Goal: Task Accomplishment & Management: Use online tool/utility

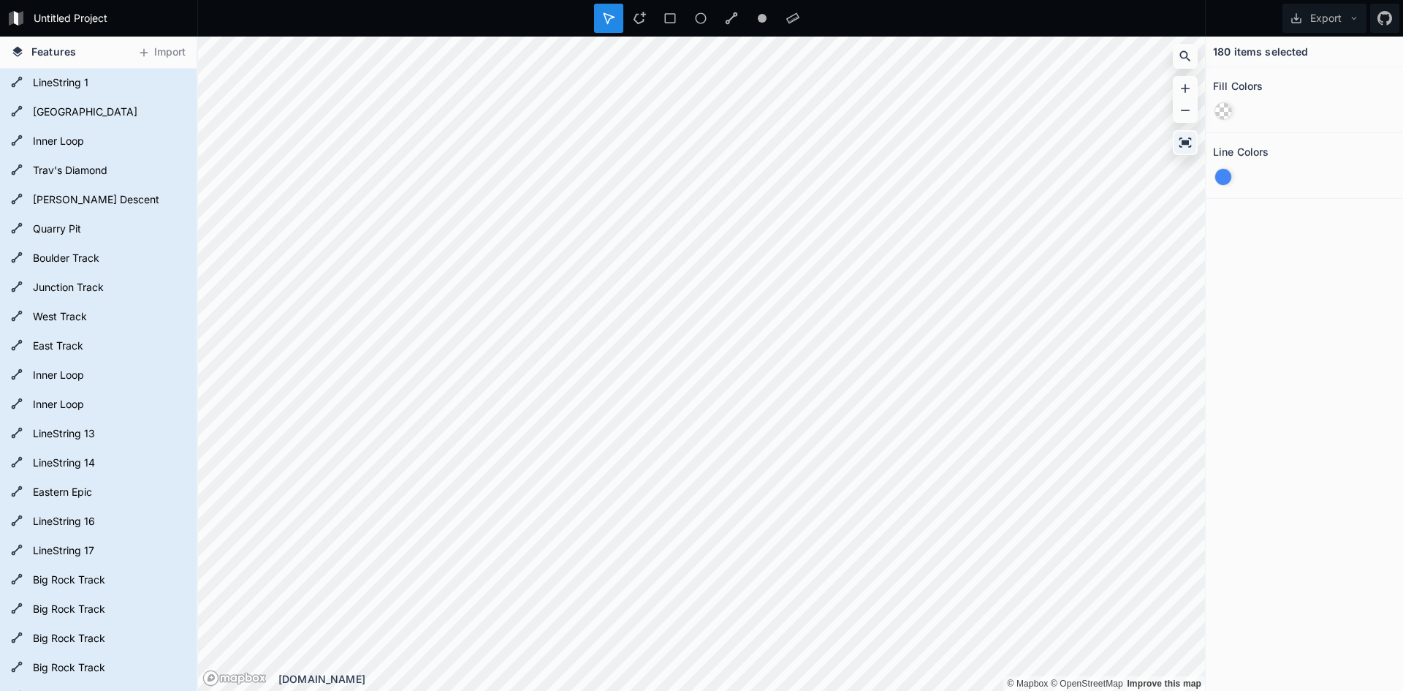
click at [1185, 143] on icon at bounding box center [1186, 142] width 12 height 10
click at [169, 376] on icon at bounding box center [175, 375] width 13 height 13
click at [170, 82] on icon at bounding box center [176, 83] width 12 height 8
click at [165, 104] on div at bounding box center [175, 112] width 20 height 20
click at [169, 140] on icon at bounding box center [175, 141] width 13 height 13
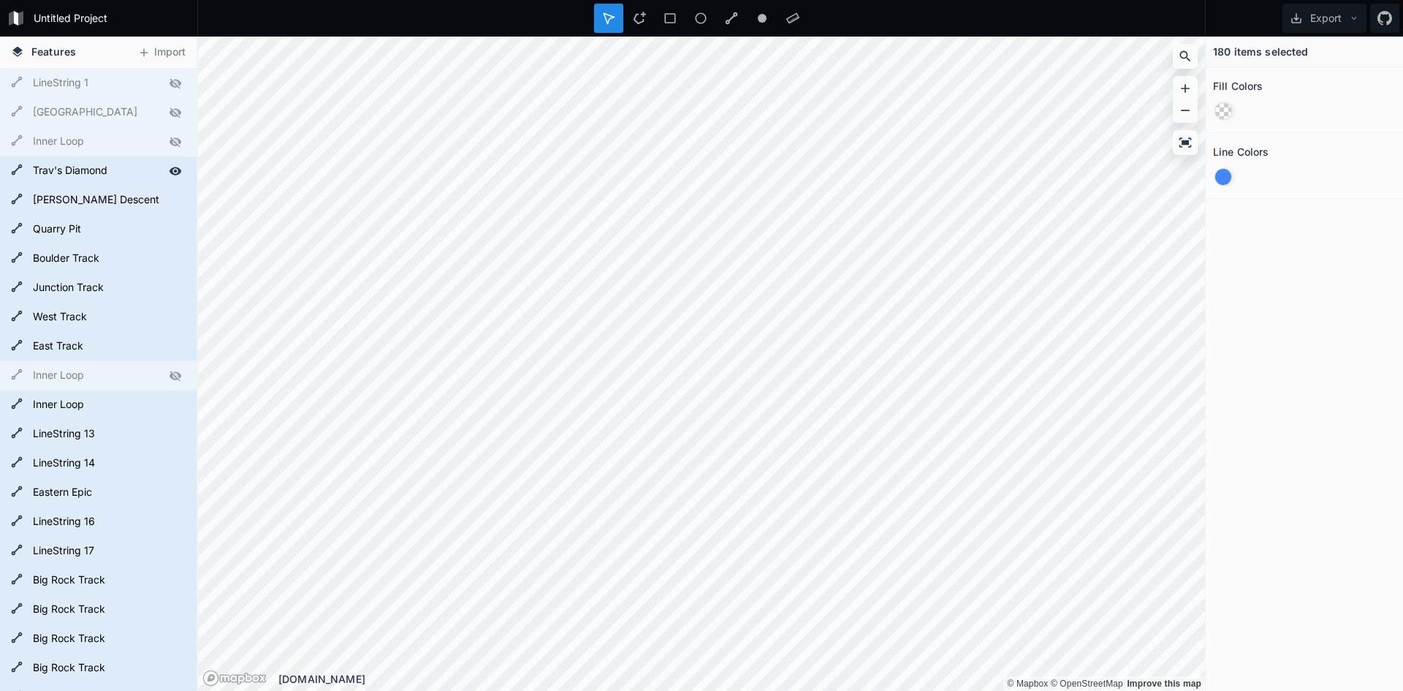
click at [170, 172] on icon at bounding box center [176, 171] width 12 height 8
click at [169, 204] on icon at bounding box center [175, 200] width 13 height 13
click at [152, 236] on form "Quarry Pit" at bounding box center [97, 230] width 137 height 22
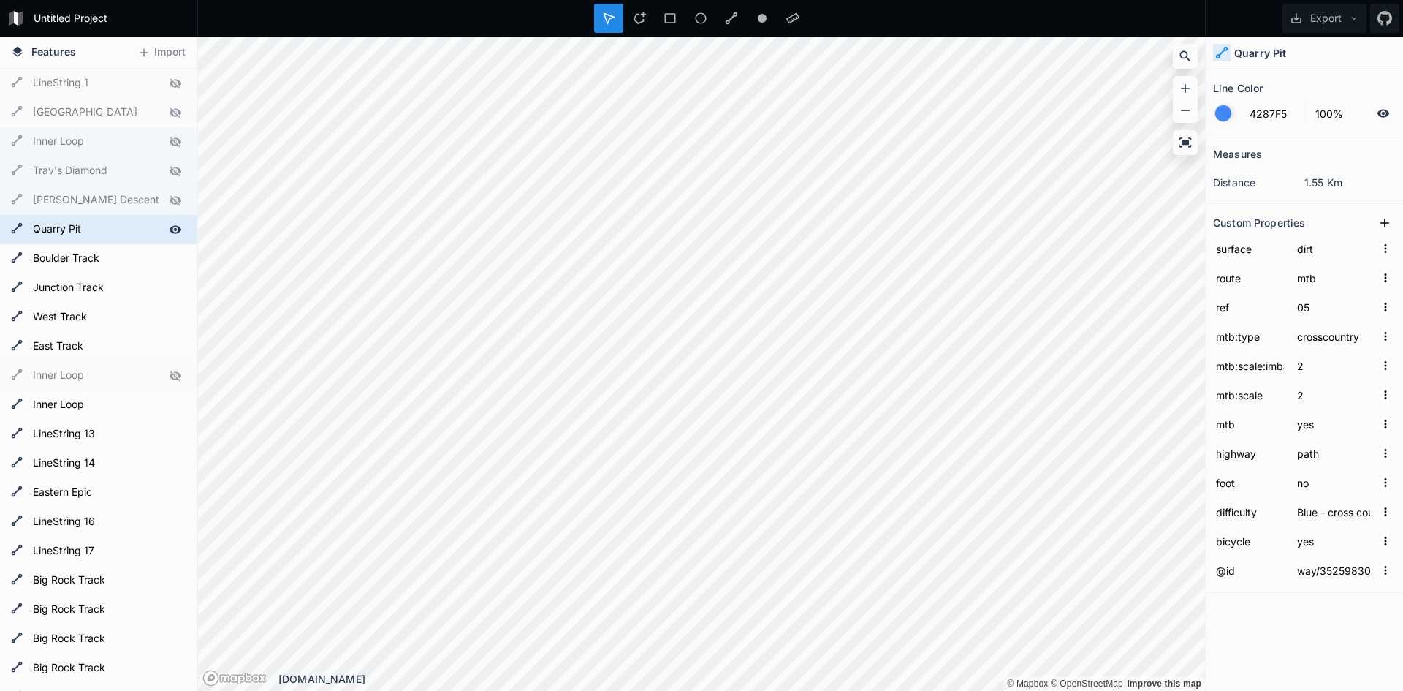
click at [169, 234] on icon at bounding box center [175, 229] width 13 height 13
click at [170, 261] on icon at bounding box center [176, 258] width 12 height 8
click at [170, 285] on icon at bounding box center [176, 288] width 12 height 8
click at [169, 313] on icon at bounding box center [175, 317] width 13 height 13
click at [169, 345] on icon at bounding box center [175, 346] width 13 height 13
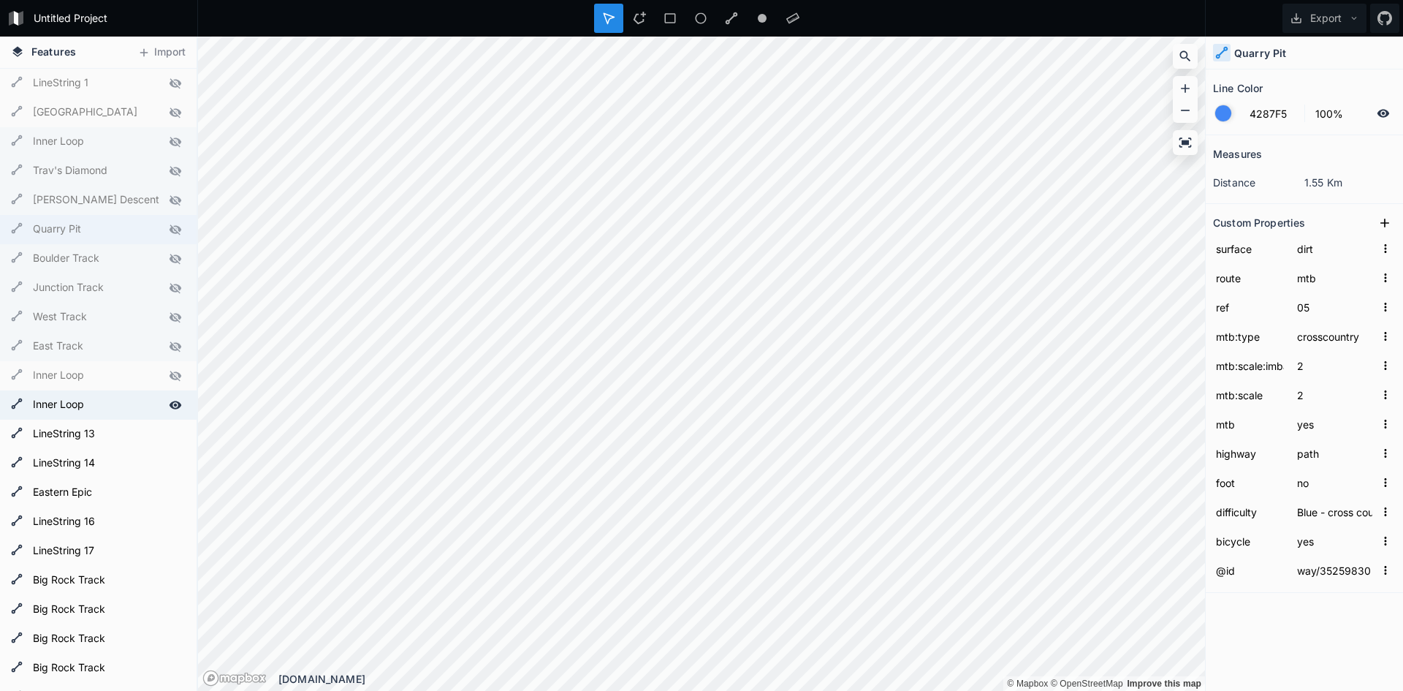
click at [162, 392] on div "Inner Loop" at bounding box center [98, 404] width 197 height 29
type input "02"
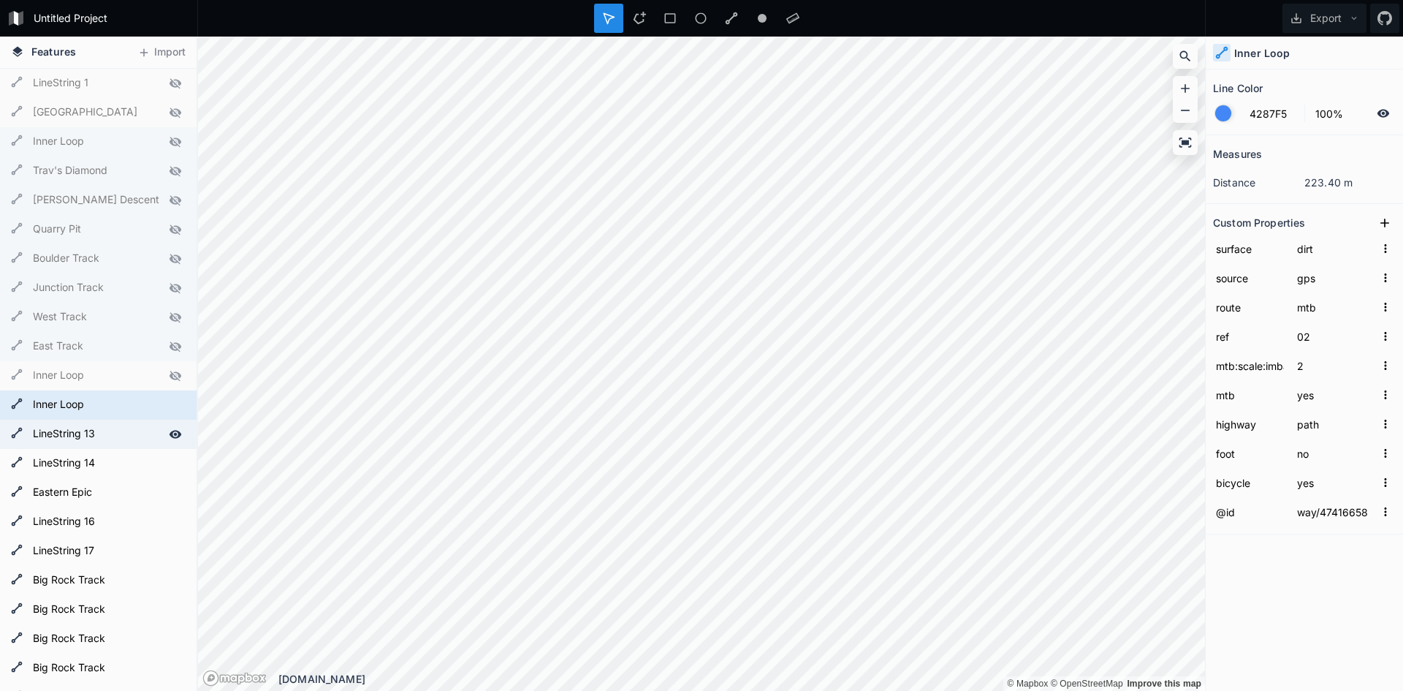
click at [169, 428] on icon at bounding box center [175, 434] width 13 height 13
click at [165, 455] on div at bounding box center [175, 463] width 20 height 20
click at [165, 485] on div at bounding box center [175, 492] width 20 height 20
click at [169, 517] on icon at bounding box center [175, 521] width 13 height 13
click at [147, 553] on form "LineString 17" at bounding box center [97, 551] width 137 height 22
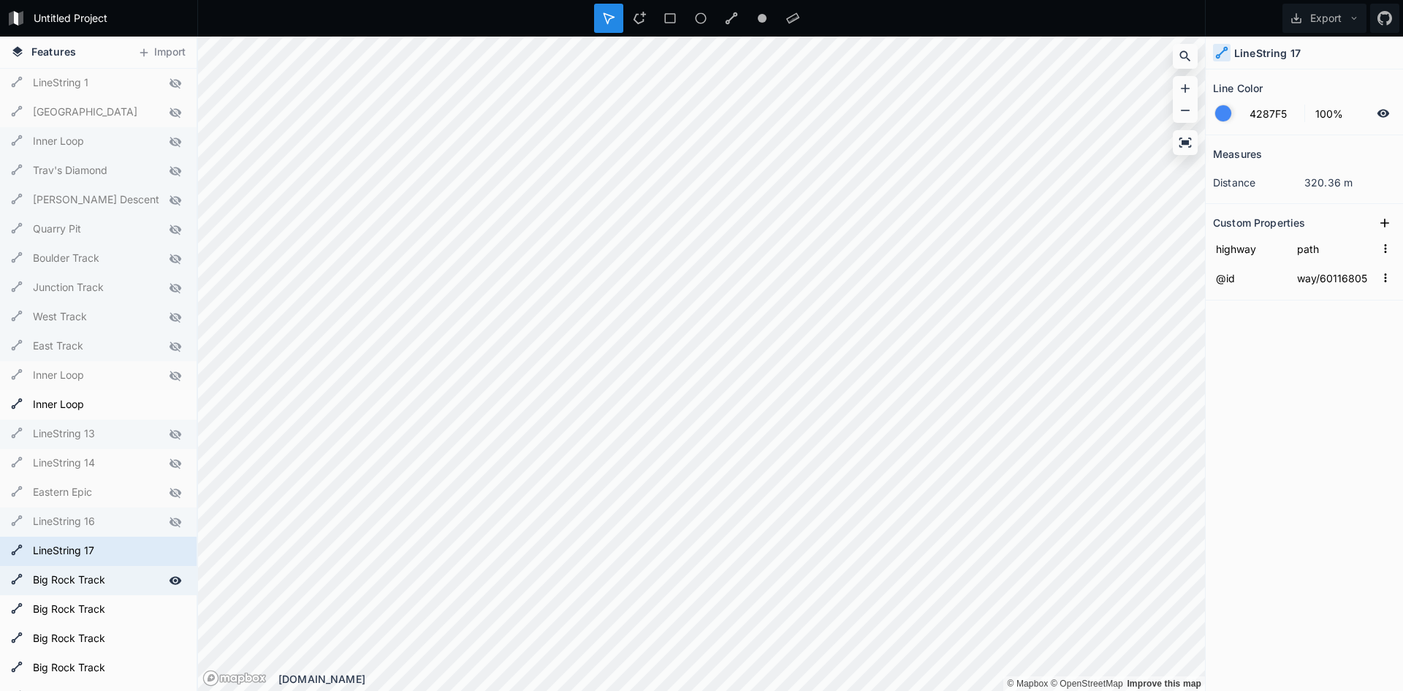
click at [170, 583] on icon at bounding box center [176, 580] width 12 height 8
click at [170, 583] on icon at bounding box center [176, 580] width 12 height 10
click at [170, 583] on icon at bounding box center [176, 580] width 12 height 8
click at [170, 550] on icon at bounding box center [176, 551] width 12 height 8
click at [169, 607] on icon at bounding box center [175, 609] width 13 height 13
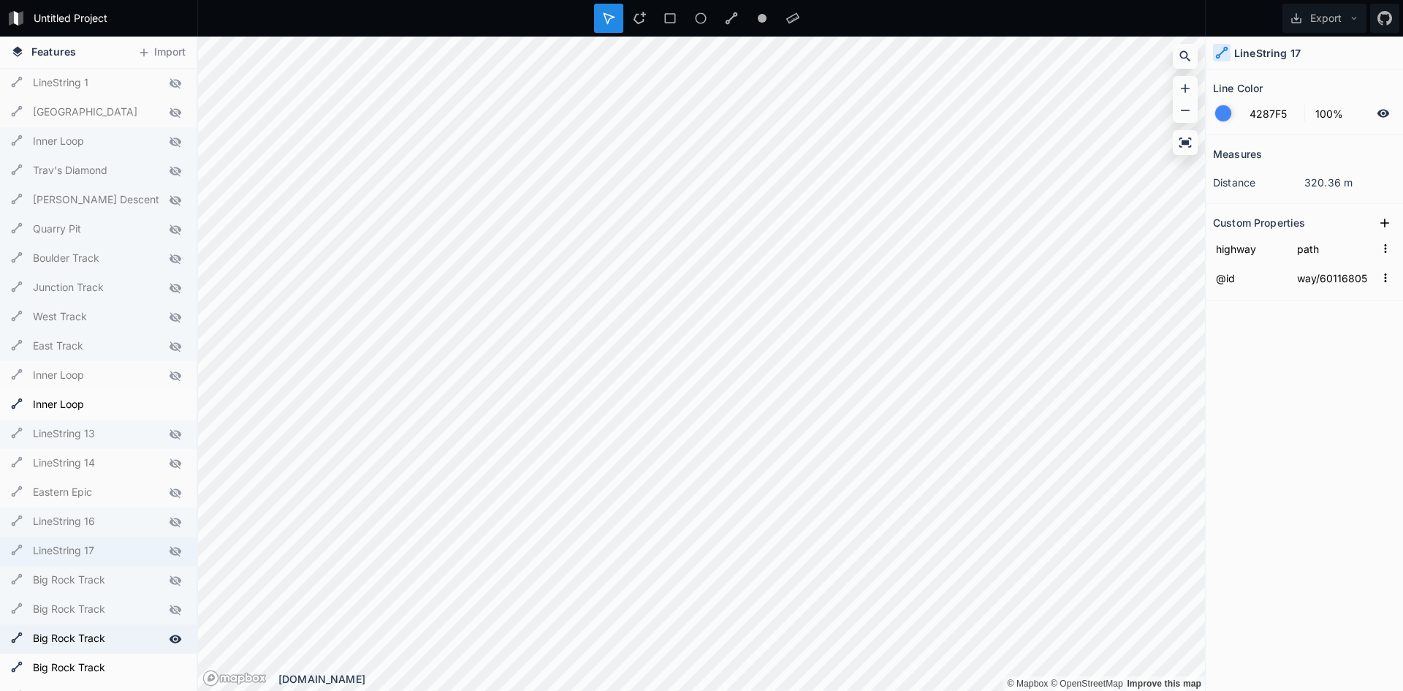
click at [169, 642] on icon at bounding box center [175, 638] width 13 height 13
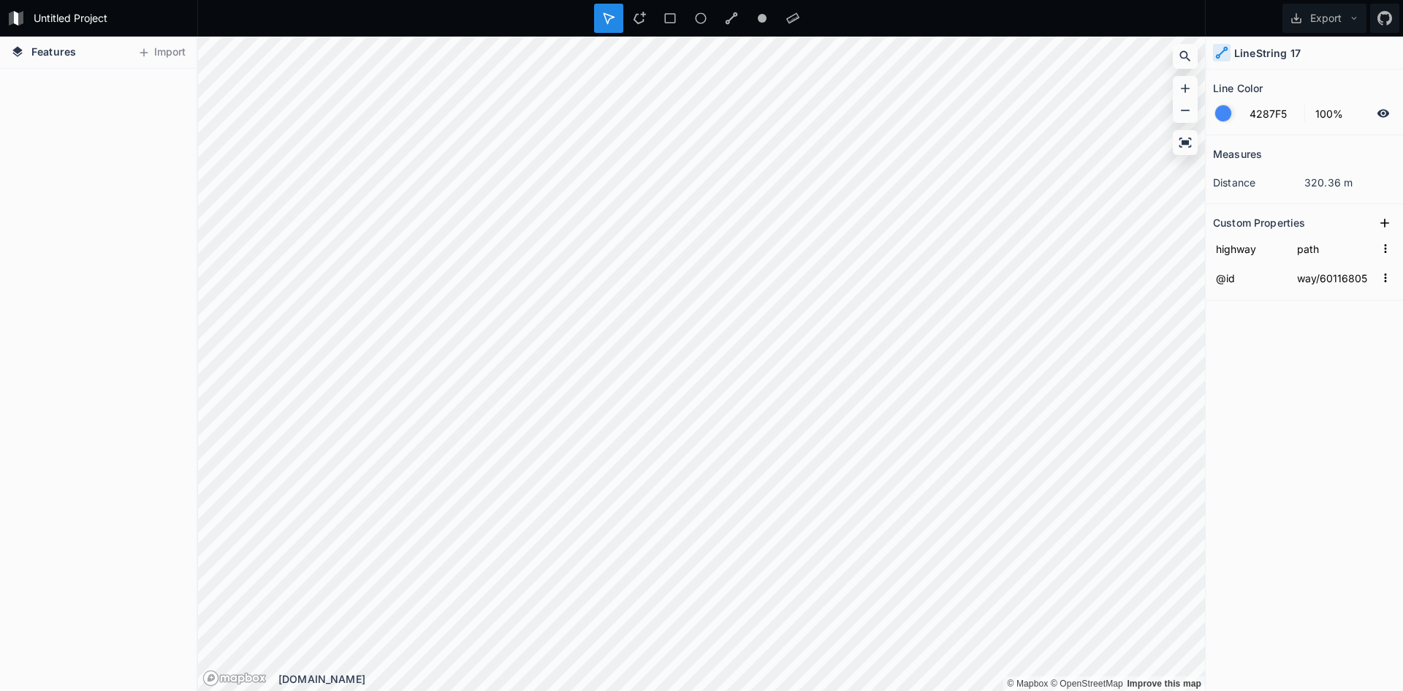
scroll to position [4859, 0]
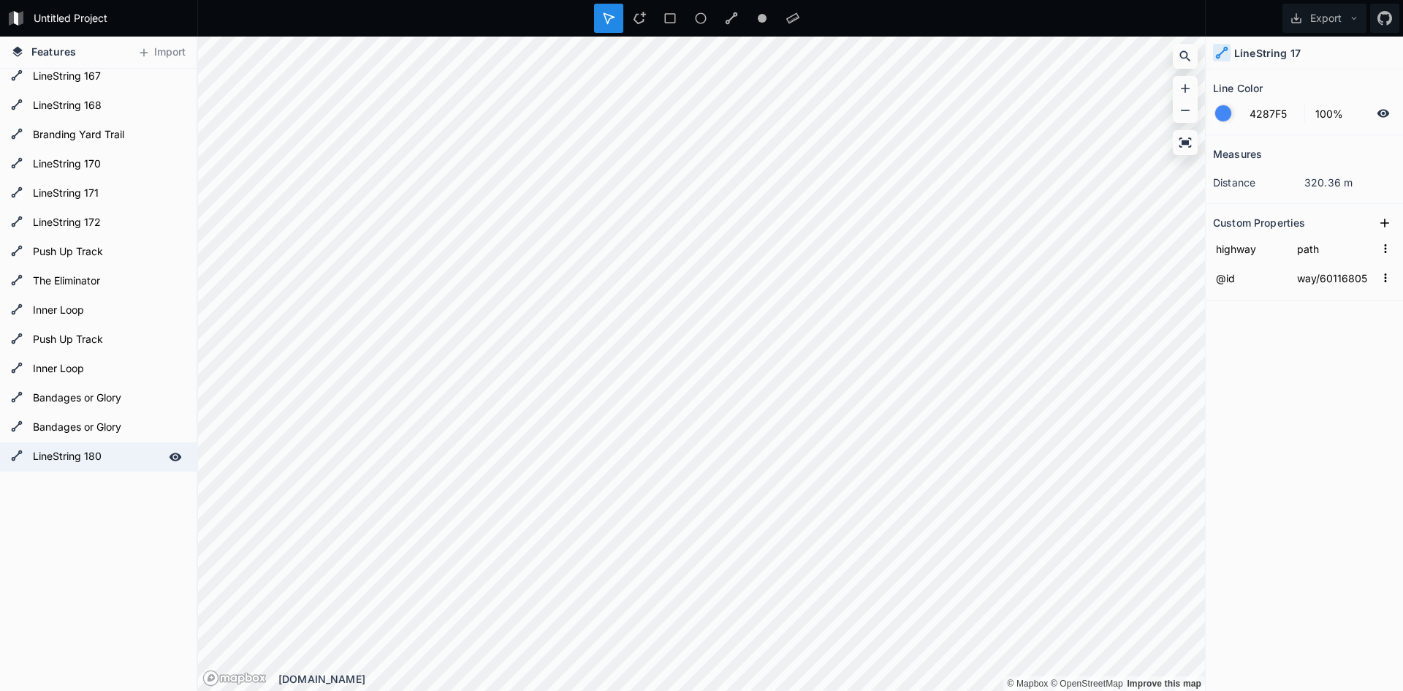
click at [145, 447] on form "LineString 180" at bounding box center [97, 457] width 137 height 22
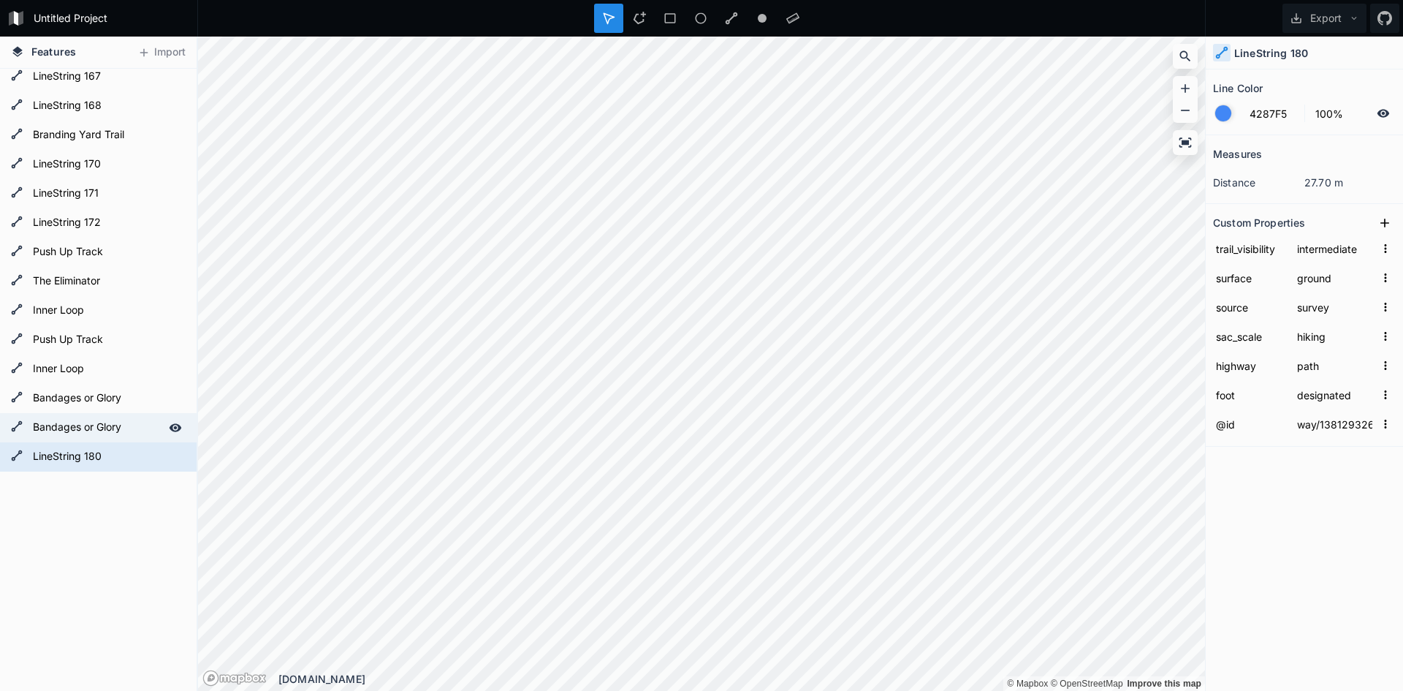
click at [148, 426] on form "Bandages or Glory" at bounding box center [97, 428] width 137 height 22
type input "way/1360036568"
type input "dirt"
type input "gps"
type input "no"
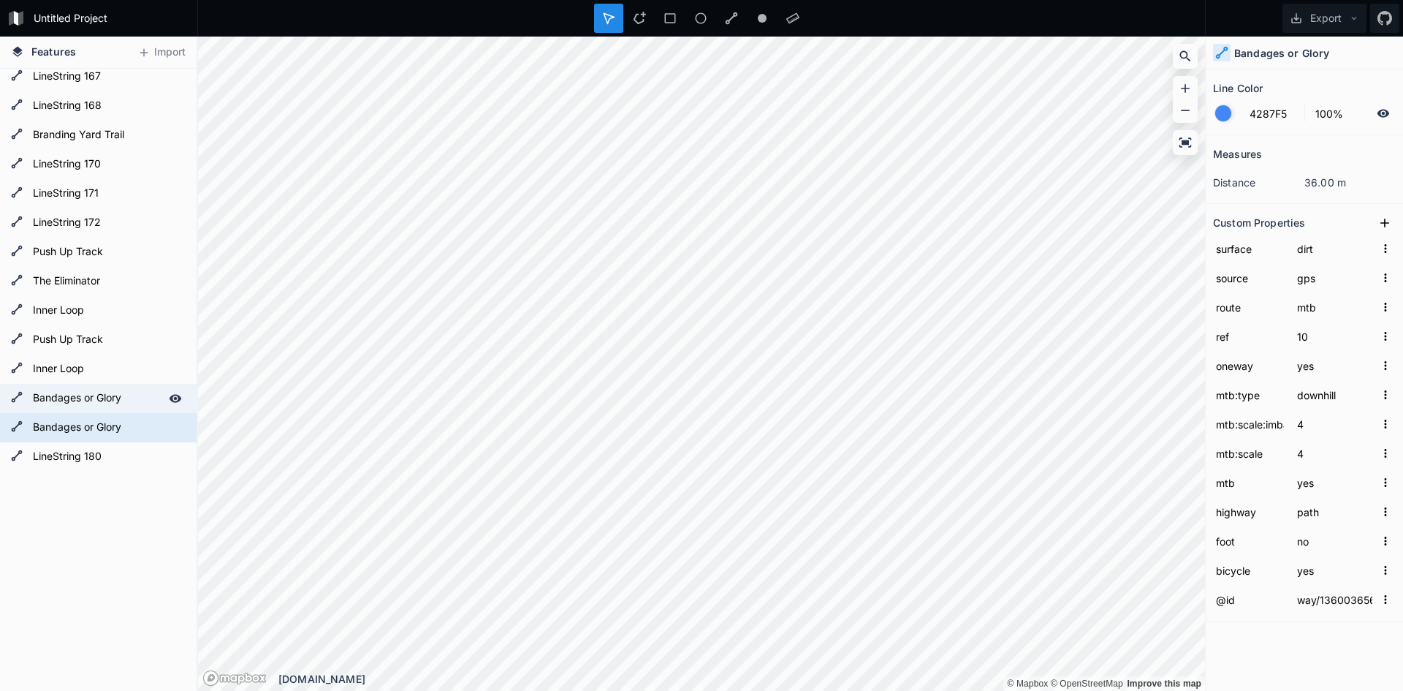
click at [151, 406] on form "Bandages or Glory" at bounding box center [97, 398] width 137 height 22
type input "way/1360036563"
type input "wood"
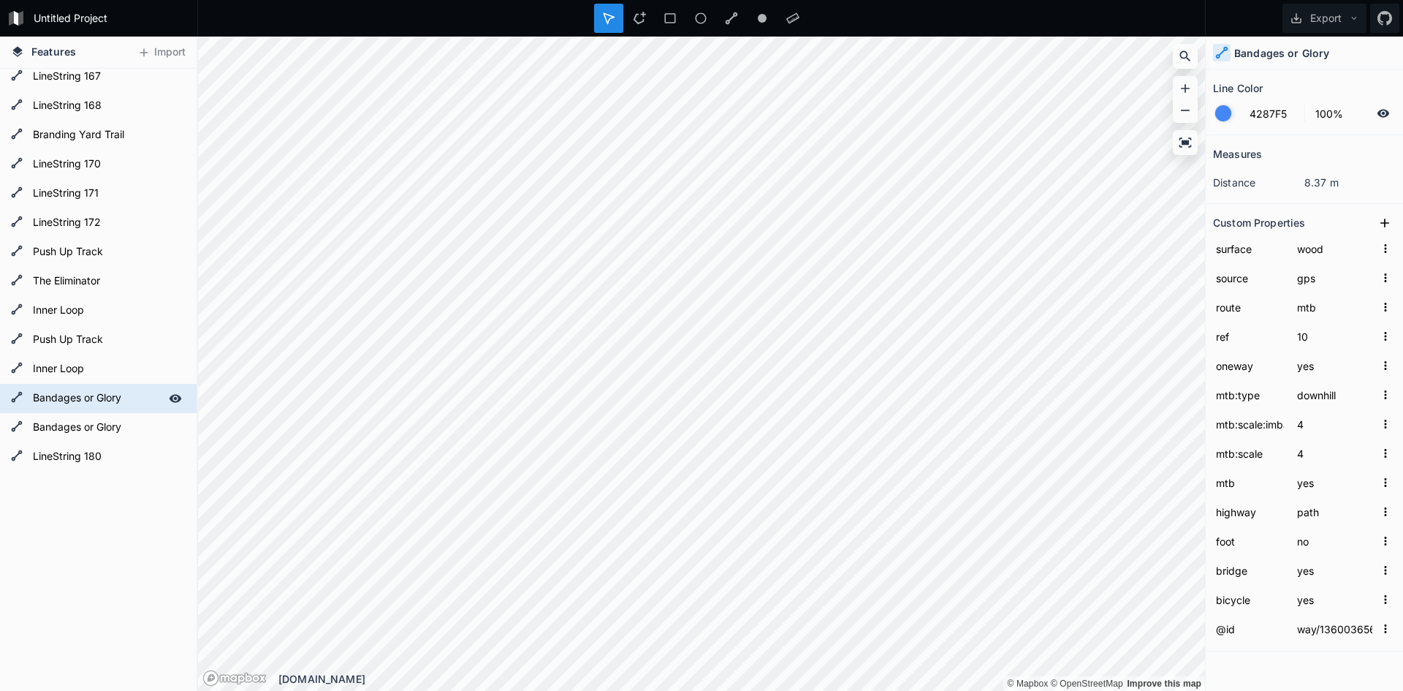
click at [169, 397] on icon at bounding box center [175, 398] width 13 height 13
click at [166, 419] on div at bounding box center [175, 427] width 20 height 20
click at [163, 443] on div "LineString 180" at bounding box center [98, 456] width 197 height 29
type input "way/1381293268"
type input "ground"
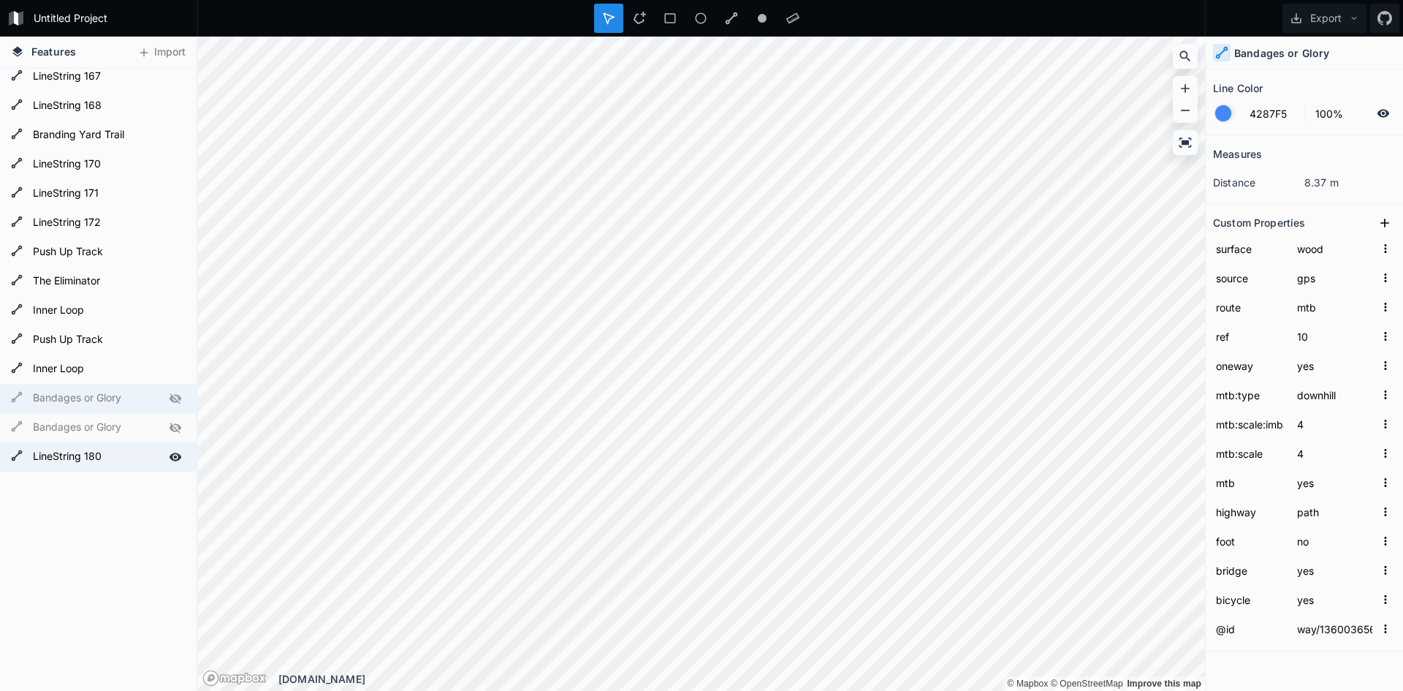
type input "survey"
type input "designated"
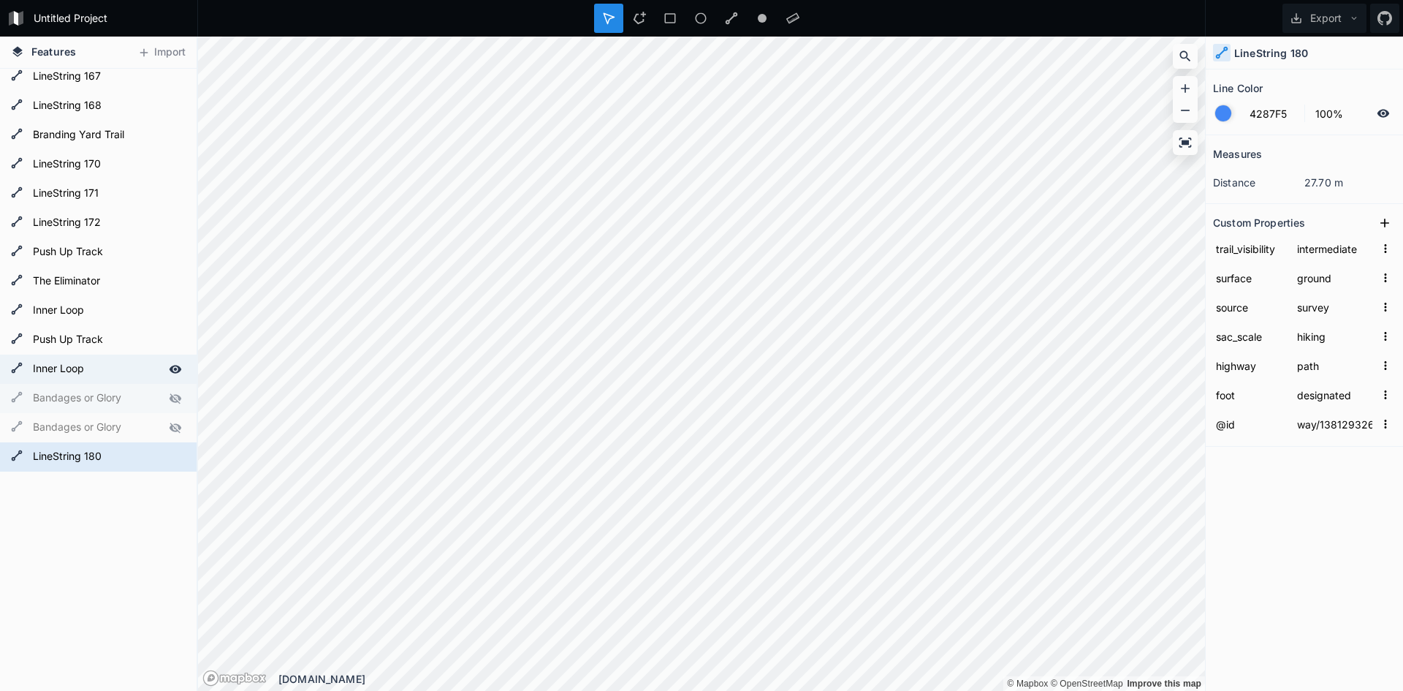
drag, startPoint x: 169, startPoint y: 382, endPoint x: 169, endPoint y: 371, distance: 11.0
click at [169, 381] on div "Inner Loop" at bounding box center [98, 368] width 197 height 29
type input "way/1360036561"
type input "dirt"
type input "gps"
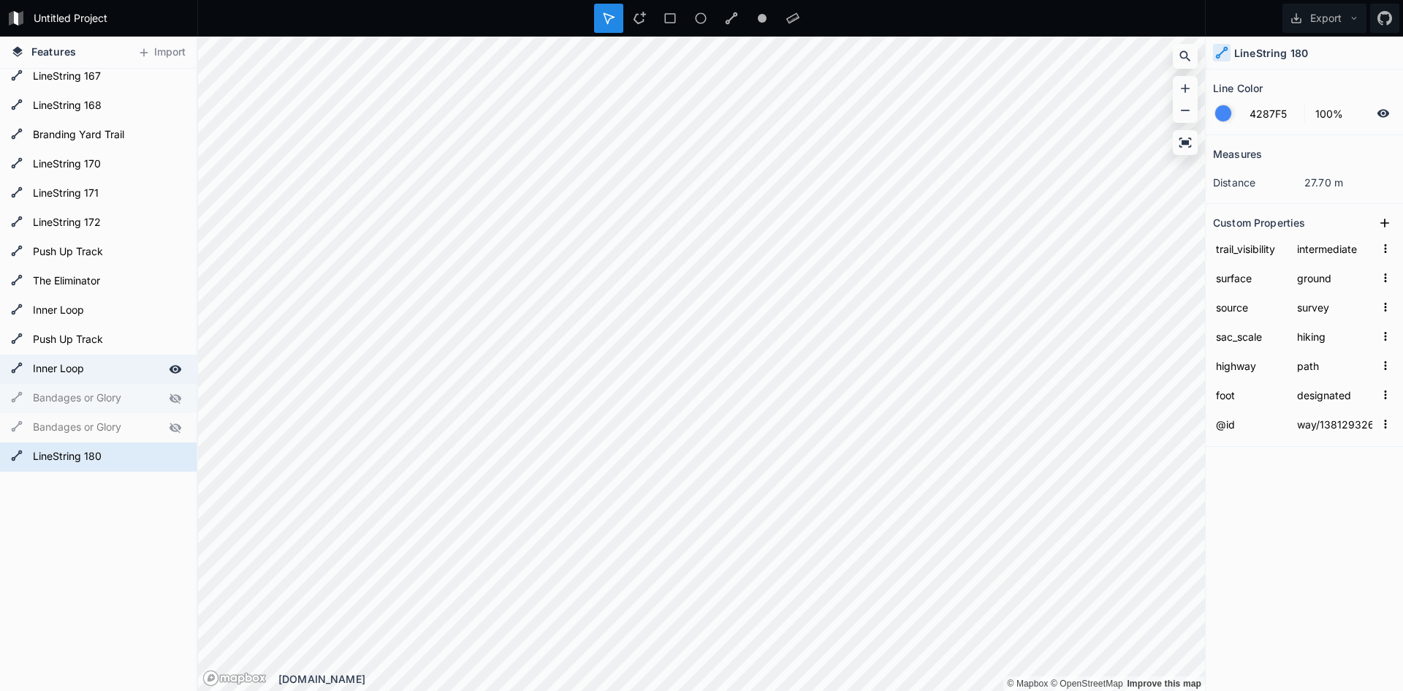
type input "no"
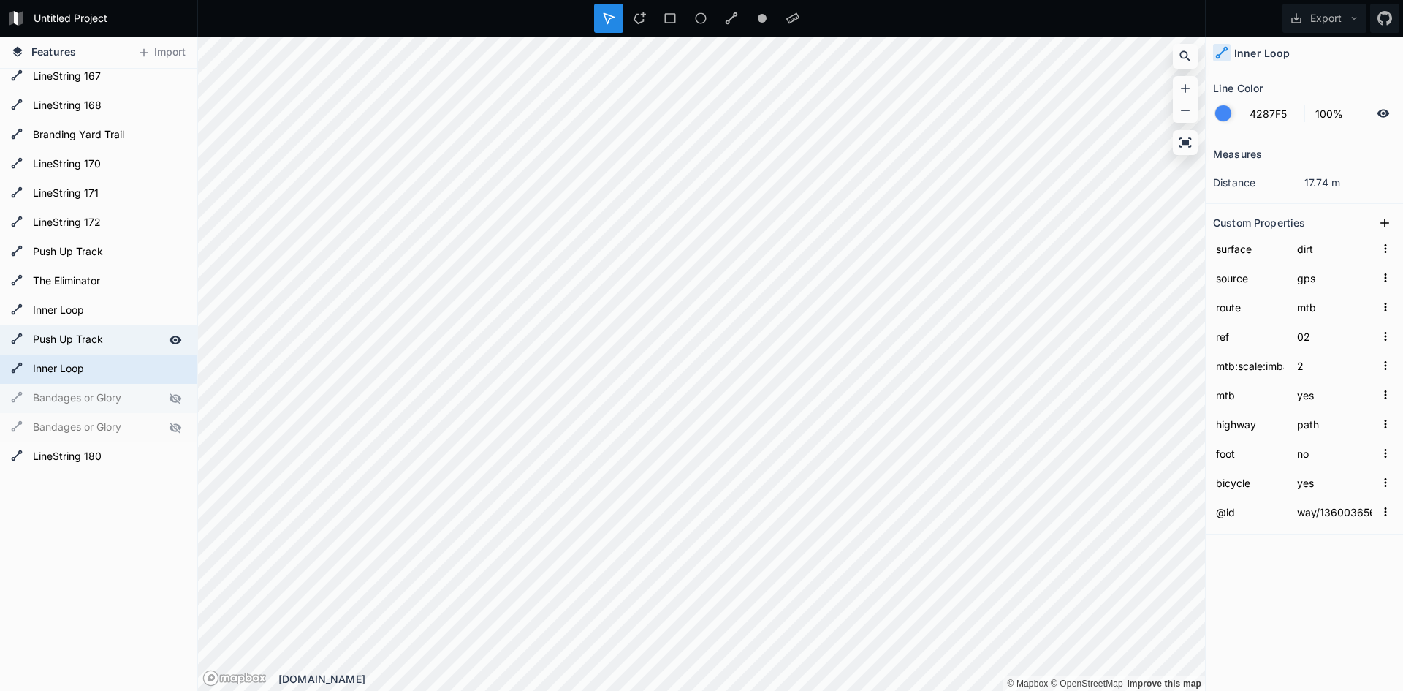
click at [170, 337] on icon at bounding box center [176, 339] width 12 height 8
click at [170, 311] on icon at bounding box center [176, 310] width 12 height 8
click at [169, 367] on icon at bounding box center [175, 368] width 13 height 13
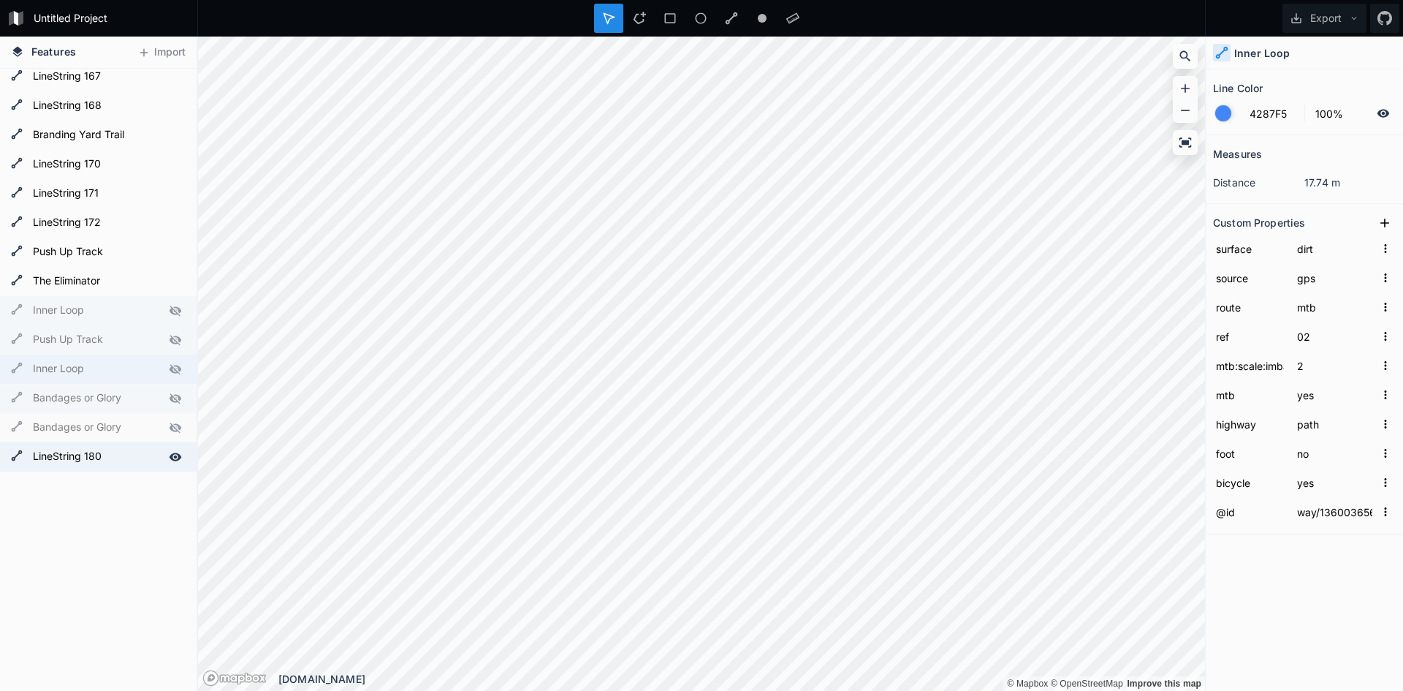
click at [169, 450] on icon at bounding box center [175, 456] width 13 height 13
click at [169, 278] on icon at bounding box center [175, 281] width 13 height 13
click at [169, 255] on icon at bounding box center [175, 252] width 13 height 13
click at [165, 231] on div at bounding box center [175, 223] width 20 height 20
click at [165, 184] on div at bounding box center [175, 193] width 20 height 20
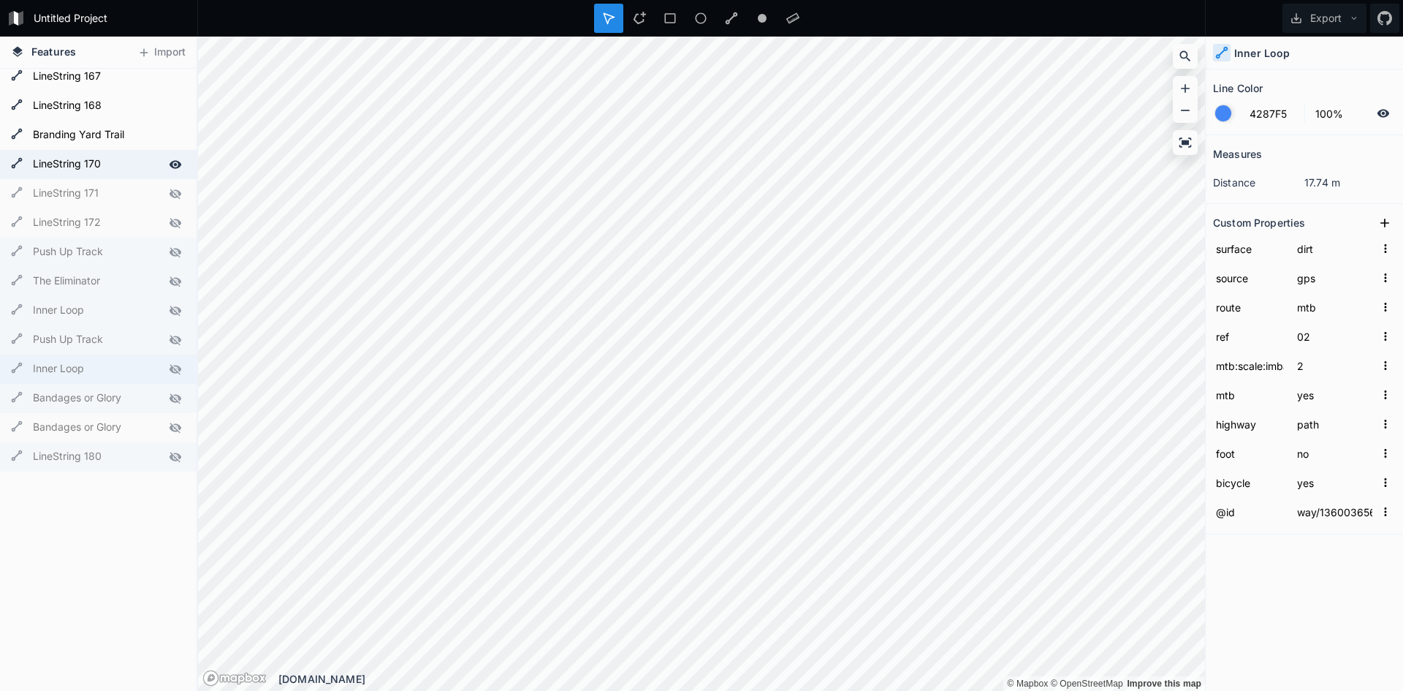
click at [169, 162] on icon at bounding box center [175, 164] width 13 height 13
click at [170, 138] on icon at bounding box center [176, 135] width 12 height 8
click at [169, 109] on icon at bounding box center [175, 105] width 13 height 13
drag, startPoint x: 159, startPoint y: 75, endPoint x: 166, endPoint y: 91, distance: 17.0
click at [169, 75] on icon at bounding box center [175, 76] width 13 height 13
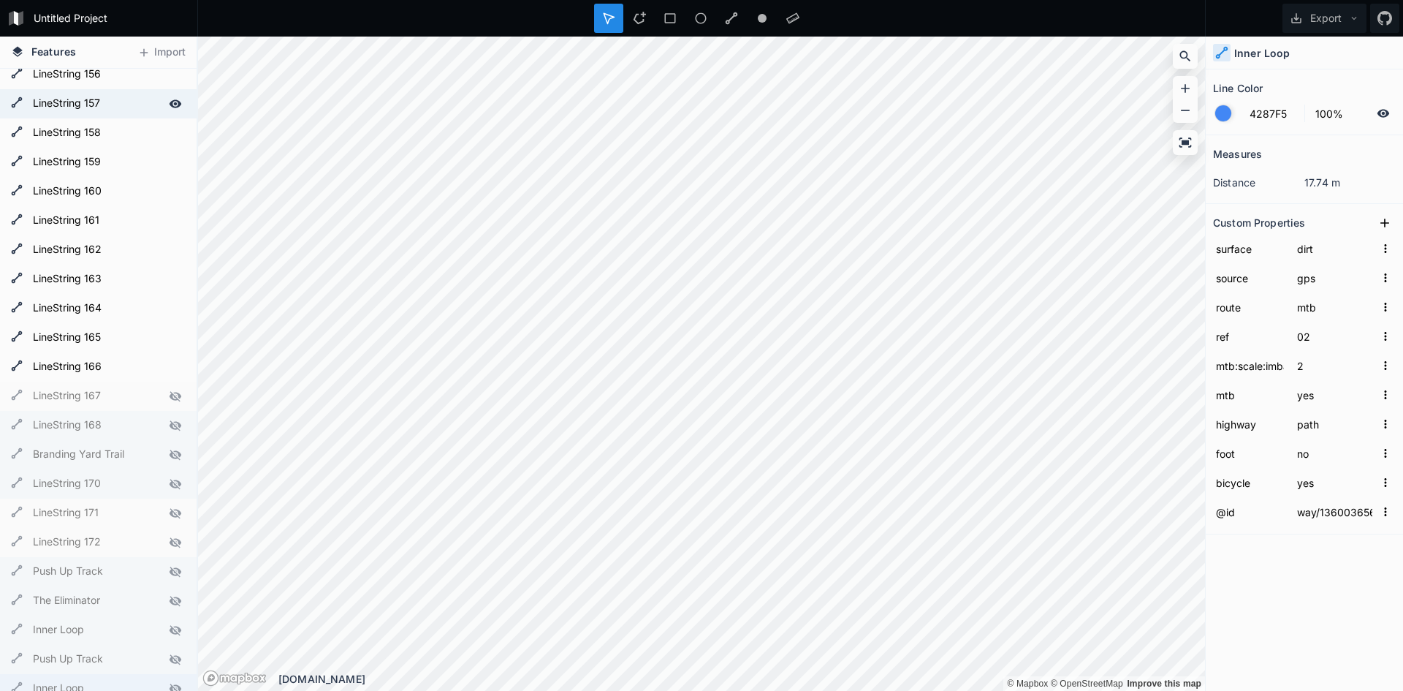
scroll to position [4494, 0]
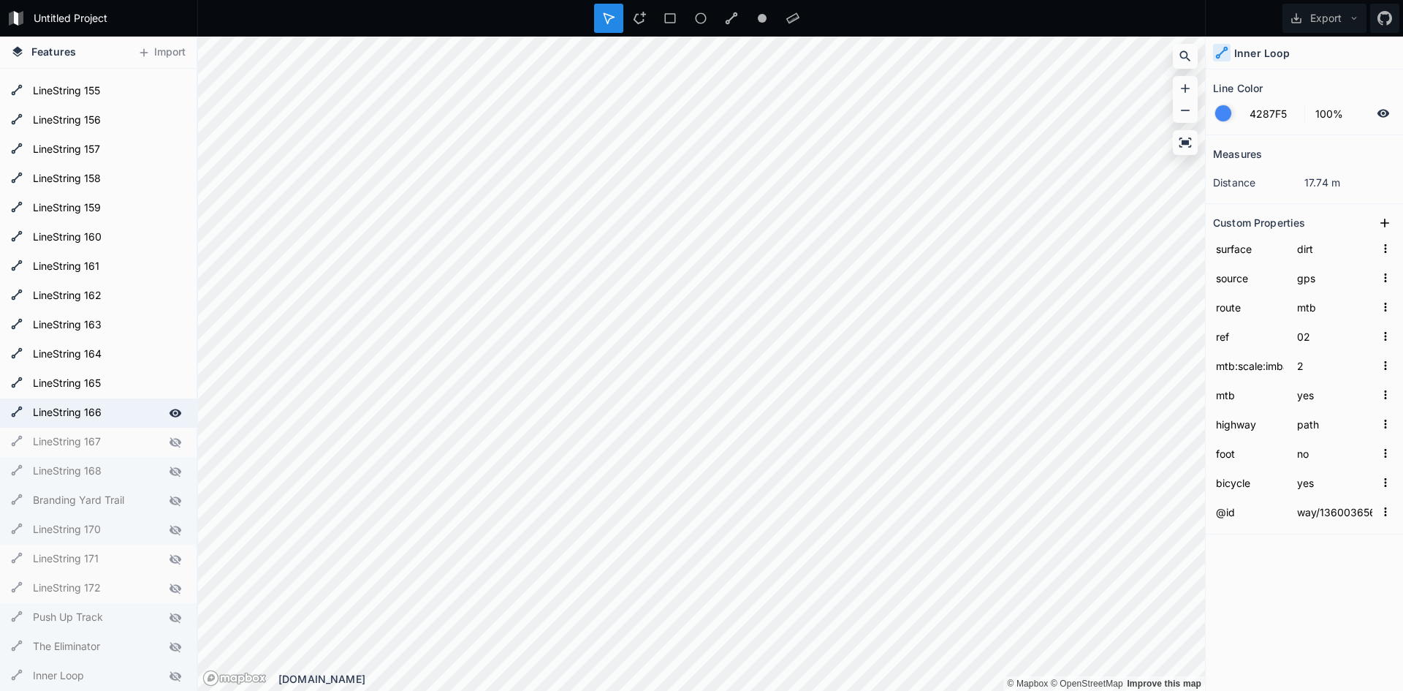
click at [170, 412] on icon at bounding box center [176, 413] width 12 height 8
click at [170, 384] on icon at bounding box center [176, 383] width 12 height 8
drag, startPoint x: 166, startPoint y: 357, endPoint x: 166, endPoint y: 346, distance: 10.2
click at [169, 356] on icon at bounding box center [175, 354] width 13 height 13
click at [169, 329] on icon at bounding box center [175, 325] width 13 height 13
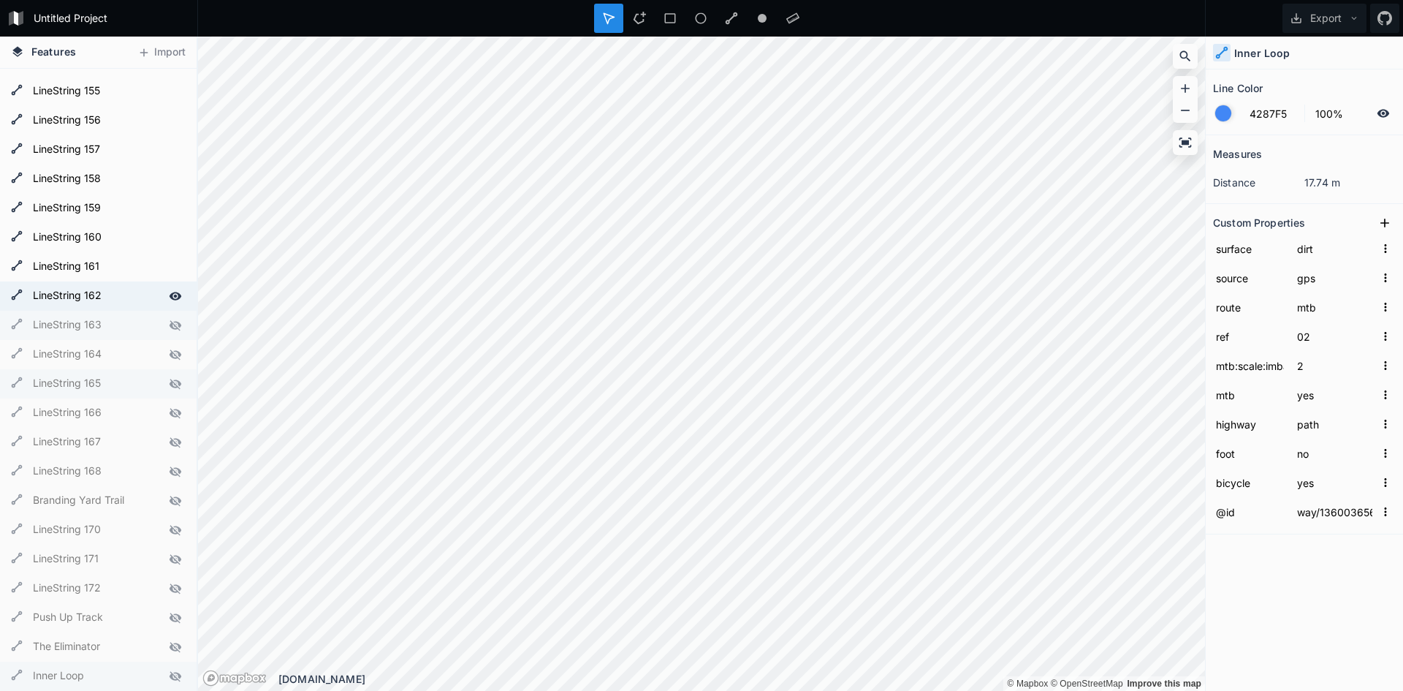
click at [169, 302] on icon at bounding box center [175, 295] width 13 height 13
click at [170, 267] on icon at bounding box center [176, 266] width 12 height 8
click at [169, 240] on icon at bounding box center [175, 237] width 13 height 13
click at [165, 218] on div "LineString 159" at bounding box center [98, 208] width 197 height 29
type input "footway"
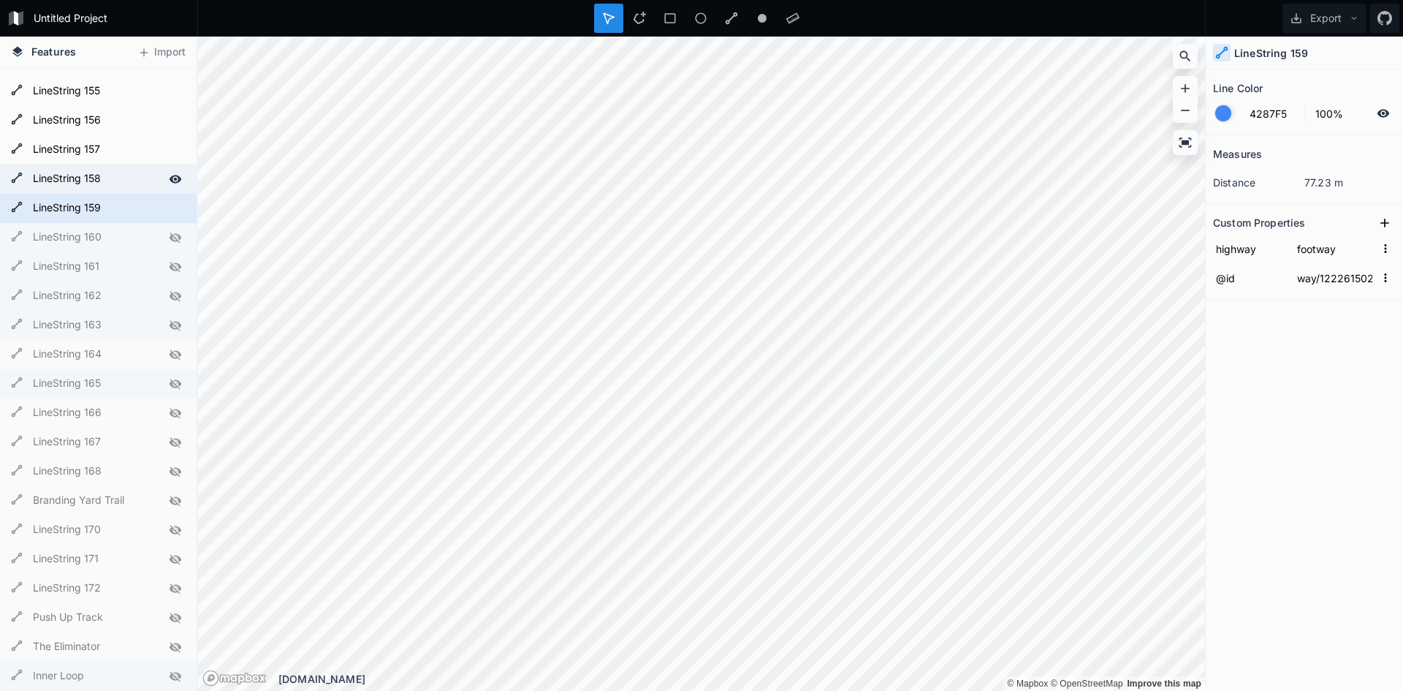
click at [169, 180] on icon at bounding box center [175, 178] width 13 height 13
click at [169, 208] on icon at bounding box center [175, 208] width 13 height 13
click at [169, 145] on icon at bounding box center [175, 149] width 13 height 13
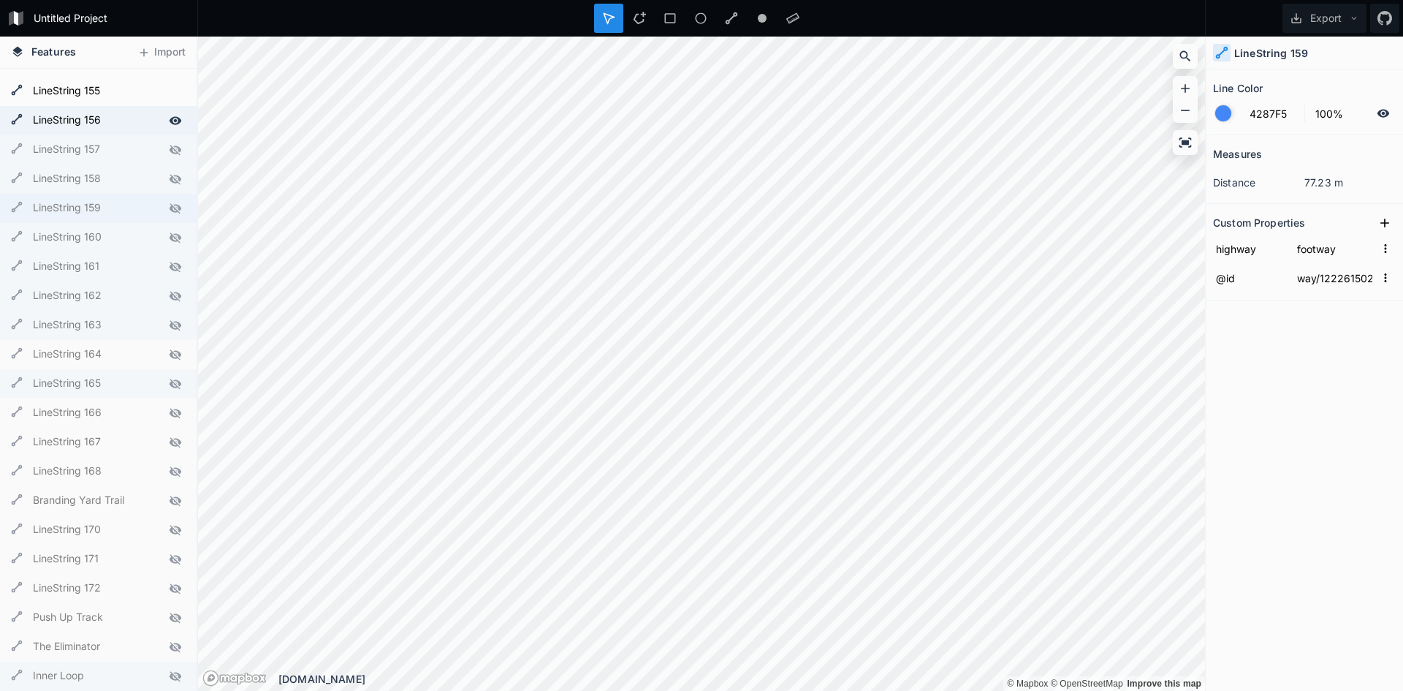
click at [169, 114] on icon at bounding box center [175, 120] width 13 height 13
click at [169, 88] on icon at bounding box center [175, 91] width 13 height 13
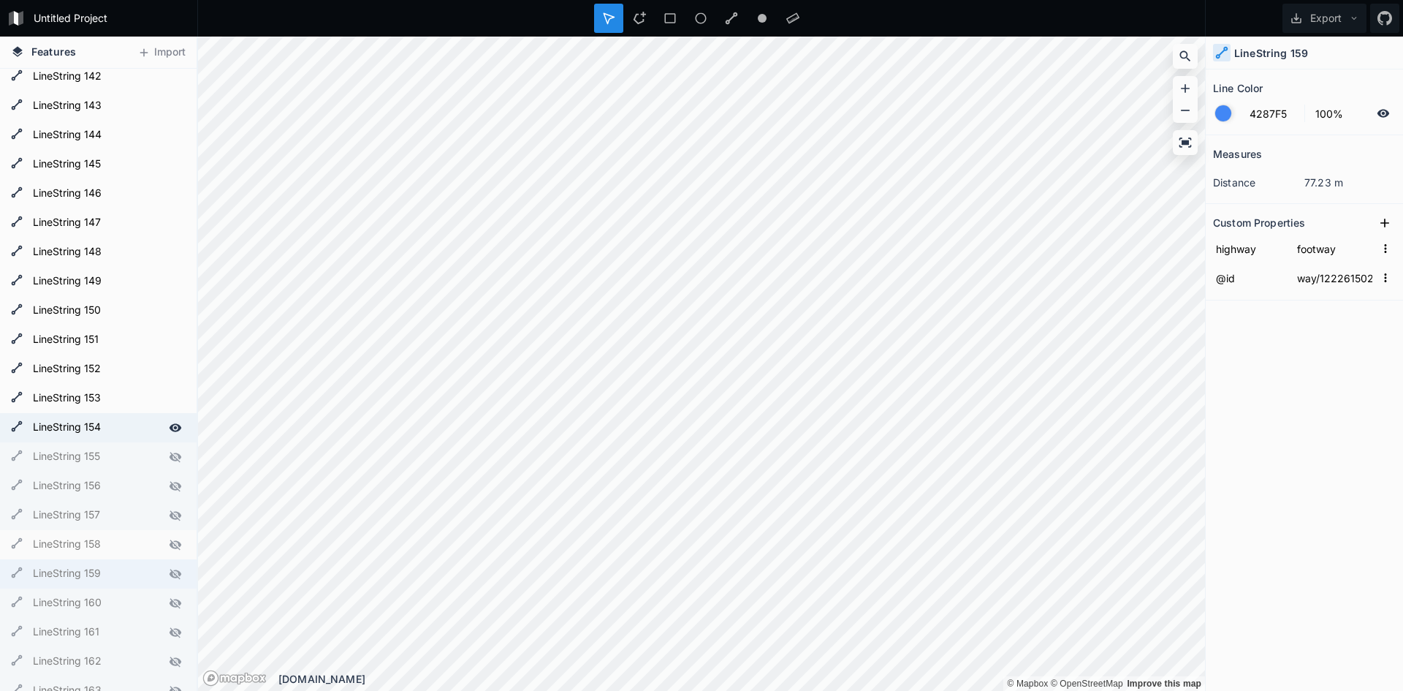
click at [170, 424] on icon at bounding box center [176, 427] width 12 height 8
click at [165, 390] on div at bounding box center [175, 398] width 20 height 20
click at [169, 365] on icon at bounding box center [175, 368] width 13 height 13
click at [169, 333] on icon at bounding box center [175, 339] width 13 height 13
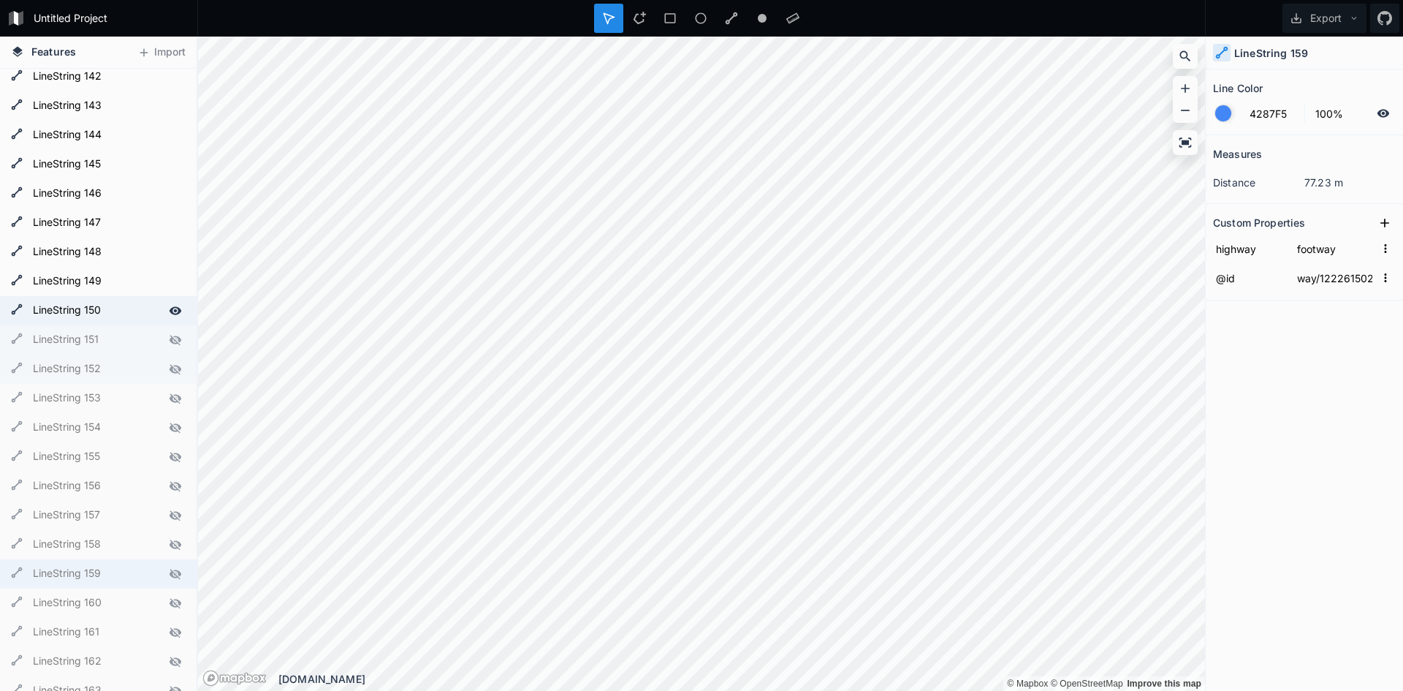
click at [169, 306] on icon at bounding box center [175, 310] width 13 height 13
click at [170, 280] on icon at bounding box center [176, 281] width 12 height 8
click at [169, 249] on icon at bounding box center [175, 252] width 13 height 13
drag, startPoint x: 165, startPoint y: 224, endPoint x: 167, endPoint y: 205, distance: 19.1
click at [0, 0] on icon at bounding box center [0, 0] width 0 height 0
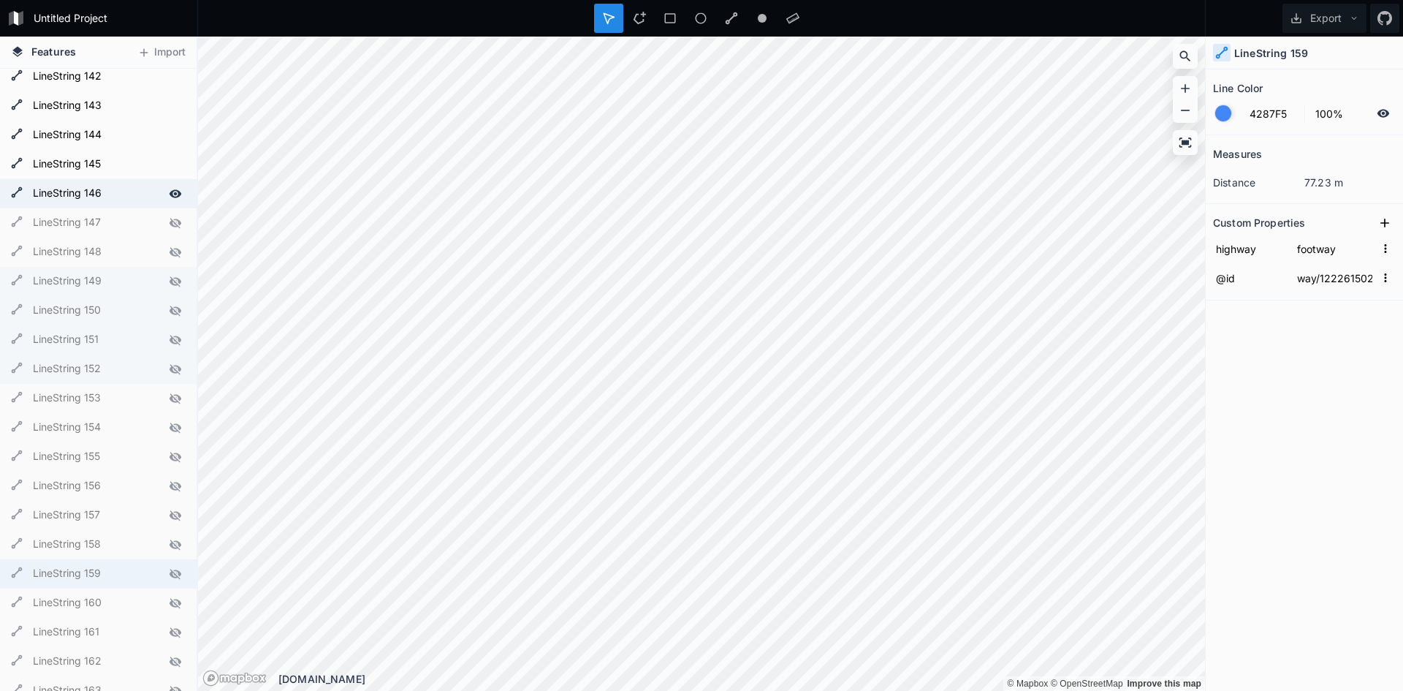
click at [169, 197] on icon at bounding box center [175, 193] width 13 height 13
click at [169, 169] on icon at bounding box center [175, 164] width 13 height 13
click at [170, 136] on icon at bounding box center [176, 135] width 12 height 8
click at [166, 118] on div "LineString 143" at bounding box center [98, 105] width 197 height 29
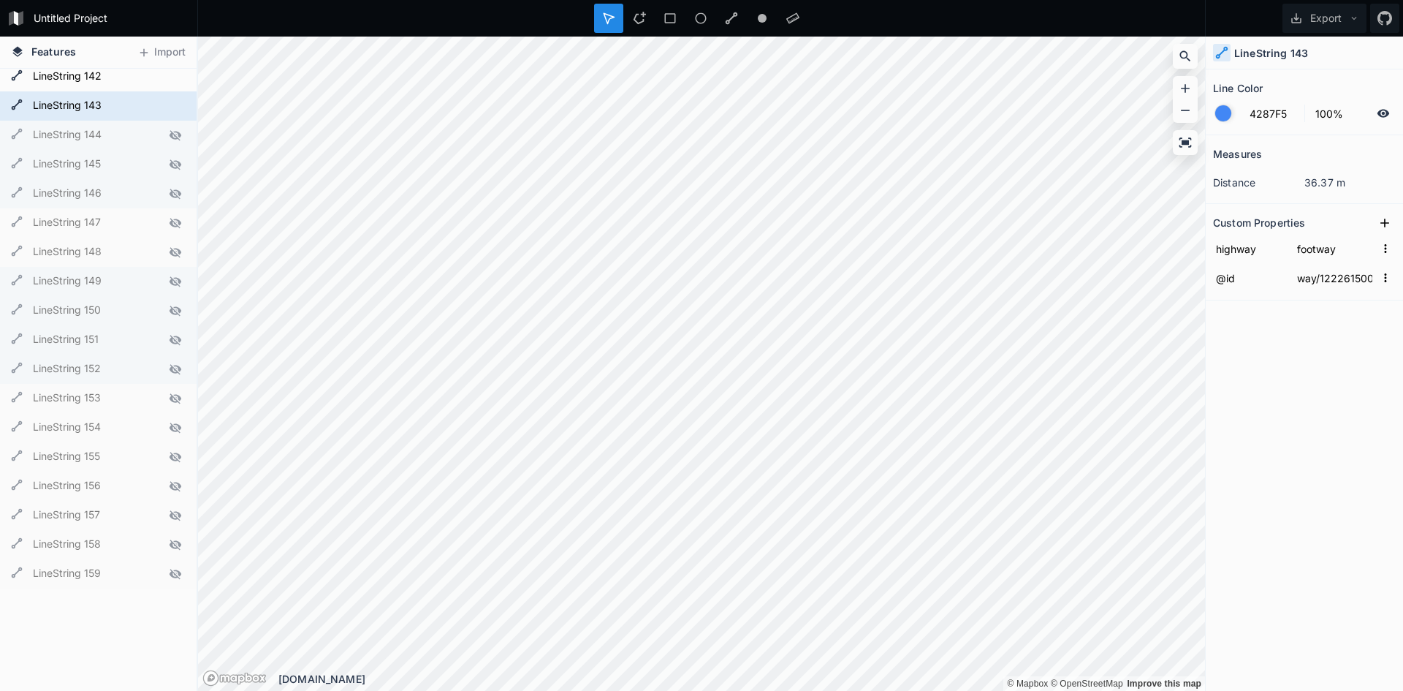
scroll to position [3763, 0]
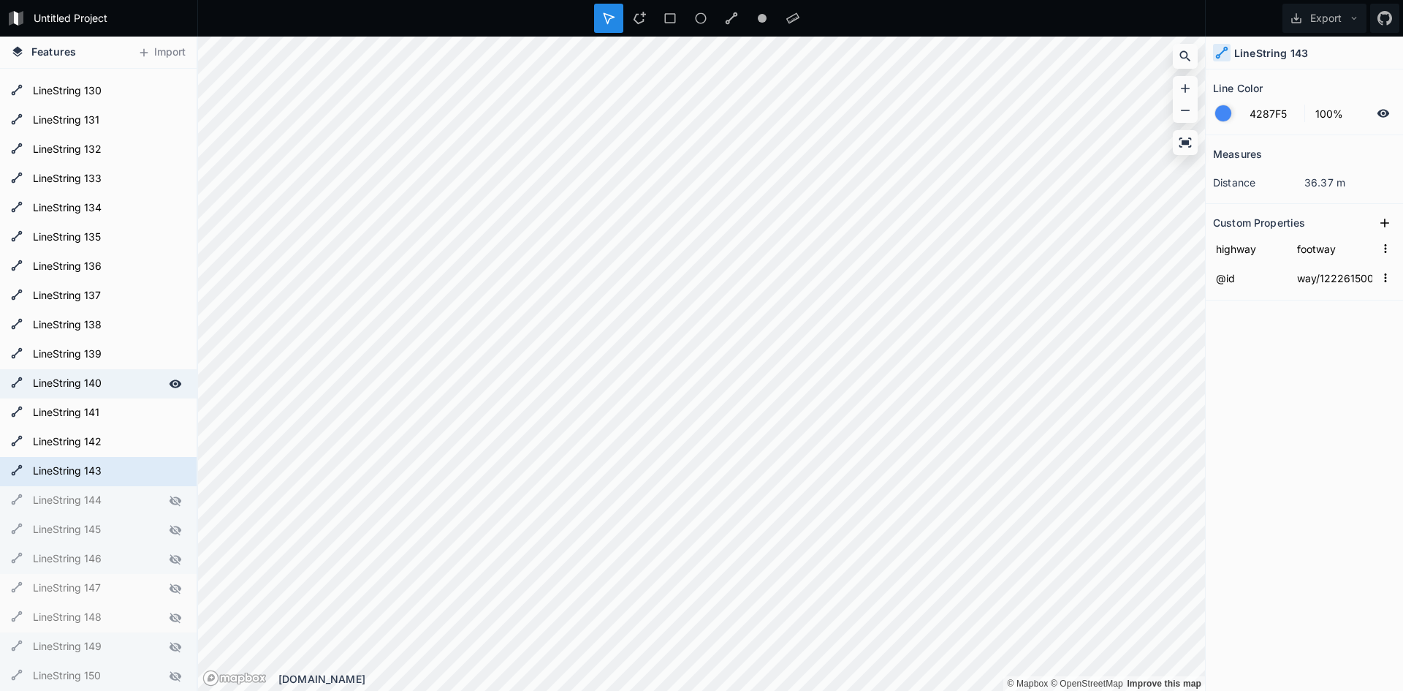
click at [165, 375] on div at bounding box center [175, 383] width 20 height 20
click at [169, 414] on icon at bounding box center [175, 412] width 13 height 13
click at [169, 447] on icon at bounding box center [175, 442] width 13 height 13
click at [170, 475] on icon at bounding box center [176, 471] width 12 height 8
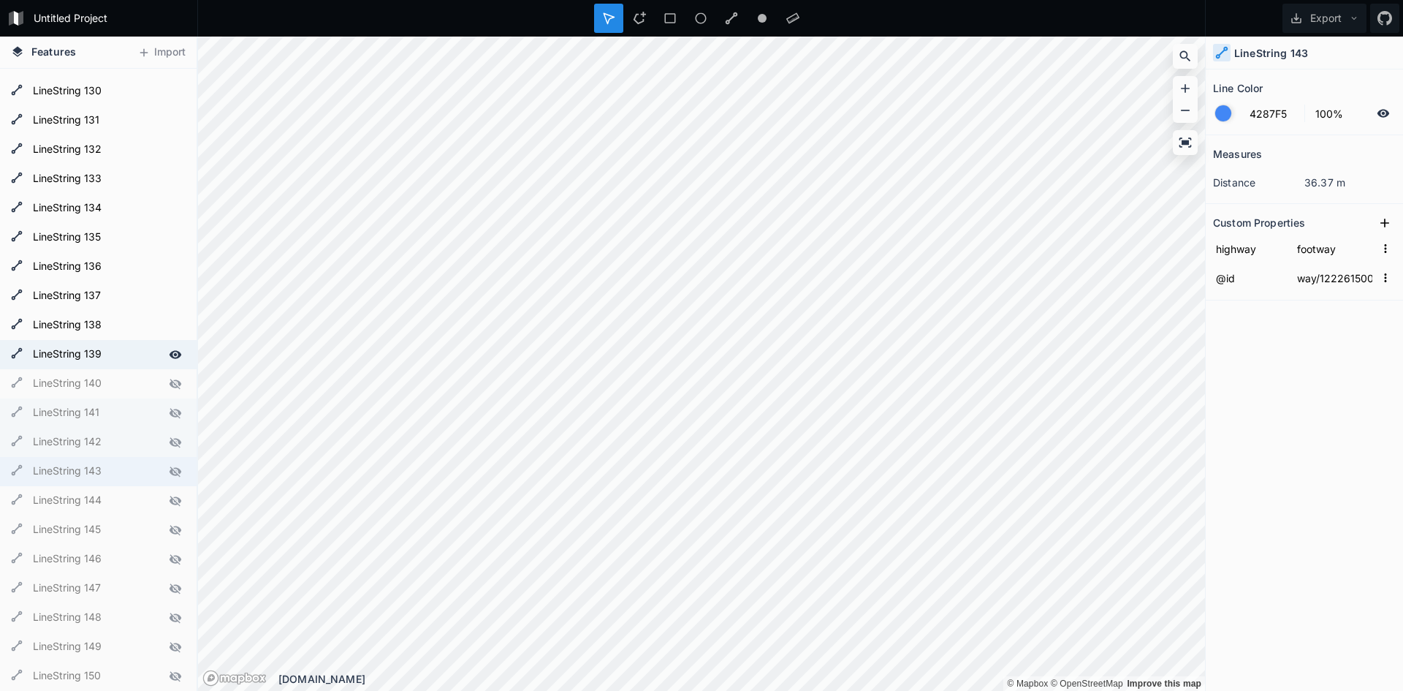
click at [166, 362] on div at bounding box center [175, 354] width 20 height 20
drag, startPoint x: 166, startPoint y: 336, endPoint x: 166, endPoint y: 325, distance: 11.0
click at [166, 334] on div "LineString 138" at bounding box center [98, 325] width 197 height 29
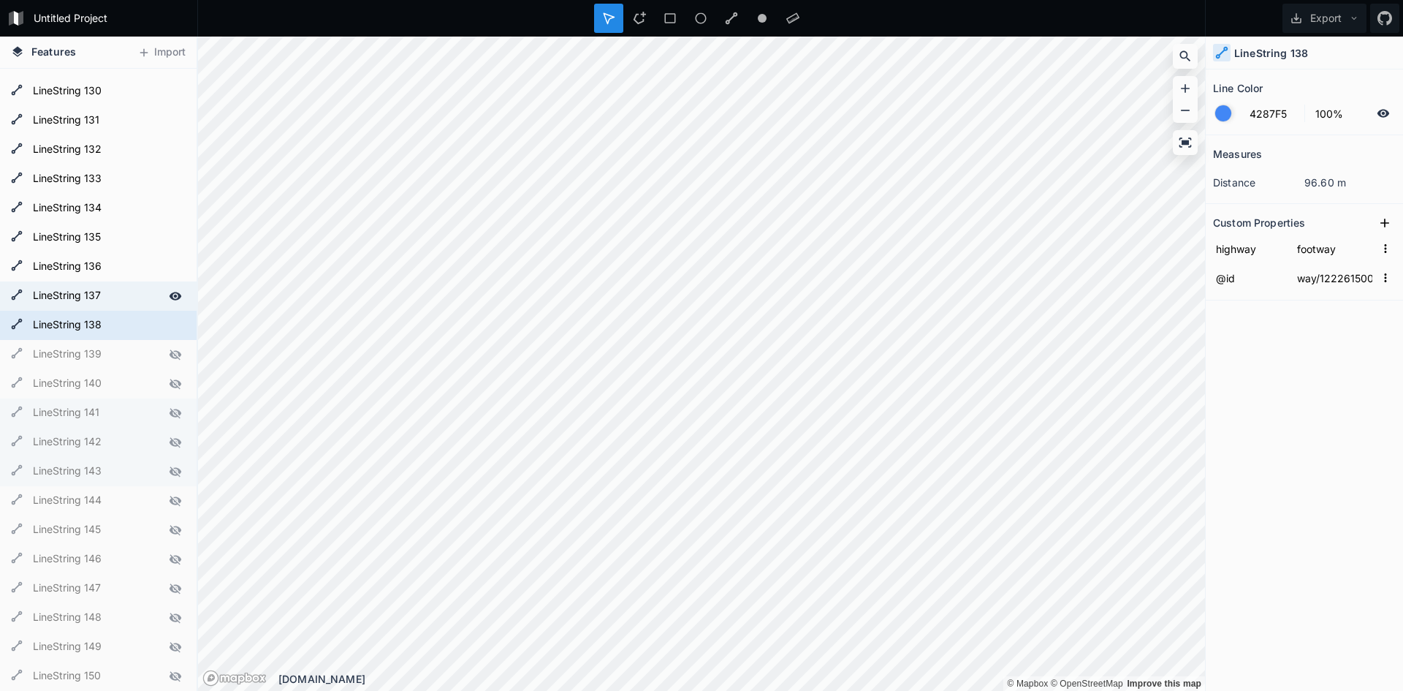
click at [169, 294] on icon at bounding box center [175, 295] width 13 height 13
click at [167, 336] on div "LineString 138" at bounding box center [98, 325] width 197 height 29
click at [169, 324] on icon at bounding box center [175, 325] width 13 height 13
click at [169, 261] on icon at bounding box center [175, 266] width 13 height 13
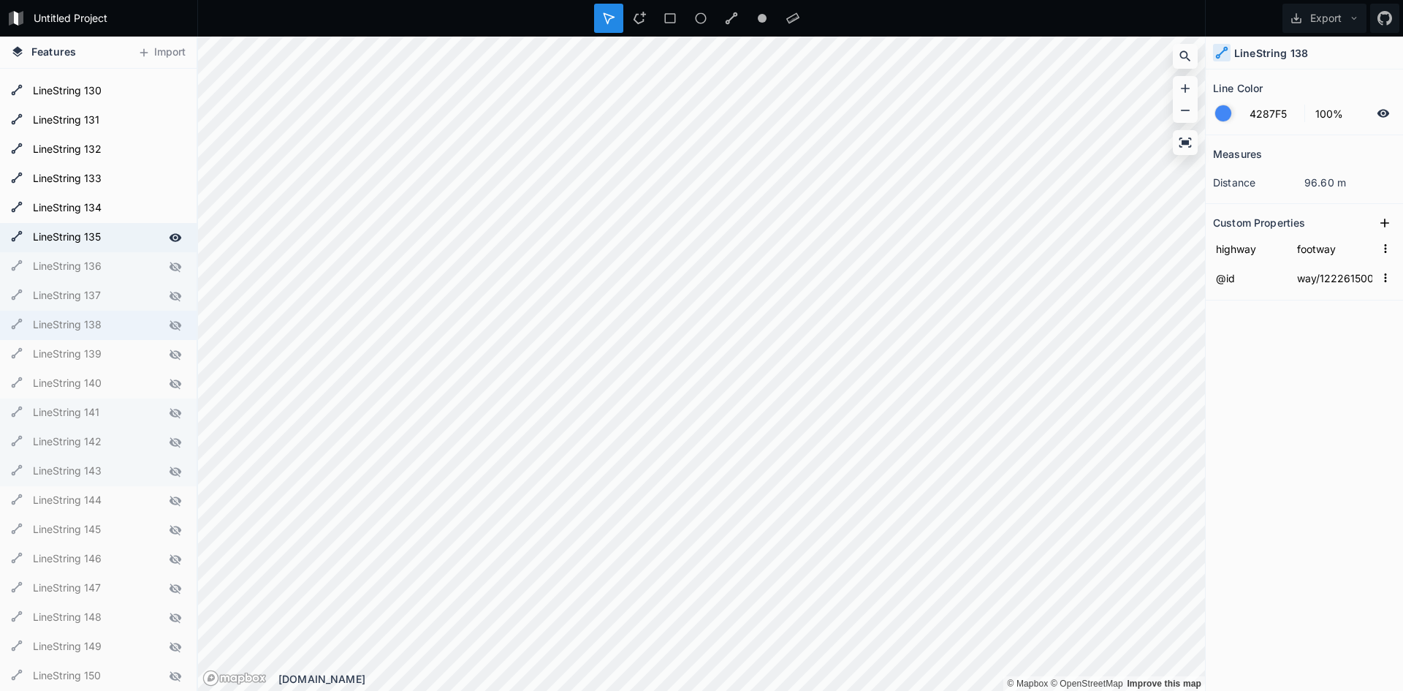
drag, startPoint x: 169, startPoint y: 238, endPoint x: 169, endPoint y: 226, distance: 11.7
click at [169, 235] on icon at bounding box center [175, 237] width 13 height 13
drag, startPoint x: 167, startPoint y: 200, endPoint x: 167, endPoint y: 186, distance: 13.9
click at [0, 0] on div at bounding box center [0, 0] width 0 height 0
click at [169, 175] on icon at bounding box center [175, 178] width 13 height 13
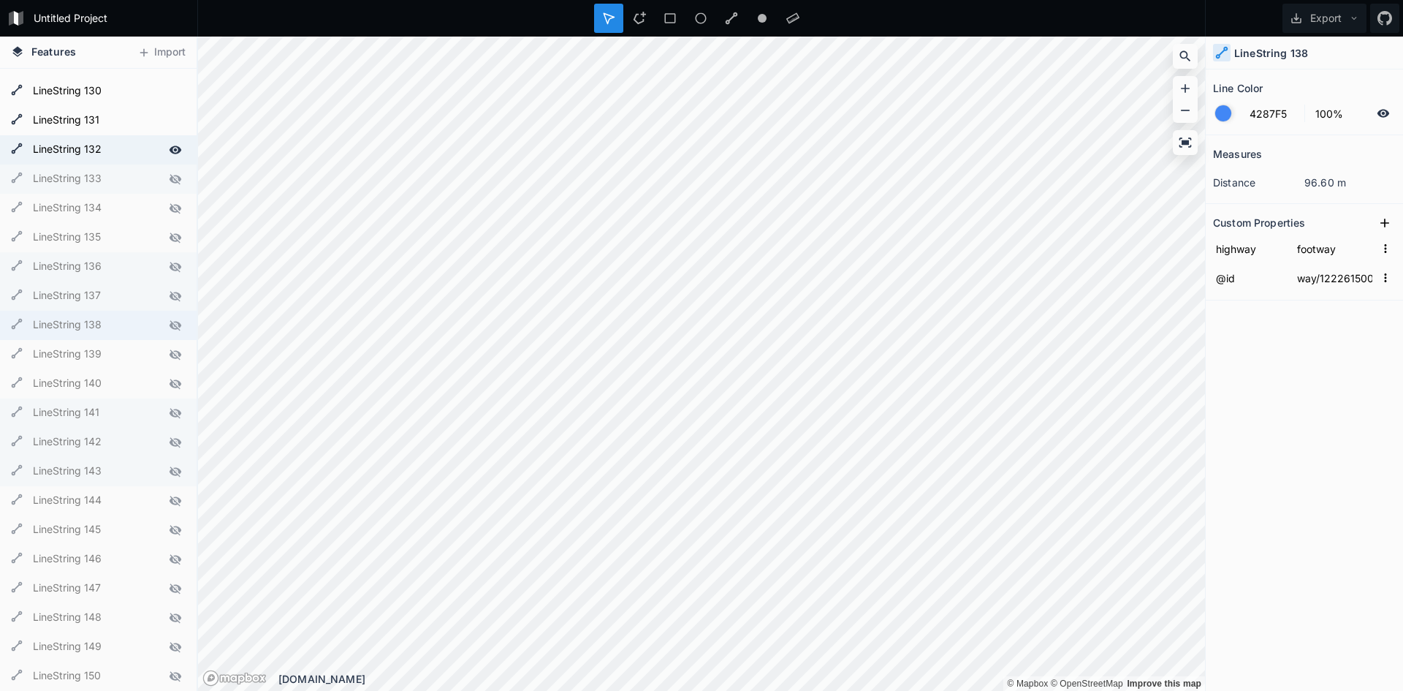
click at [169, 143] on icon at bounding box center [175, 149] width 13 height 13
click at [170, 121] on icon at bounding box center [176, 120] width 12 height 8
click at [170, 94] on icon at bounding box center [176, 91] width 12 height 8
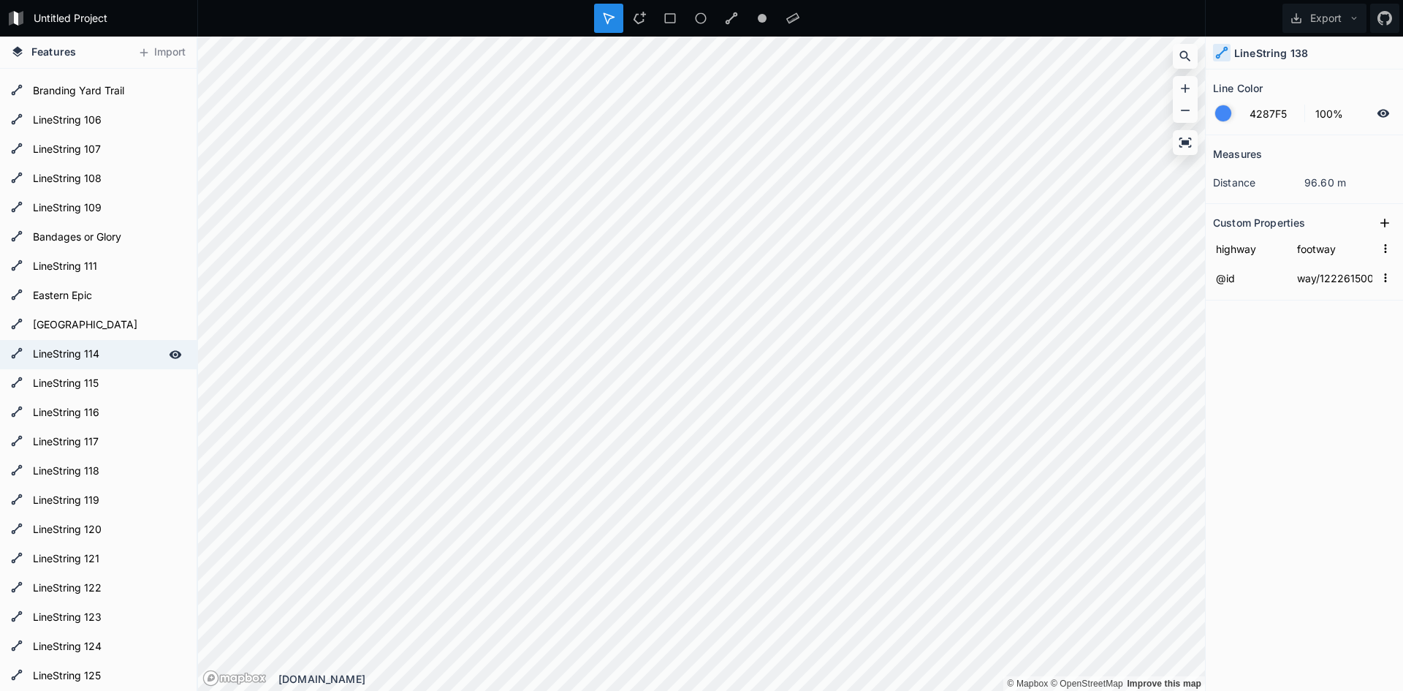
click at [169, 351] on icon at bounding box center [175, 354] width 13 height 13
click at [162, 372] on div "LineString 115" at bounding box center [98, 383] width 197 height 29
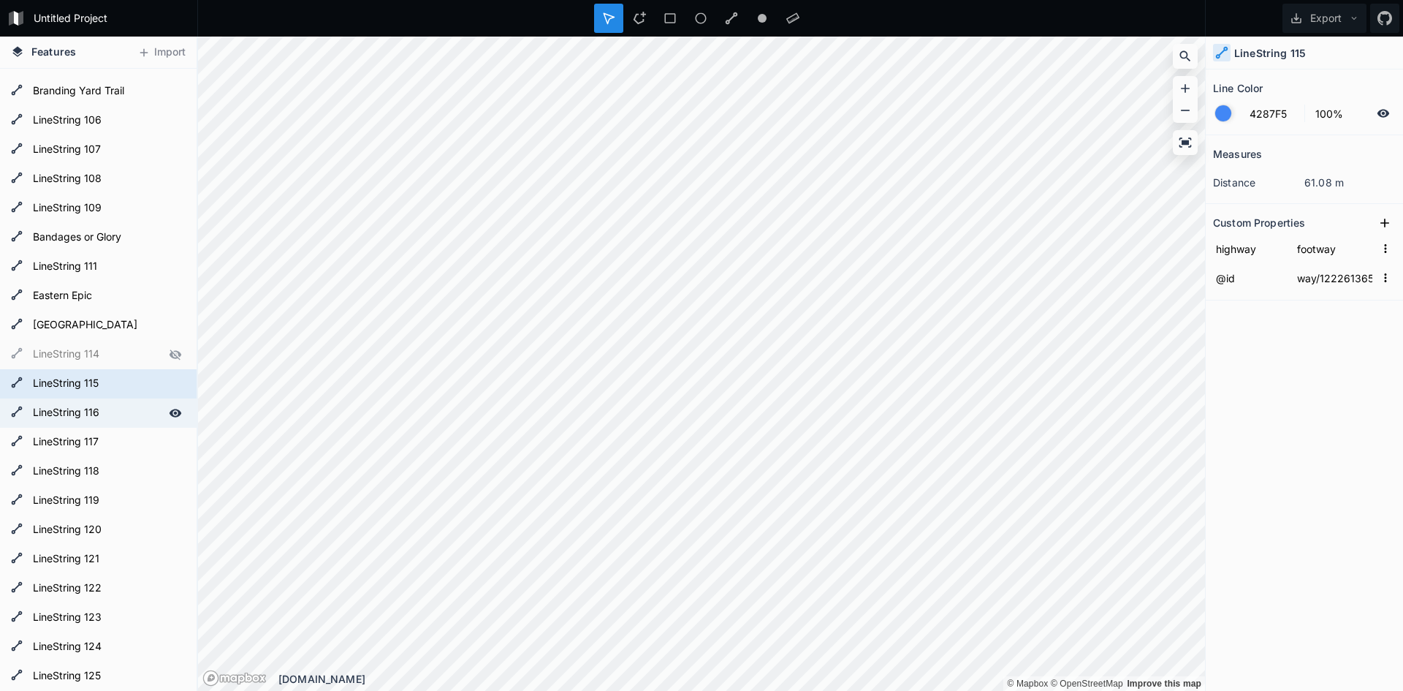
click at [162, 401] on div "LineString 116" at bounding box center [98, 412] width 197 height 29
click at [169, 415] on icon at bounding box center [175, 412] width 13 height 13
click at [164, 394] on div "LineString 115" at bounding box center [98, 383] width 197 height 29
type input "way/1222613658"
click at [153, 439] on form "LineString 117" at bounding box center [97, 442] width 137 height 22
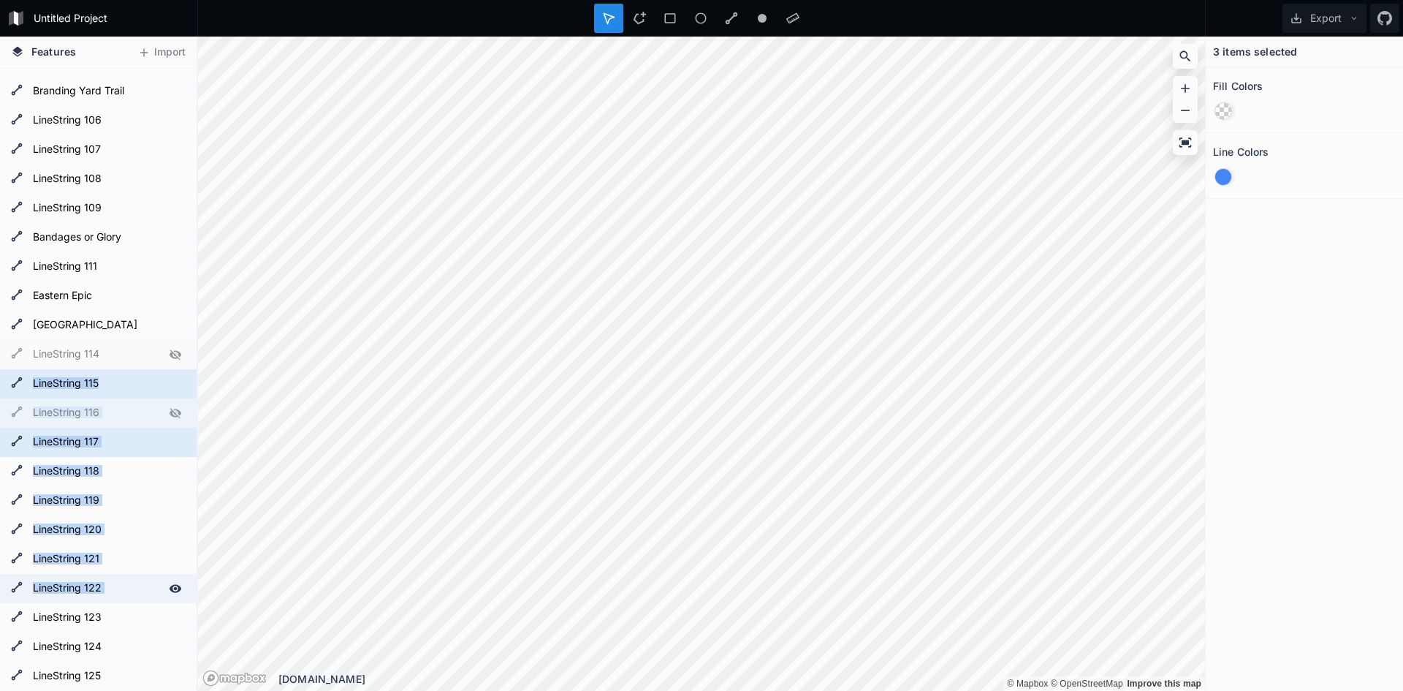
click at [143, 588] on form "LineString 122" at bounding box center [97, 588] width 137 height 22
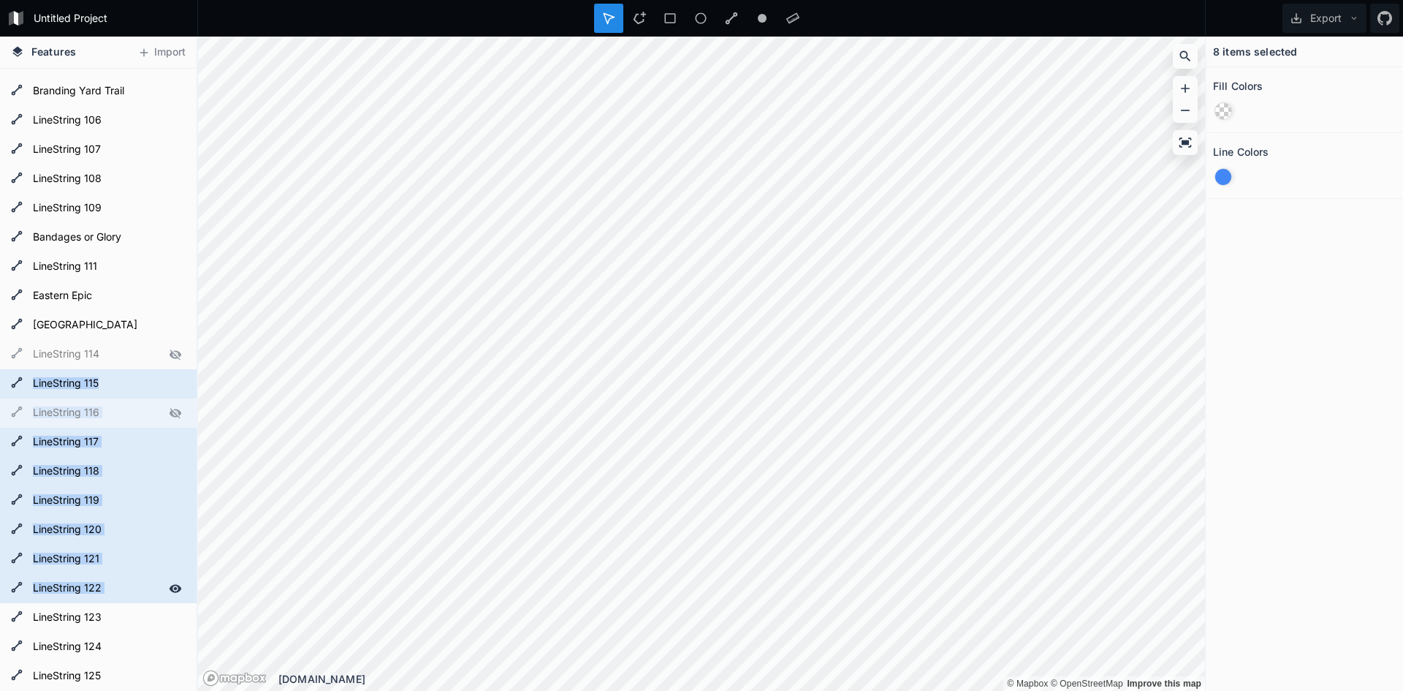
click at [167, 580] on div at bounding box center [175, 588] width 20 height 20
click at [164, 570] on div "LineString 121" at bounding box center [98, 558] width 197 height 29
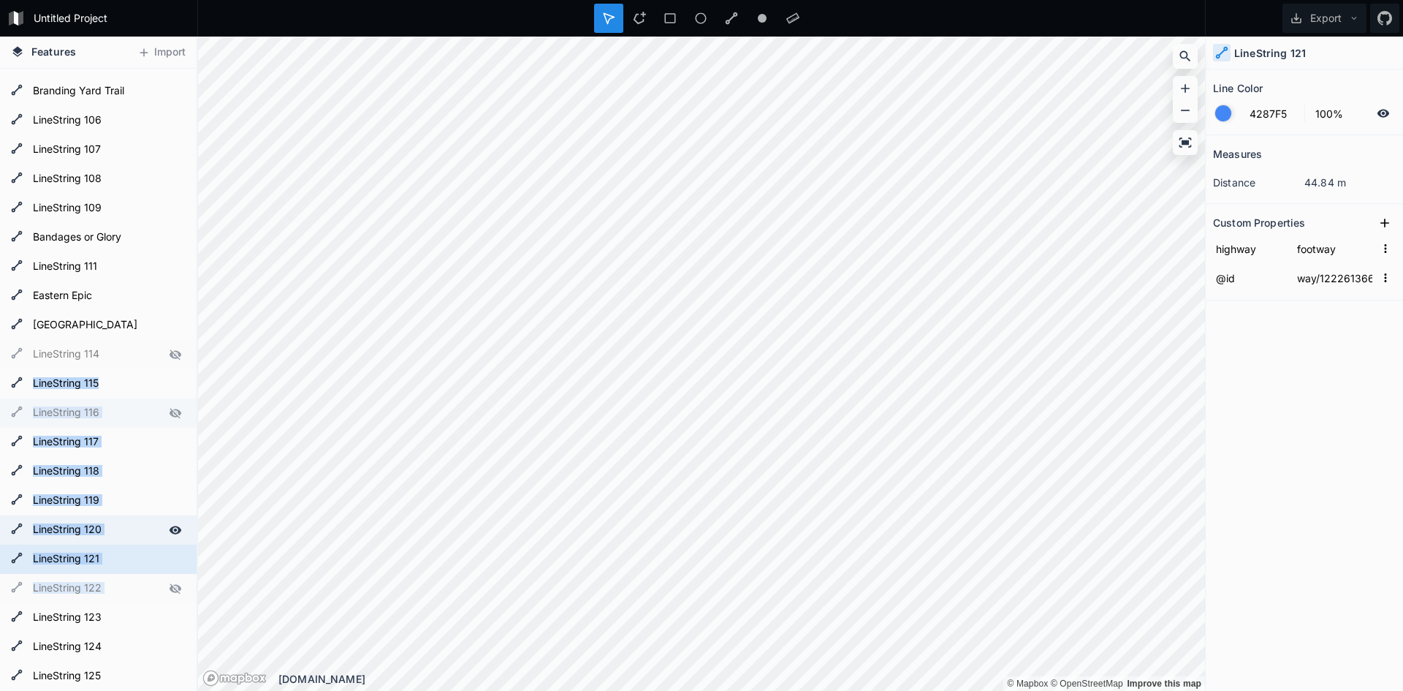
click at [162, 539] on div "LineString 120" at bounding box center [98, 529] width 197 height 29
click at [169, 384] on icon at bounding box center [175, 383] width 13 height 13
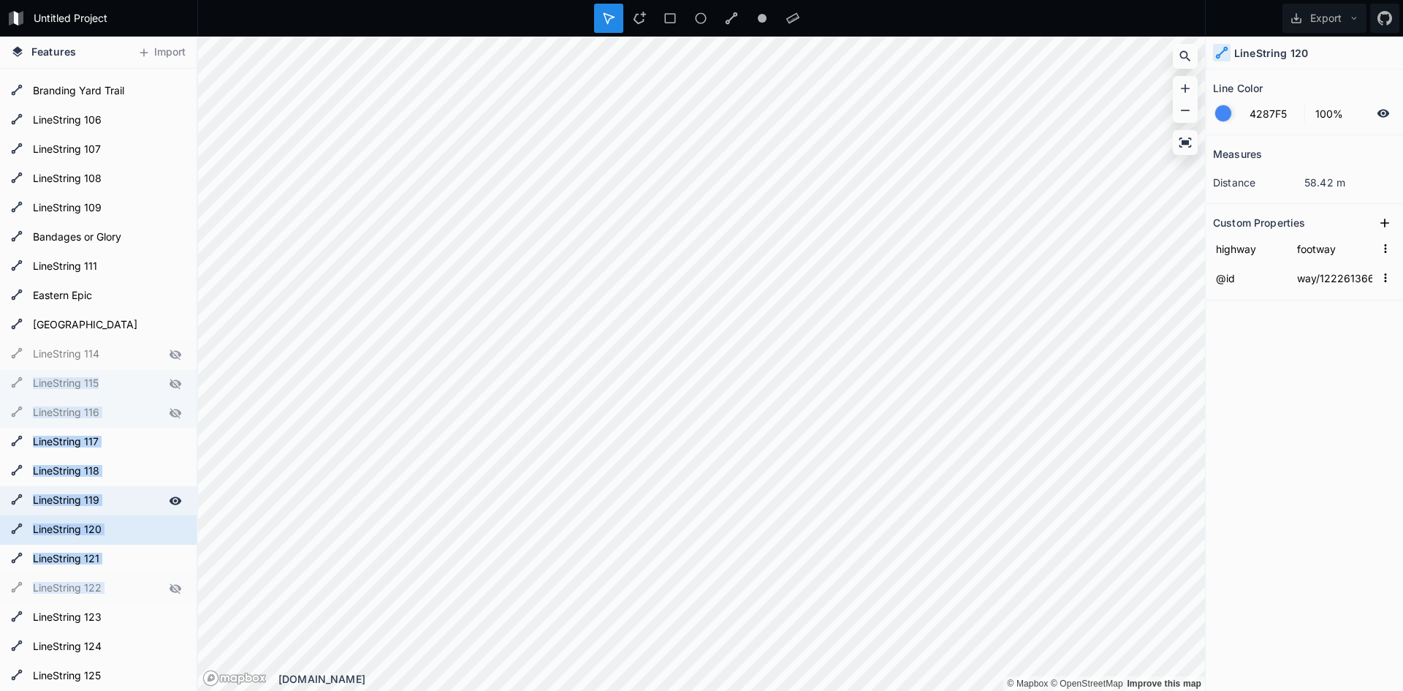
click at [153, 512] on div "LineString 119" at bounding box center [98, 500] width 197 height 29
click at [173, 441] on div at bounding box center [175, 442] width 20 height 20
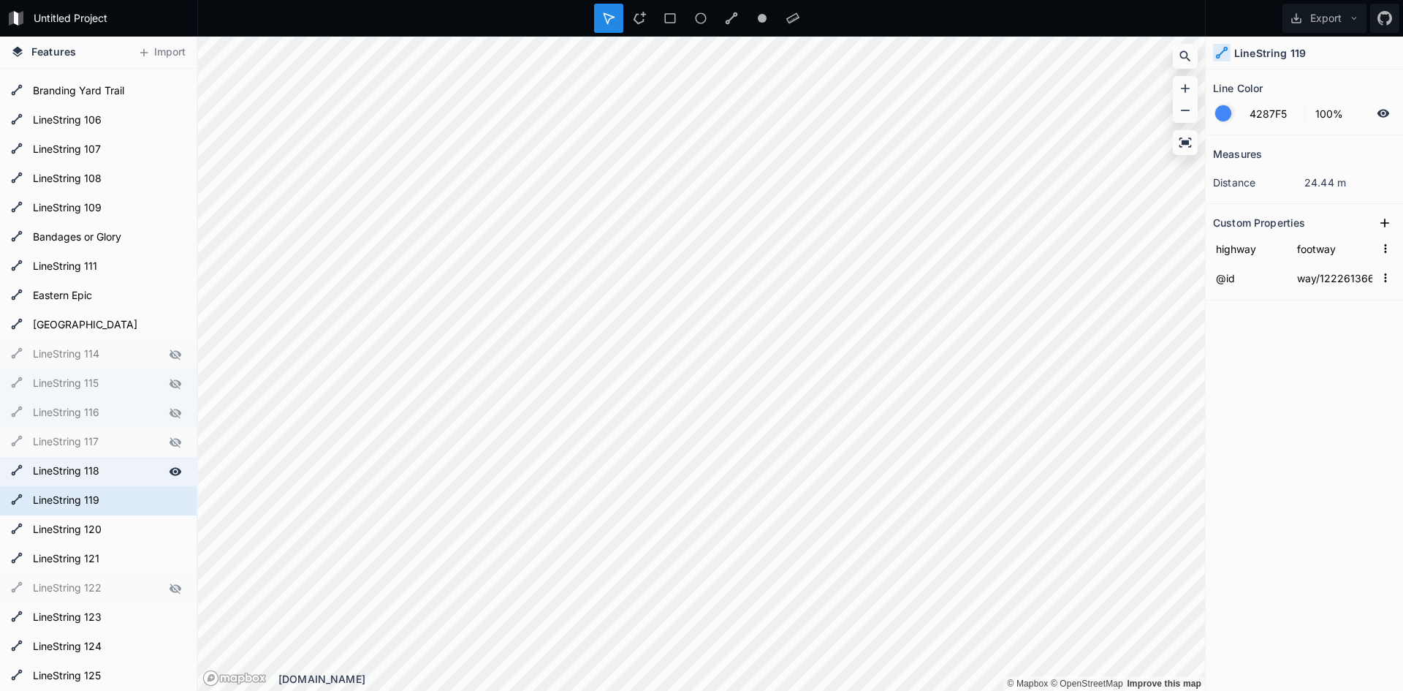
click at [170, 473] on icon at bounding box center [176, 471] width 12 height 8
click at [170, 498] on icon at bounding box center [176, 500] width 12 height 8
click at [170, 534] on icon at bounding box center [176, 529] width 12 height 8
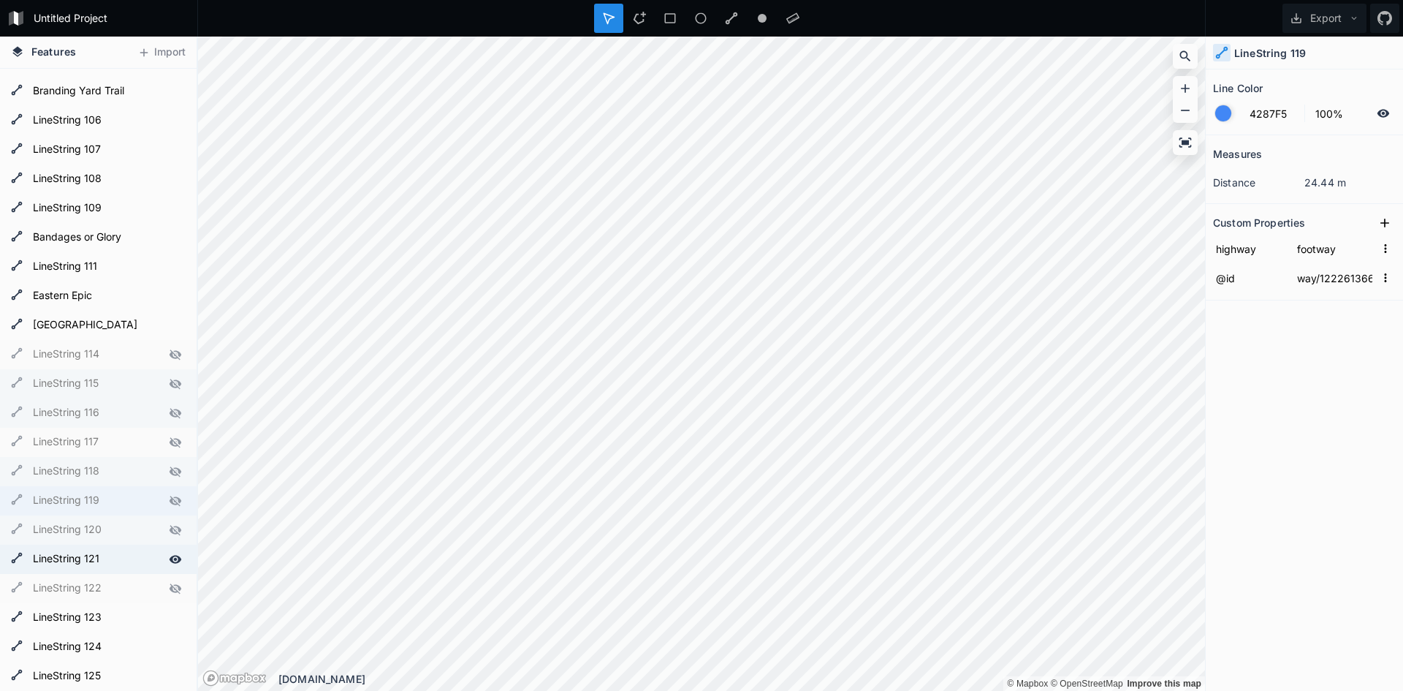
click at [165, 551] on div at bounding box center [175, 559] width 20 height 20
click at [169, 612] on icon at bounding box center [175, 617] width 13 height 13
click at [170, 643] on icon at bounding box center [176, 646] width 12 height 8
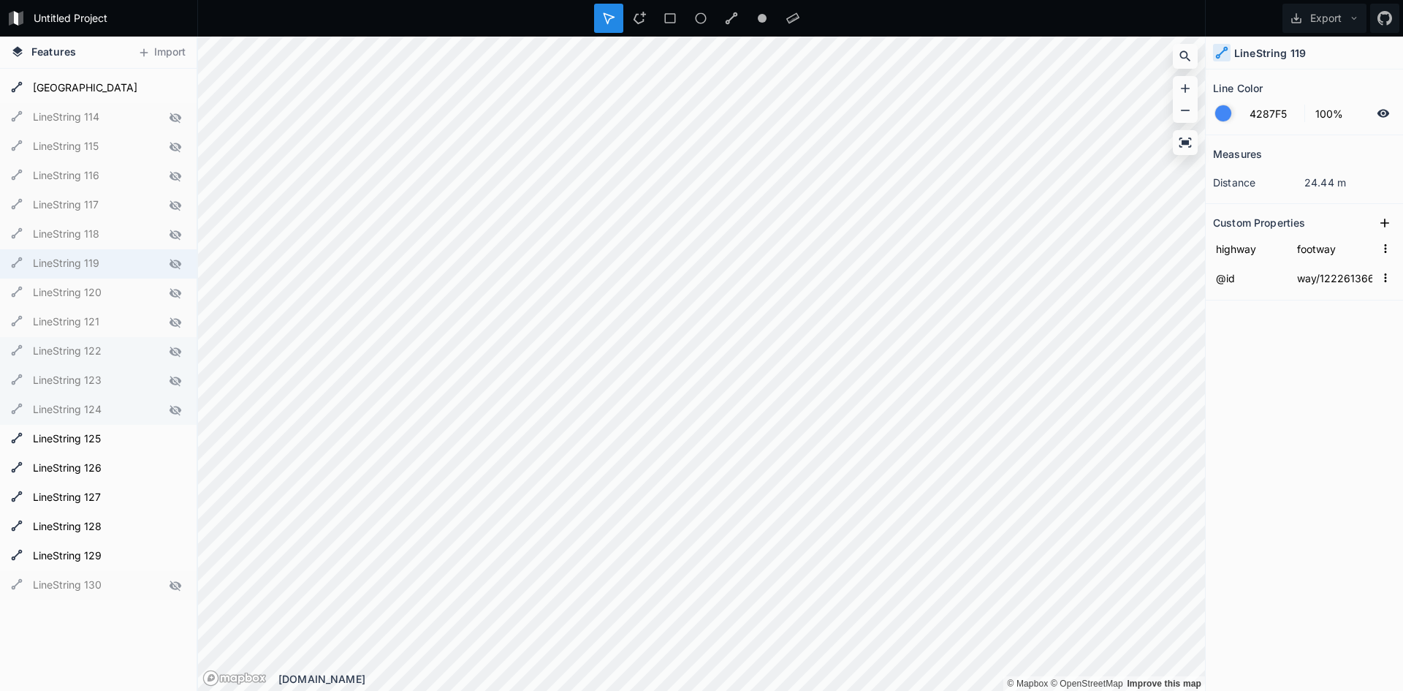
scroll to position [3398, 0]
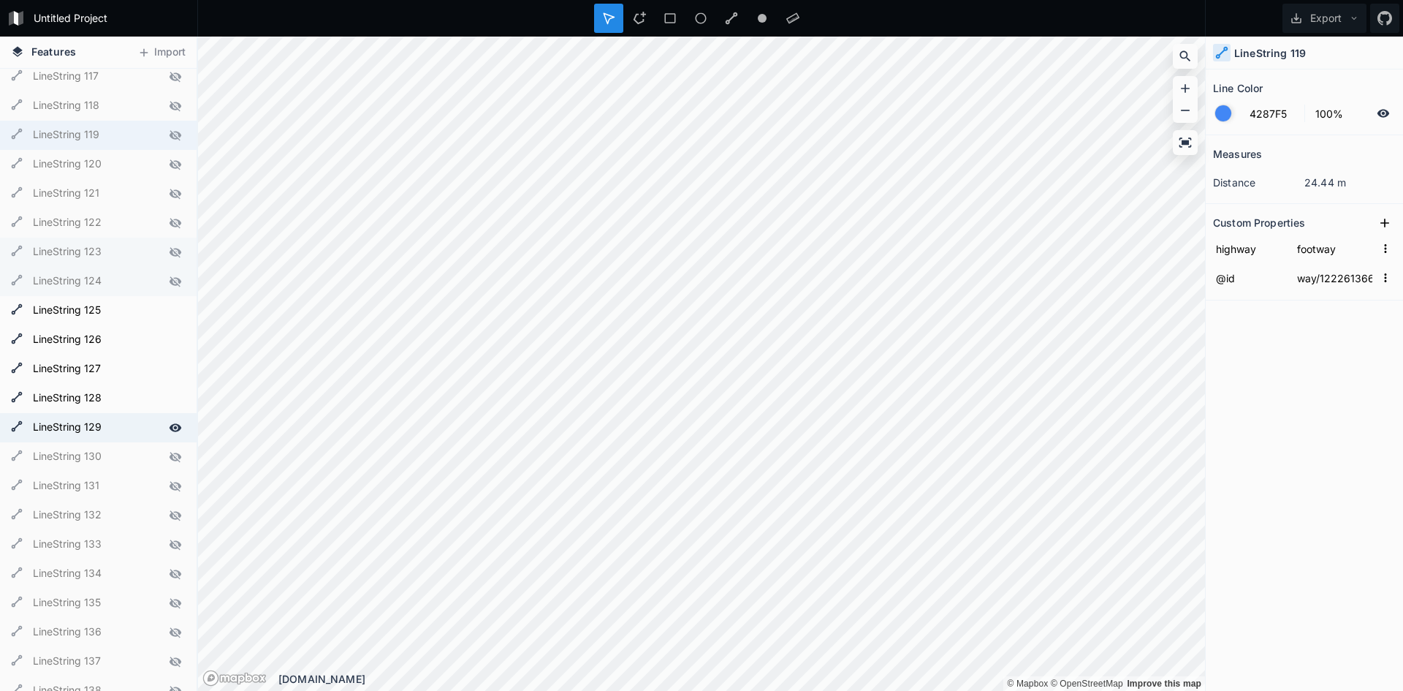
click at [170, 428] on icon at bounding box center [176, 427] width 12 height 8
click at [165, 406] on div at bounding box center [175, 398] width 20 height 20
click at [166, 372] on div at bounding box center [175, 369] width 20 height 20
click at [169, 340] on icon at bounding box center [175, 339] width 13 height 13
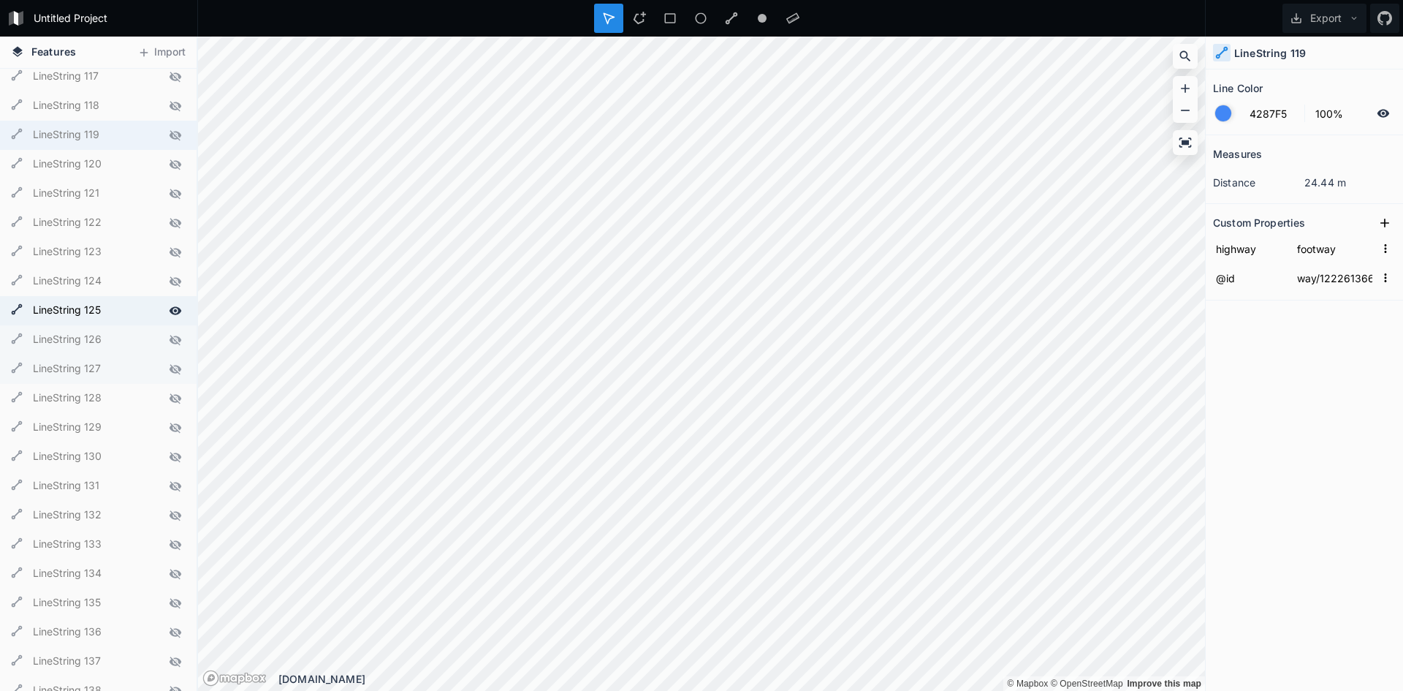
click at [170, 307] on icon at bounding box center [176, 310] width 12 height 8
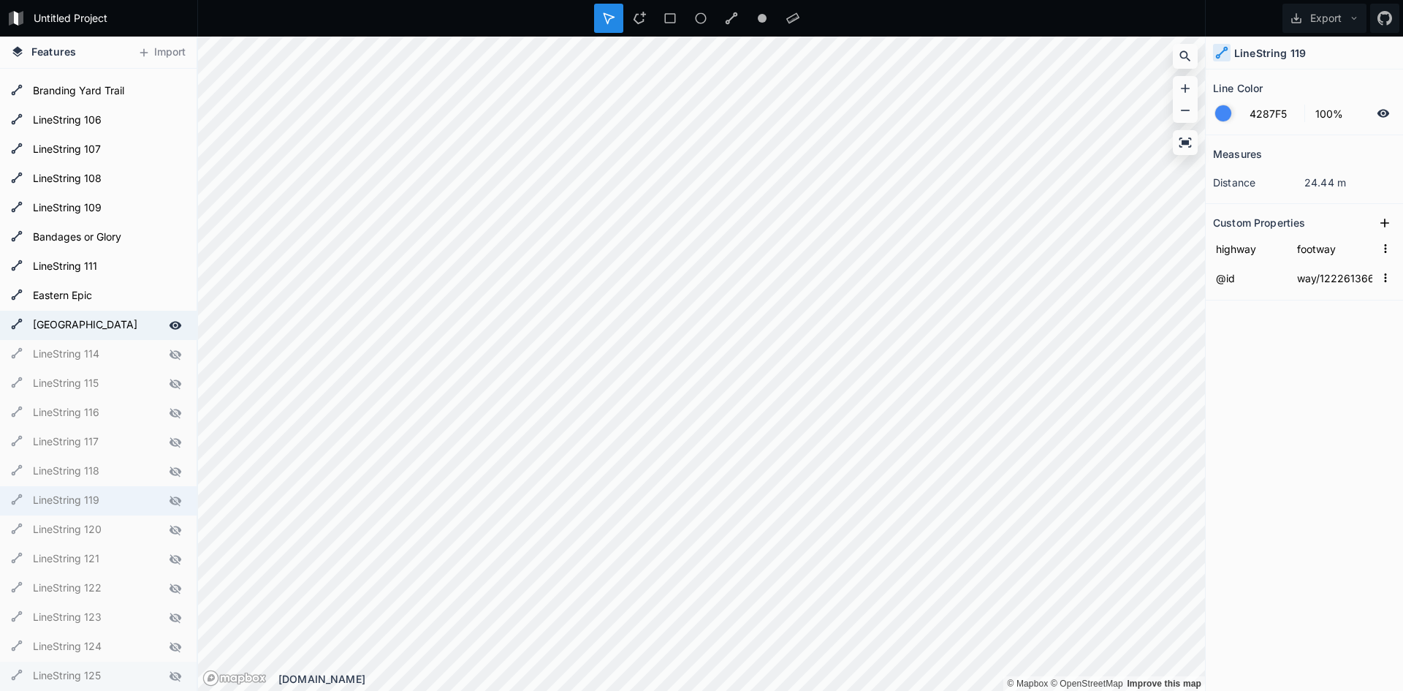
click at [170, 325] on icon at bounding box center [176, 325] width 12 height 8
click at [165, 287] on div at bounding box center [175, 296] width 20 height 20
click at [165, 257] on div at bounding box center [175, 267] width 20 height 20
click at [166, 229] on div at bounding box center [175, 237] width 20 height 20
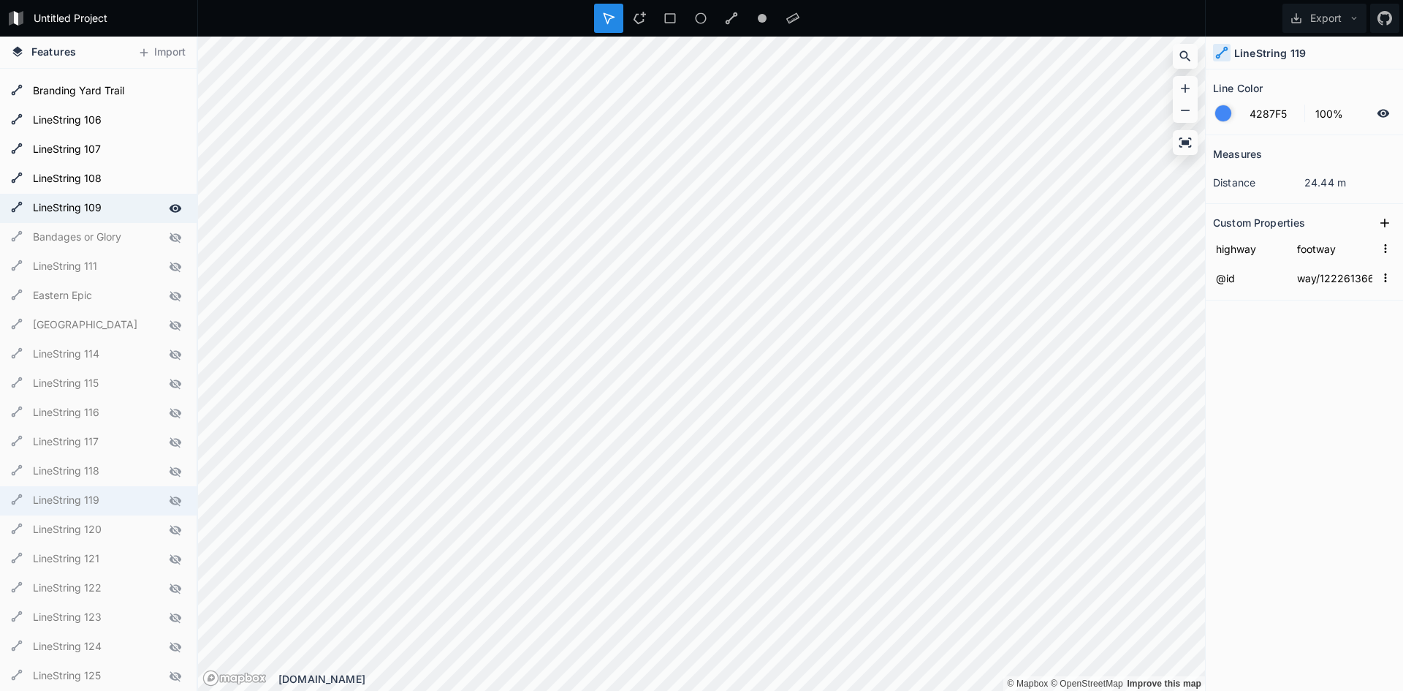
click at [170, 211] on icon at bounding box center [176, 208] width 12 height 8
click at [170, 182] on icon at bounding box center [176, 179] width 12 height 8
click at [169, 143] on icon at bounding box center [175, 149] width 13 height 13
click at [166, 129] on div at bounding box center [175, 120] width 20 height 20
click at [169, 96] on icon at bounding box center [175, 91] width 13 height 13
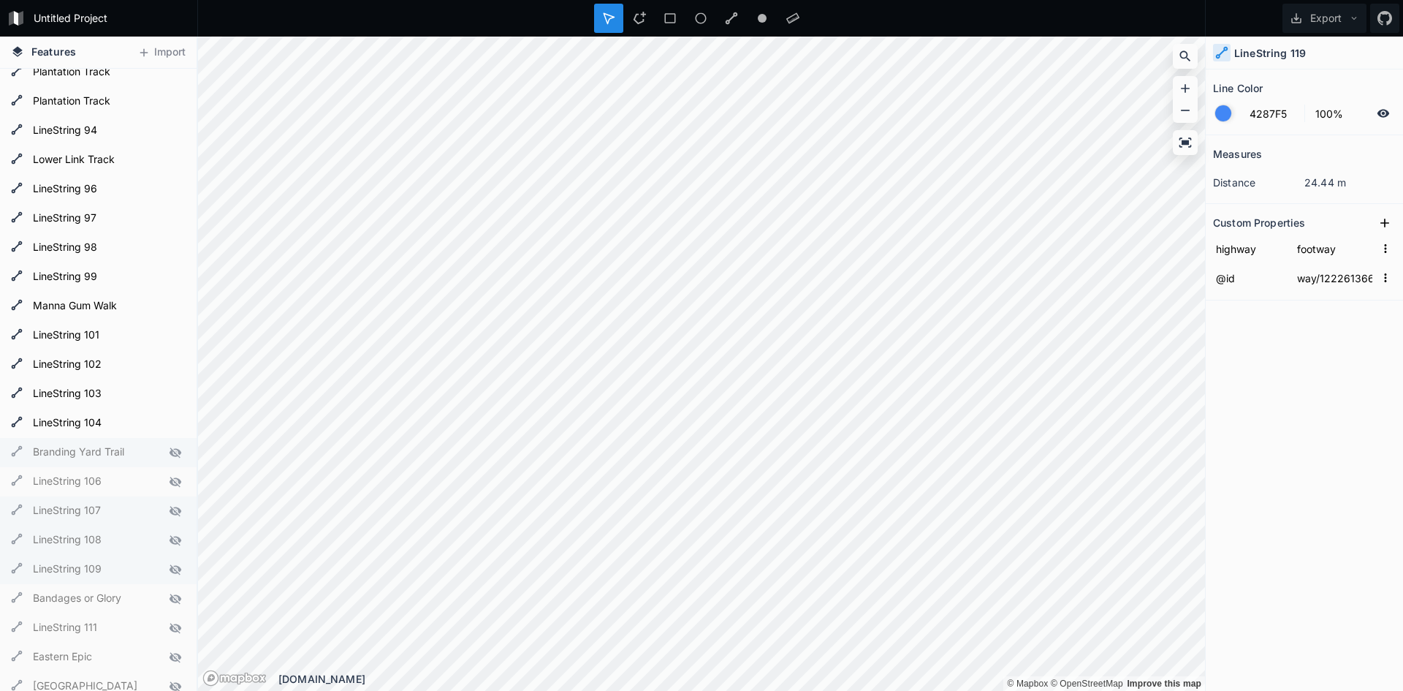
scroll to position [2667, 0]
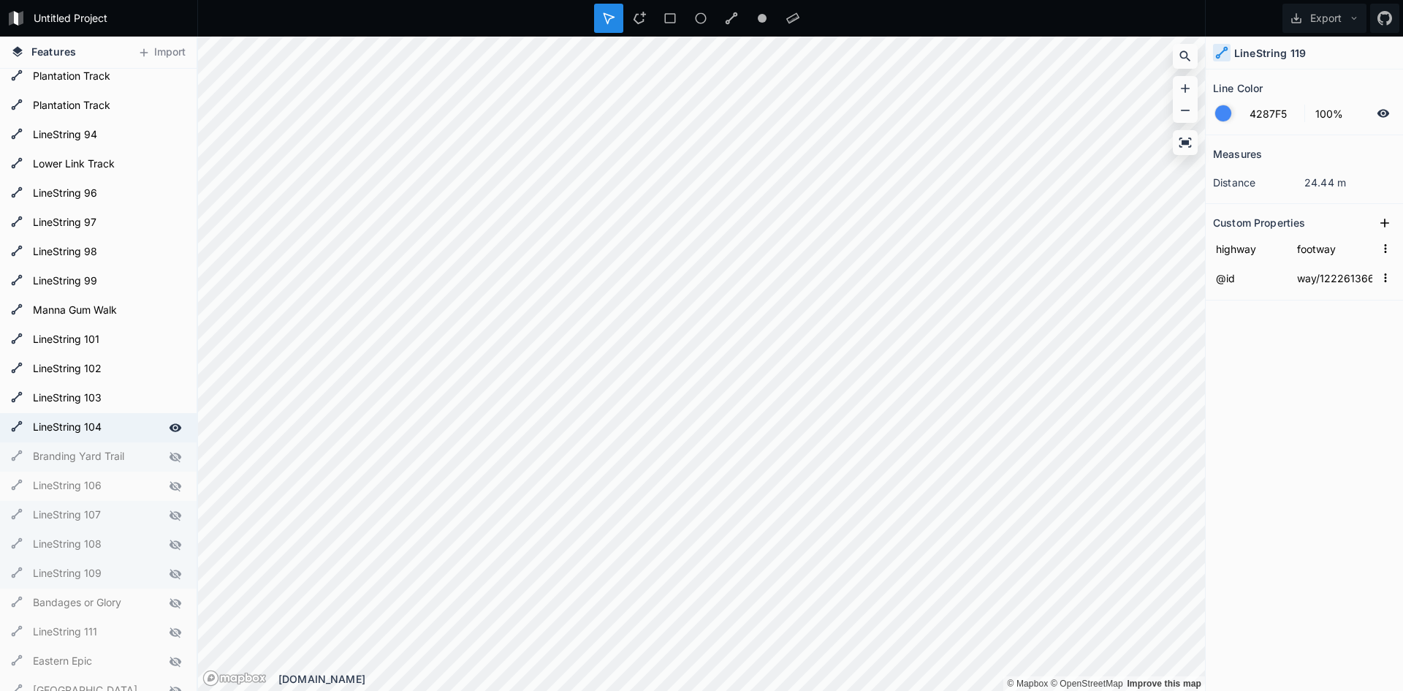
click at [170, 428] on icon at bounding box center [176, 427] width 12 height 8
drag, startPoint x: 166, startPoint y: 398, endPoint x: 165, endPoint y: 382, distance: 15.4
click at [0, 0] on icon at bounding box center [0, 0] width 0 height 0
click at [170, 365] on icon at bounding box center [176, 369] width 12 height 8
click at [170, 339] on icon at bounding box center [176, 339] width 12 height 8
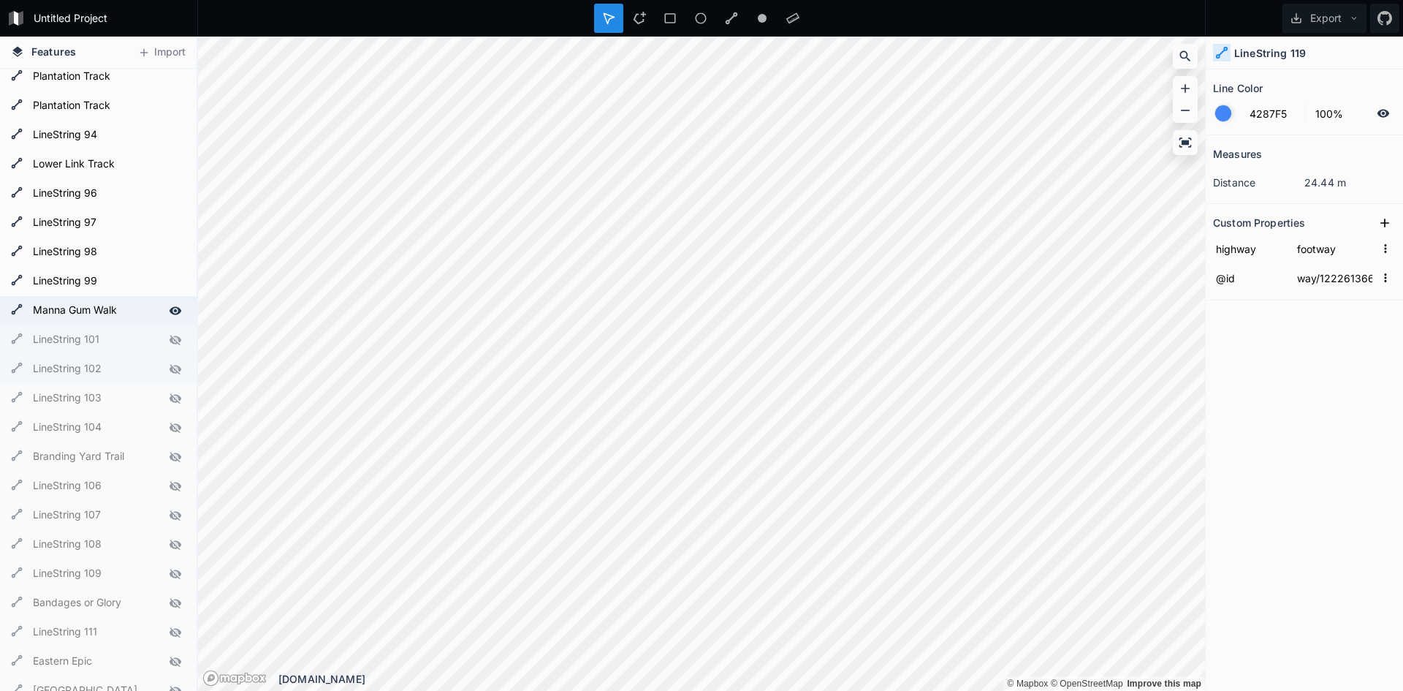
click at [170, 307] on icon at bounding box center [176, 310] width 12 height 8
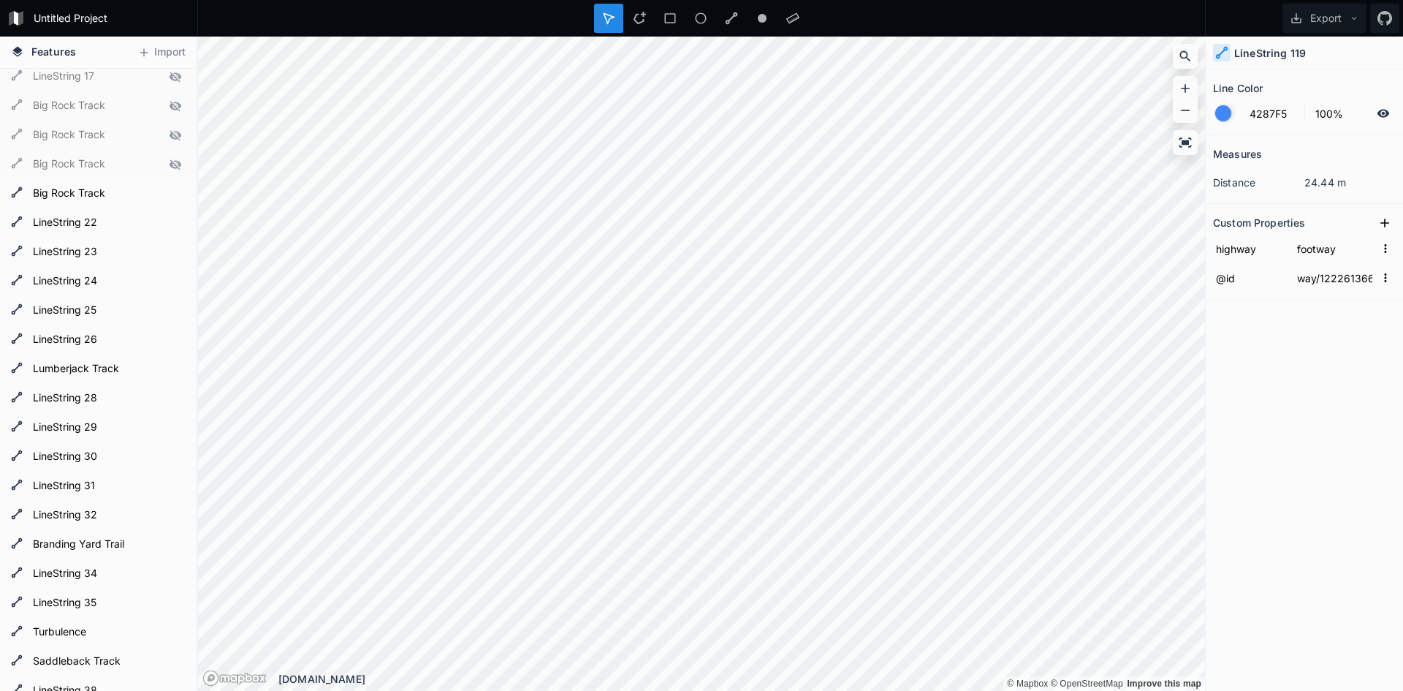
scroll to position [0, 0]
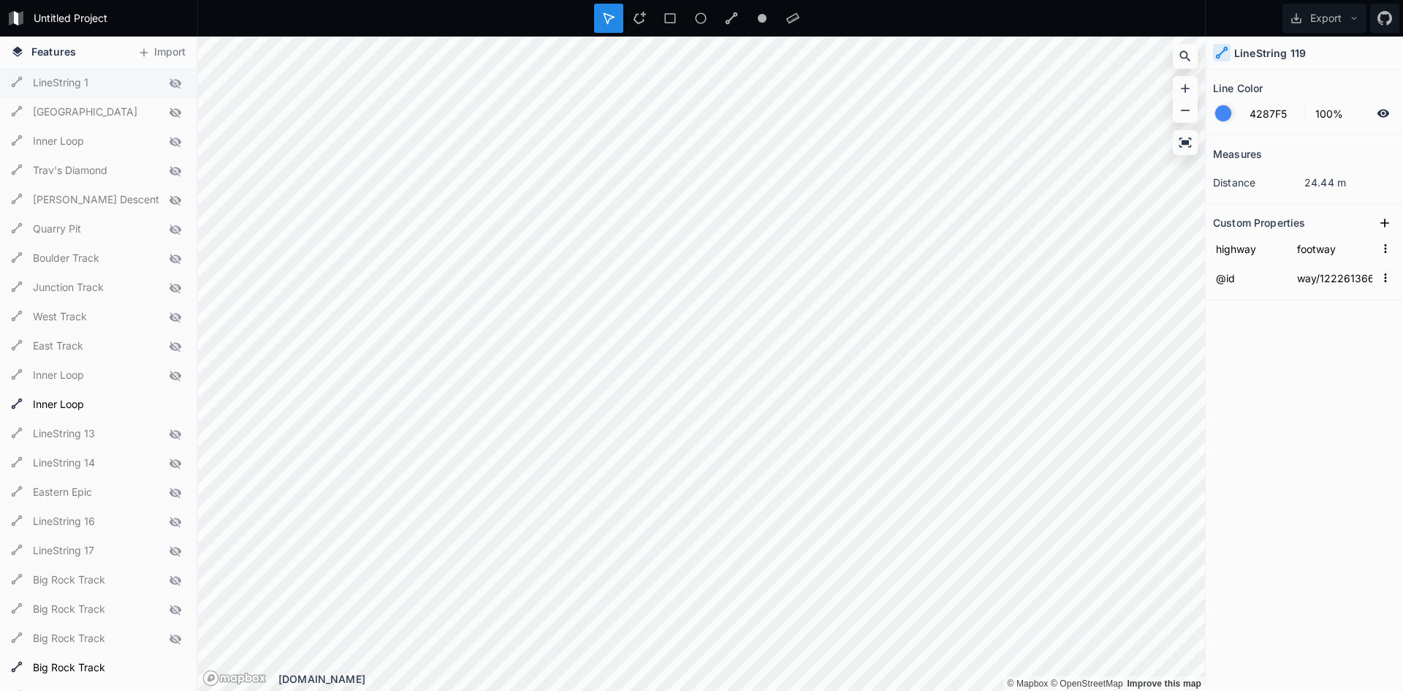
type input "way/16863905"
click at [141, 114] on div "Delete" at bounding box center [192, 115] width 146 height 30
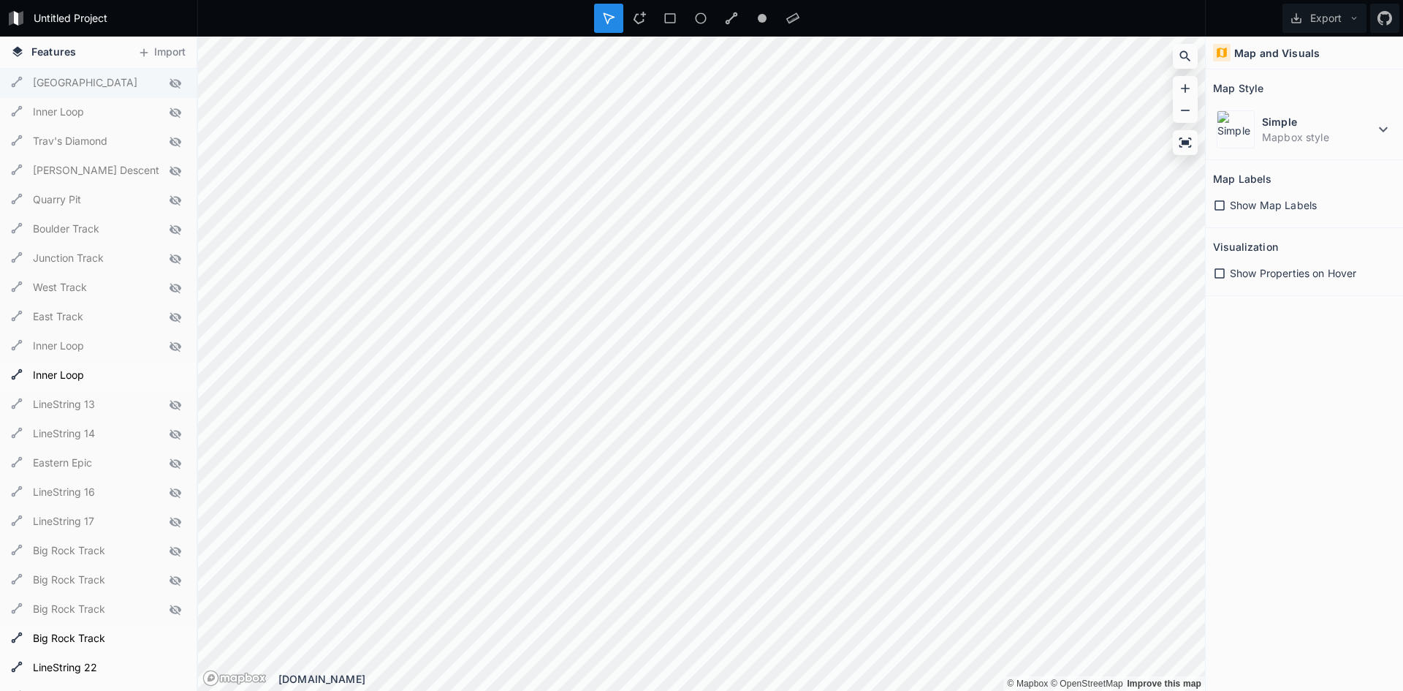
click at [126, 86] on form "[GEOGRAPHIC_DATA]" at bounding box center [97, 83] width 137 height 22
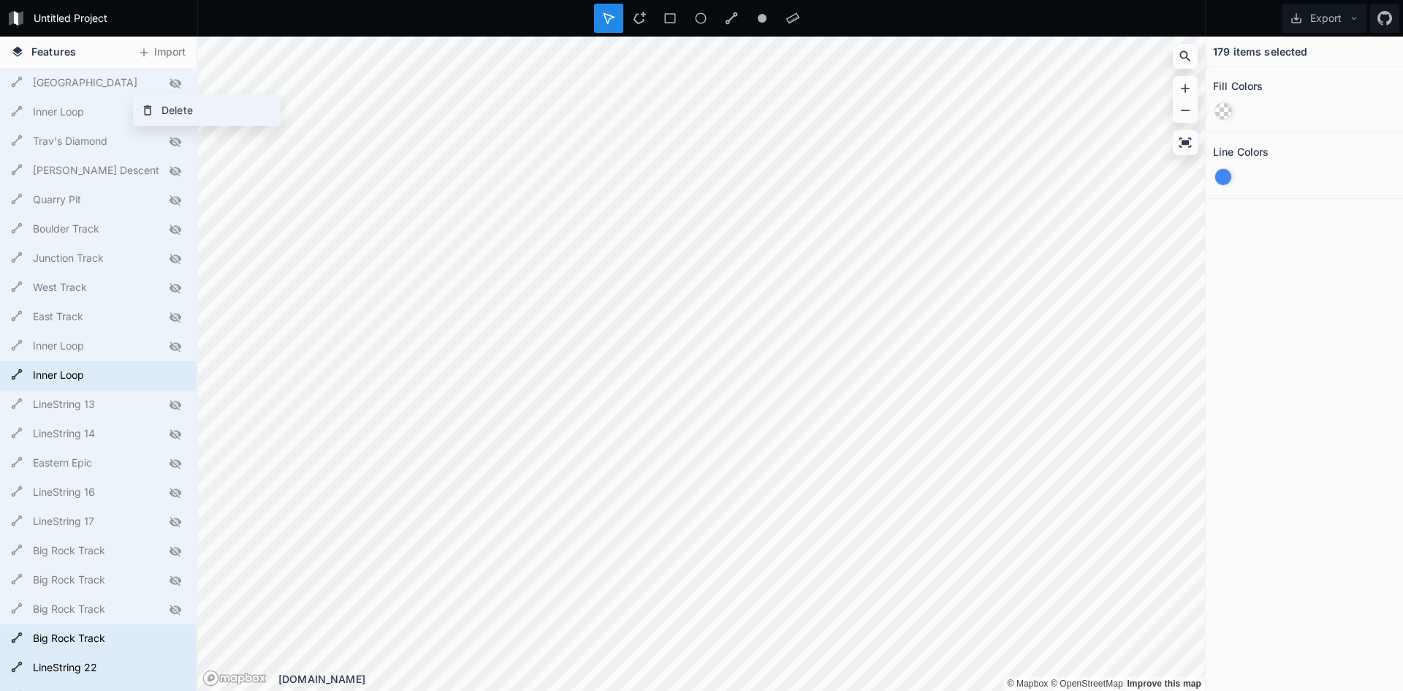
click at [167, 116] on div "Delete" at bounding box center [207, 110] width 146 height 30
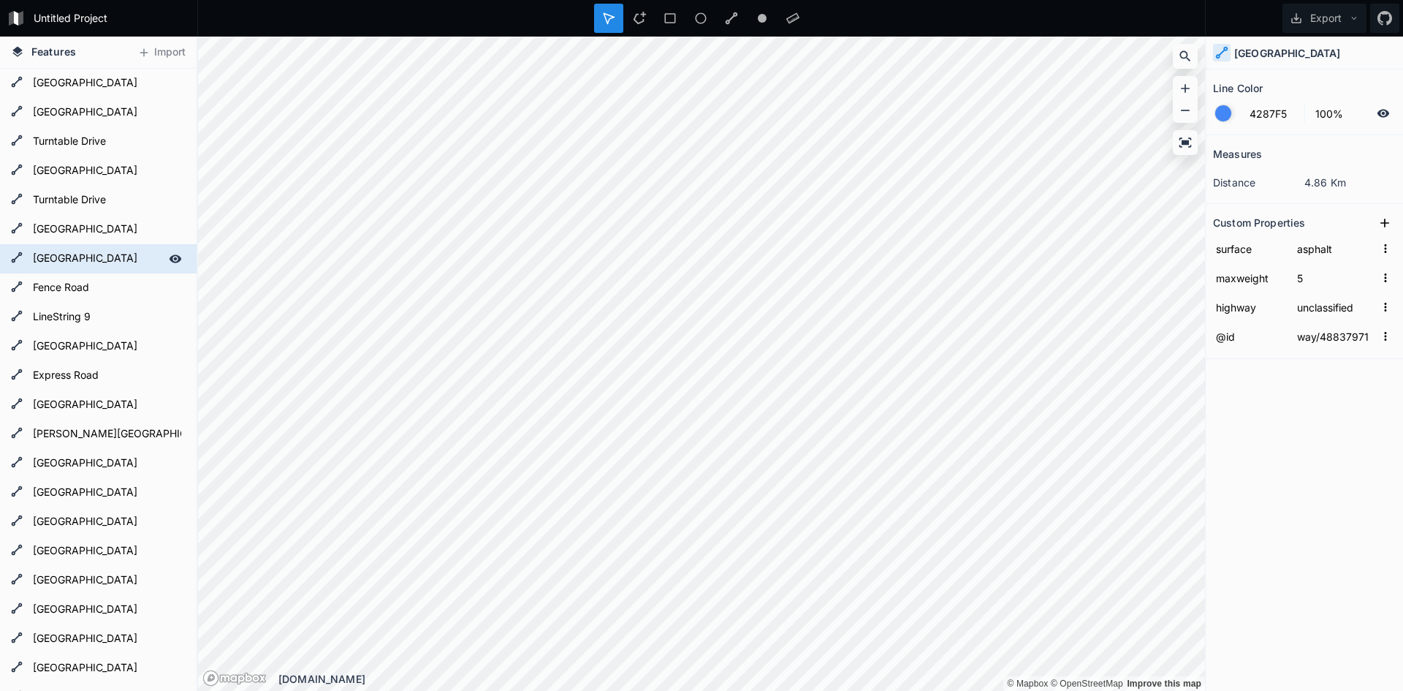
click at [170, 258] on icon at bounding box center [176, 258] width 12 height 8
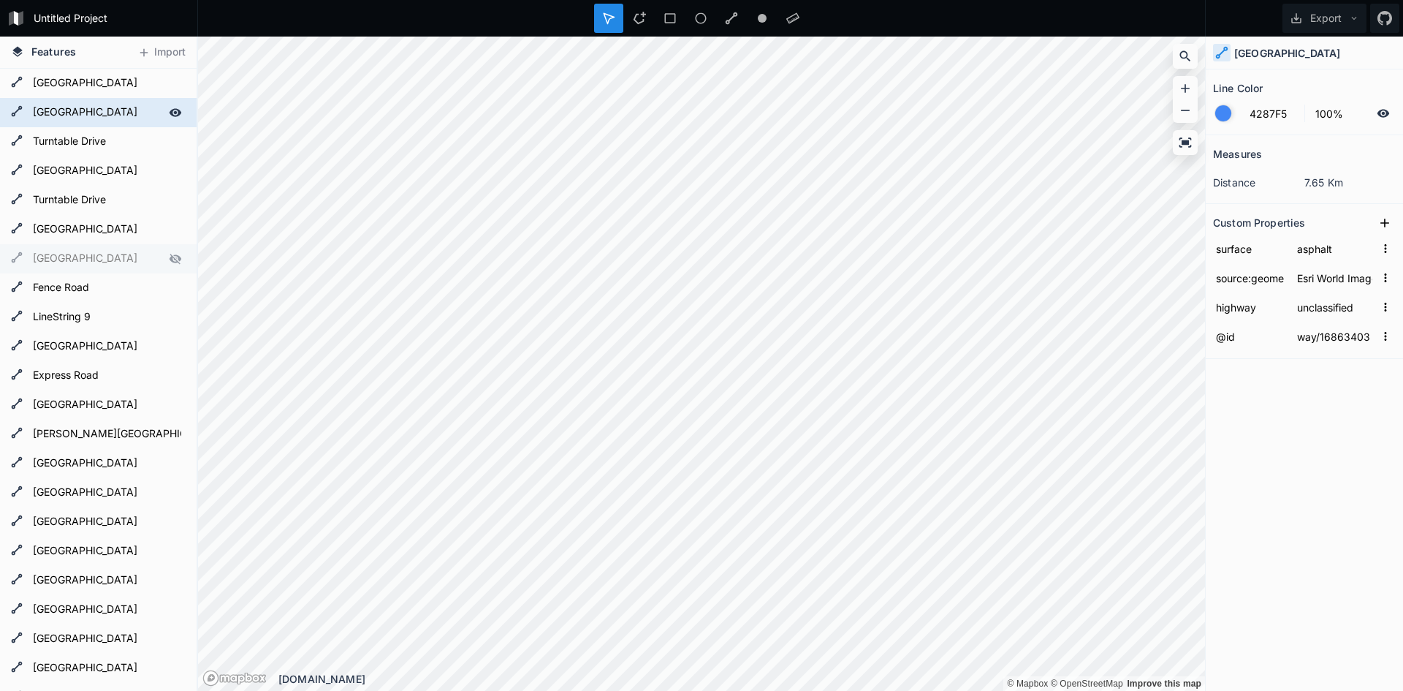
click at [170, 112] on icon at bounding box center [176, 112] width 12 height 8
click at [72, 110] on form "[GEOGRAPHIC_DATA]" at bounding box center [97, 113] width 137 height 22
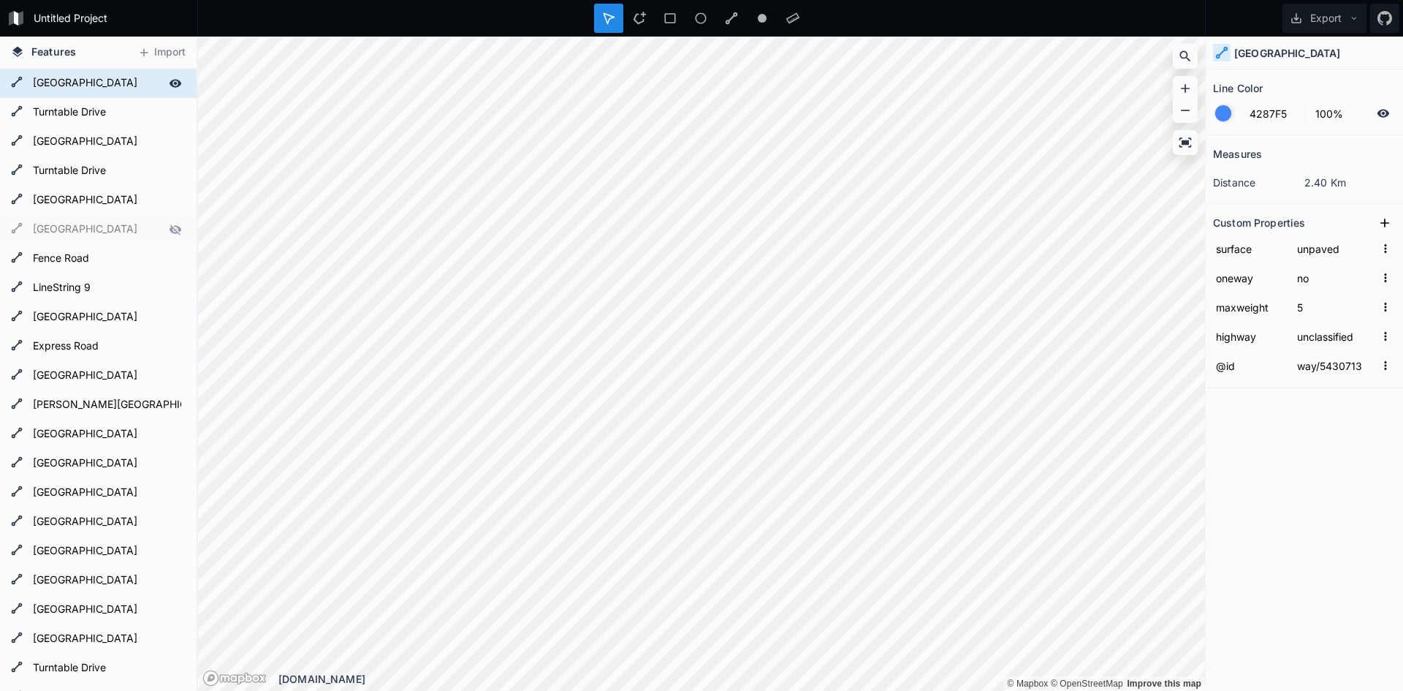
click at [68, 81] on form "[GEOGRAPHIC_DATA]" at bounding box center [97, 83] width 137 height 22
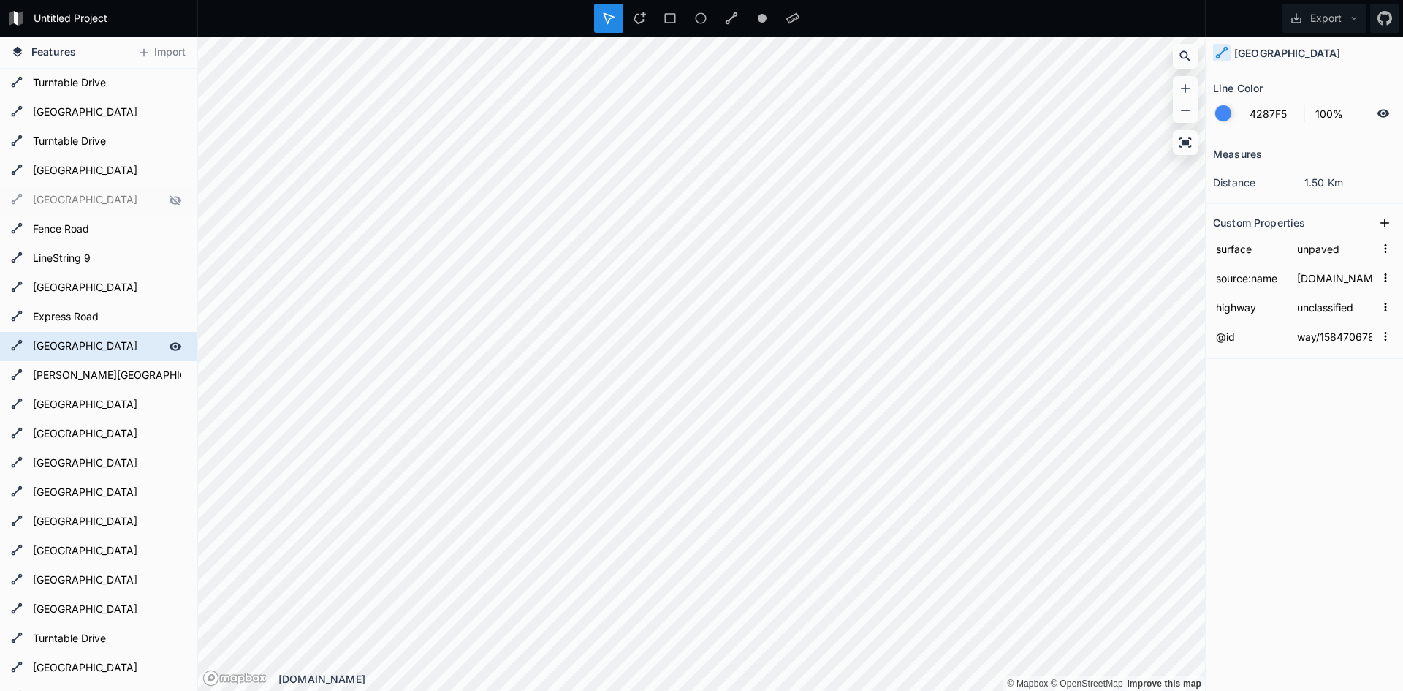
click at [121, 338] on form "[GEOGRAPHIC_DATA]" at bounding box center [97, 346] width 137 height 22
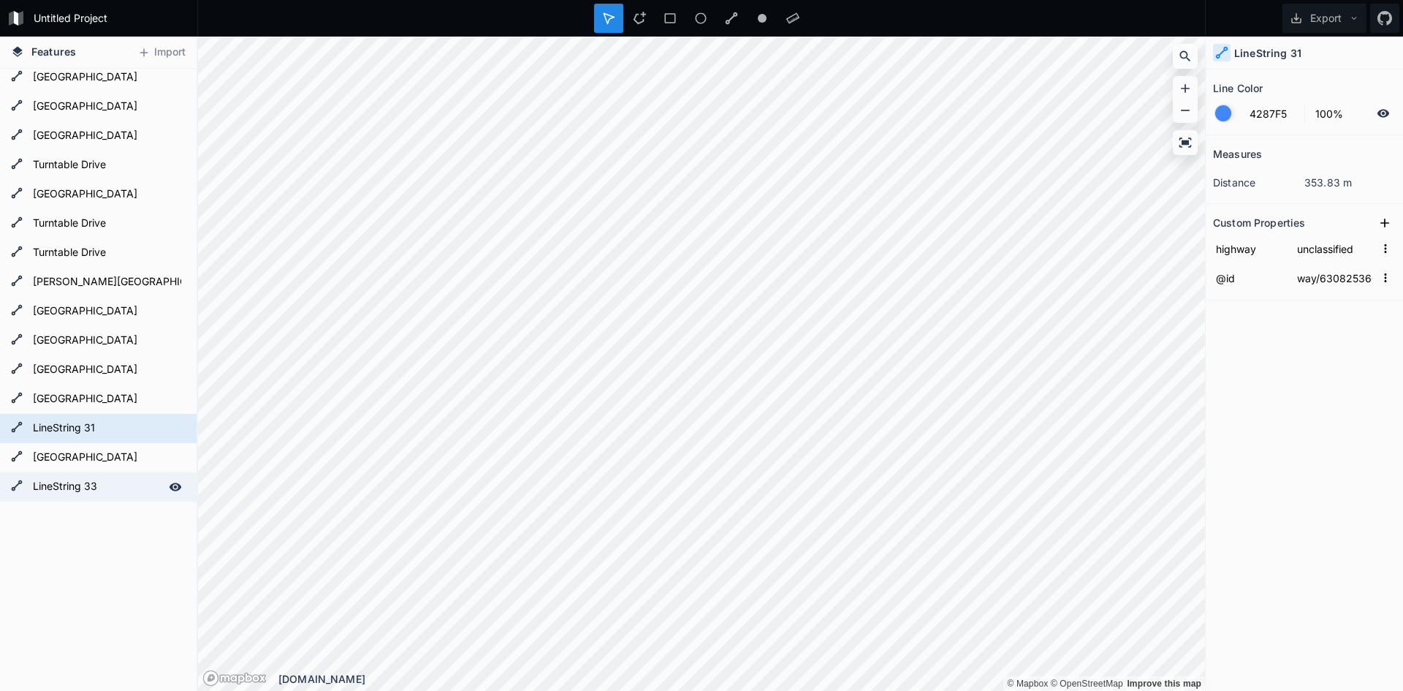
scroll to position [474, 0]
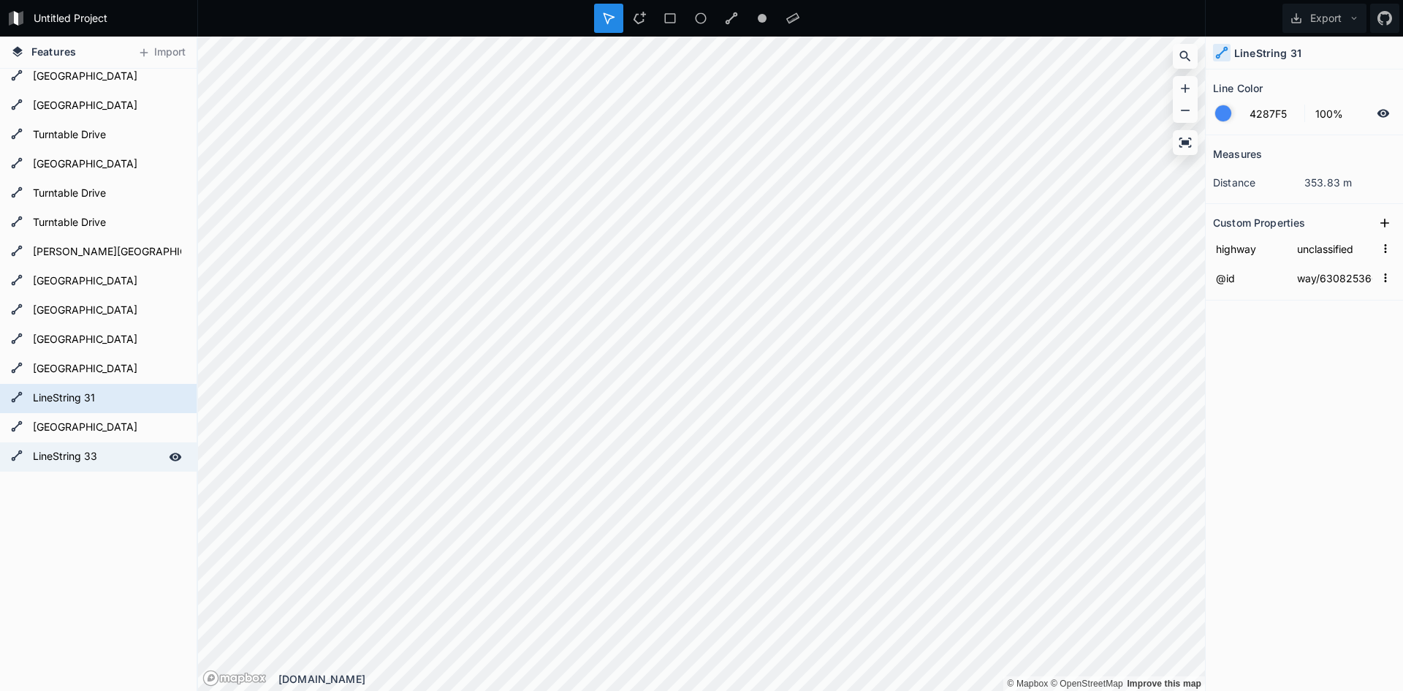
click at [77, 464] on form "LineString 33" at bounding box center [97, 457] width 137 height 22
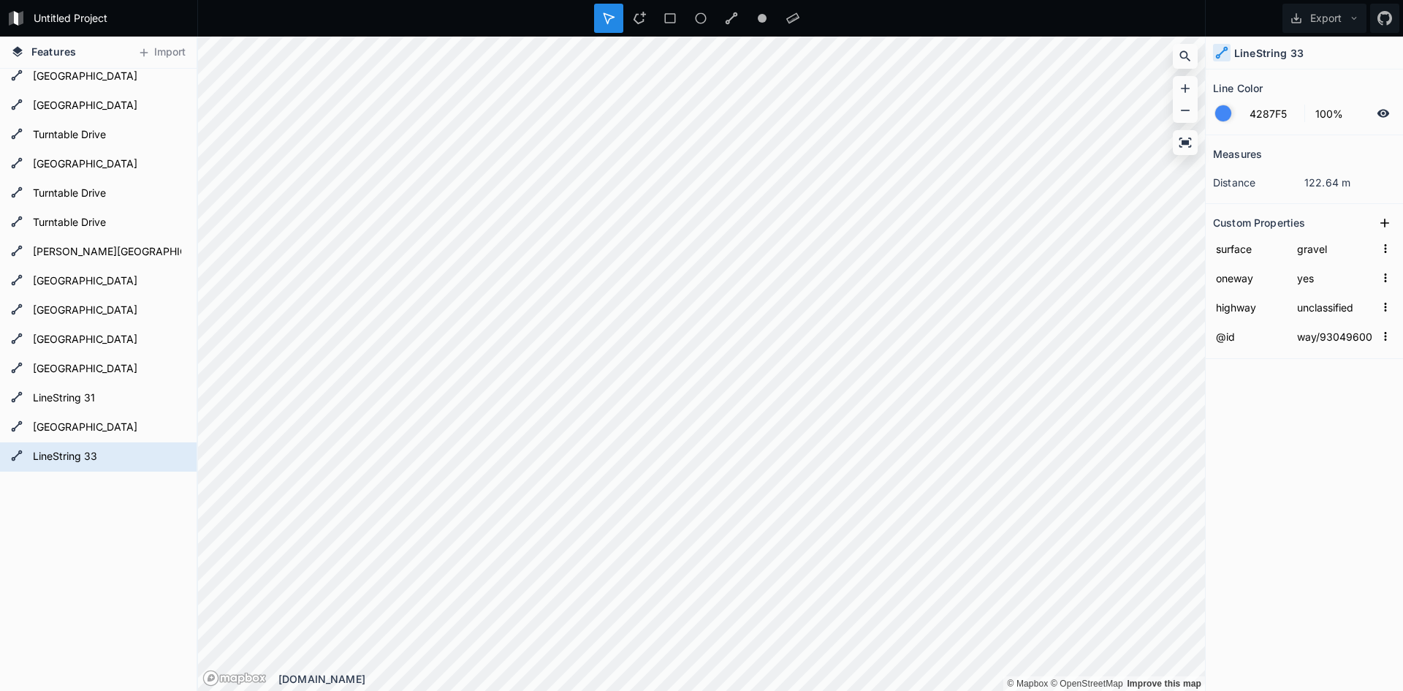
click at [77, 464] on form "LineString 33" at bounding box center [107, 457] width 157 height 22
click at [111, 403] on form "LineString 31" at bounding box center [97, 398] width 137 height 22
type input "way/630825366"
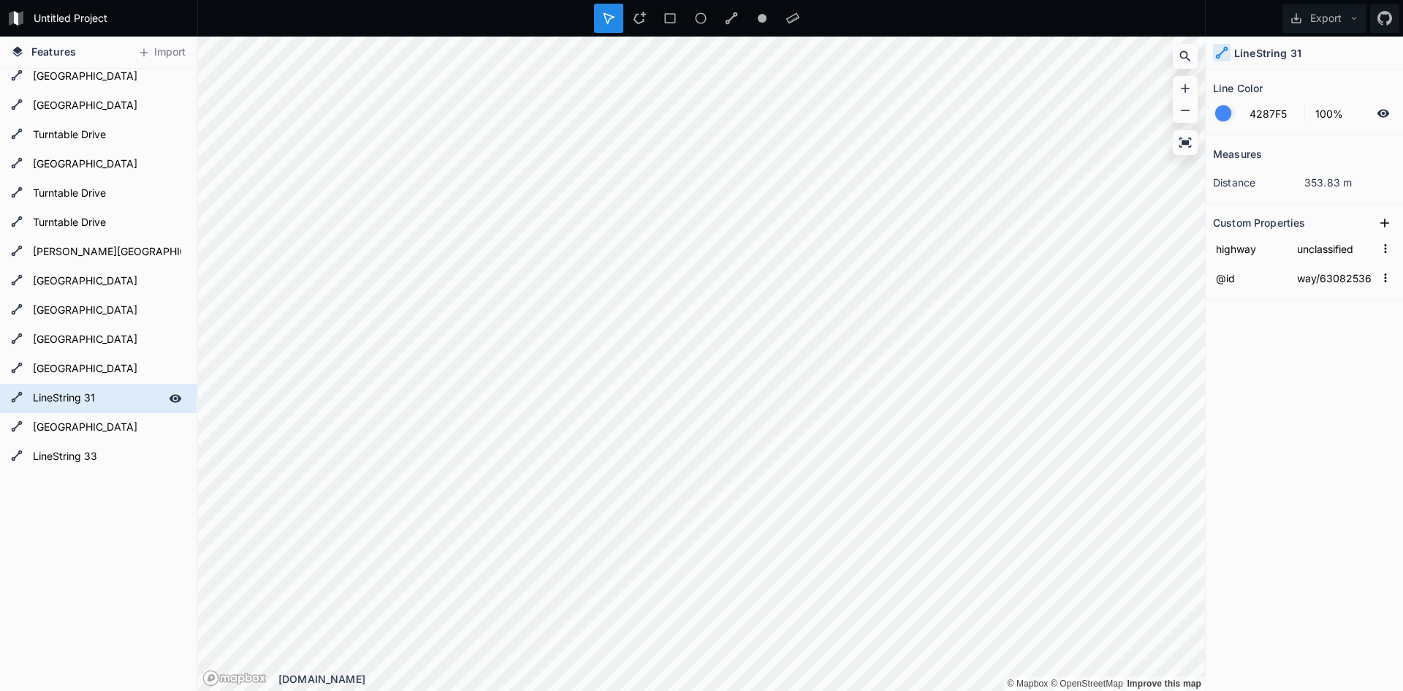
scroll to position [445, 0]
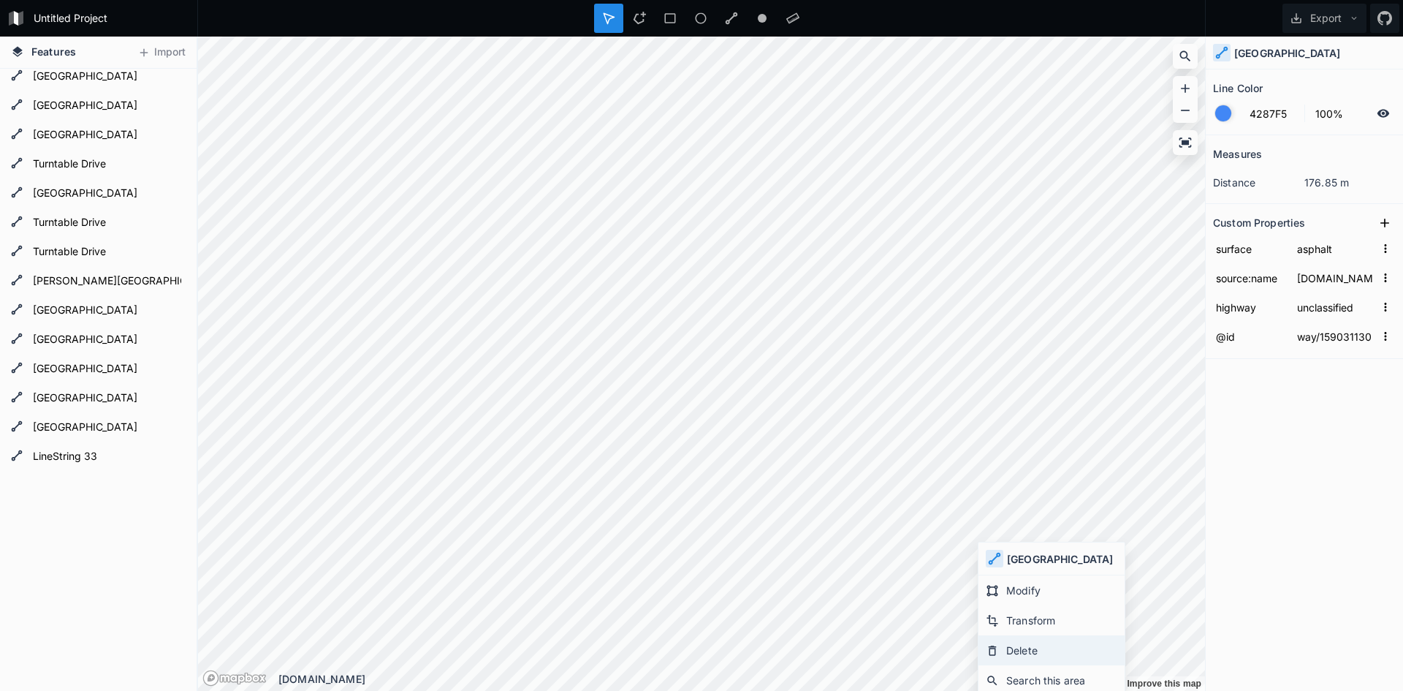
click at [1036, 653] on div "Delete" at bounding box center [1052, 650] width 146 height 30
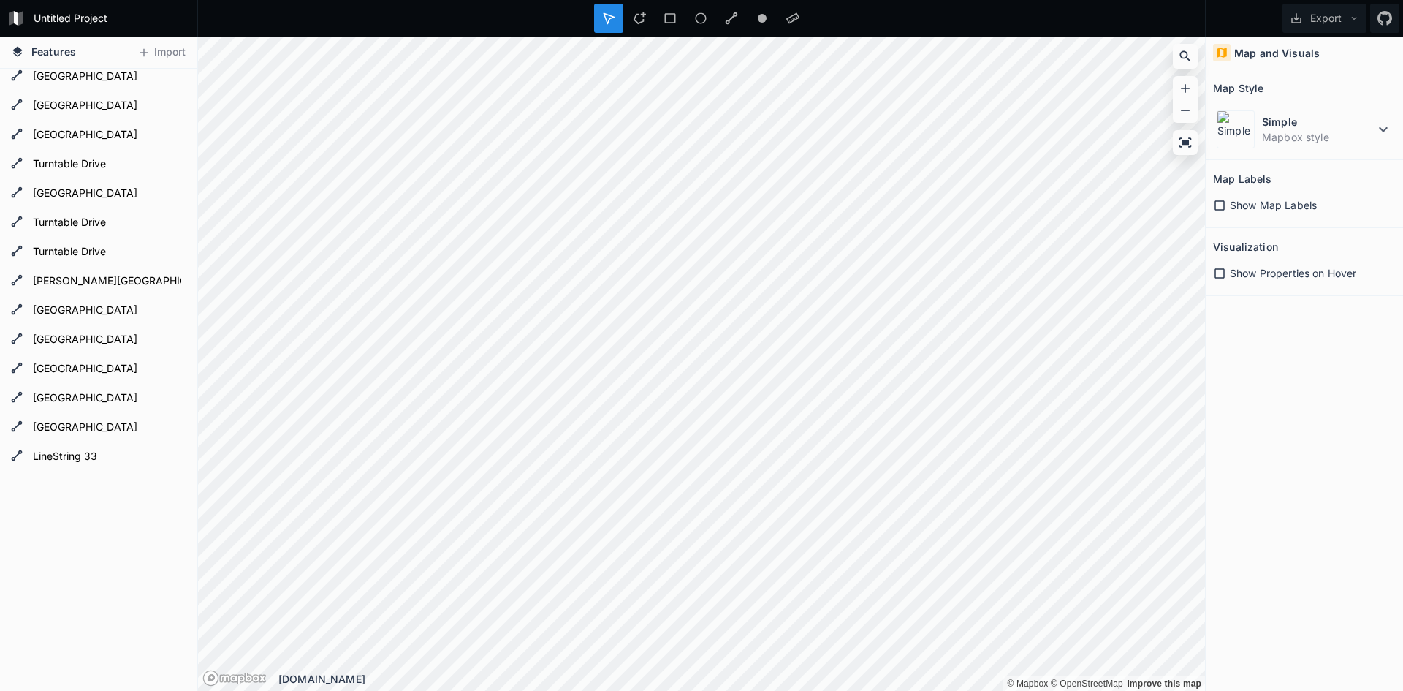
scroll to position [416, 0]
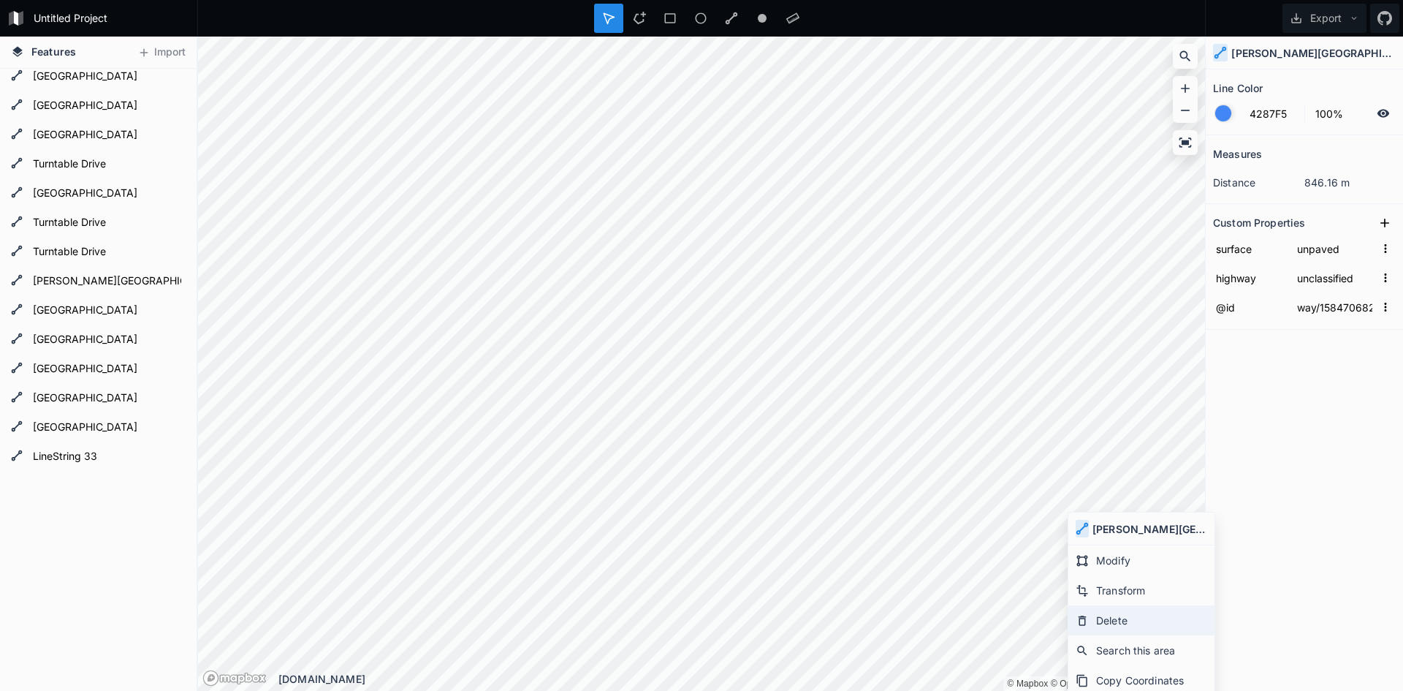
click at [1108, 612] on div "Delete" at bounding box center [1141, 620] width 146 height 30
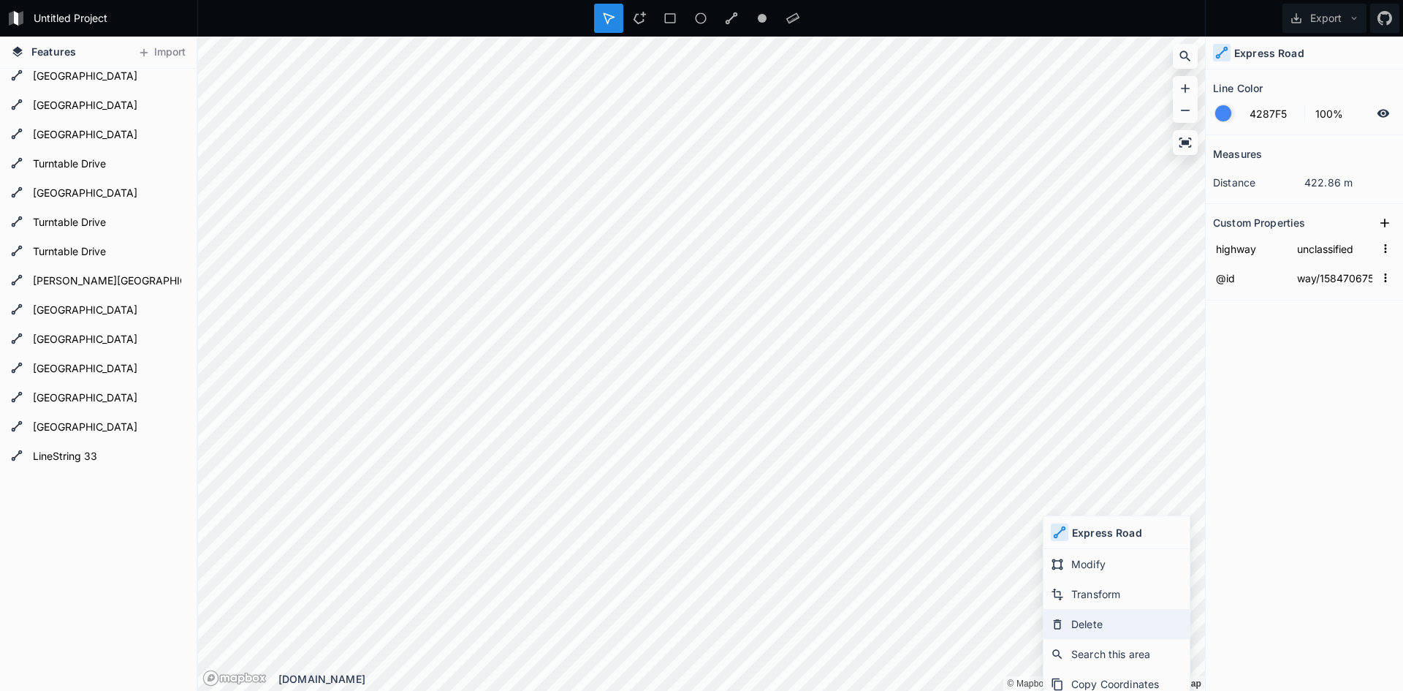
click at [1110, 620] on div "Delete" at bounding box center [1117, 624] width 146 height 30
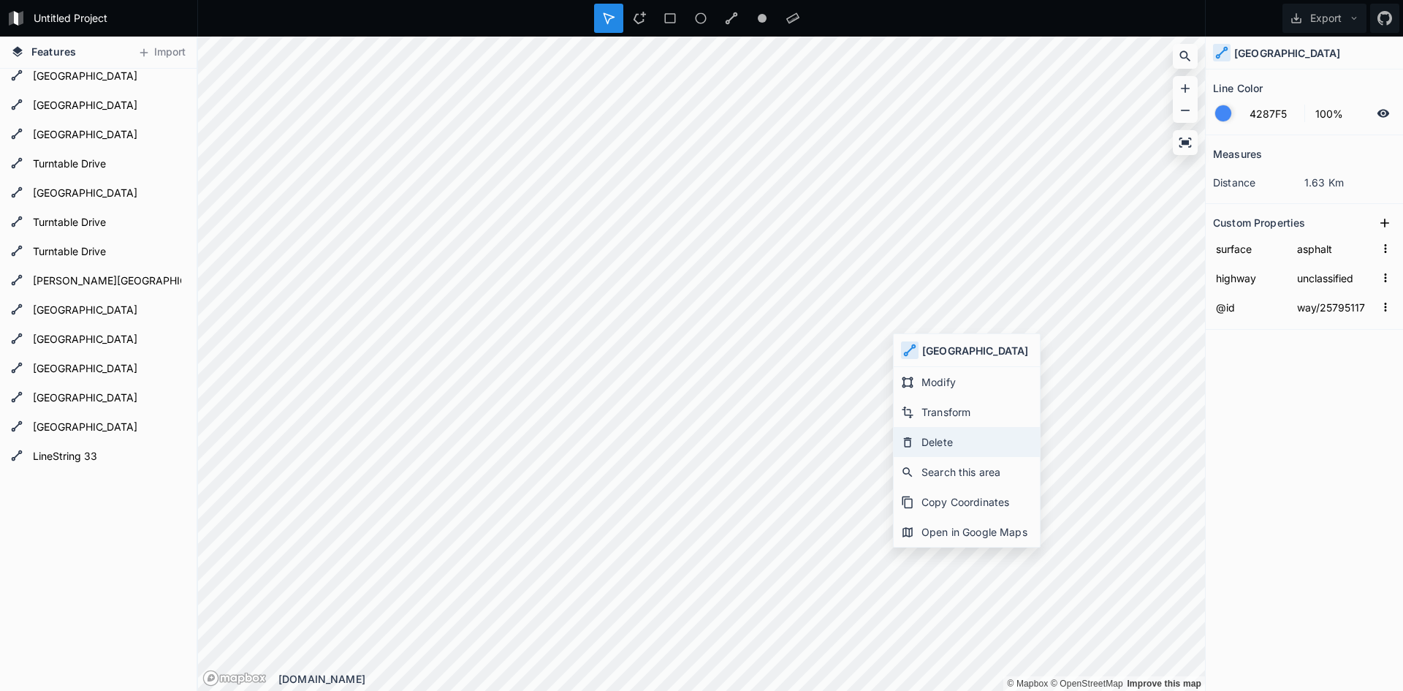
click at [937, 439] on div "Delete" at bounding box center [967, 442] width 146 height 30
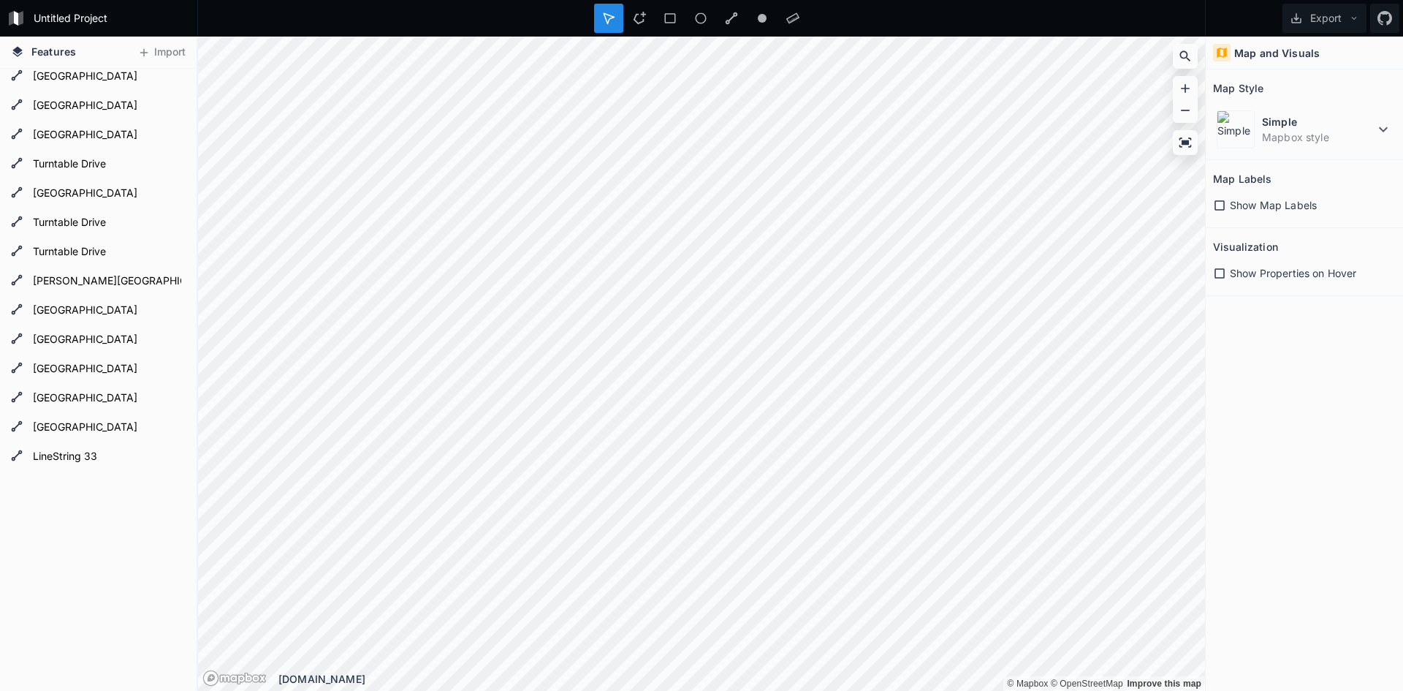
scroll to position [328, 0]
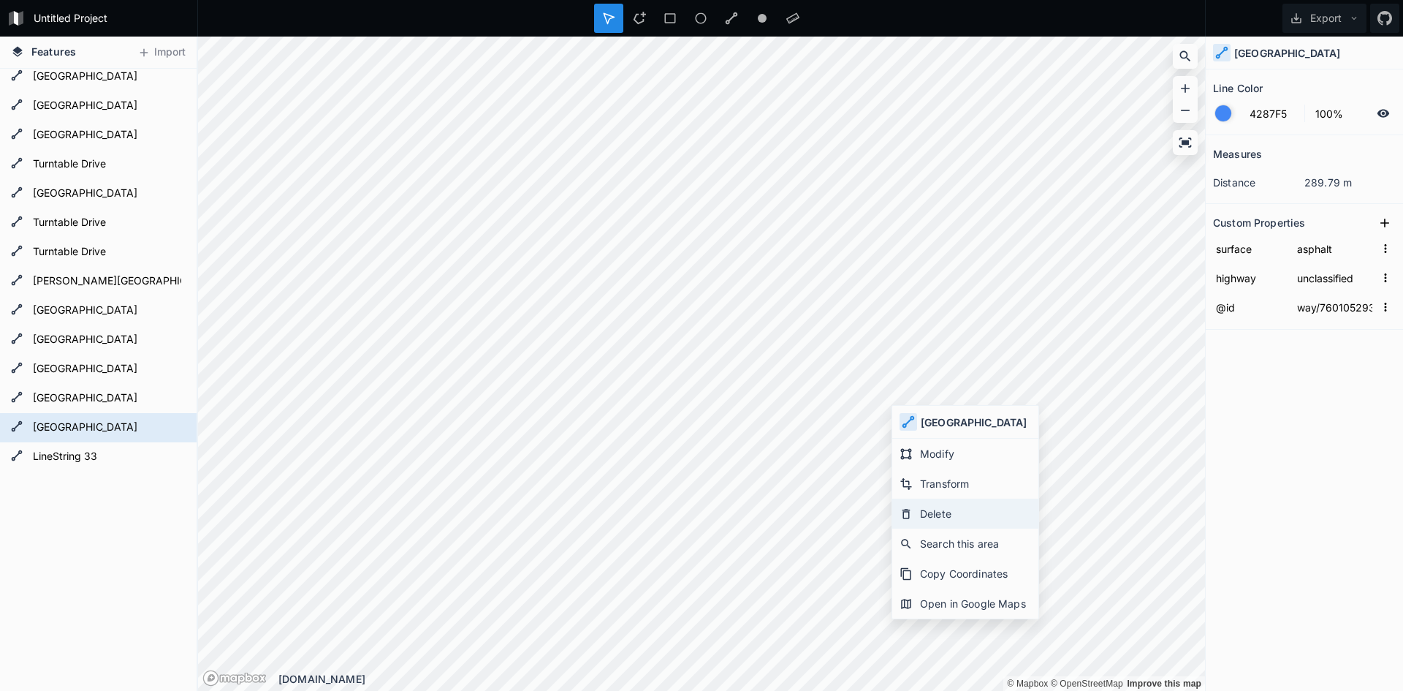
click at [938, 519] on div "Delete" at bounding box center [965, 513] width 146 height 30
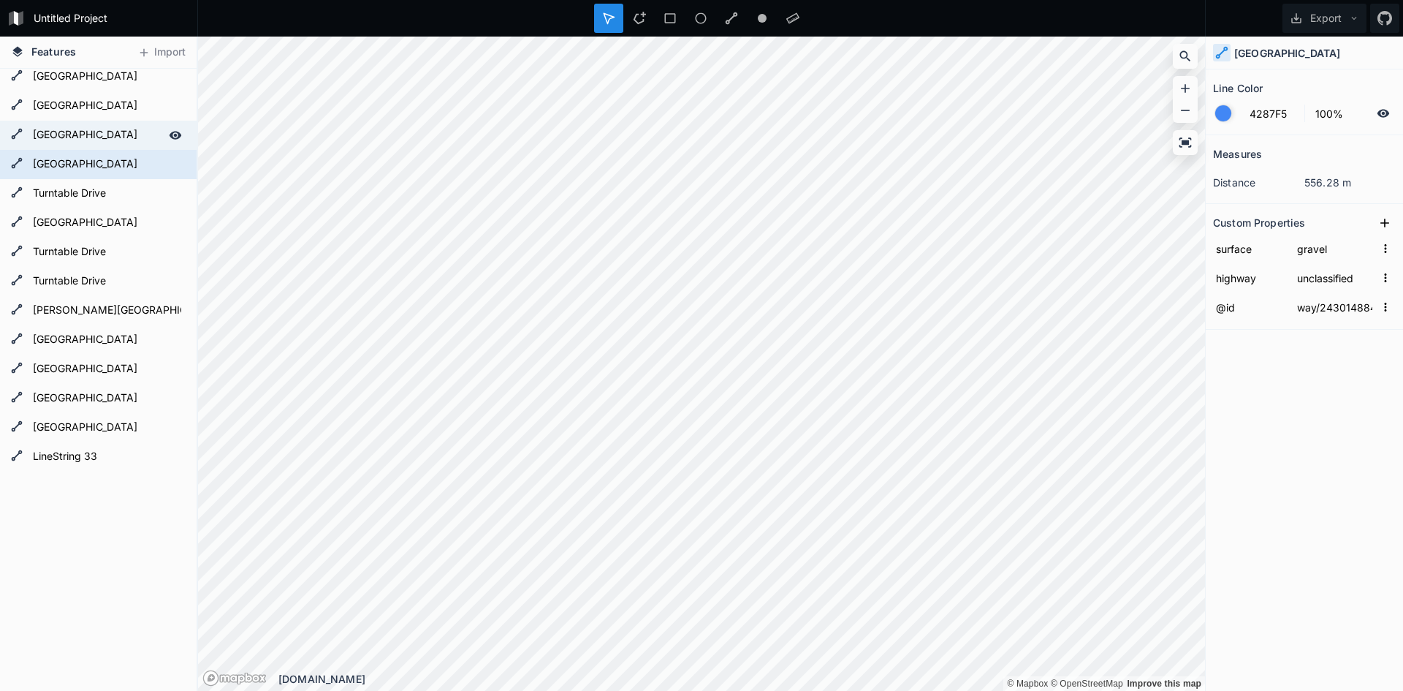
click at [69, 127] on form "[GEOGRAPHIC_DATA]" at bounding box center [97, 135] width 137 height 22
type input "way/243014883"
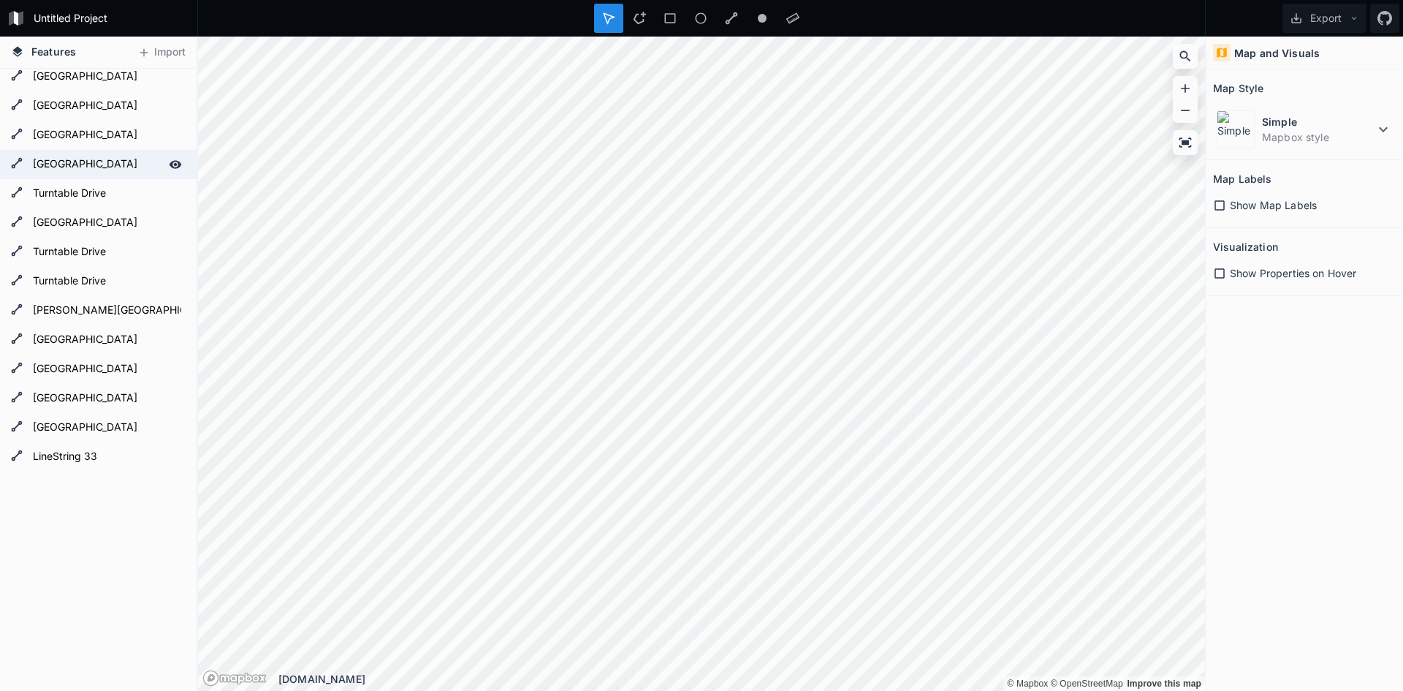
click at [72, 162] on form "[GEOGRAPHIC_DATA]" at bounding box center [97, 164] width 137 height 22
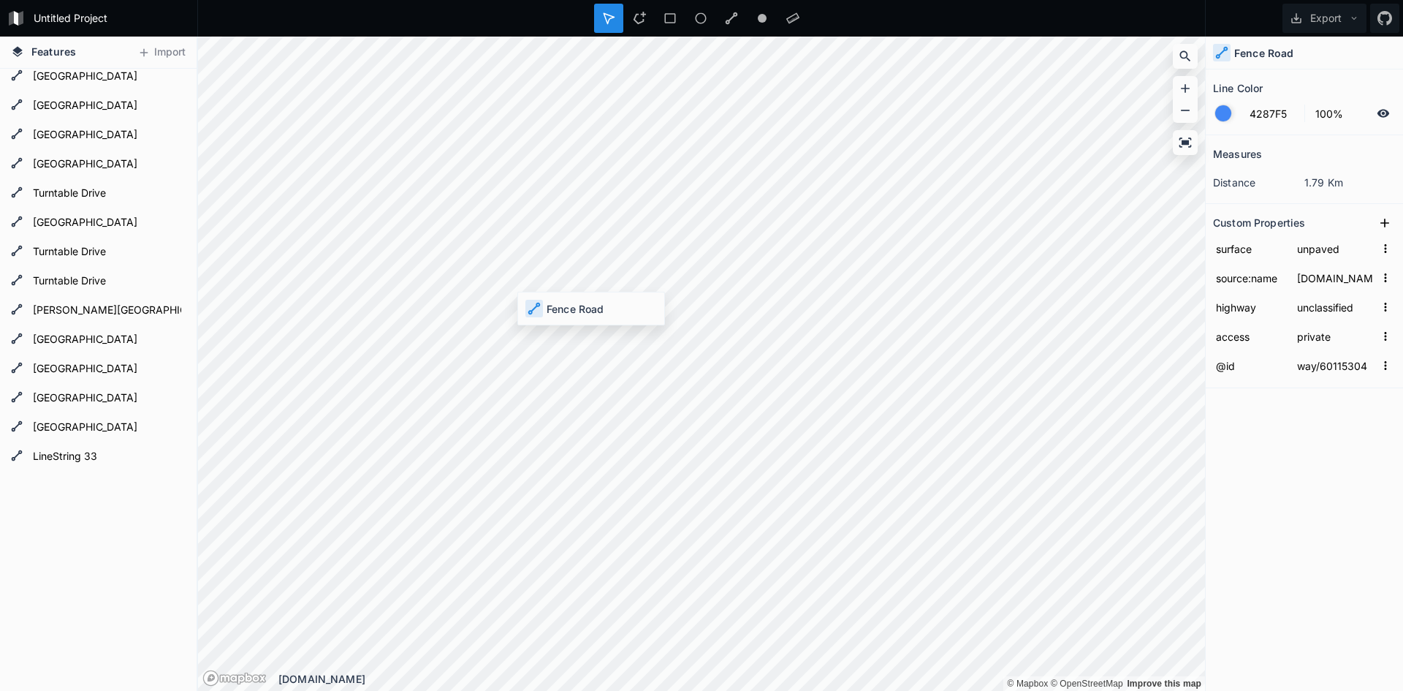
scroll to position [211, 0]
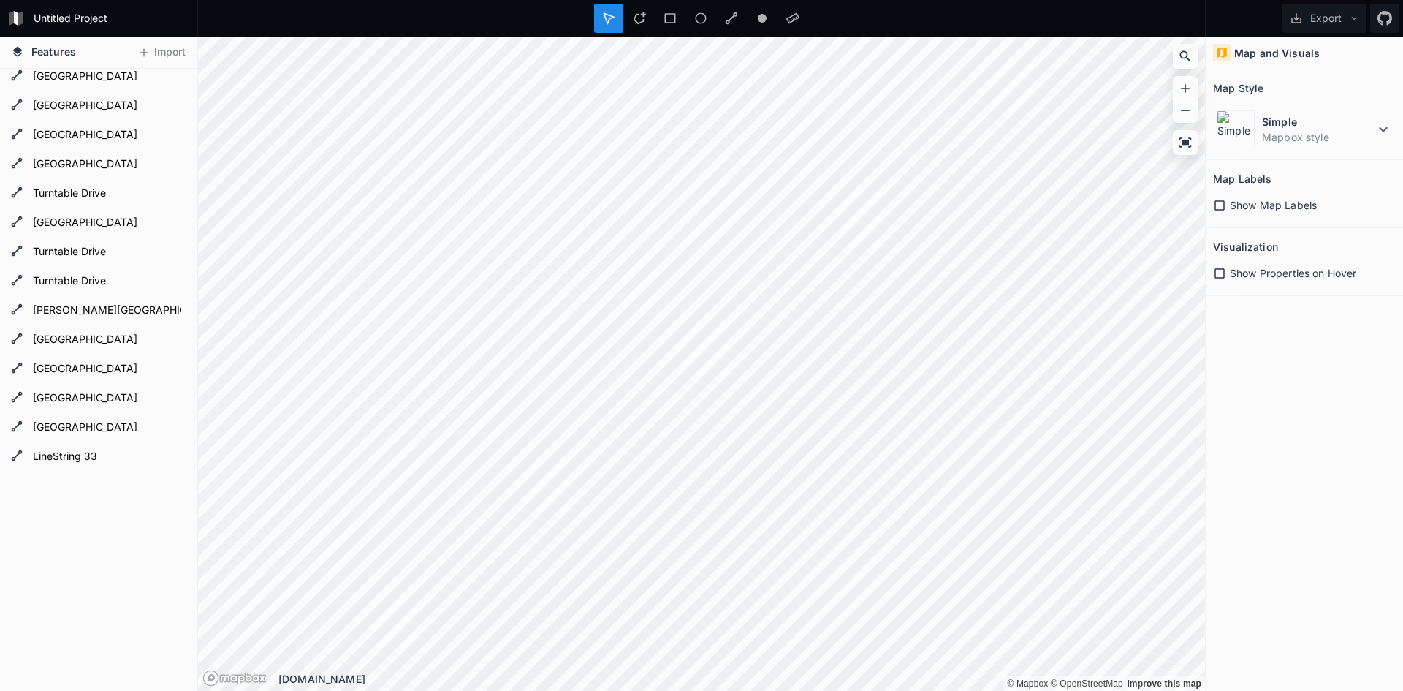
click at [1222, 209] on icon at bounding box center [1220, 205] width 10 height 10
click at [55, 221] on form "[GEOGRAPHIC_DATA]" at bounding box center [97, 223] width 137 height 22
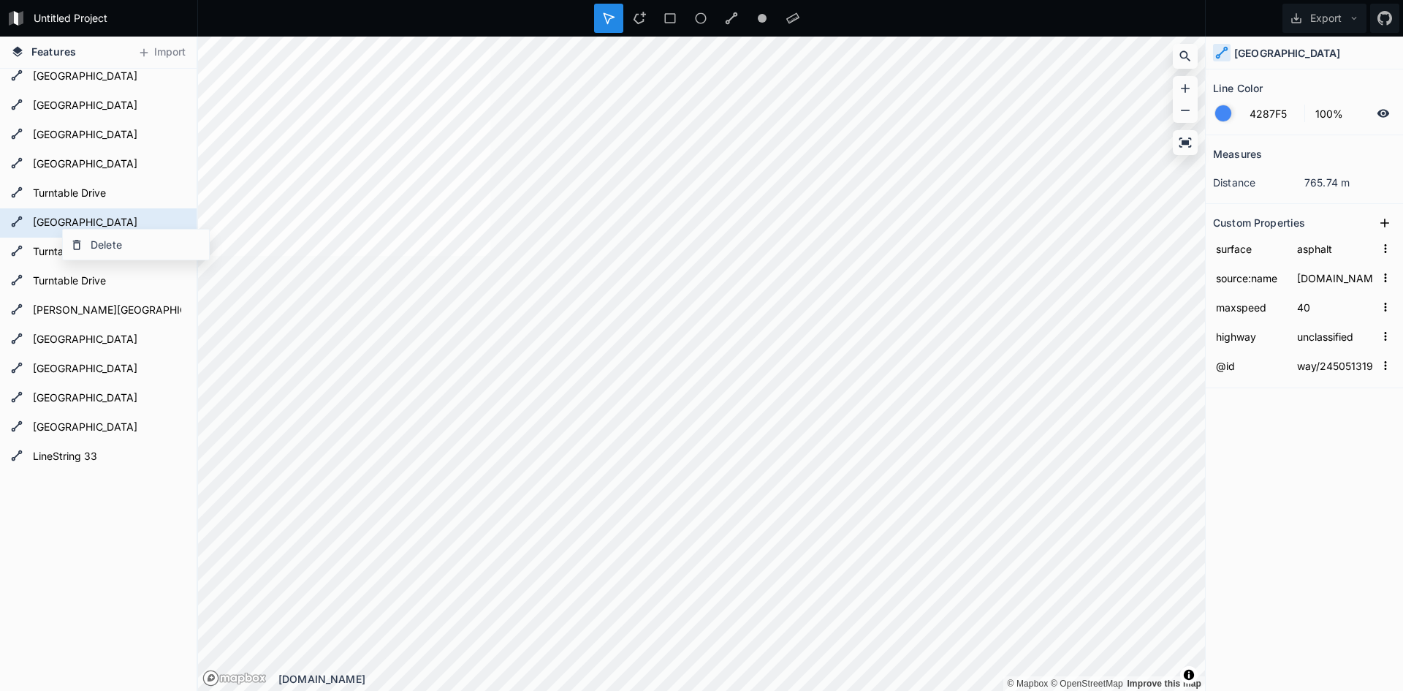
click at [109, 566] on div "LineString 33 LineString [GEOGRAPHIC_DATA][PERSON_NAME]" at bounding box center [98, 273] width 197 height 833
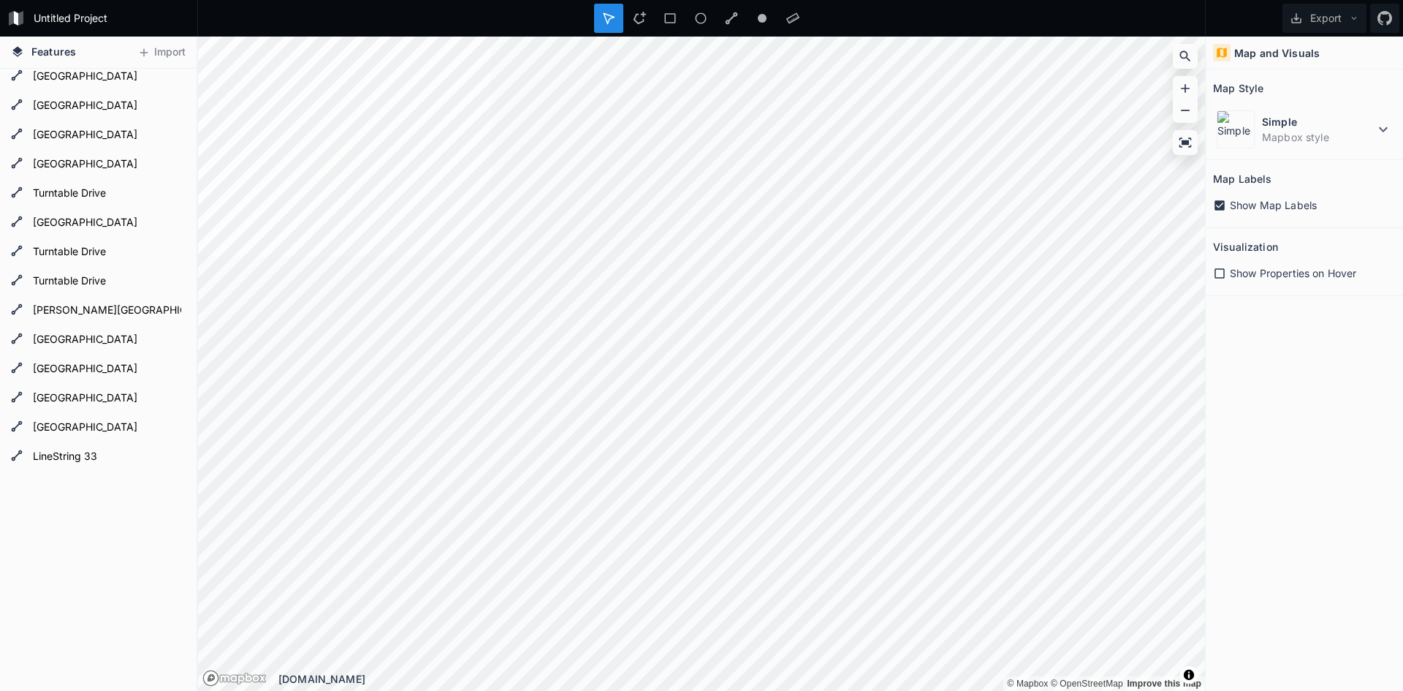
click at [1317, 490] on div "Map and Visuals Map Style Simple Mapbox style Map Labels Show Map Labels Visual…" at bounding box center [1304, 364] width 197 height 654
click at [1188, 137] on icon at bounding box center [1185, 142] width 15 height 15
click at [1185, 113] on icon at bounding box center [1185, 110] width 15 height 15
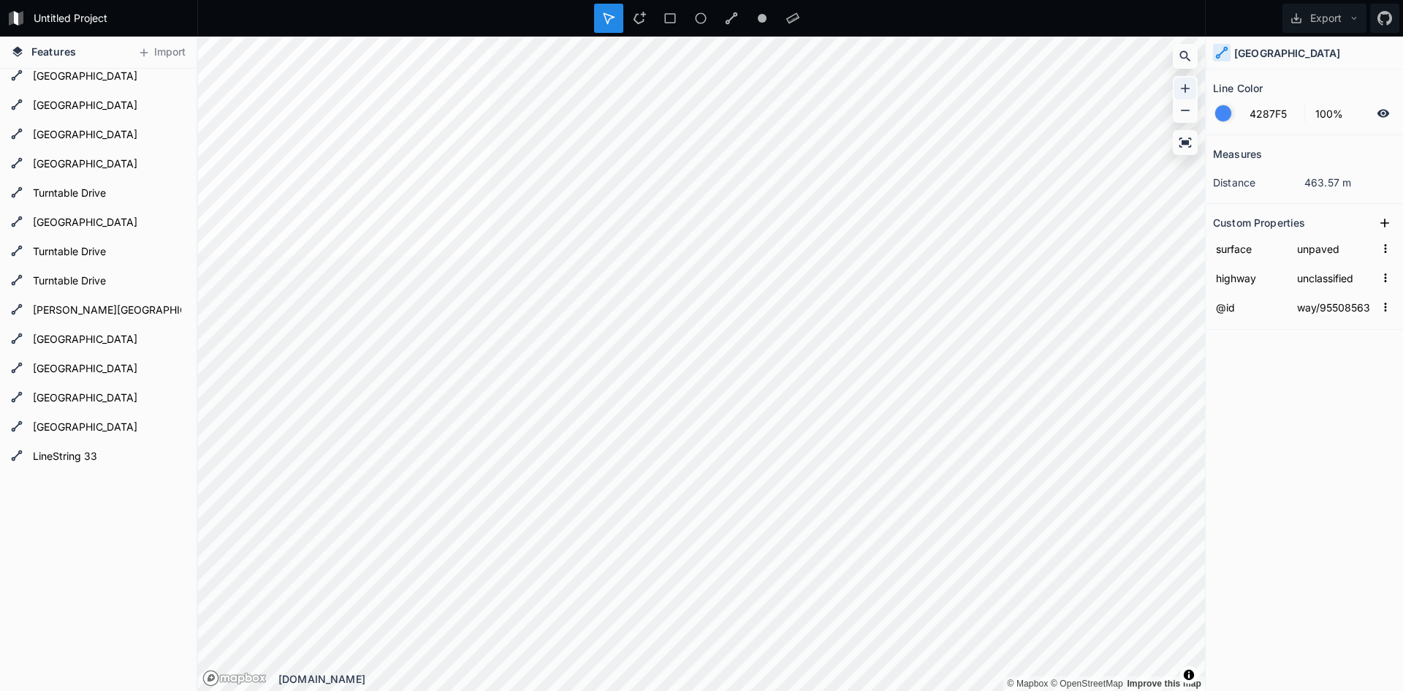
scroll to position [182, 0]
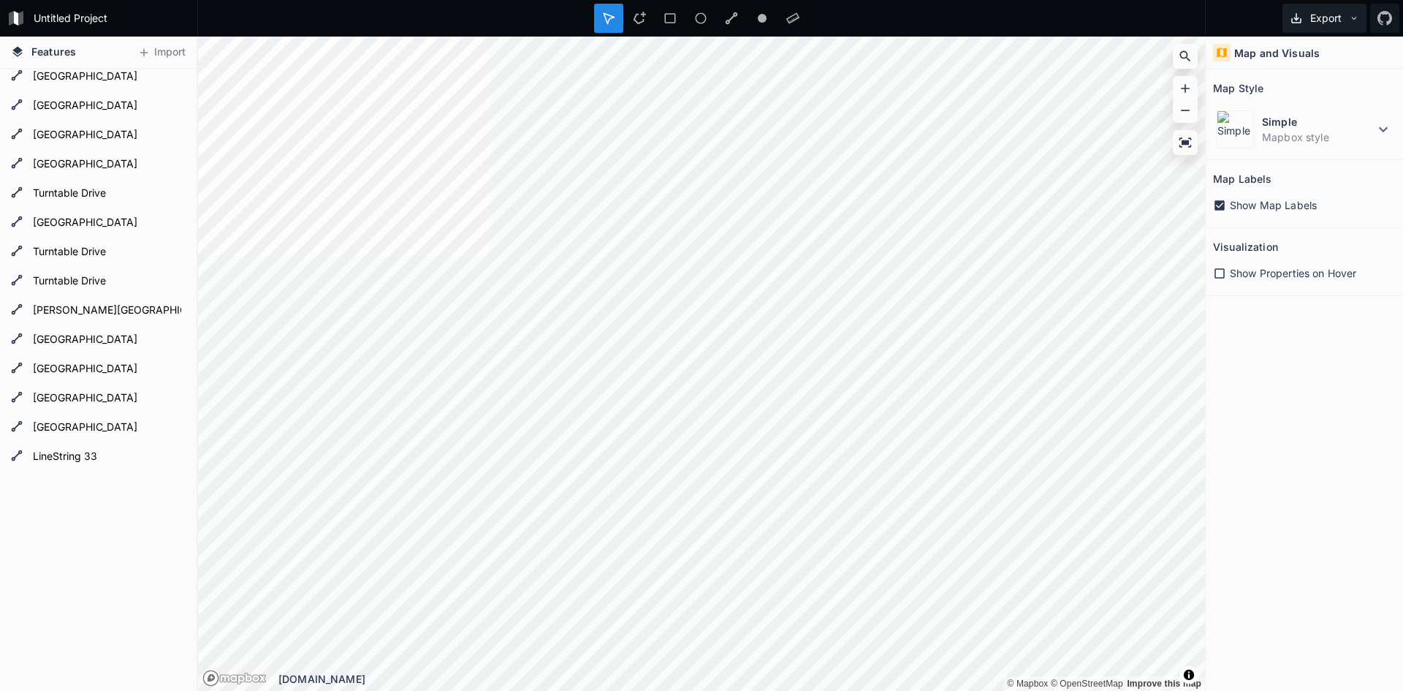
click at [1354, 13] on icon at bounding box center [1354, 18] width 10 height 10
drag, startPoint x: 1351, startPoint y: 407, endPoint x: 1328, endPoint y: 343, distance: 68.4
click at [1351, 409] on div "Map and Visuals Map Style Simple Mapbox style Map Labels Show Map Labels Visual…" at bounding box center [1304, 364] width 197 height 654
drag, startPoint x: 1333, startPoint y: 475, endPoint x: 1334, endPoint y: 407, distance: 68.0
click at [1333, 474] on div "Map and Visuals Map Style Simple Mapbox style Map Labels Show Map Labels Visual…" at bounding box center [1304, 364] width 197 height 654
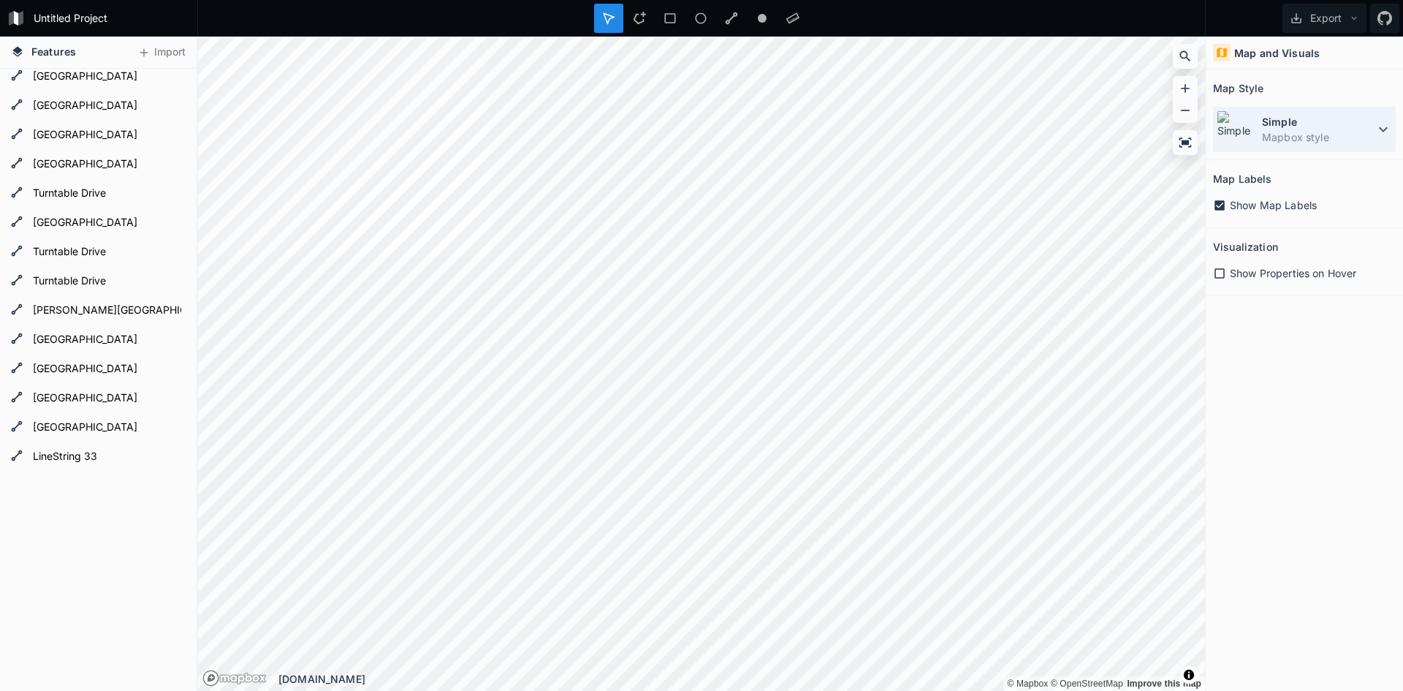
click at [1383, 125] on icon at bounding box center [1384, 130] width 18 height 18
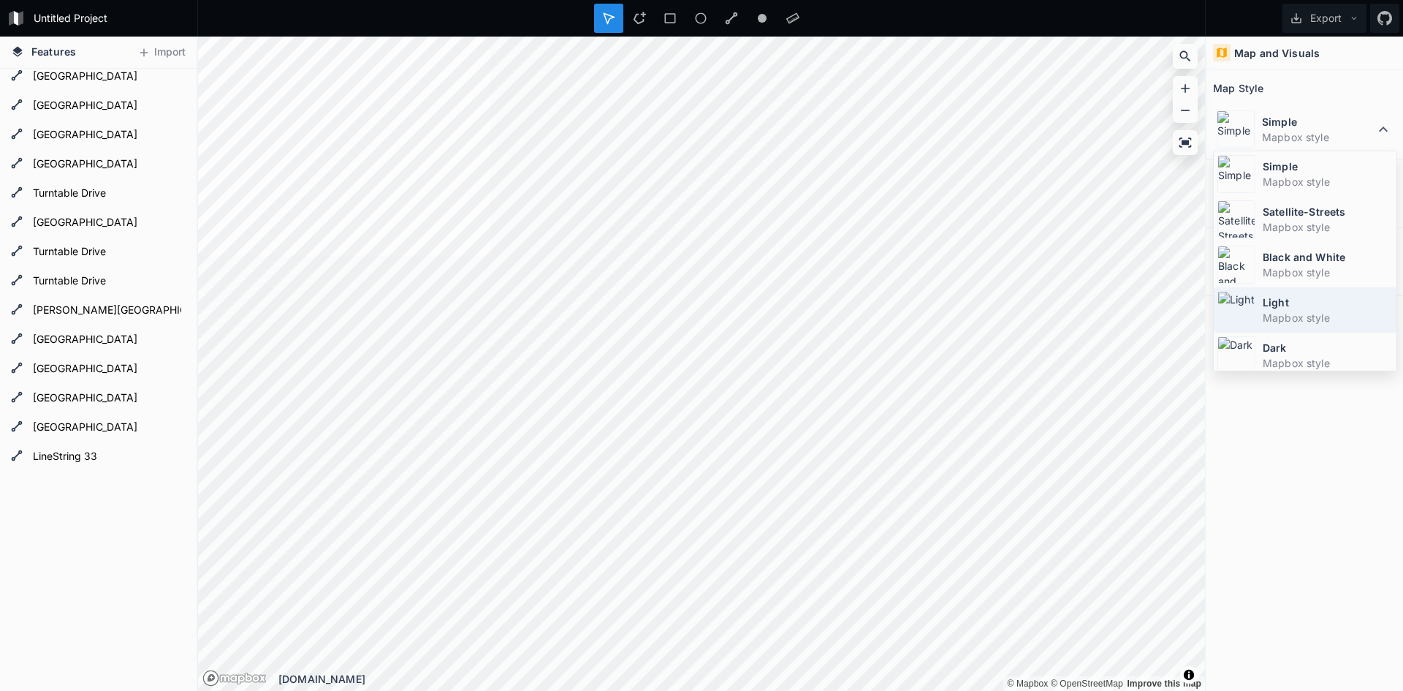
scroll to position [98, 0]
click at [1310, 300] on dt "Frozen City" at bounding box center [1328, 294] width 130 height 15
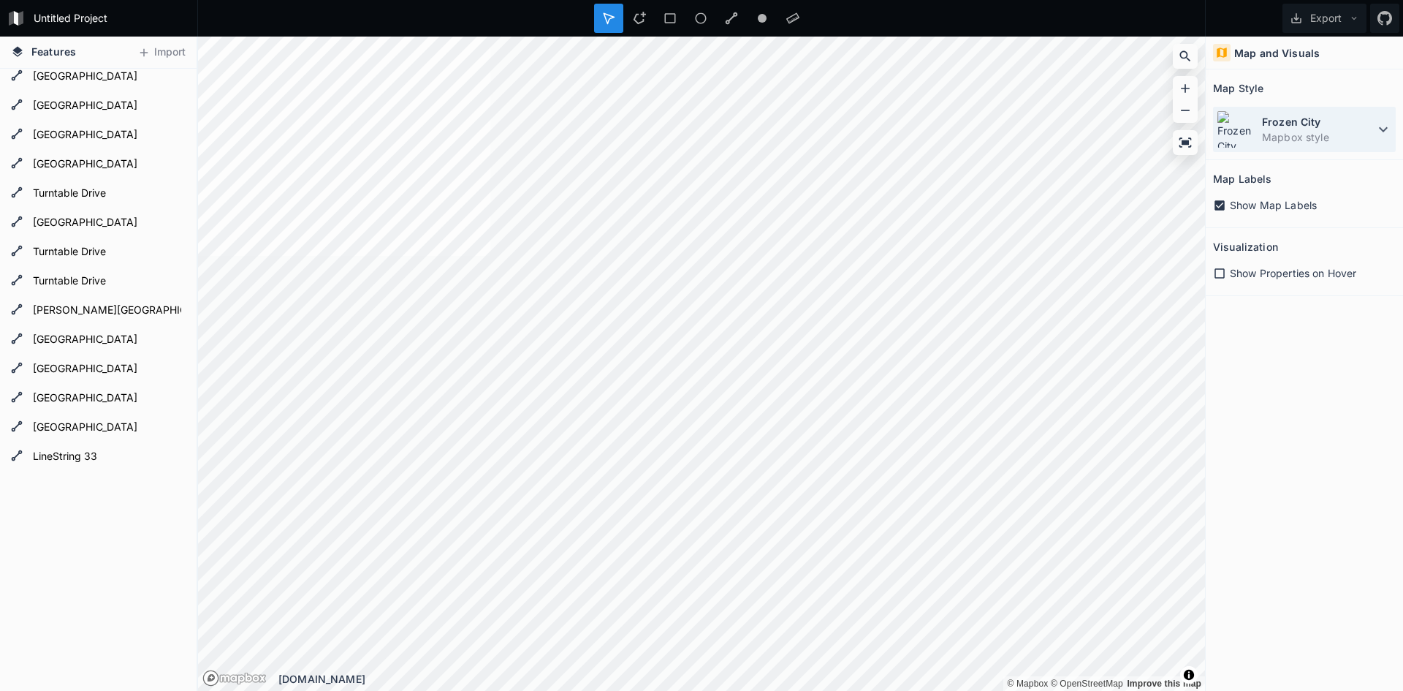
click at [1306, 140] on dd "Mapbox style" at bounding box center [1318, 136] width 113 height 15
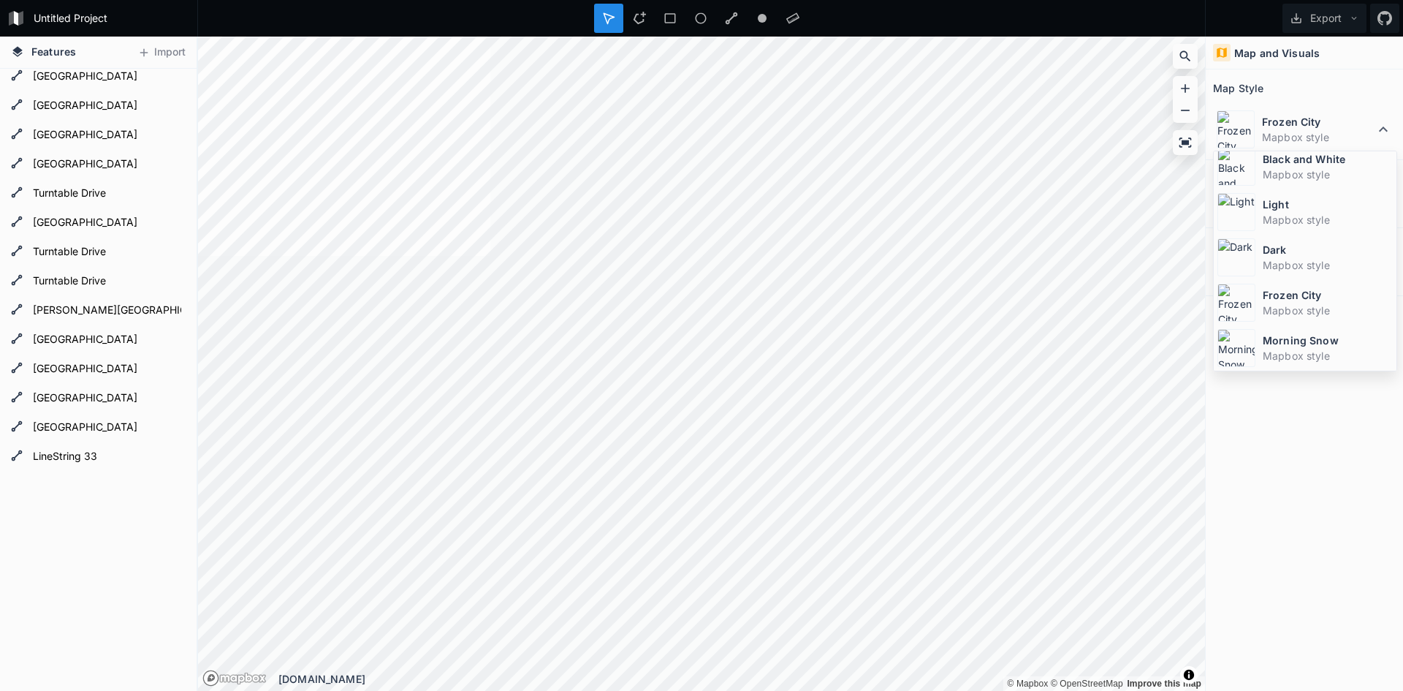
click at [1285, 346] on dt "Morning Snow" at bounding box center [1328, 340] width 130 height 15
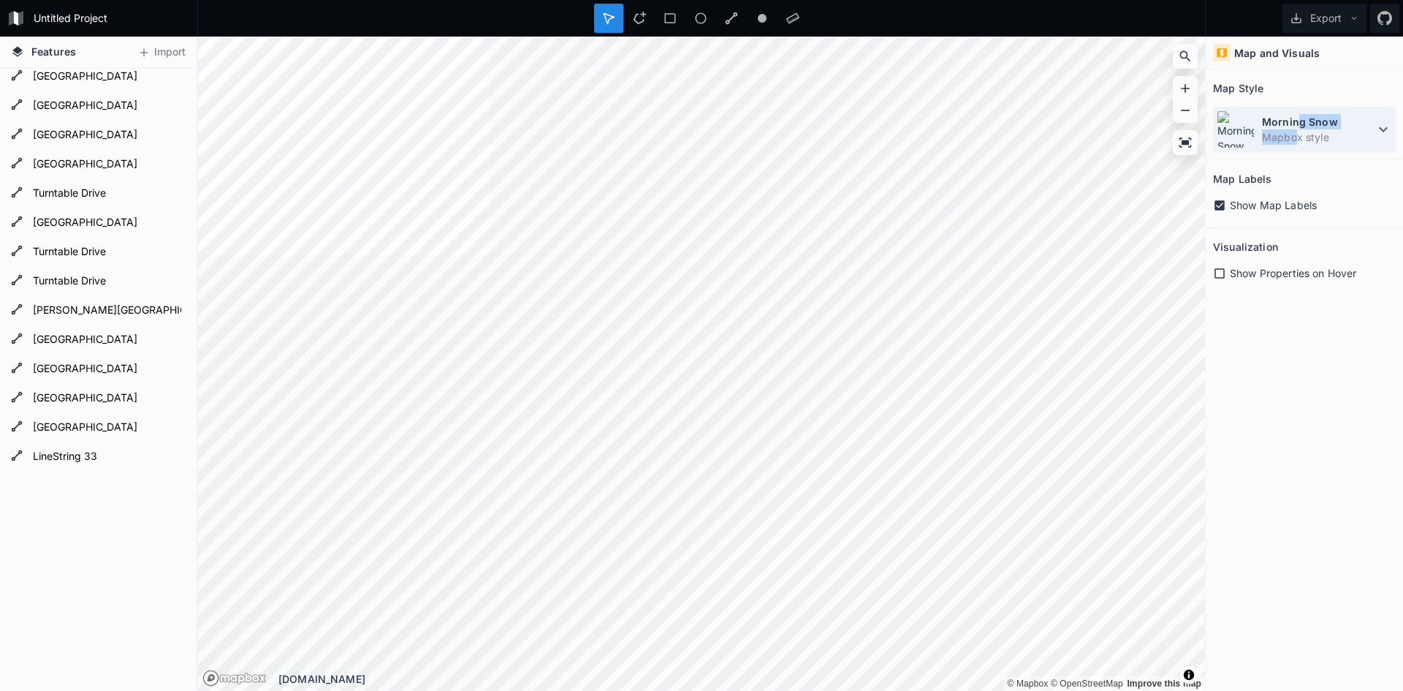
drag, startPoint x: 1299, startPoint y: 130, endPoint x: 1299, endPoint y: 148, distance: 18.3
click at [1299, 129] on dl "Morning Snow Mapbox style" at bounding box center [1318, 129] width 113 height 31
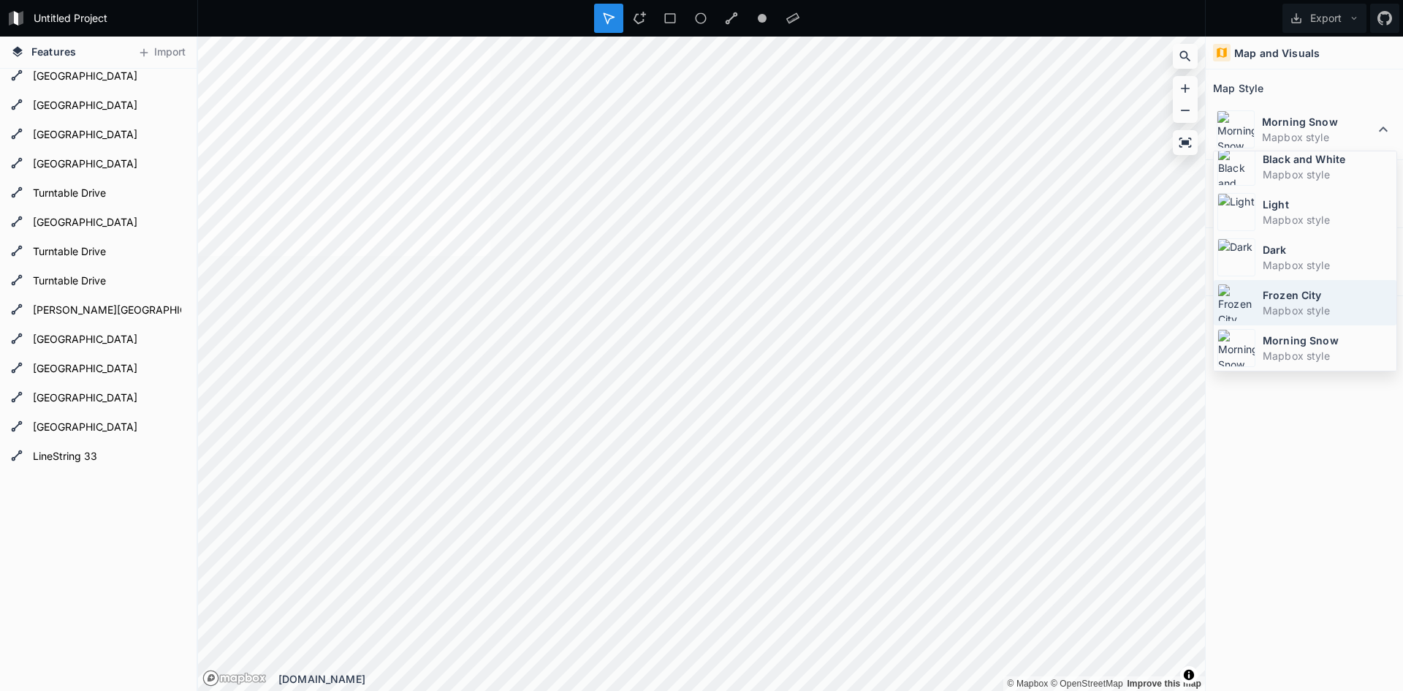
click at [1299, 298] on dt "Frozen City" at bounding box center [1328, 294] width 130 height 15
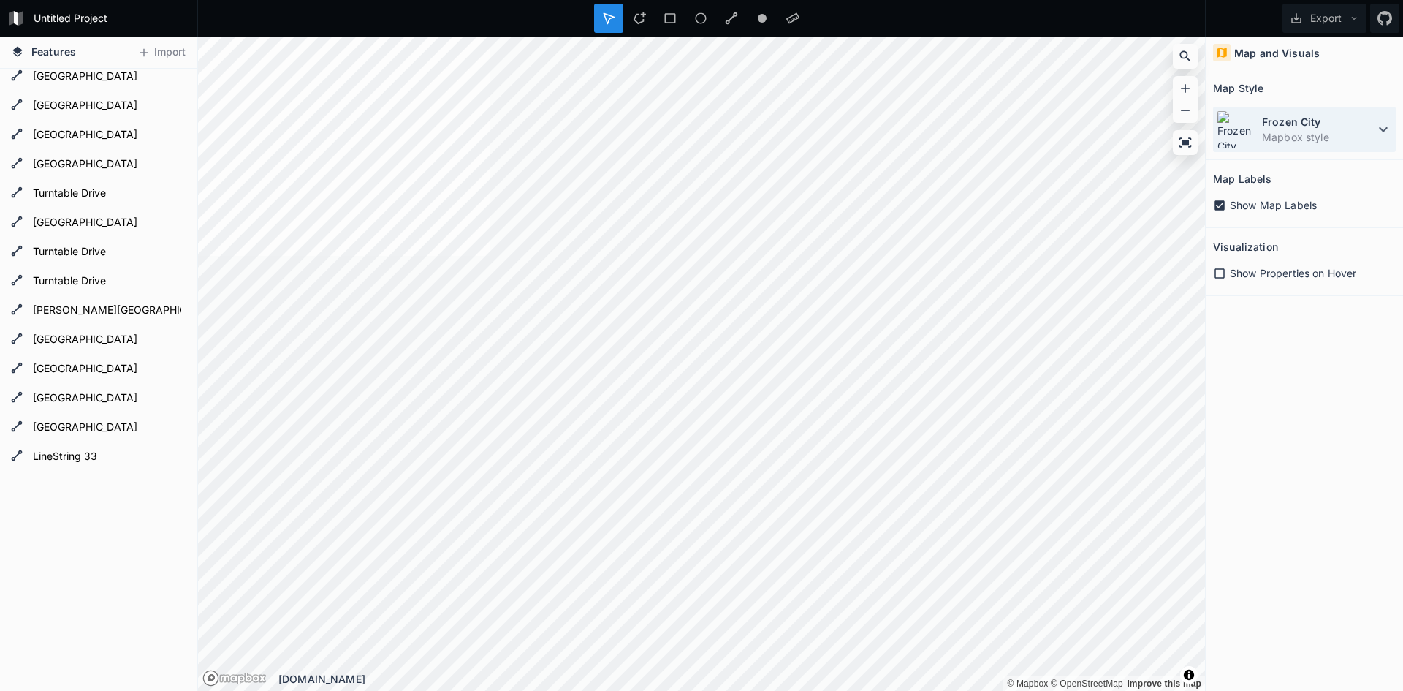
click at [1389, 128] on icon at bounding box center [1384, 130] width 18 height 18
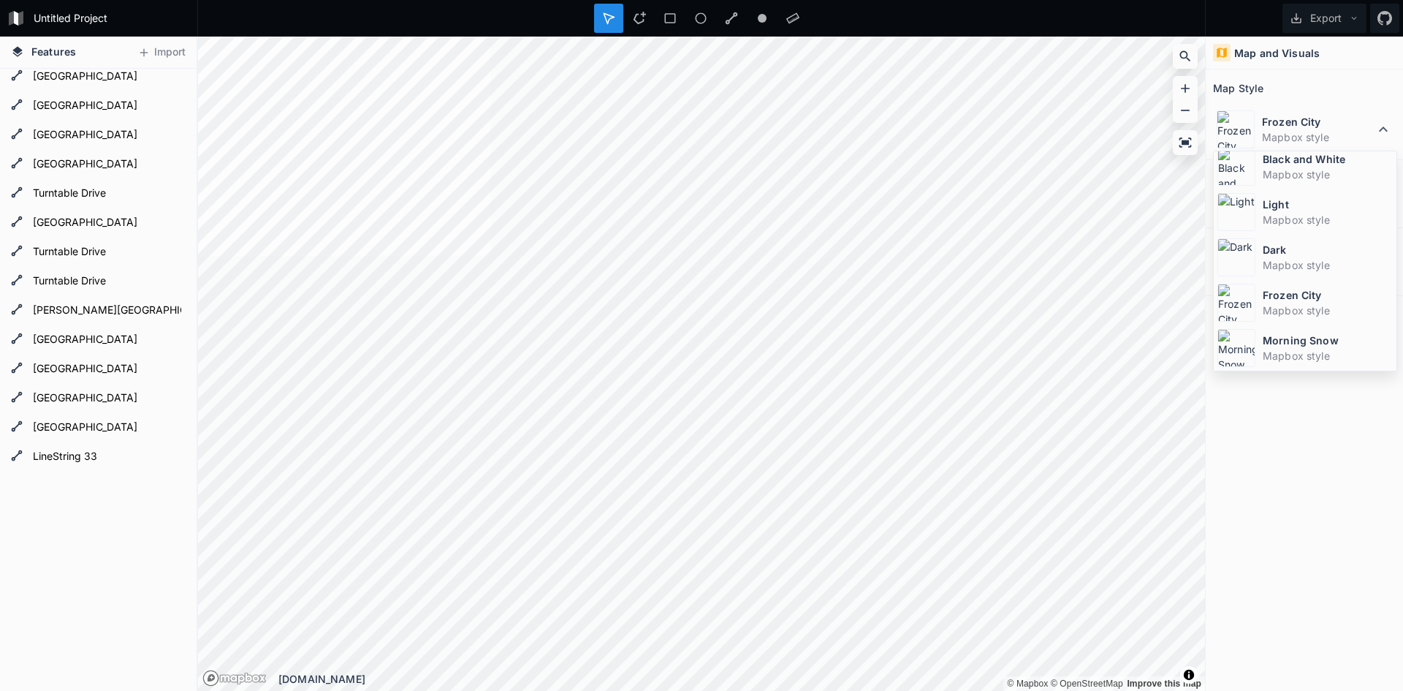
scroll to position [0, 0]
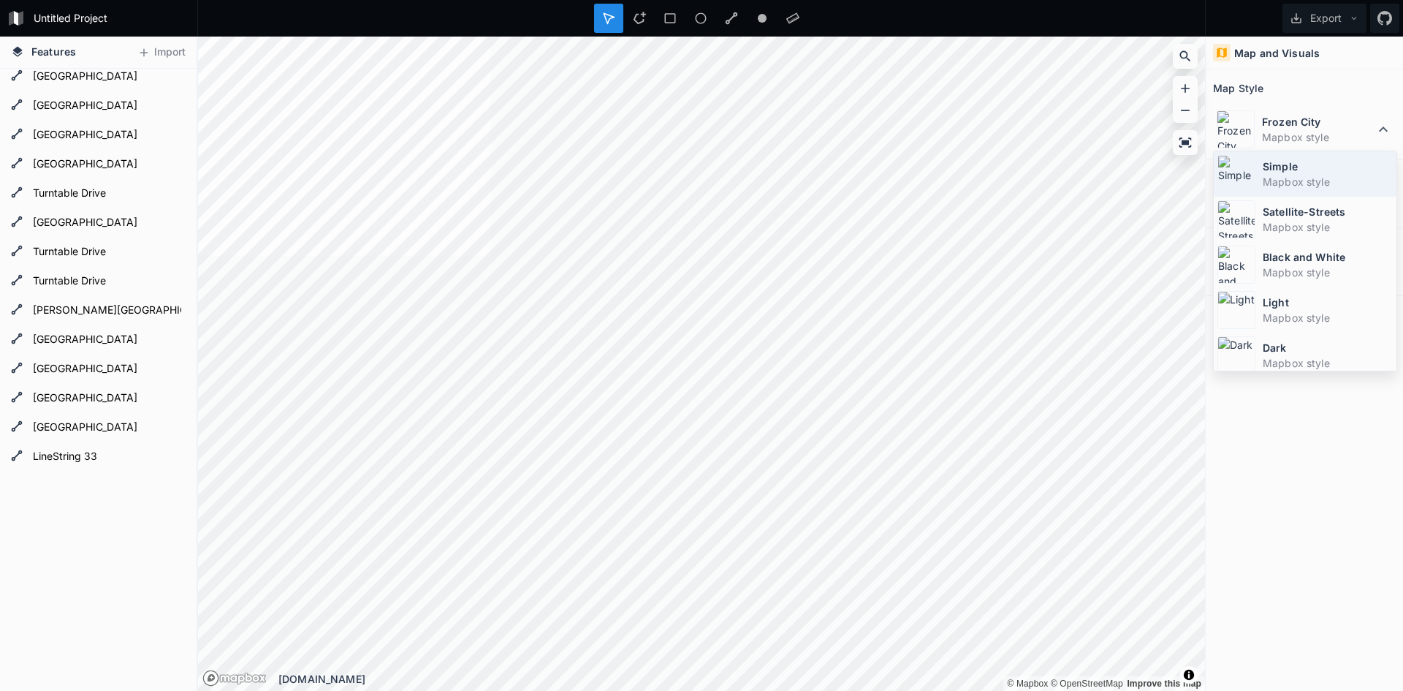
click at [1305, 172] on dt "Simple" at bounding box center [1328, 166] width 130 height 15
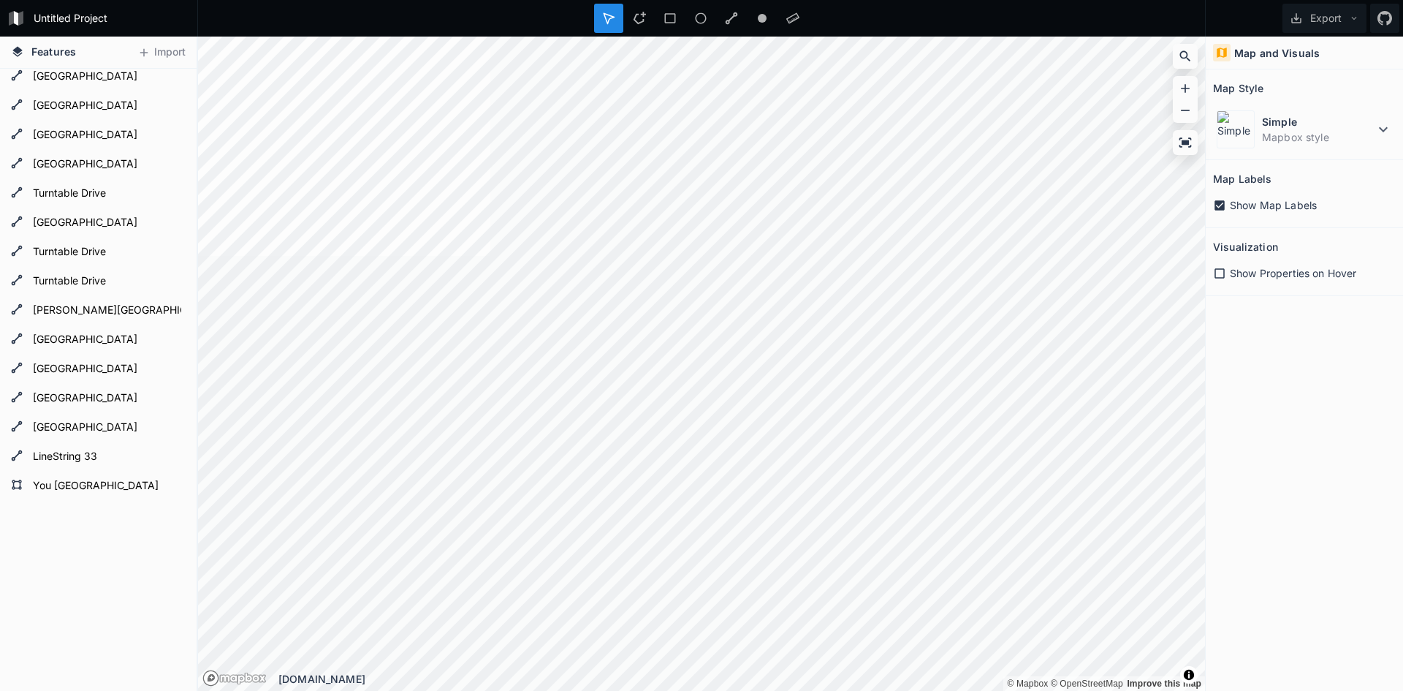
click at [121, 565] on div "Polygon 3 Polygon 3 You [GEOGRAPHIC_DATA] [GEOGRAPHIC_DATA][PERSON_NAME]" at bounding box center [98, 303] width 197 height 833
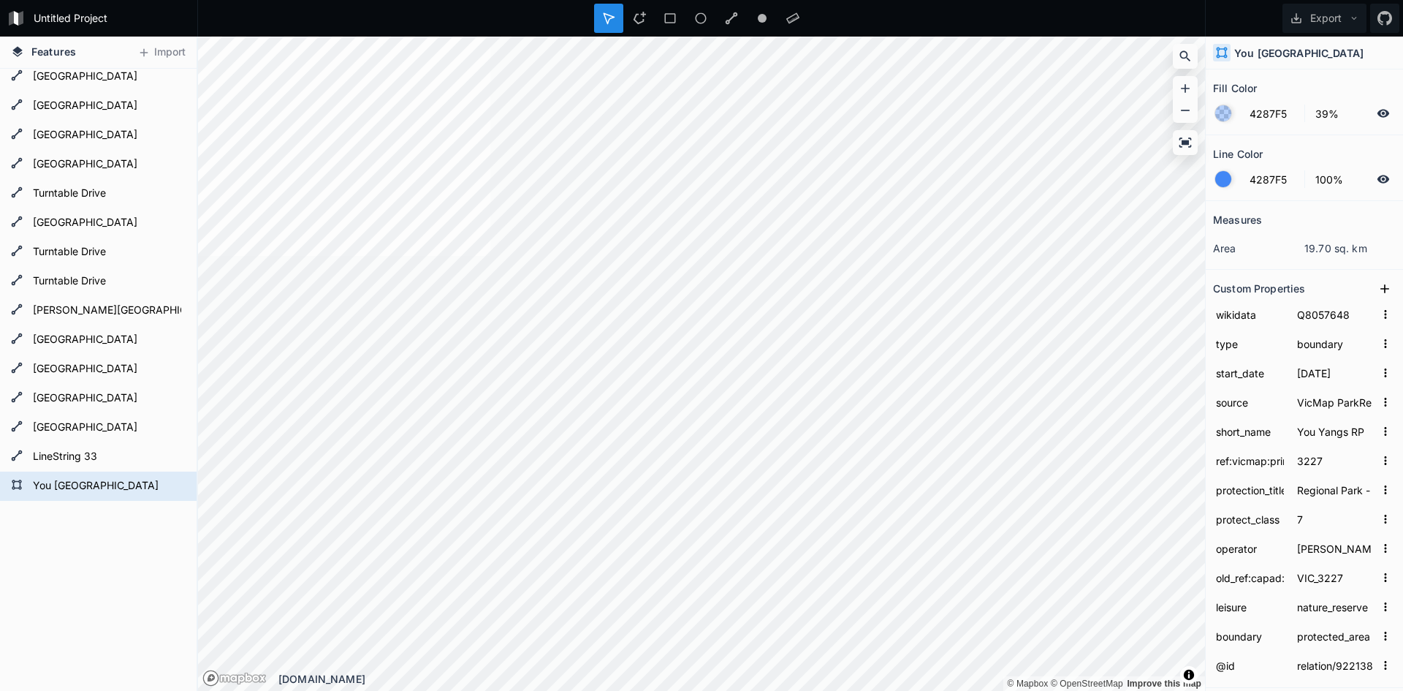
click at [1226, 178] on div at bounding box center [1223, 179] width 16 height 16
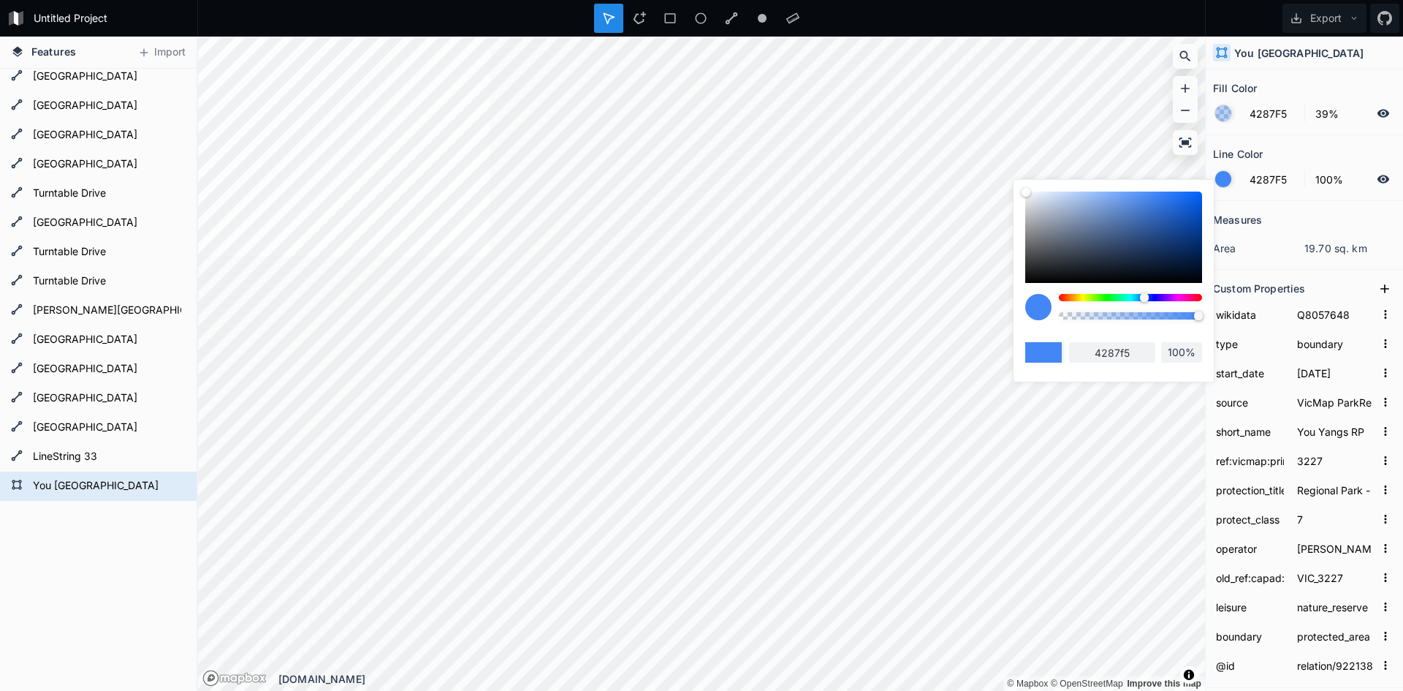
type input "7BF542"
type input "7bf542"
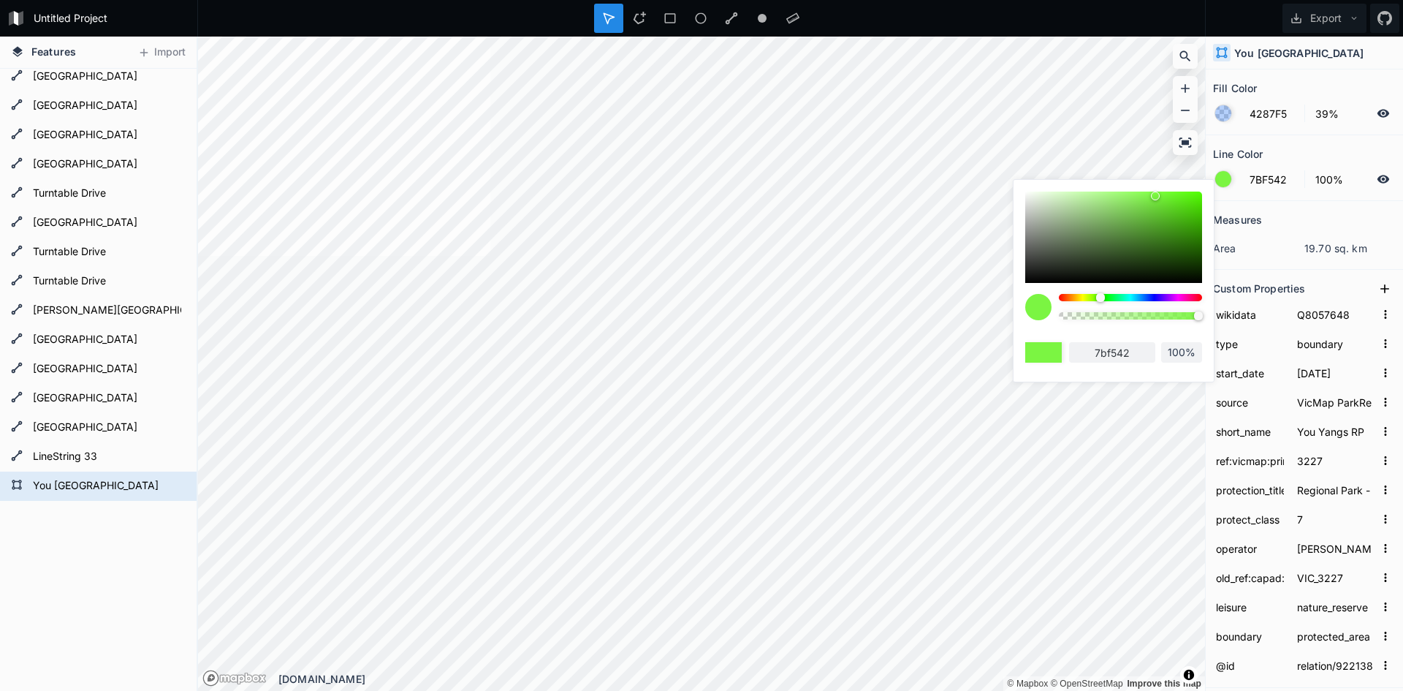
type input "75F542"
type input "75f542"
type input "6FF542"
type input "6ff542"
type input "6CF542"
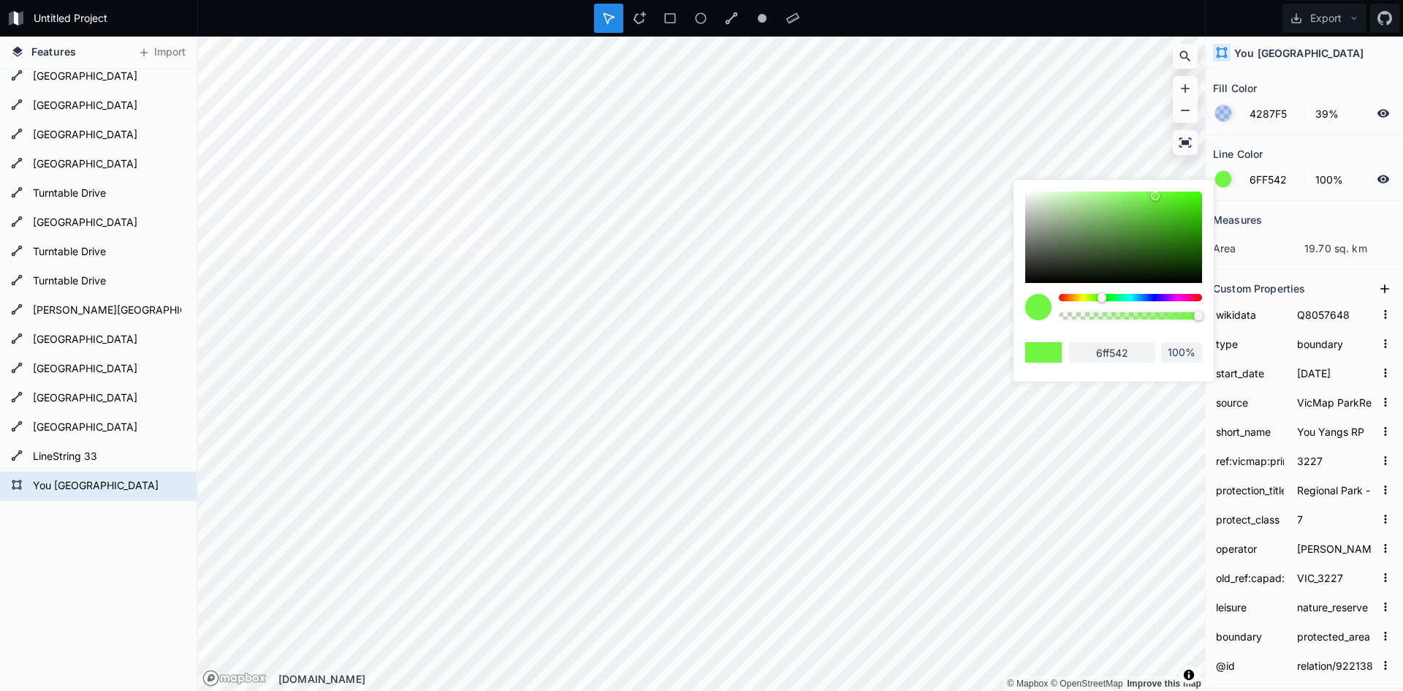
type input "6cf542"
type input "66F542"
type input "66f542"
type input "60F542"
type input "60f542"
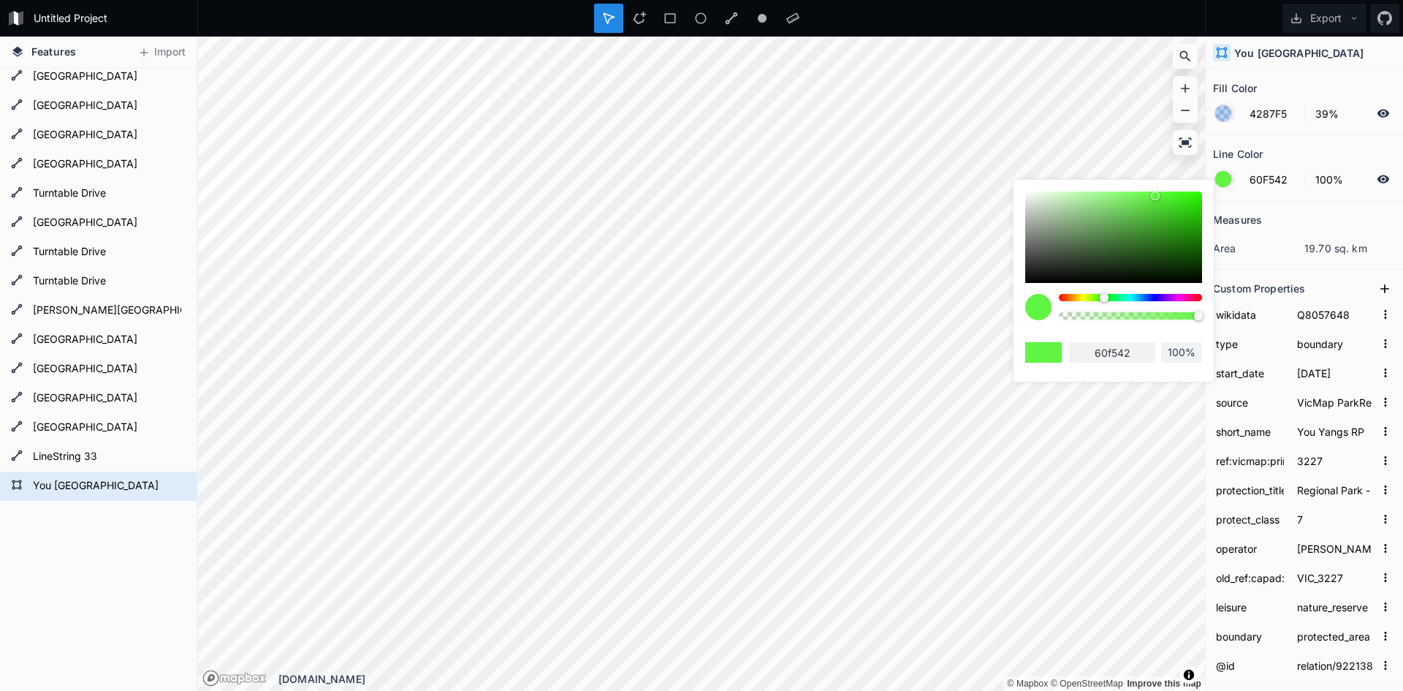
type input "5AF542"
type input "5af542"
type input "54F542"
type input "54f542"
type input "4EF542"
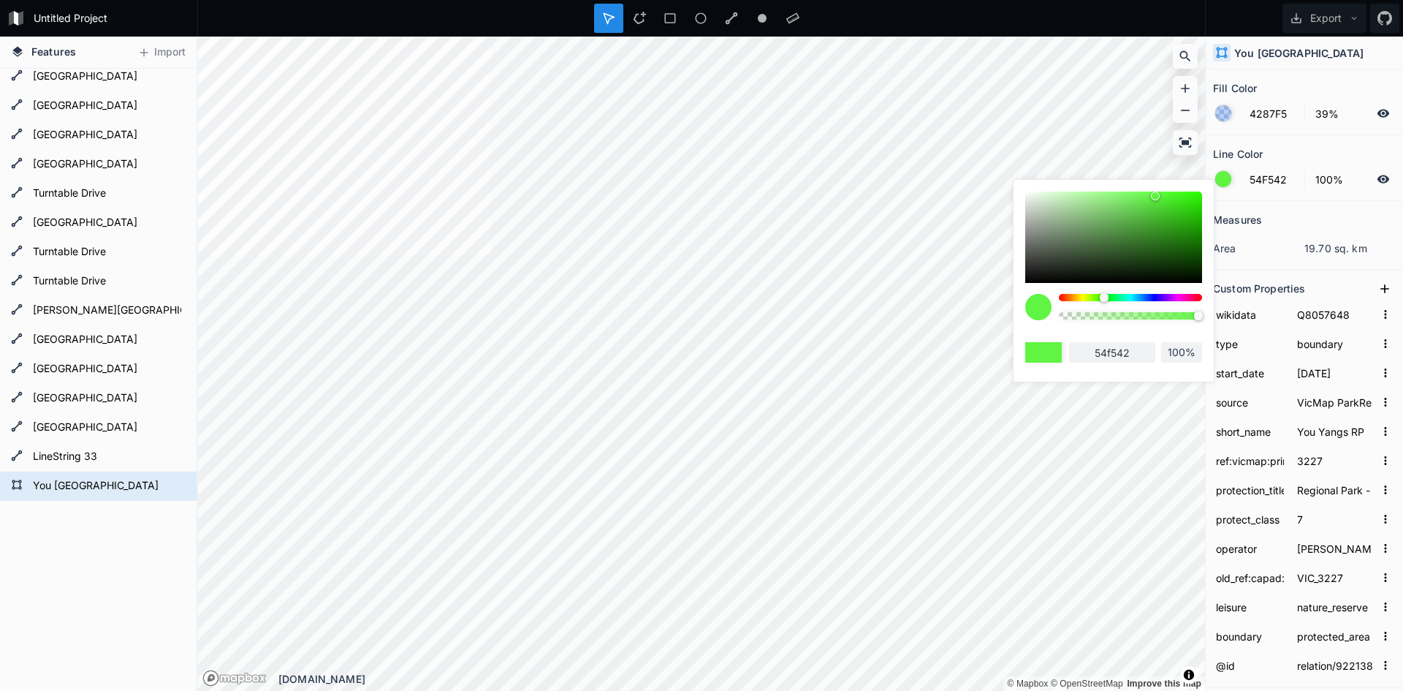
type input "4ef542"
type input "48F542"
type input "48f542"
type input "42F542"
type input "42f542"
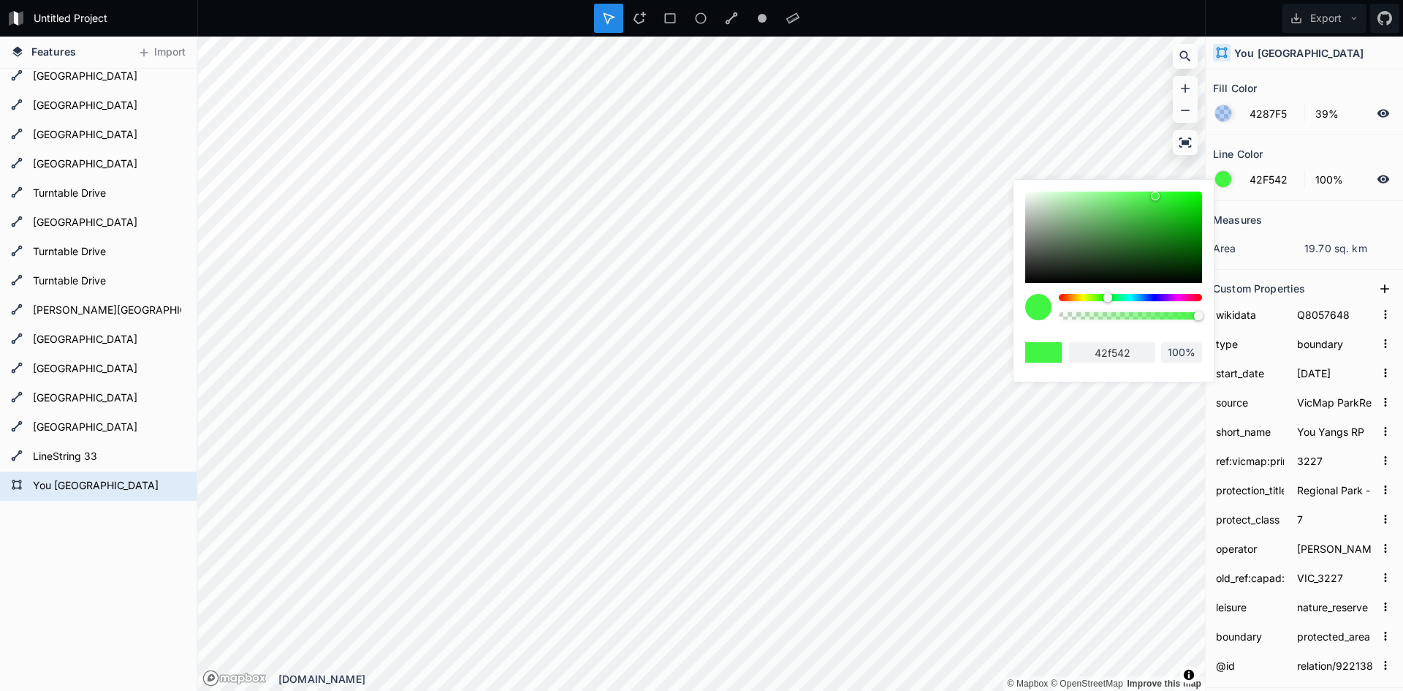
drag, startPoint x: 1099, startPoint y: 299, endPoint x: 1108, endPoint y: 299, distance: 8.8
click at [1108, 299] on div at bounding box center [1130, 297] width 143 height 7
drag, startPoint x: 1137, startPoint y: 244, endPoint x: 1186, endPoint y: 210, distance: 59.8
click at [1186, 210] on div at bounding box center [1113, 236] width 177 height 91
type input "12CC12"
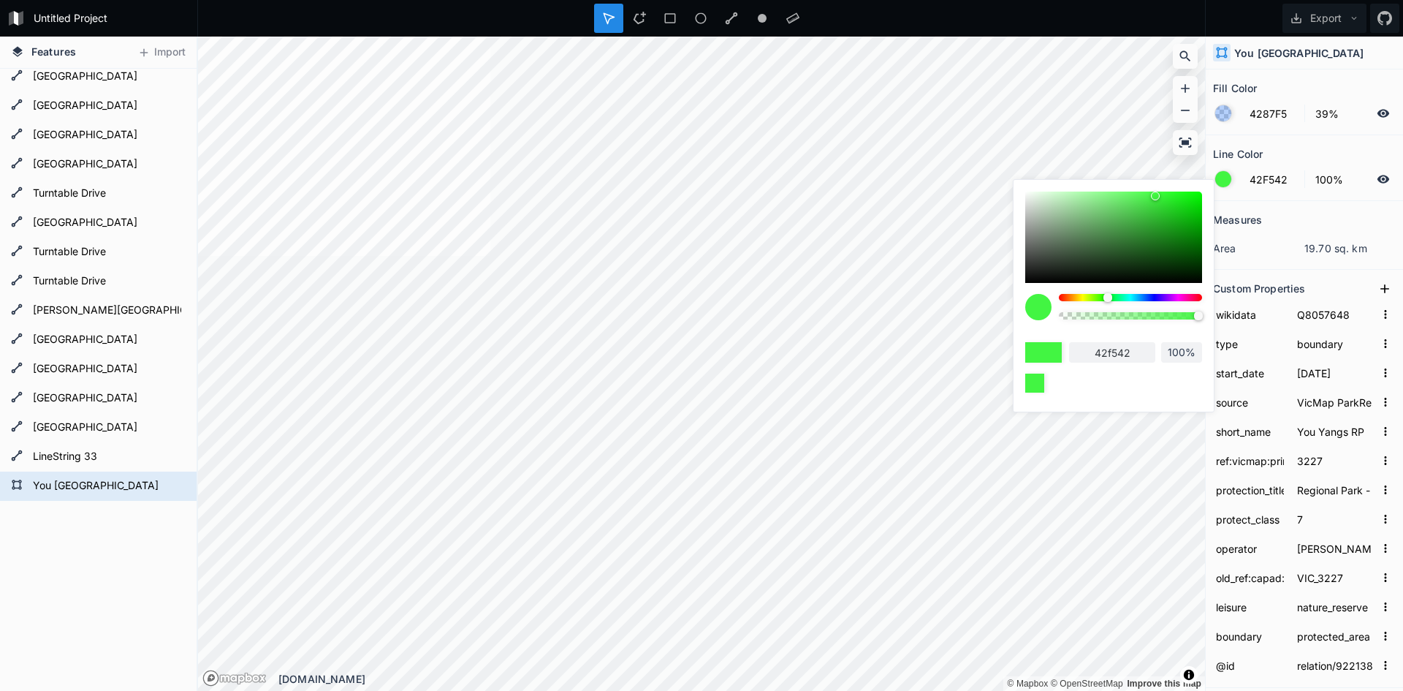
type input "12cc12"
drag, startPoint x: 1180, startPoint y: 219, endPoint x: 1180, endPoint y: 258, distance: 39.5
click at [1181, 257] on div at bounding box center [1113, 236] width 177 height 91
type input "094A09"
type input "094a09"
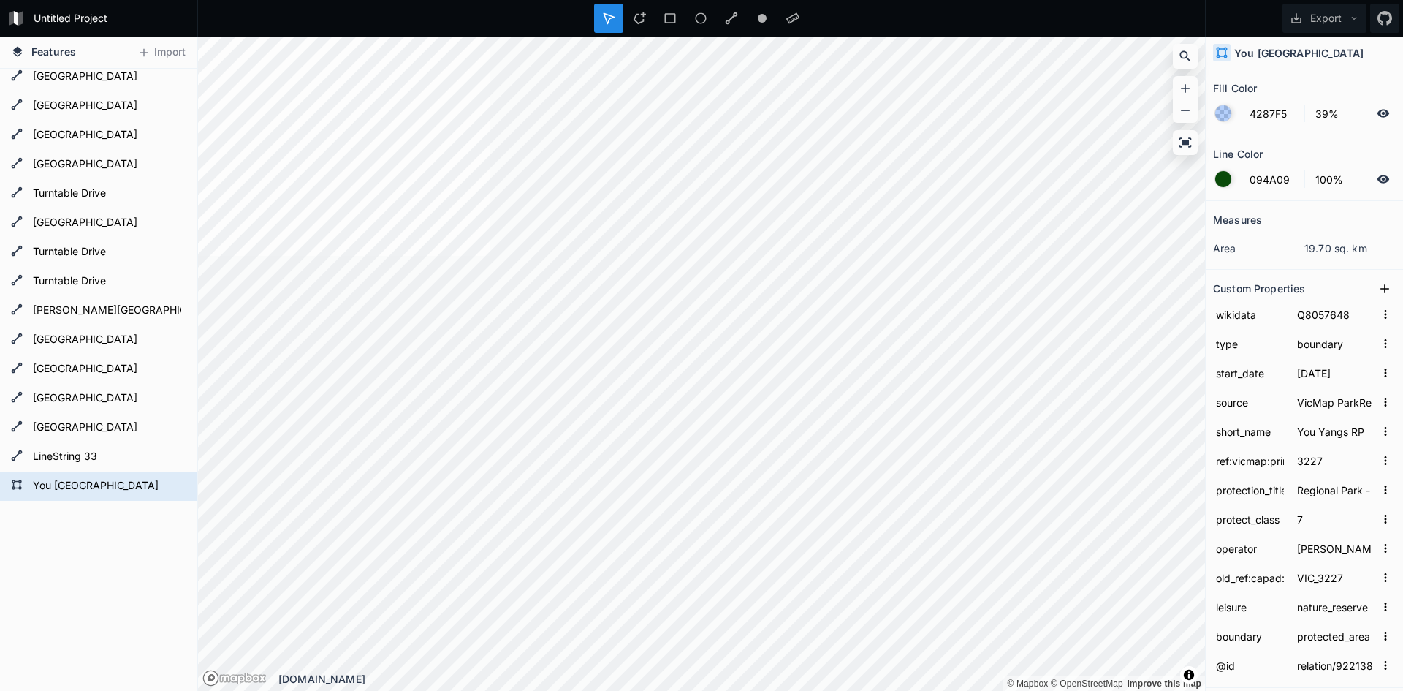
click at [1222, 117] on div at bounding box center [1223, 113] width 16 height 16
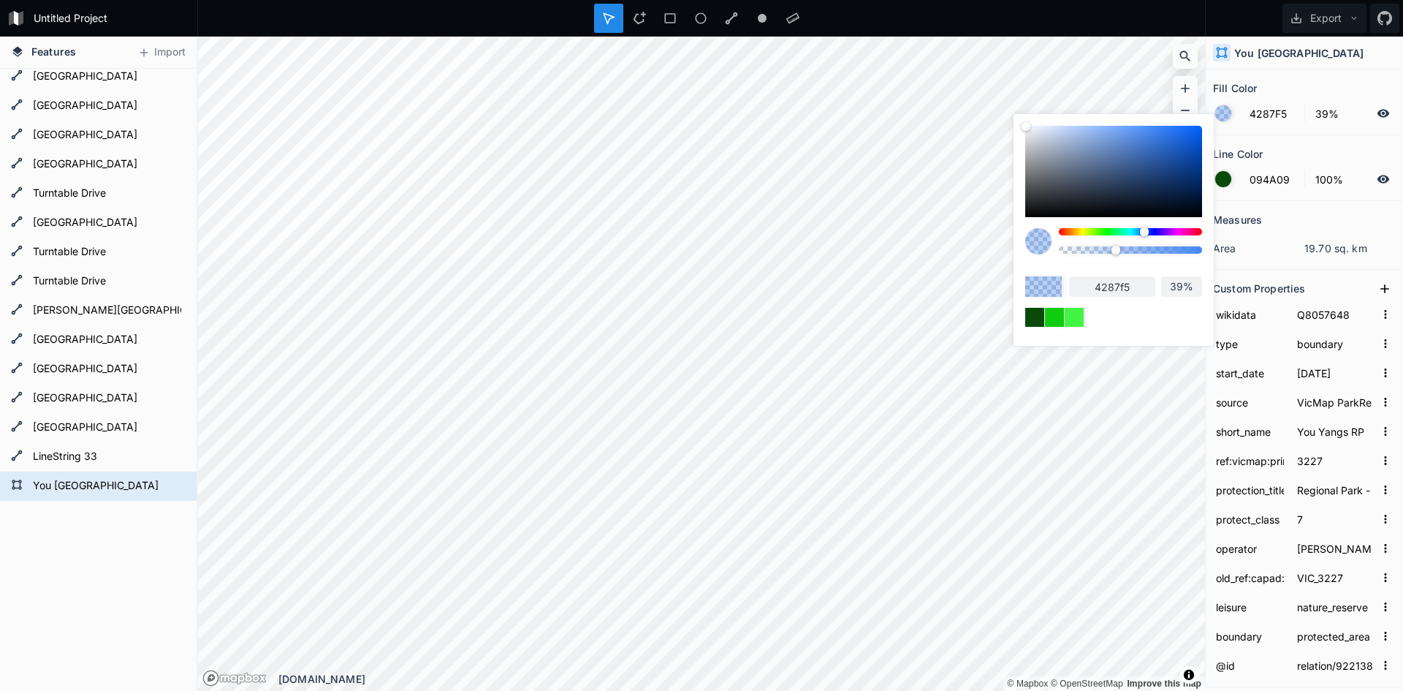
type input "4EF542"
type input "4ef542"
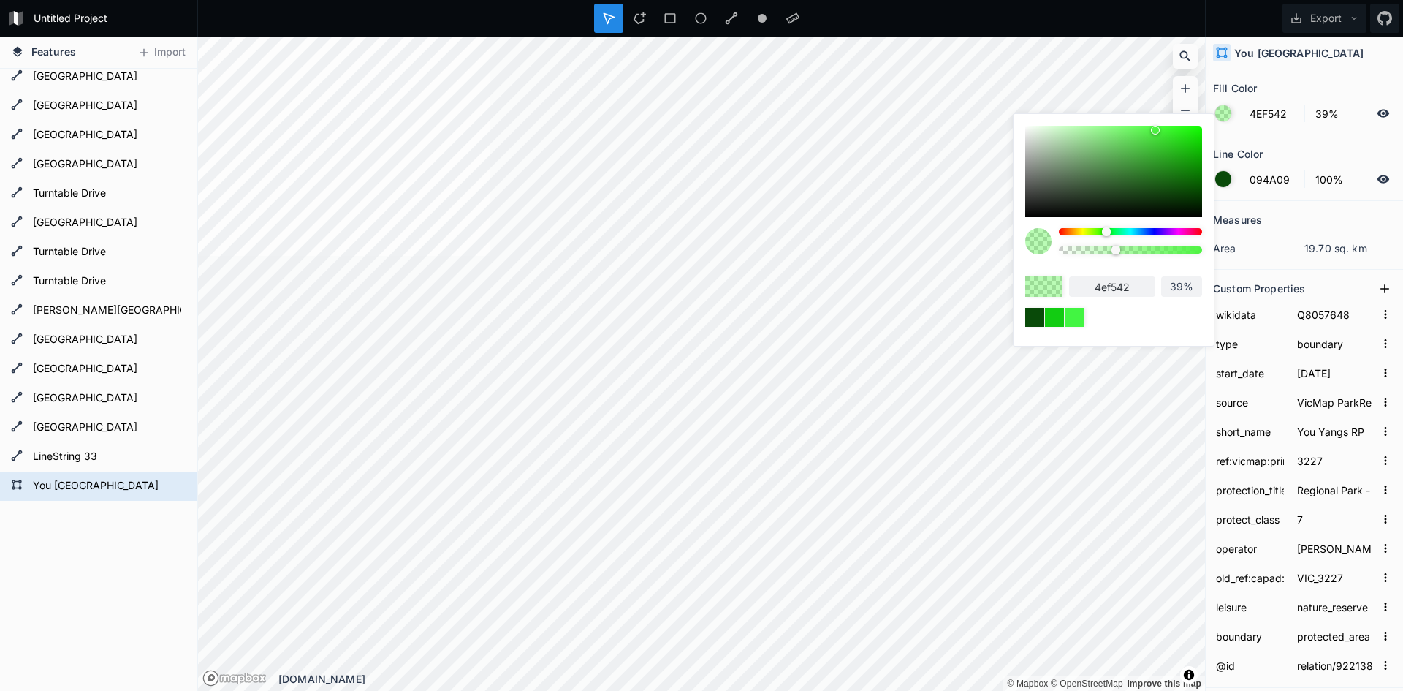
type input "42F542"
type input "42f542"
type input "42F548"
type input "42f548"
type input "42F54E"
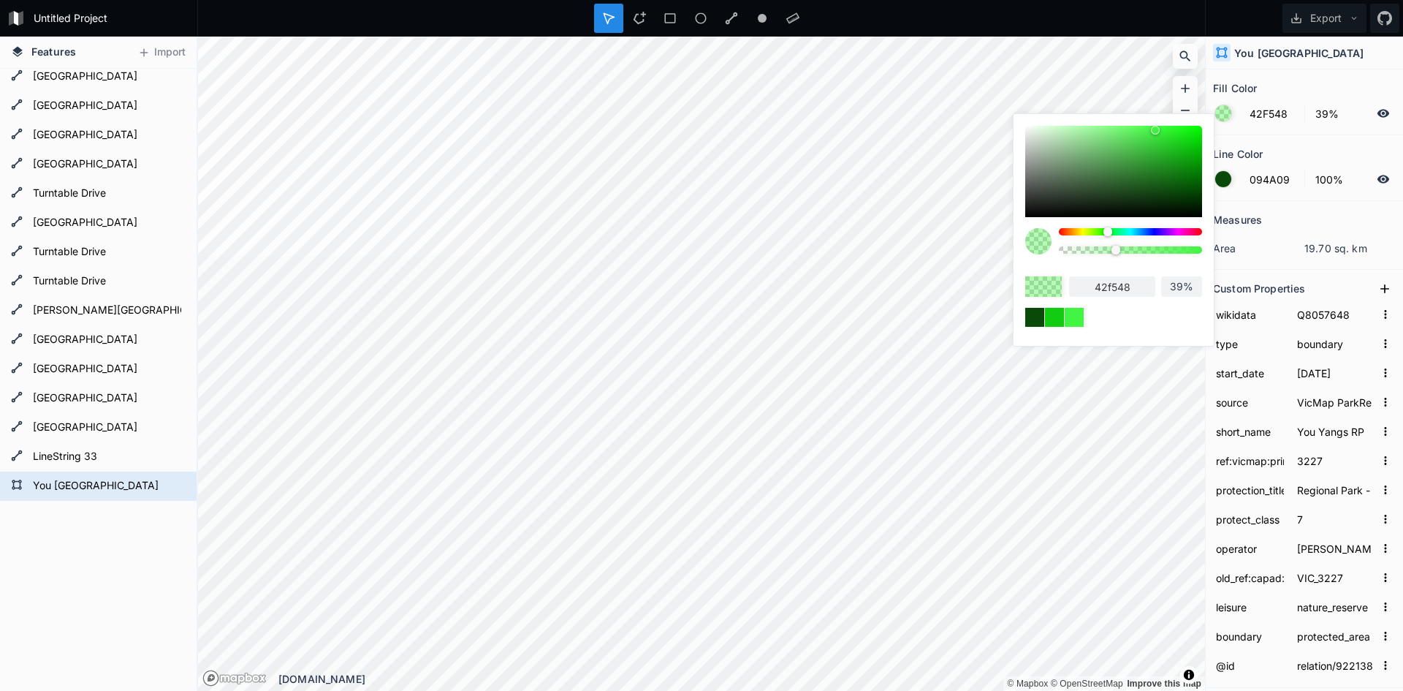
type input "42f54e"
type input "42F554"
type input "42f554"
type input "42F55A"
type input "42f55a"
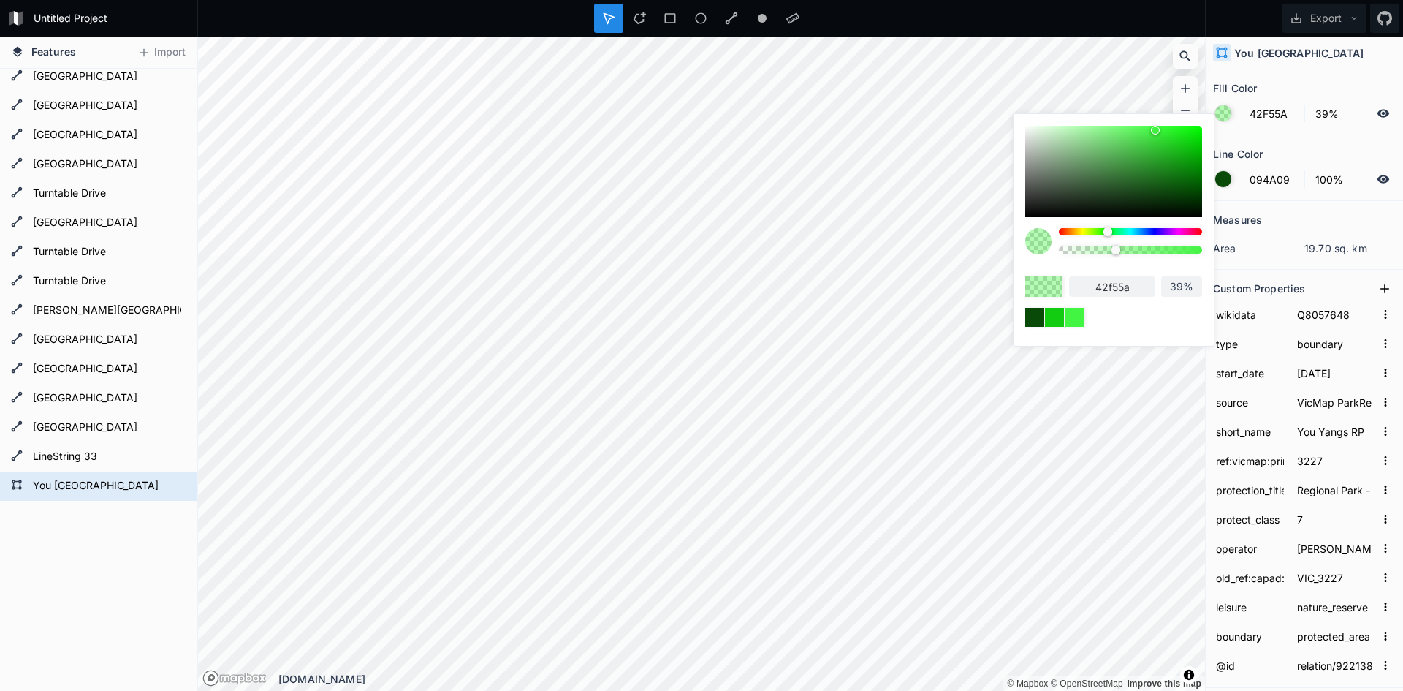
type input "42F560"
type input "42f560"
type input "42F566"
type input "42f566"
type input "42F56C"
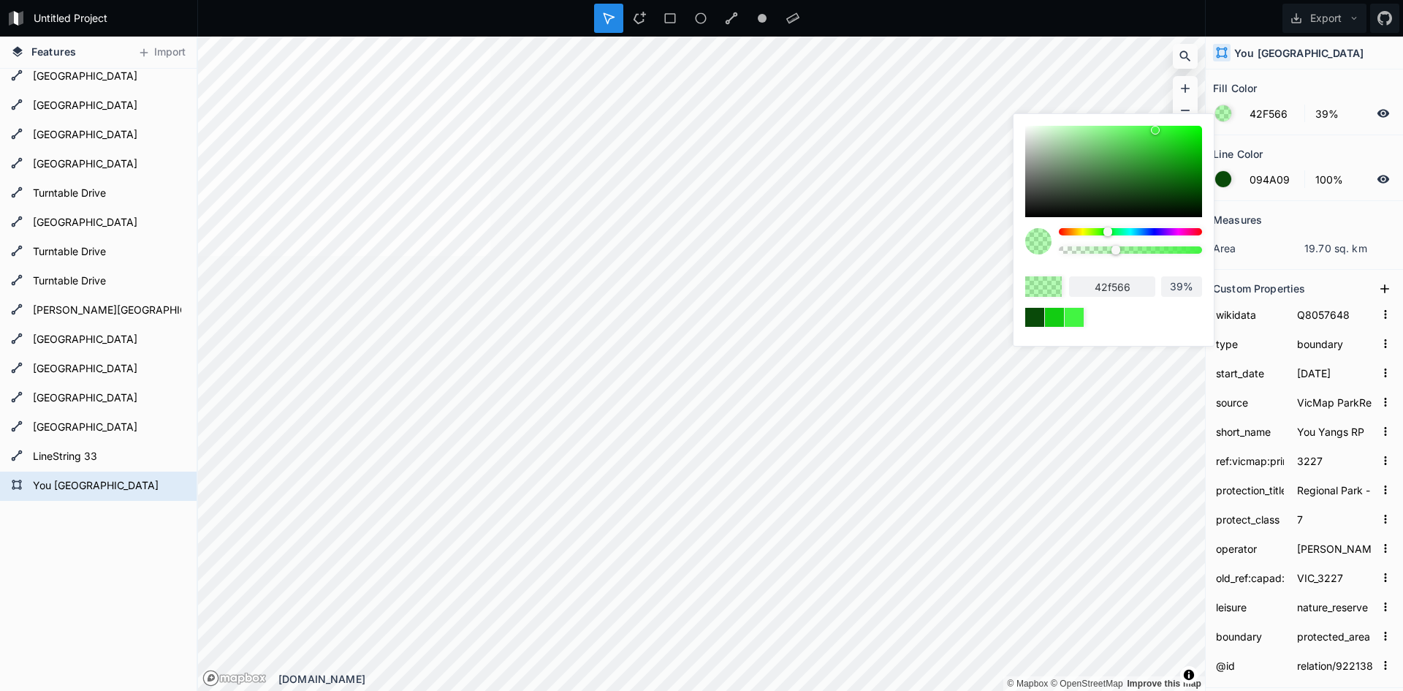
type input "42f56c"
type input "42F56F"
type input "42f56f"
drag, startPoint x: 1106, startPoint y: 231, endPoint x: 1114, endPoint y: 229, distance: 7.6
click at [1114, 229] on div at bounding box center [1130, 231] width 143 height 7
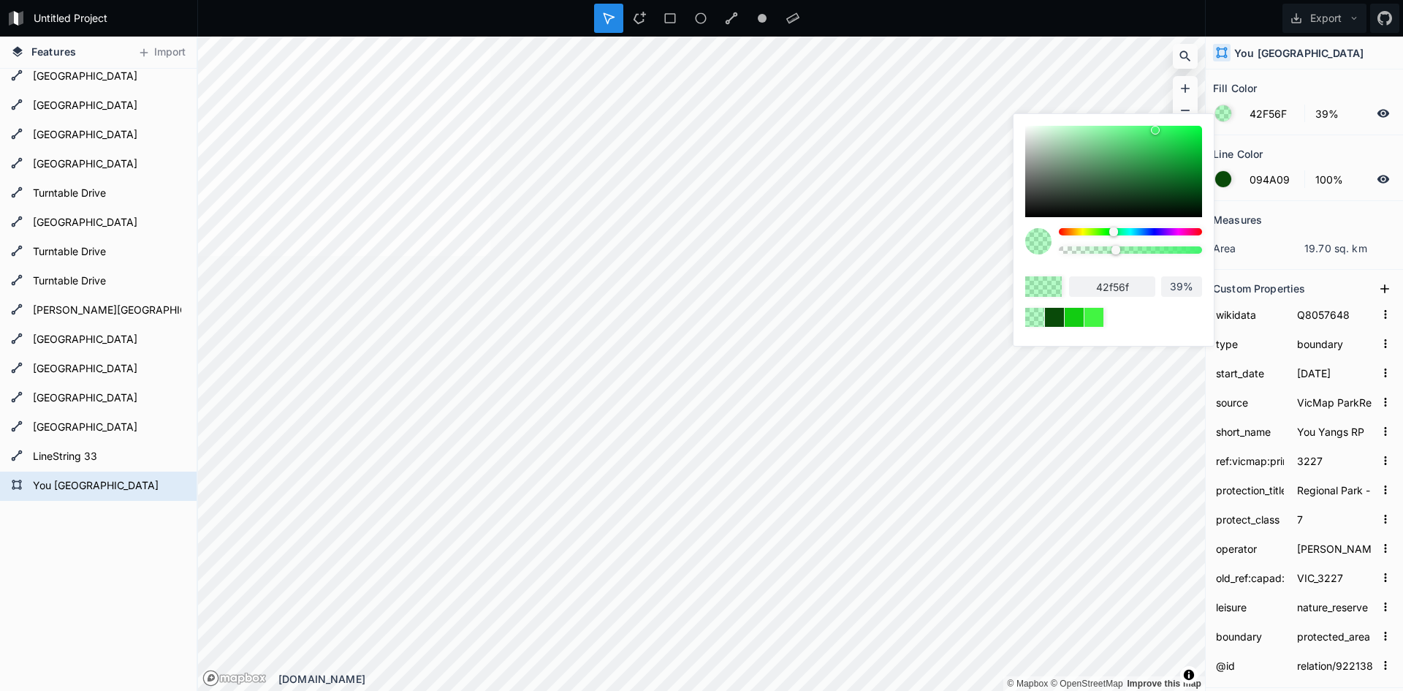
type input "68%"
type input "69%"
type input "70%"
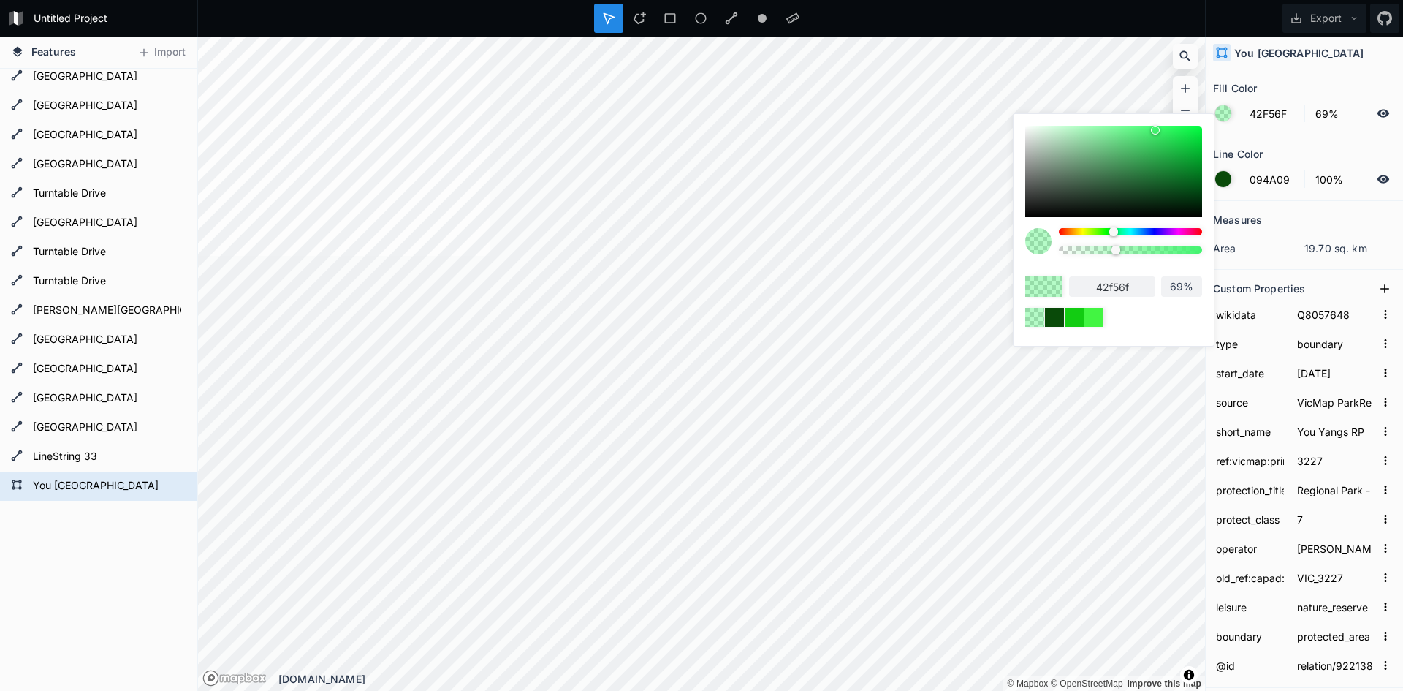
type input "70%"
type input "71%"
type input "72%"
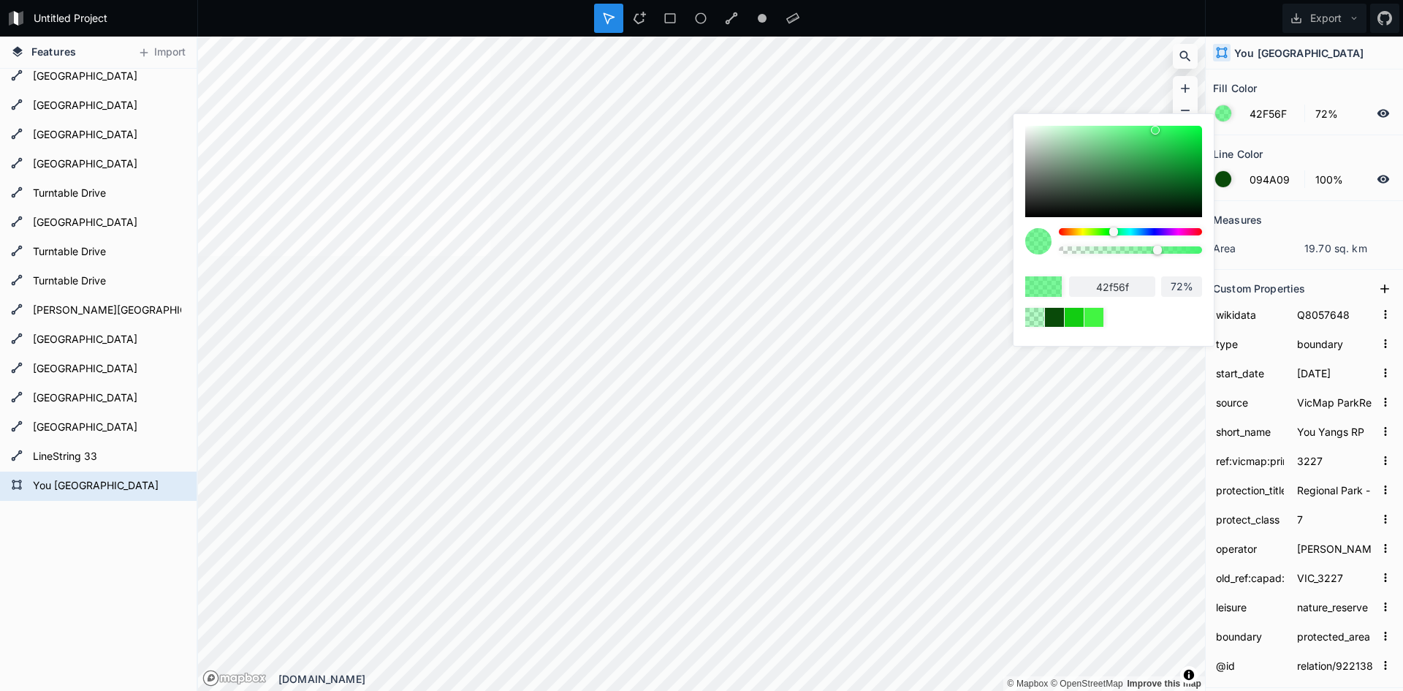
type input "73%"
type input "74%"
type input "75%"
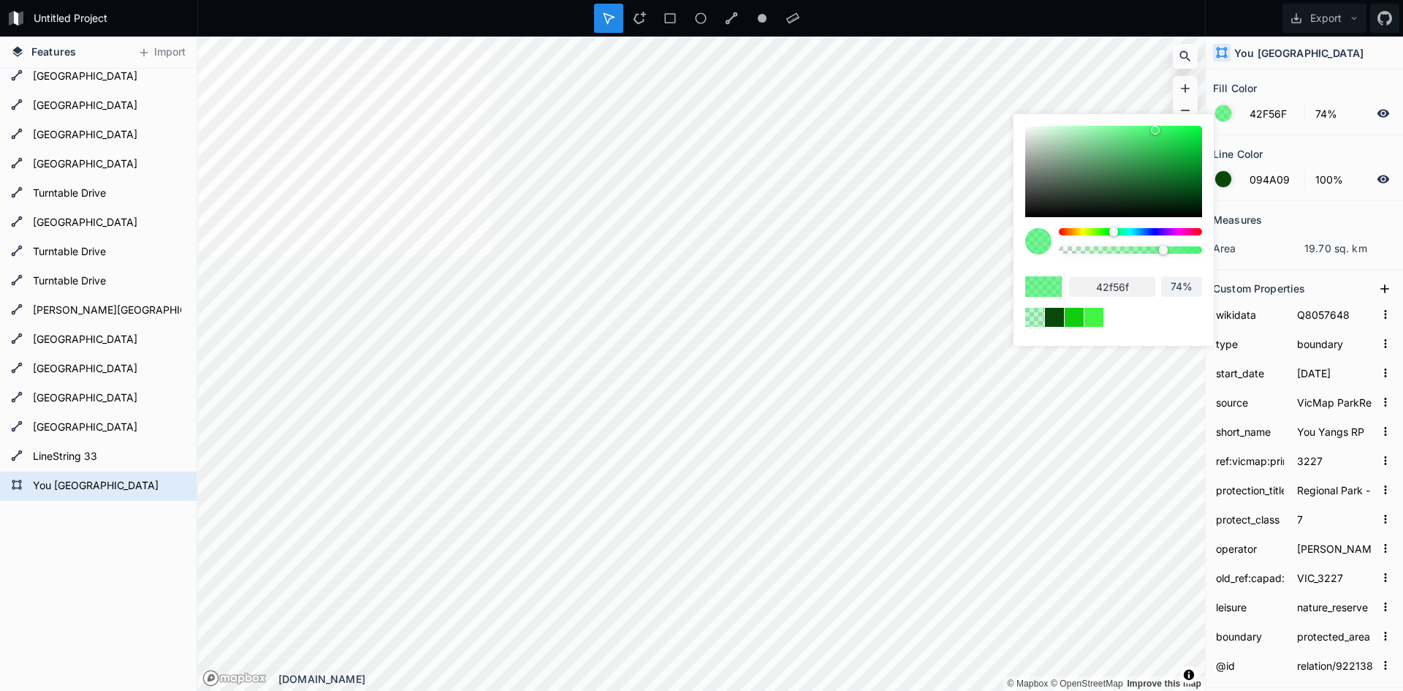
type input "75%"
type input "76%"
type input "78%"
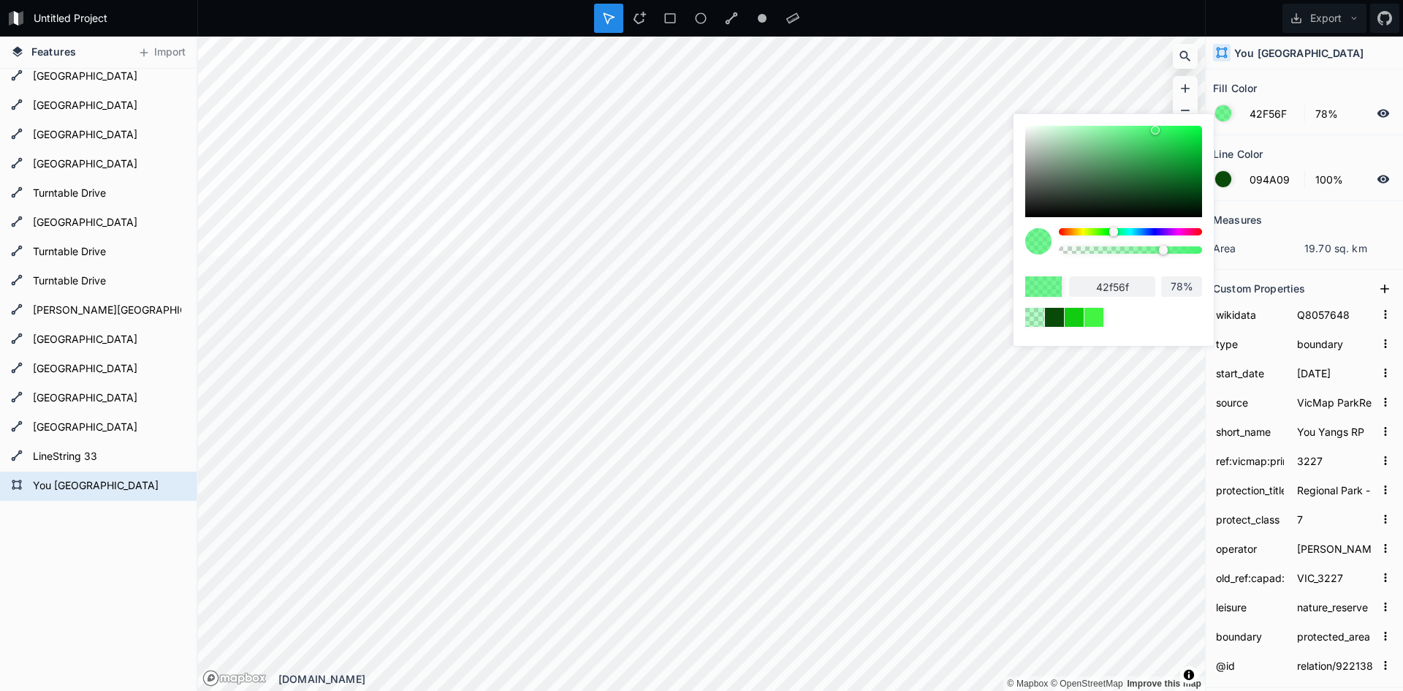
type input "81%"
type input "82%"
type input "83%"
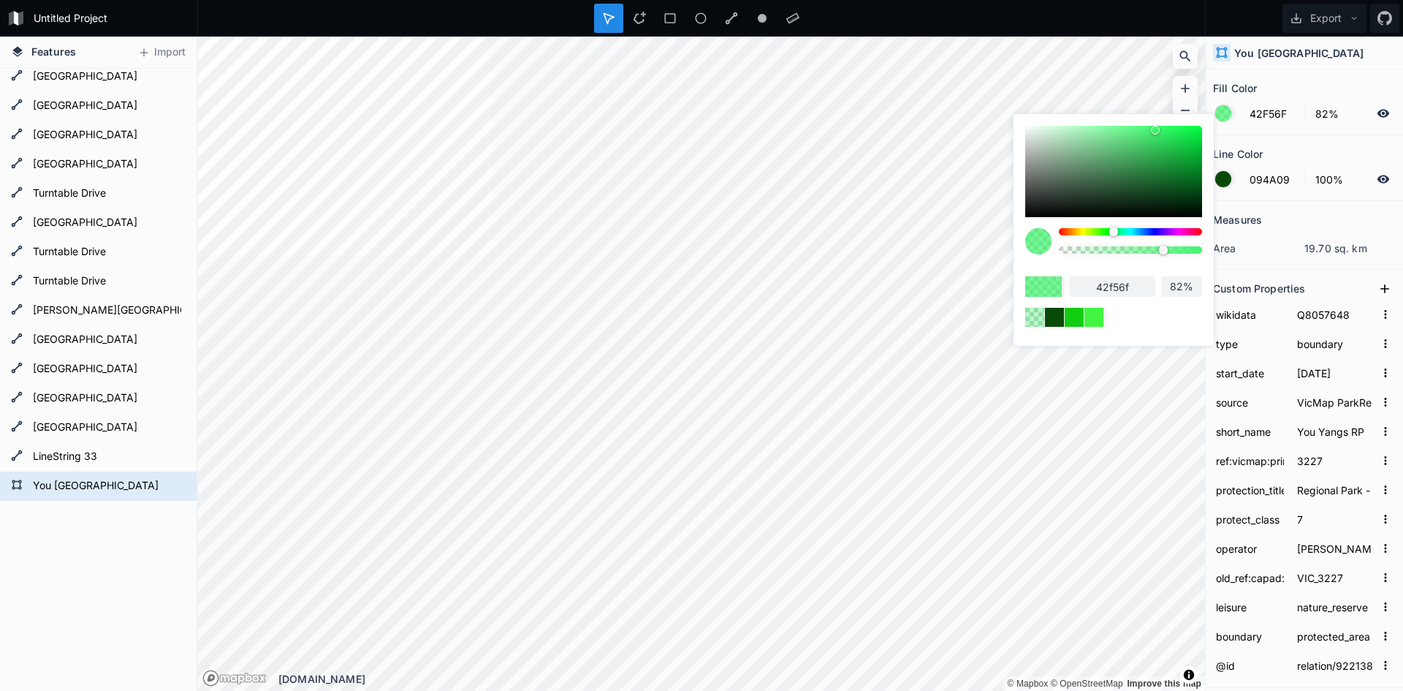
type input "83%"
type input "84%"
type input "82%"
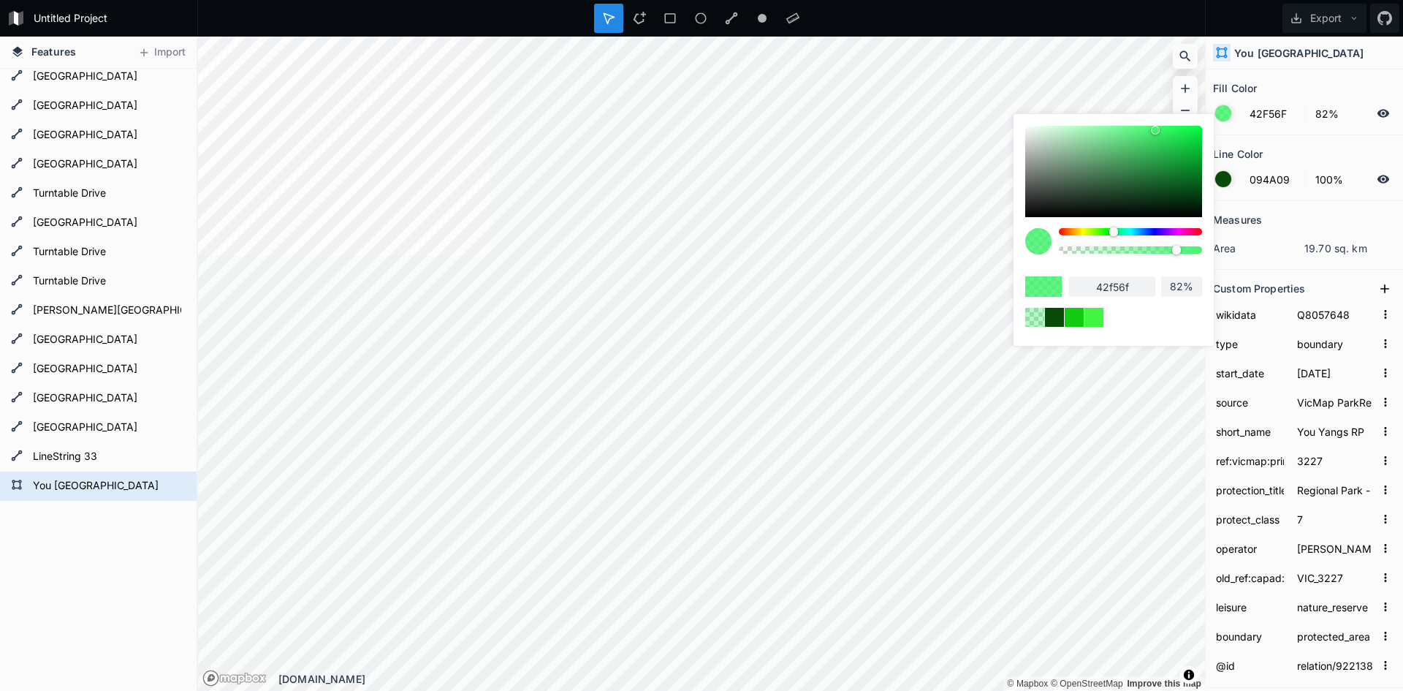
type input "81%"
type input "80%"
type input "77%"
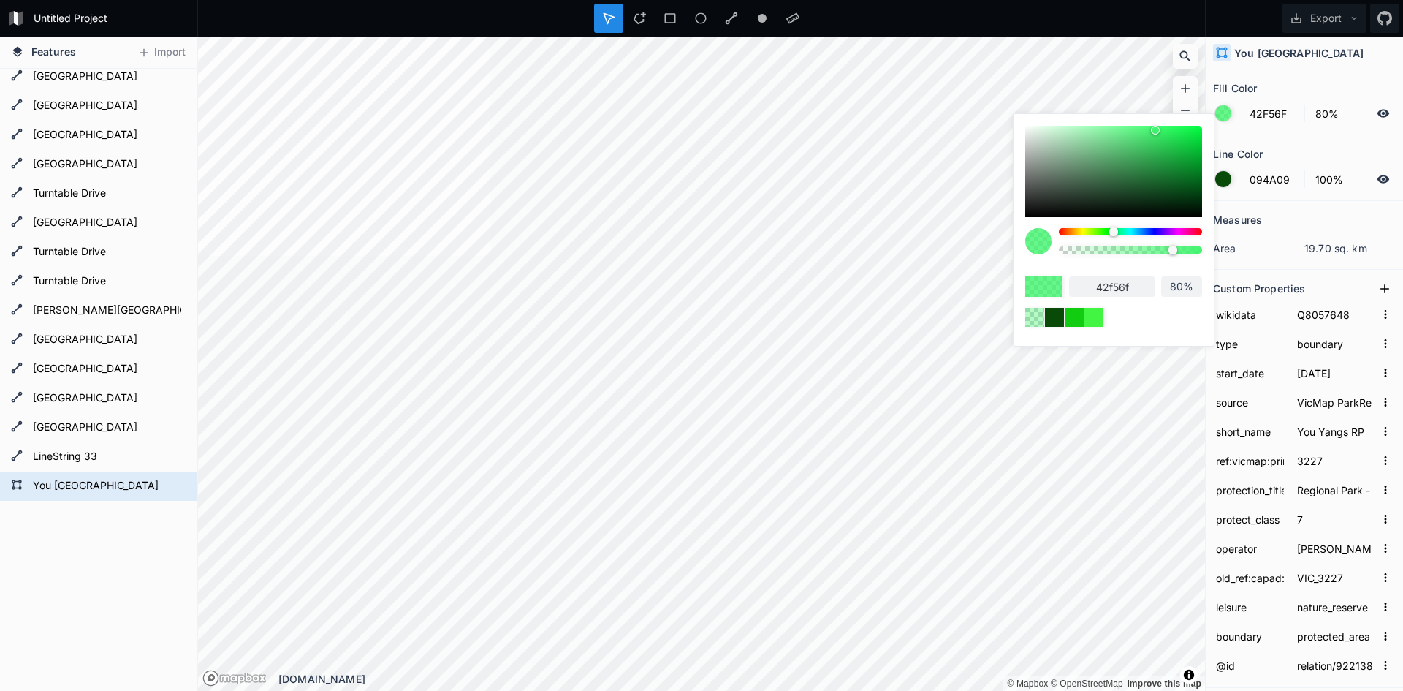
type input "77%"
type input "69%"
type input "68%"
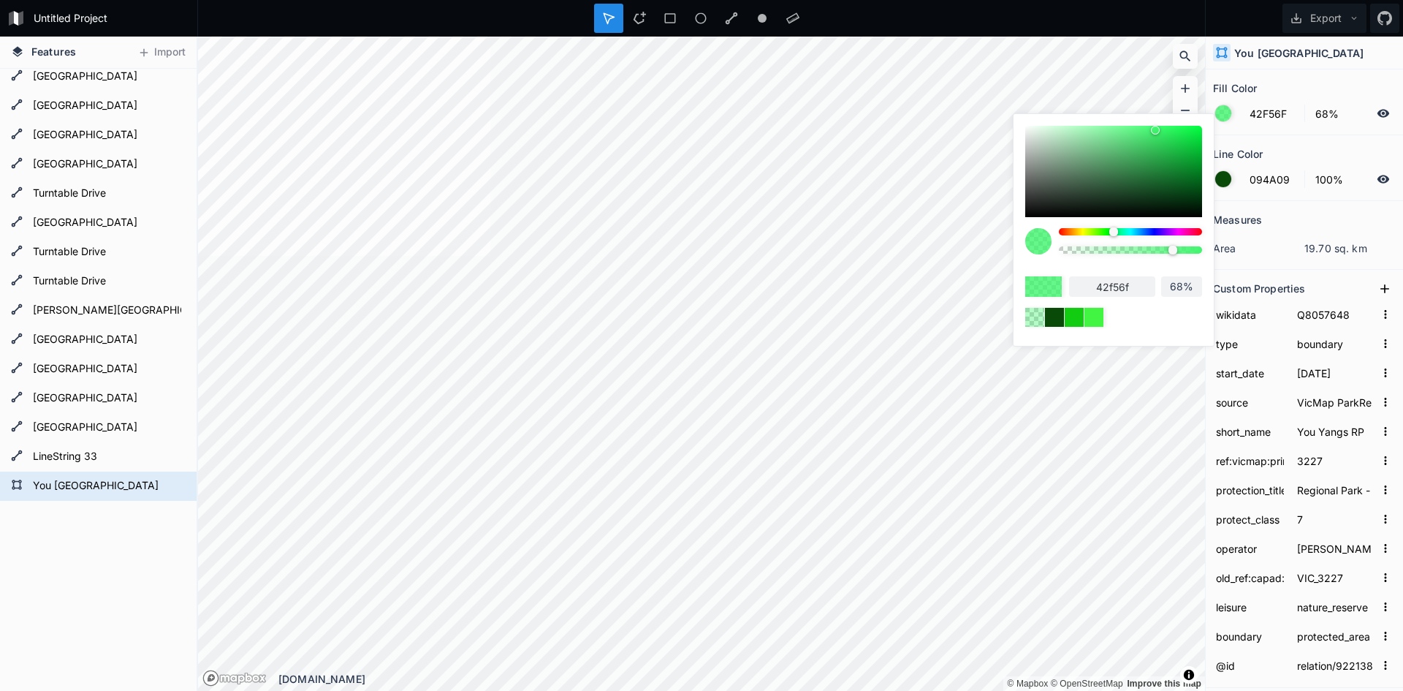
type input "66%"
type input "65%"
type input "64%"
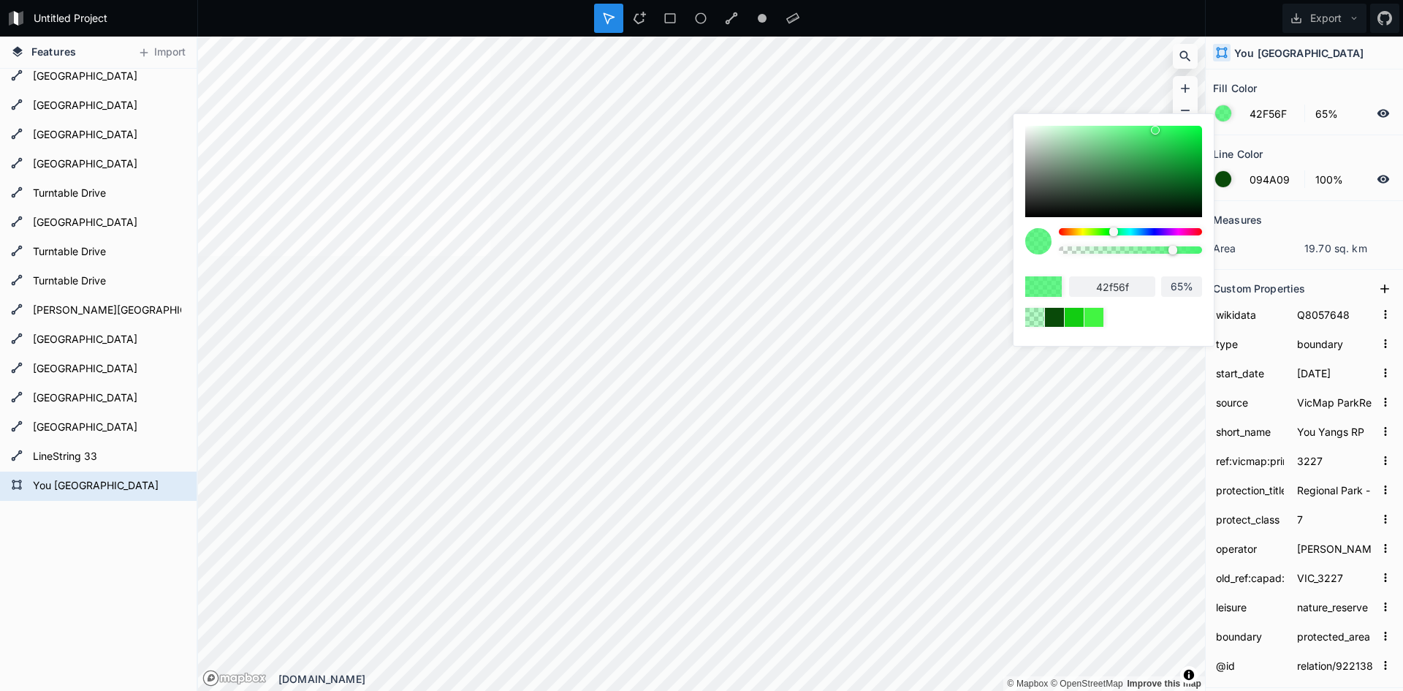
type input "64%"
type input "63%"
type input "62%"
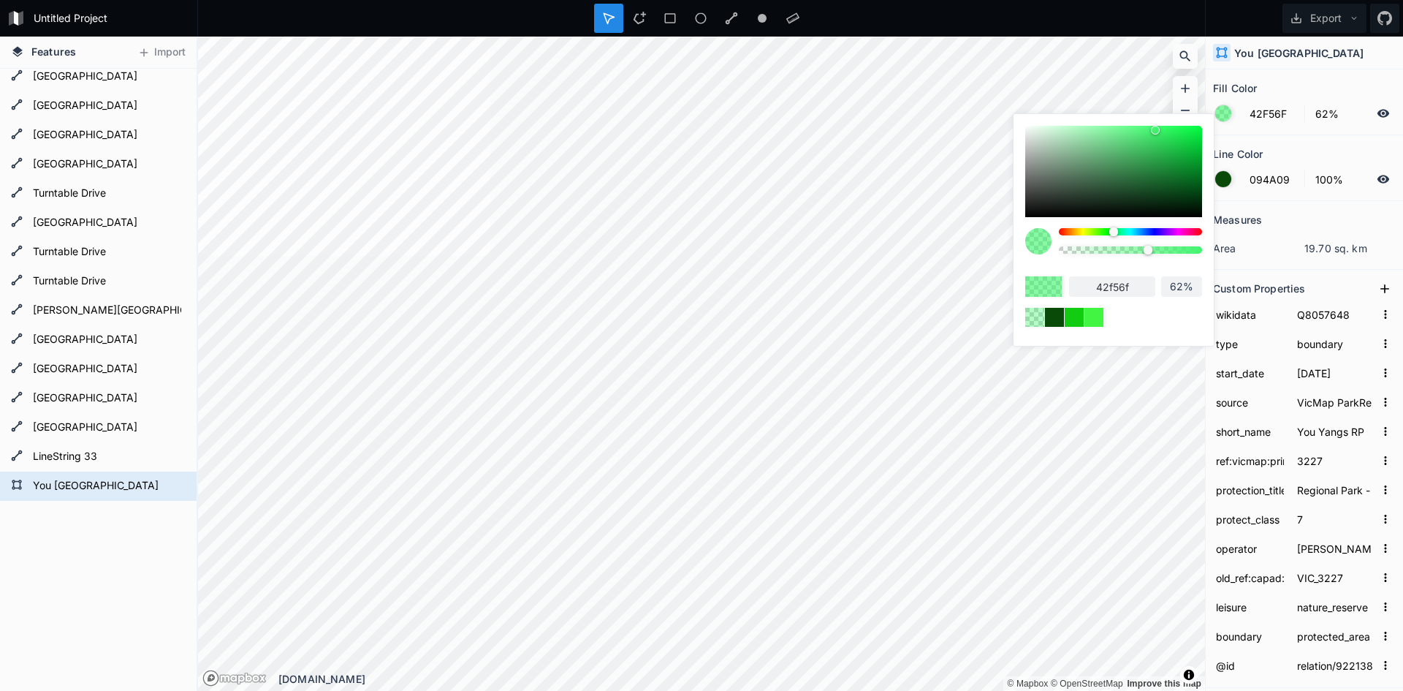
type input "61%"
type input "59%"
type input "58%"
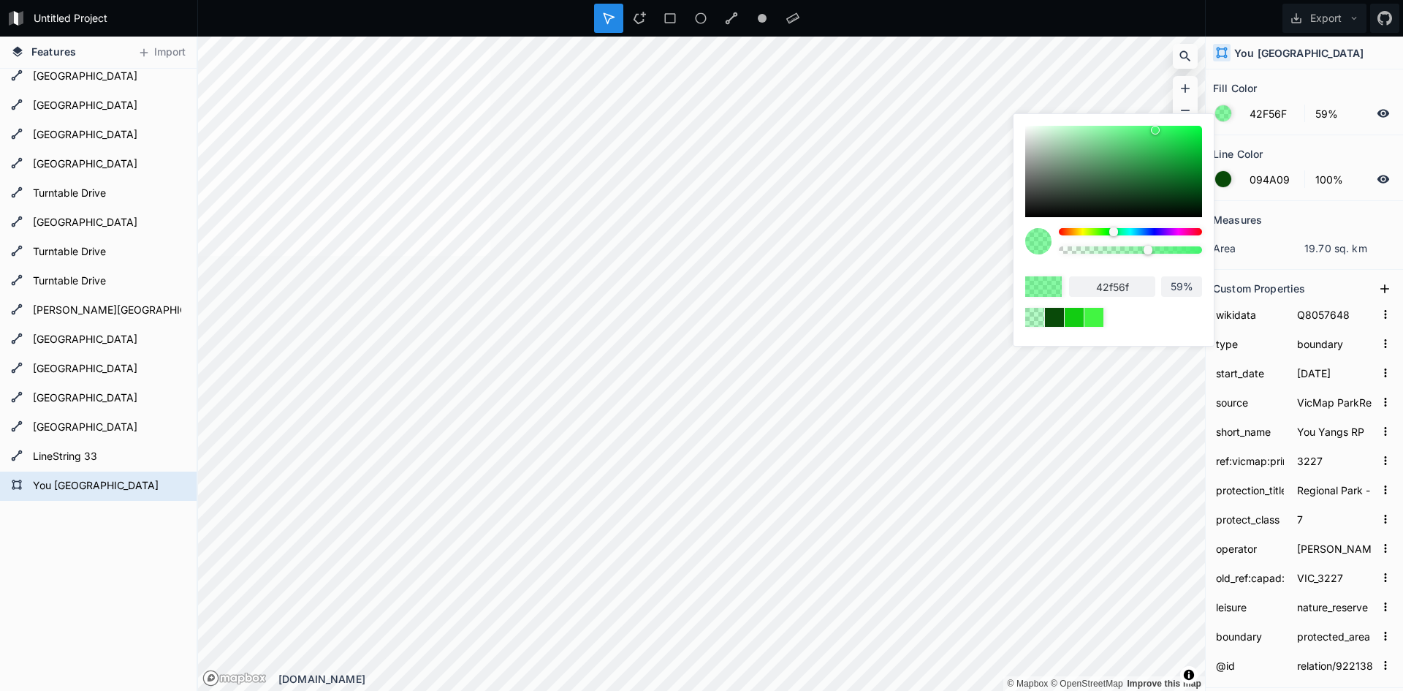
type input "58%"
type input "53%"
type input "47%"
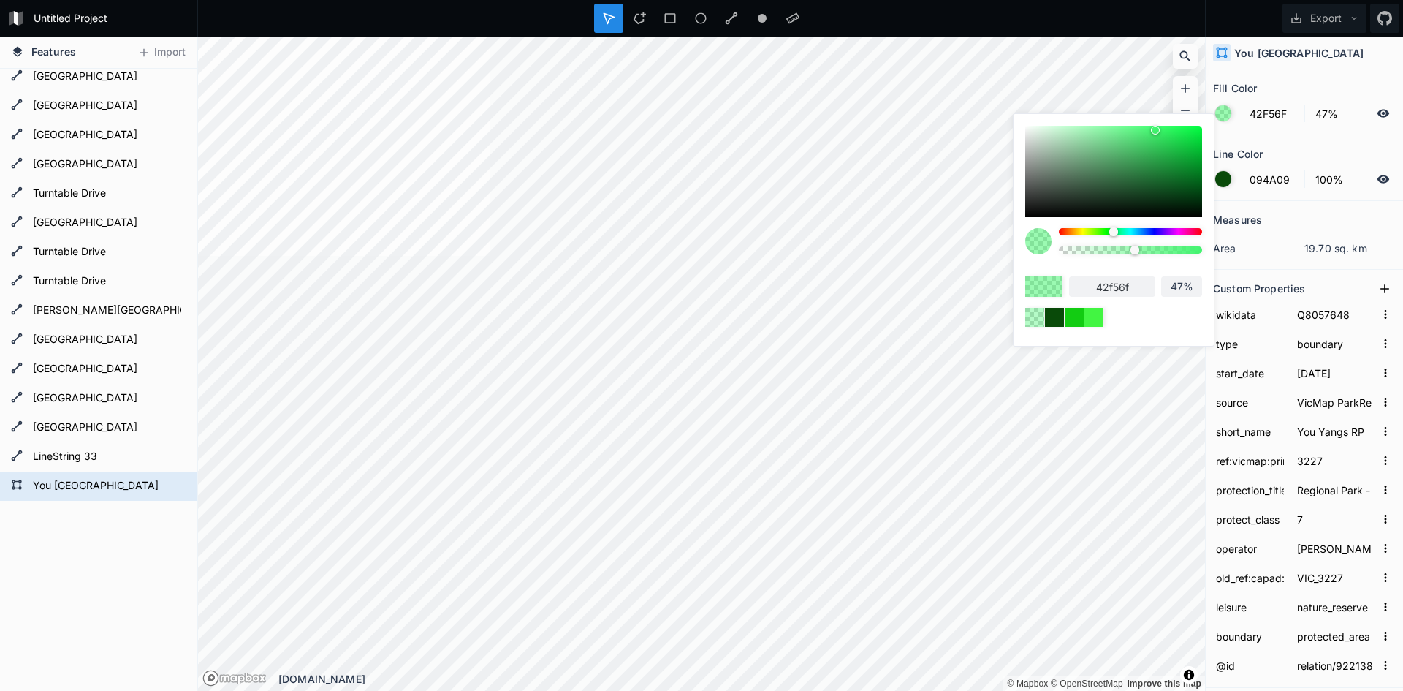
type input "46%"
type input "44%"
type input "40%"
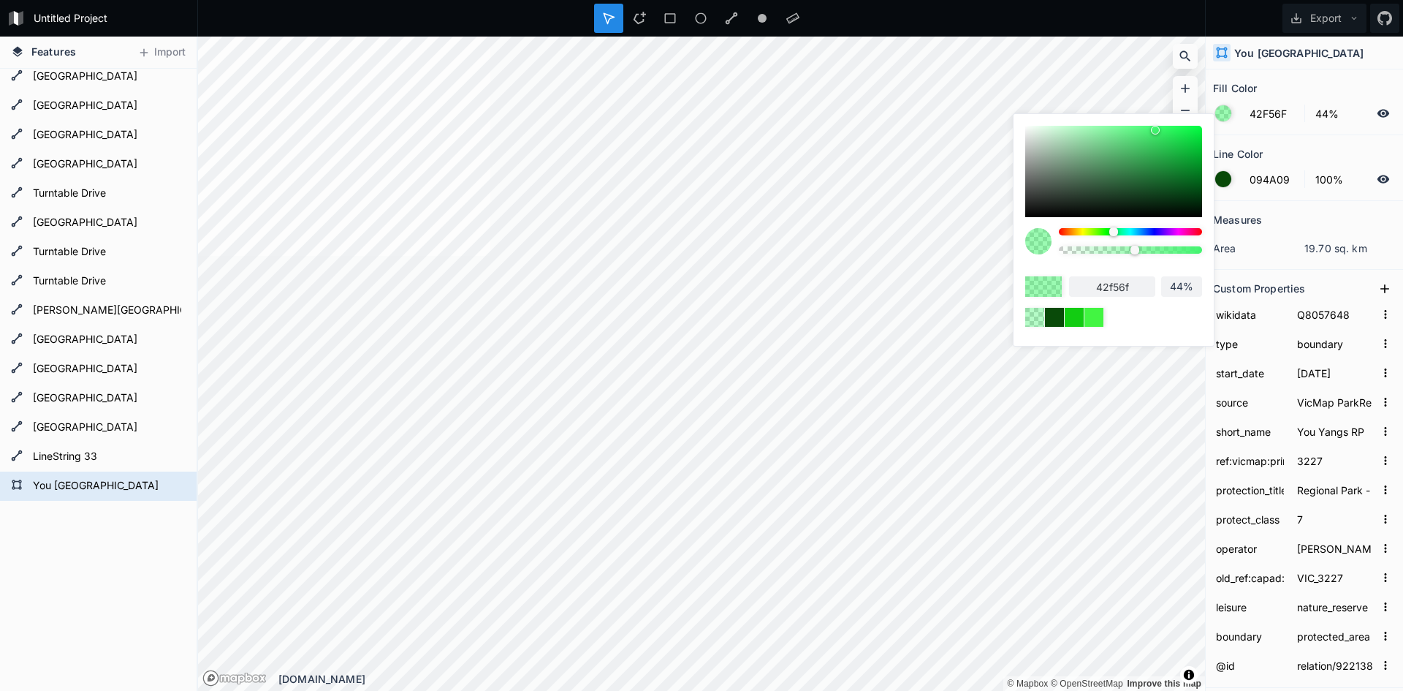
type input "40%"
type input "39%"
type input "37%"
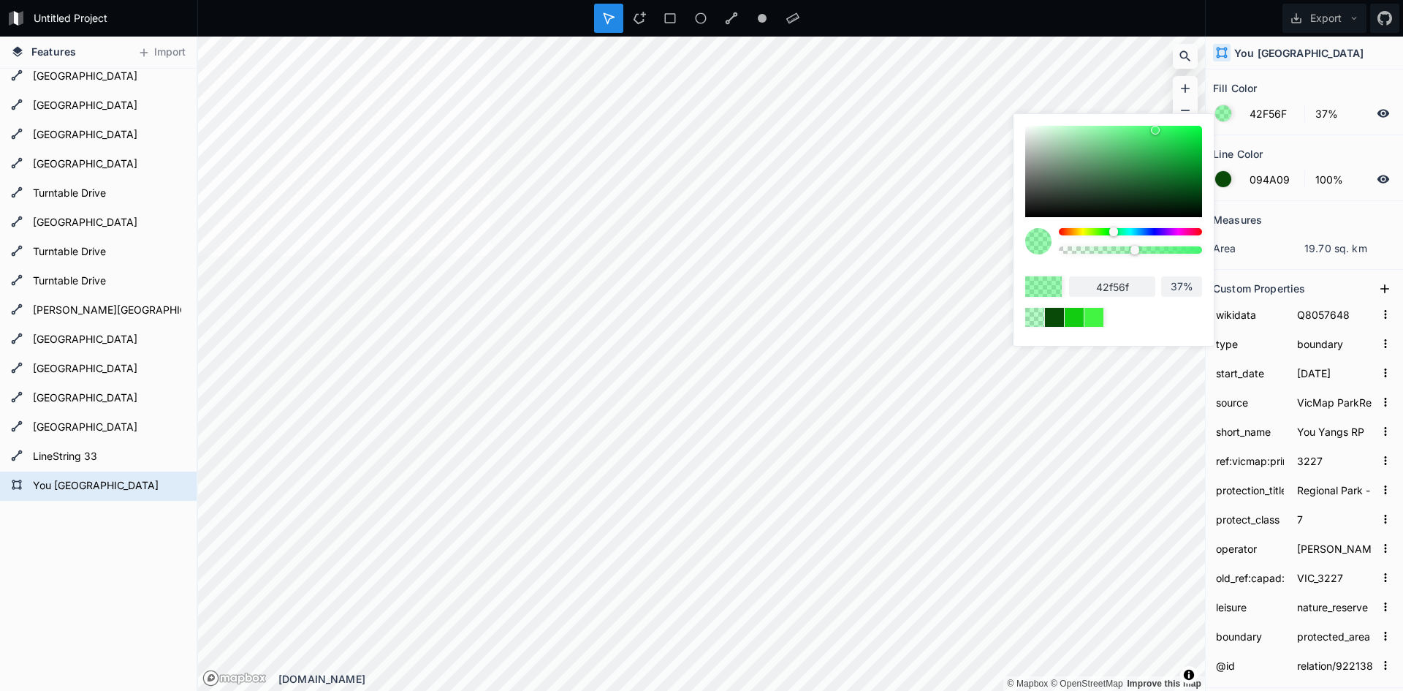
type input "36%"
drag, startPoint x: 1156, startPoint y: 246, endPoint x: 1112, endPoint y: 248, distance: 44.6
click at [1112, 248] on div at bounding box center [1130, 249] width 143 height 7
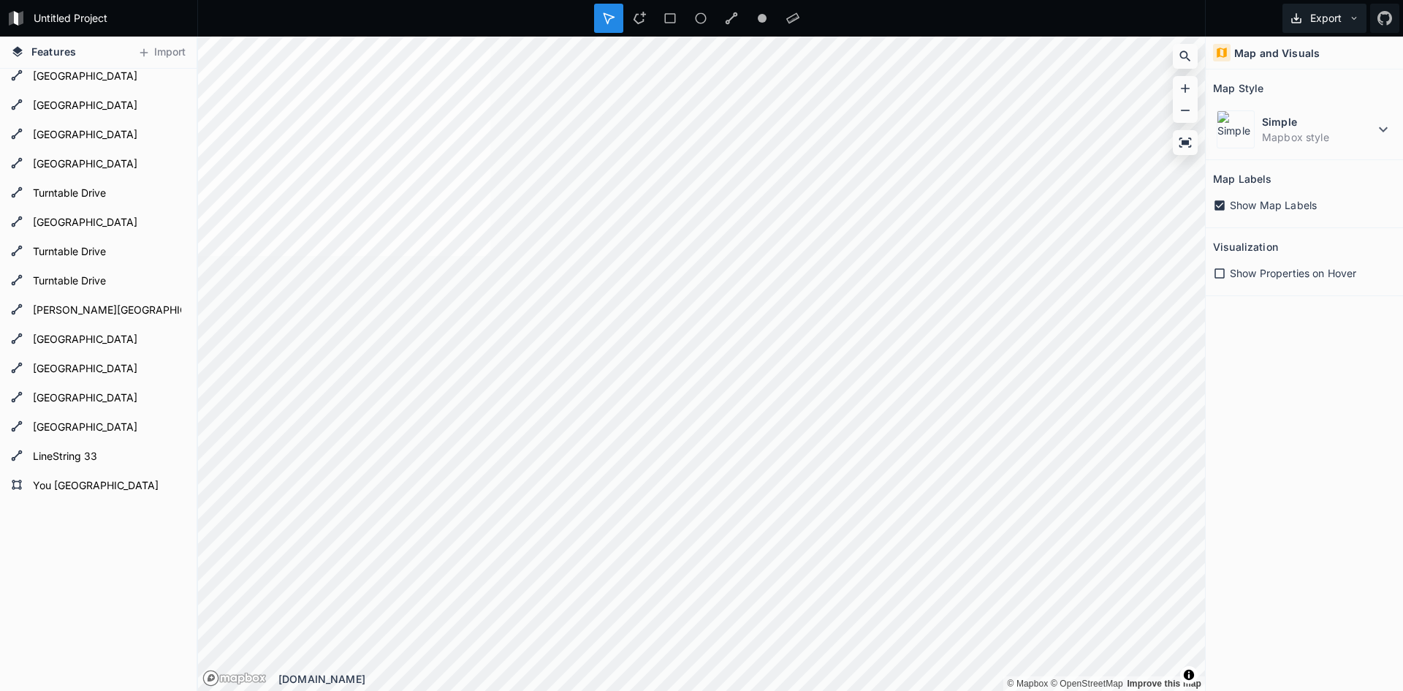
click at [1352, 13] on icon at bounding box center [1354, 18] width 10 height 10
click at [1009, 20] on div at bounding box center [701, 18] width 1009 height 37
click at [887, 17] on div at bounding box center [701, 18] width 1009 height 37
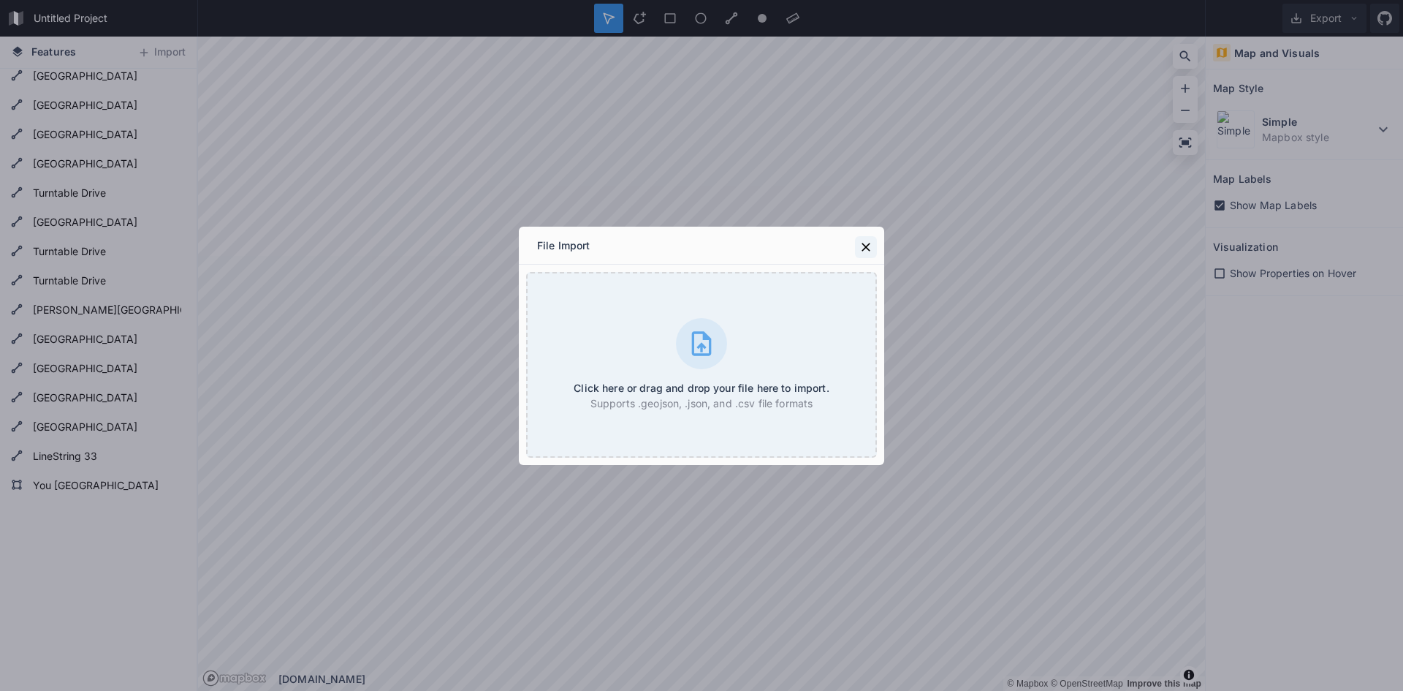
click at [865, 245] on icon at bounding box center [866, 247] width 9 height 9
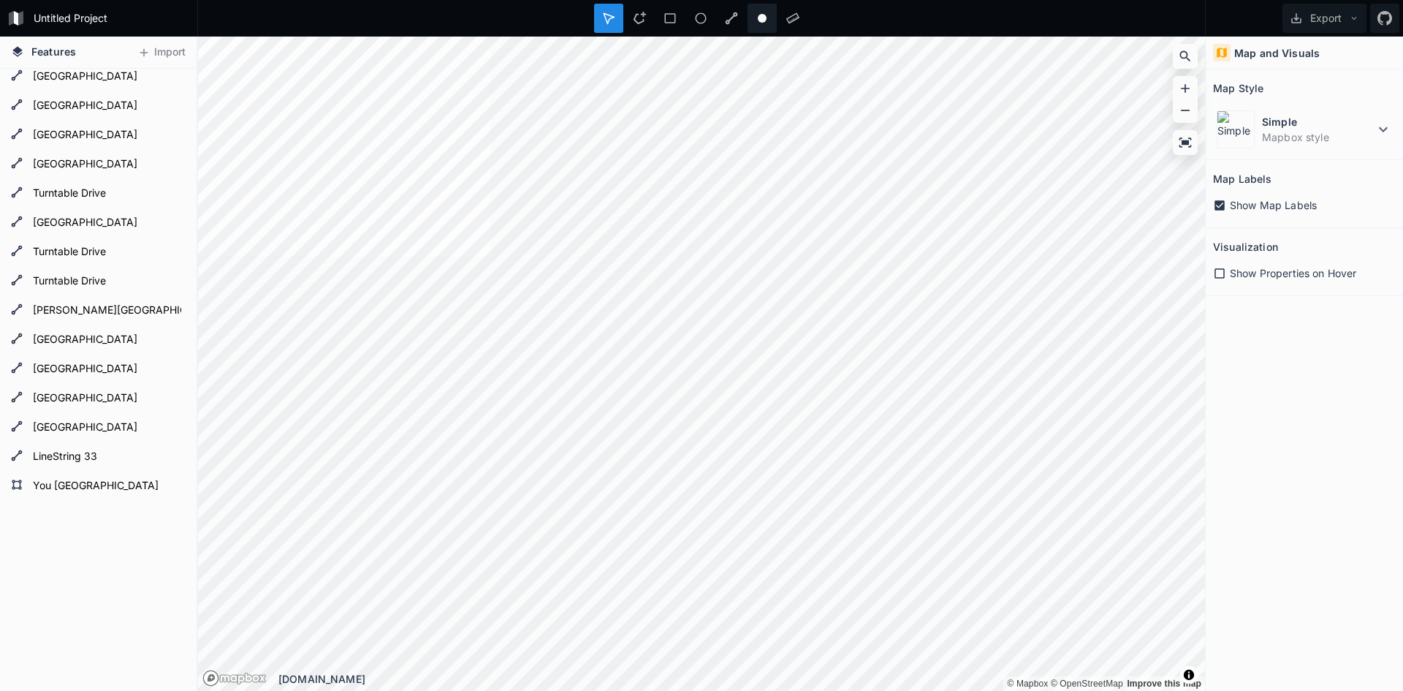
click at [763, 22] on circle at bounding box center [762, 18] width 9 height 9
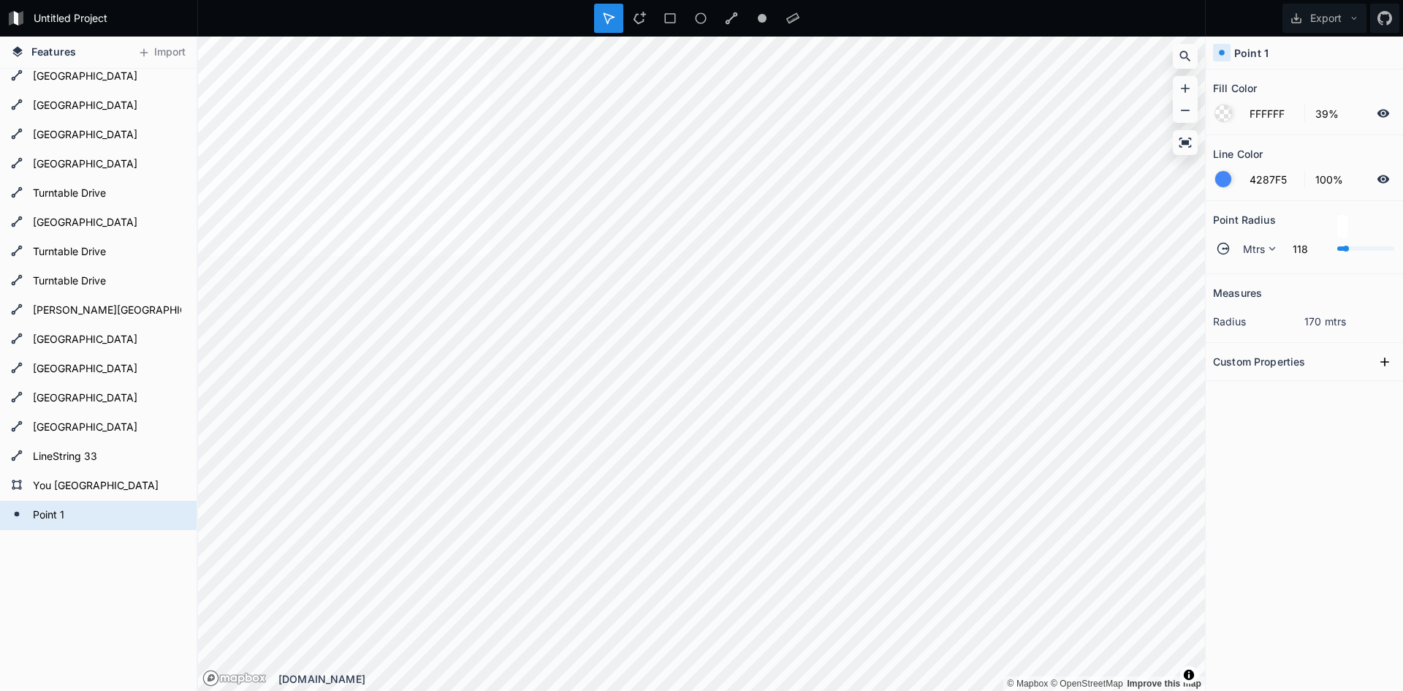
type input "106"
click at [1343, 248] on div at bounding box center [1343, 249] width 6 height 6
click at [1226, 178] on div at bounding box center [1223, 179] width 16 height 16
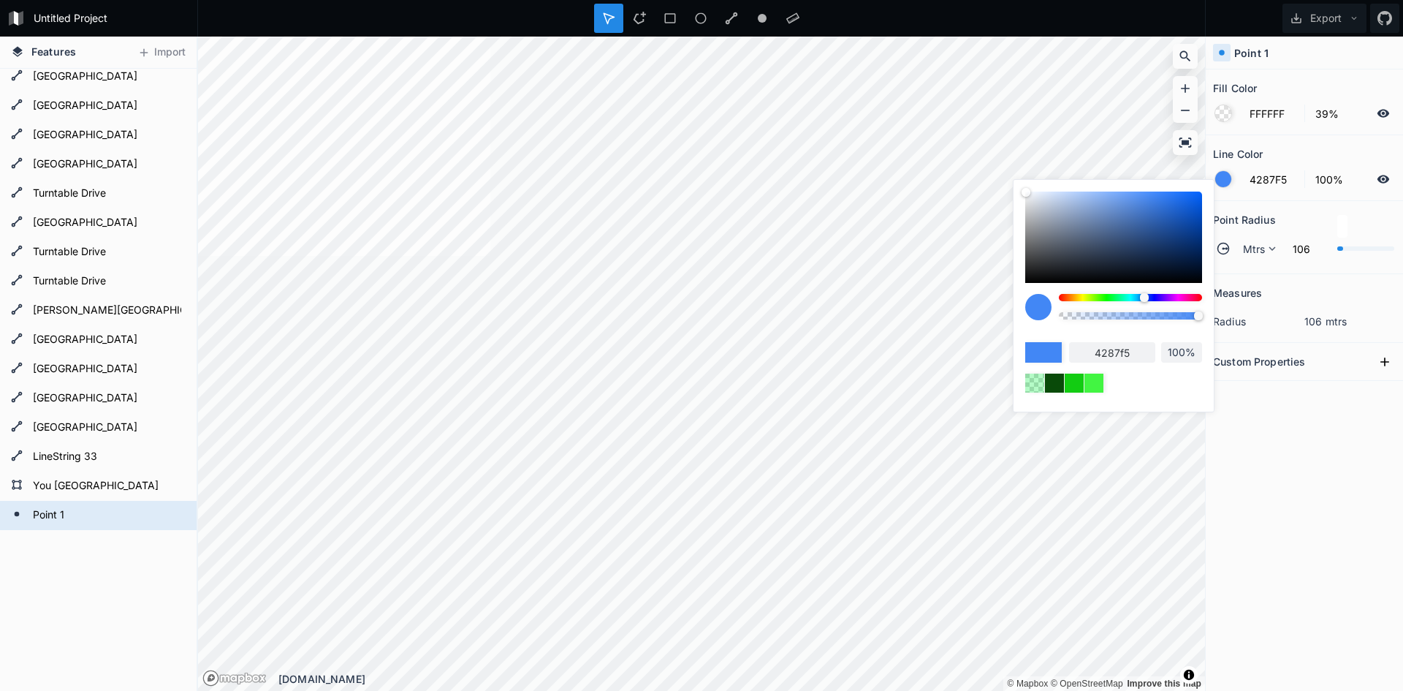
type input "F542C8"
type input "f542c8"
click at [1182, 295] on div at bounding box center [1130, 297] width 143 height 7
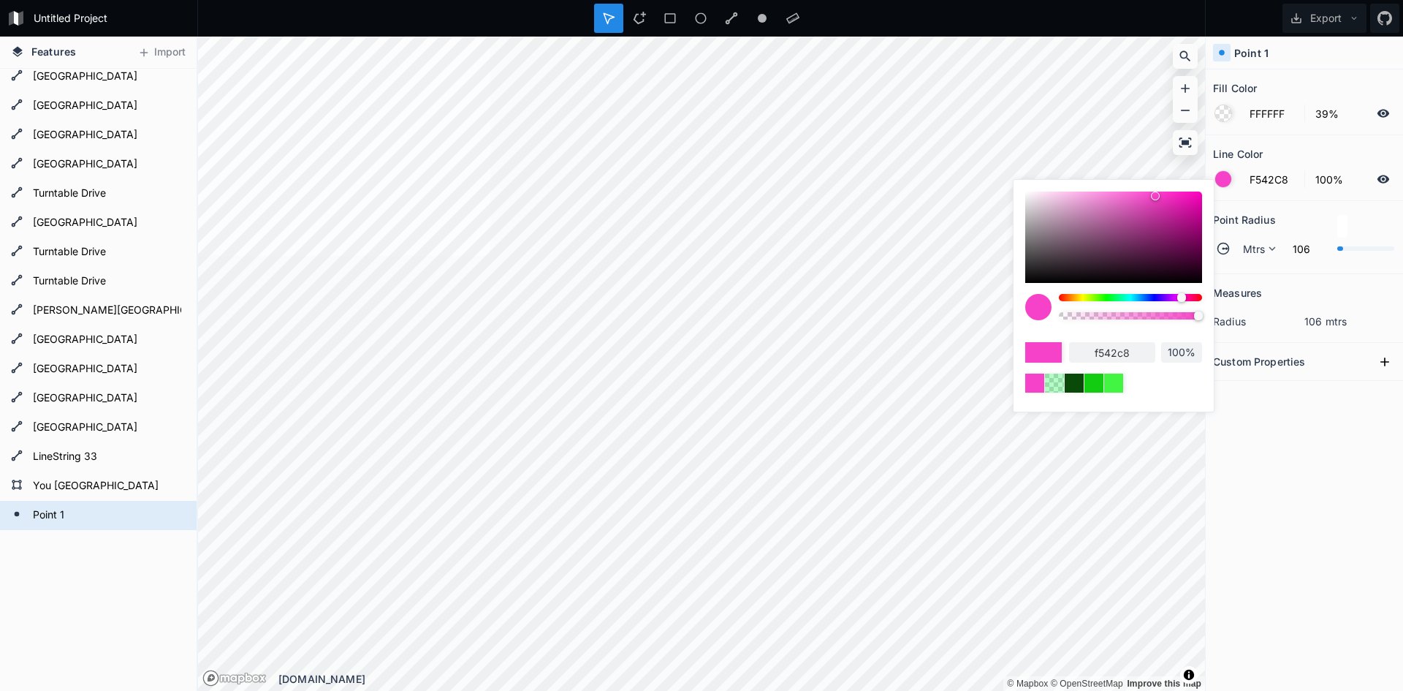
type input "F542CB"
type input "f542cb"
type input "F542DD"
type input "f542dd"
click at [1179, 295] on div at bounding box center [1178, 297] width 9 height 9
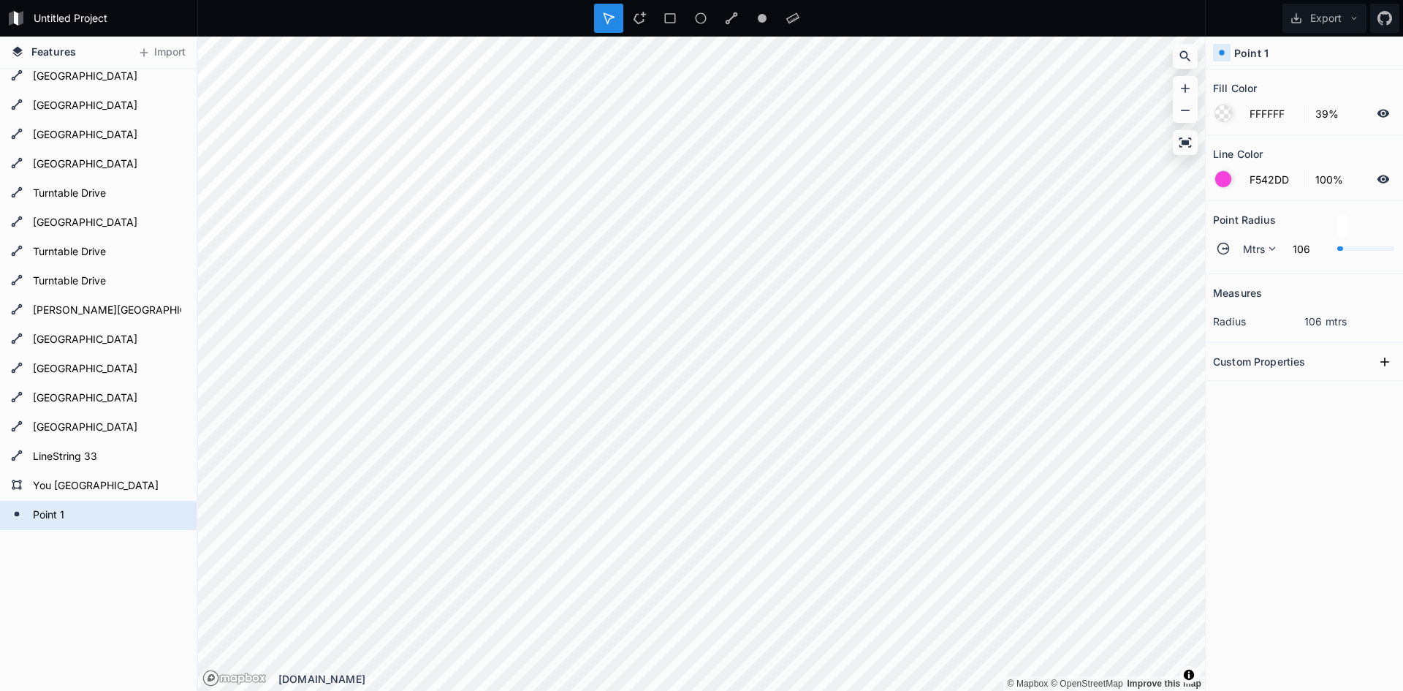
click at [1226, 118] on div at bounding box center [1223, 113] width 16 height 16
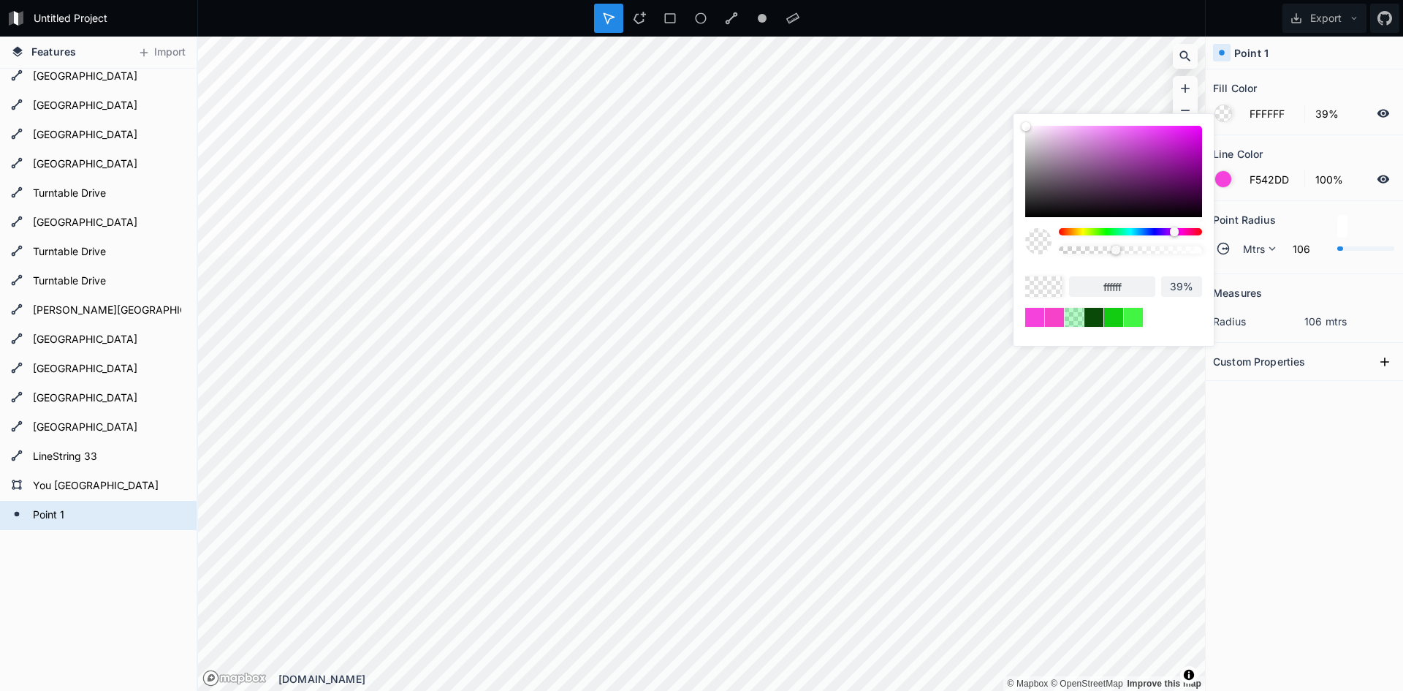
click at [1174, 231] on div at bounding box center [1130, 231] width 143 height 7
click at [1119, 151] on div at bounding box center [1113, 171] width 177 height 91
type input "B457BA"
type input "b457ba"
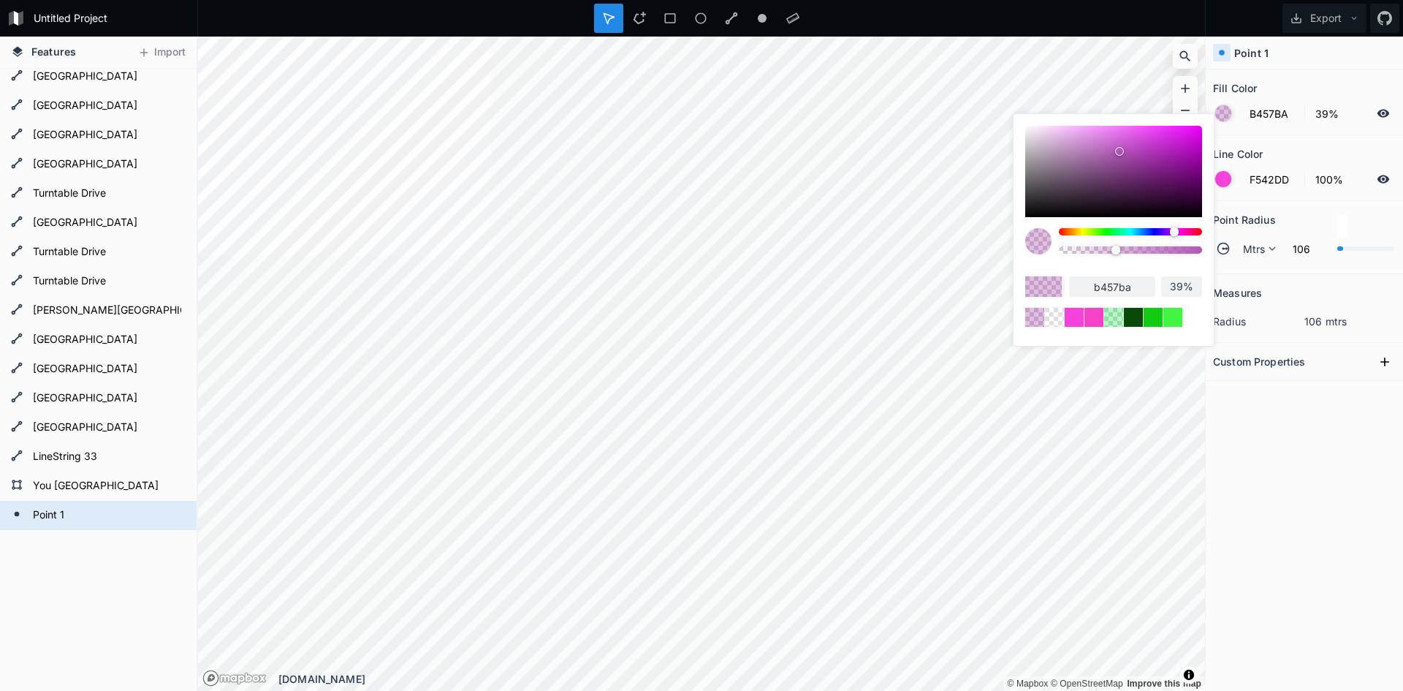
click at [1141, 143] on div at bounding box center [1113, 171] width 177 height 91
type input "C648CF"
type input "c648cf"
click at [1248, 411] on div "Measures radius 106 mtrs Custom Properties" at bounding box center [1304, 445] width 197 height 343
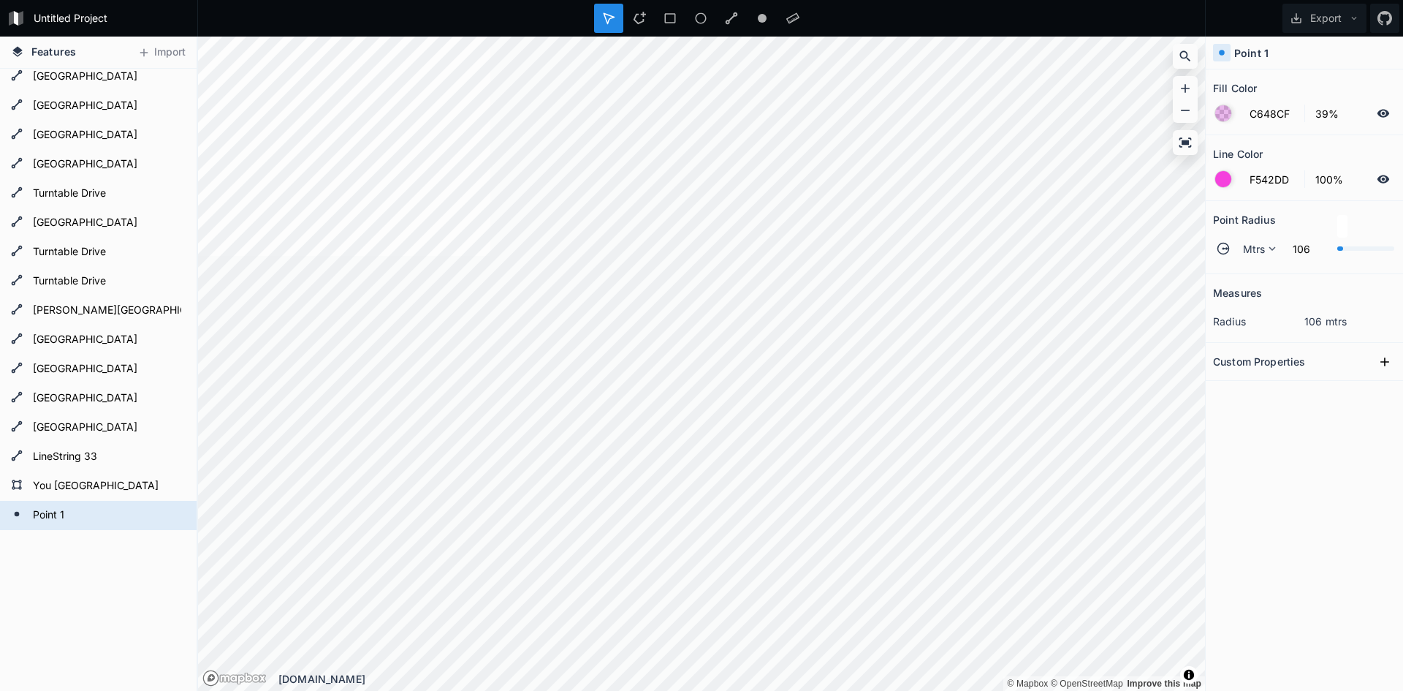
click at [1305, 358] on h2 "Custom Properties" at bounding box center [1259, 361] width 92 height 23
click at [1386, 361] on icon at bounding box center [1385, 361] width 9 height 9
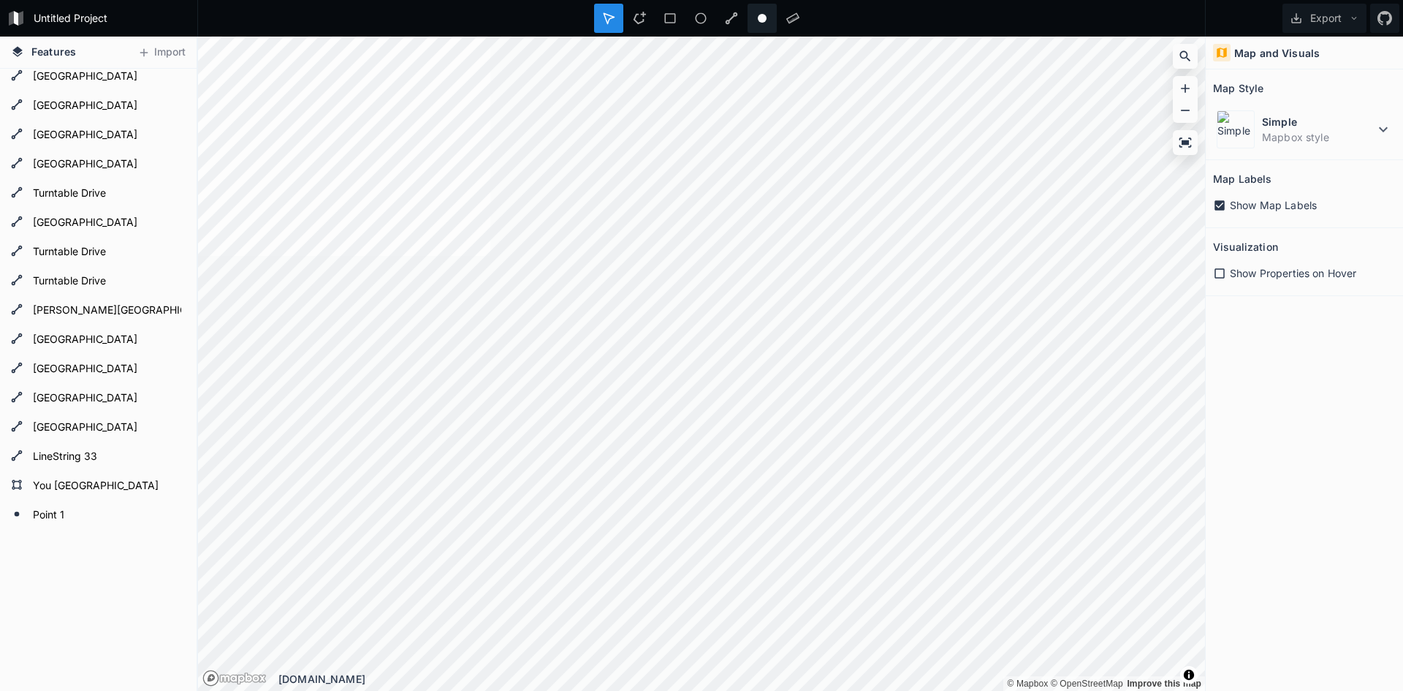
click at [762, 14] on icon at bounding box center [762, 18] width 13 height 13
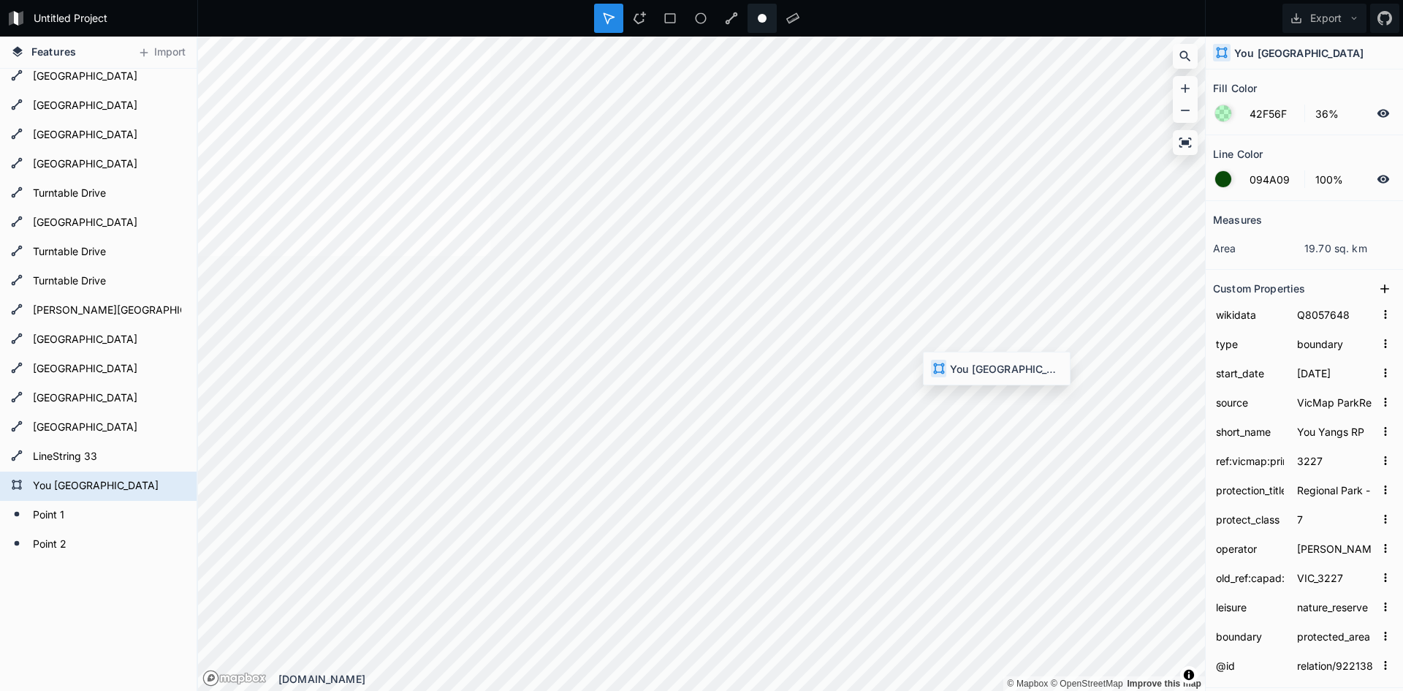
type input "FFFFFF"
type input "39%"
type input "4287F5"
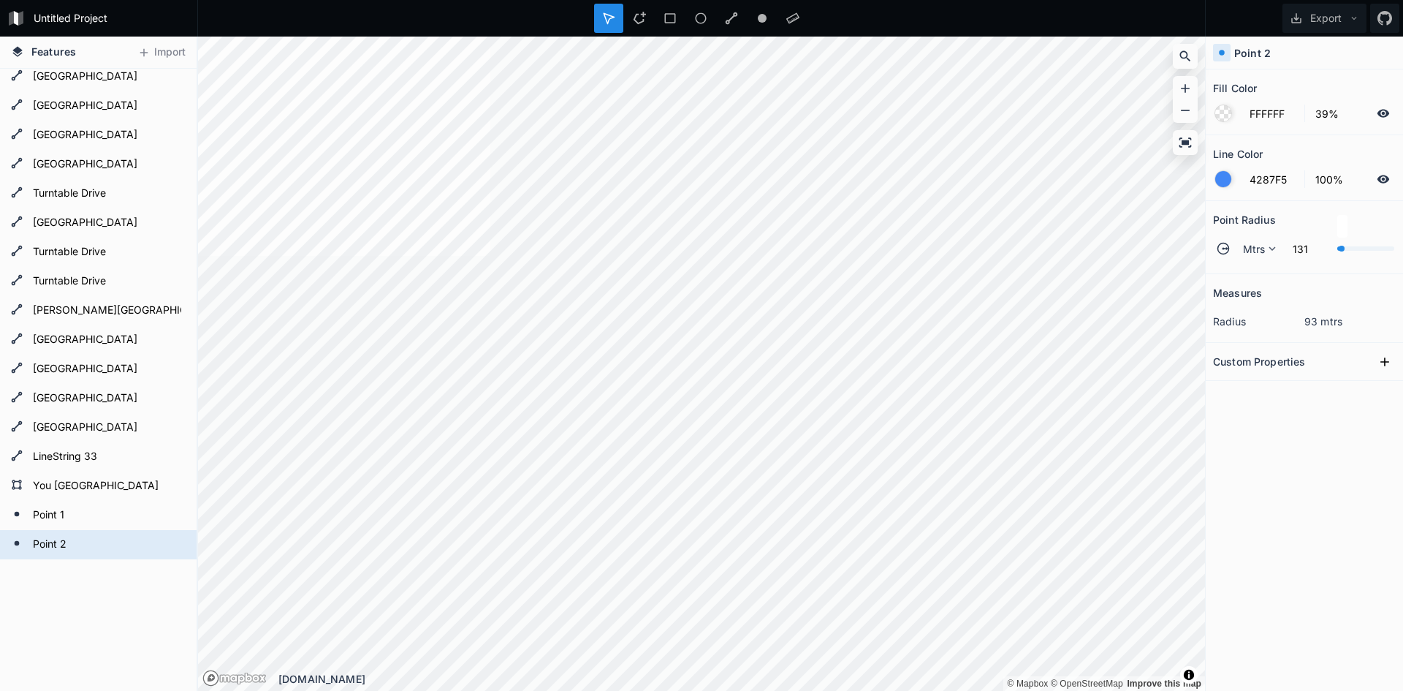
type input "144"
drag, startPoint x: 1337, startPoint y: 249, endPoint x: 1345, endPoint y: 254, distance: 9.2
click at [1345, 254] on div "Mtrs 144" at bounding box center [1304, 248] width 183 height 35
click at [1266, 57] on h4 "Point 2" at bounding box center [1252, 52] width 37 height 15
click at [1283, 447] on div "Measures radius 144 mtrs Custom Properties" at bounding box center [1304, 445] width 197 height 343
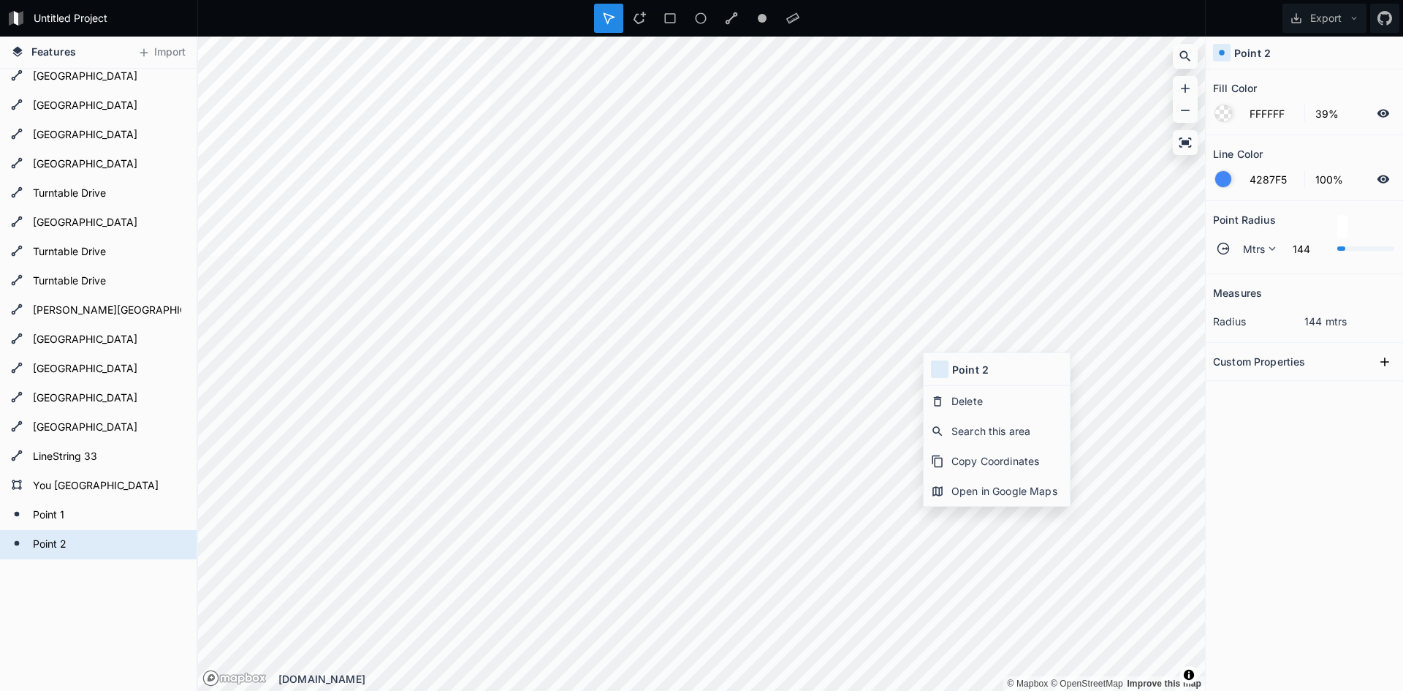
click at [1324, 346] on section "Custom Properties" at bounding box center [1304, 362] width 197 height 38
click at [1329, 362] on div "Custom Properties" at bounding box center [1304, 361] width 183 height 23
click at [1384, 358] on icon at bounding box center [1385, 361] width 15 height 15
click at [1230, 94] on h2 "Fill Color" at bounding box center [1235, 88] width 44 height 23
click at [1253, 53] on h4 "Point 2" at bounding box center [1252, 52] width 37 height 15
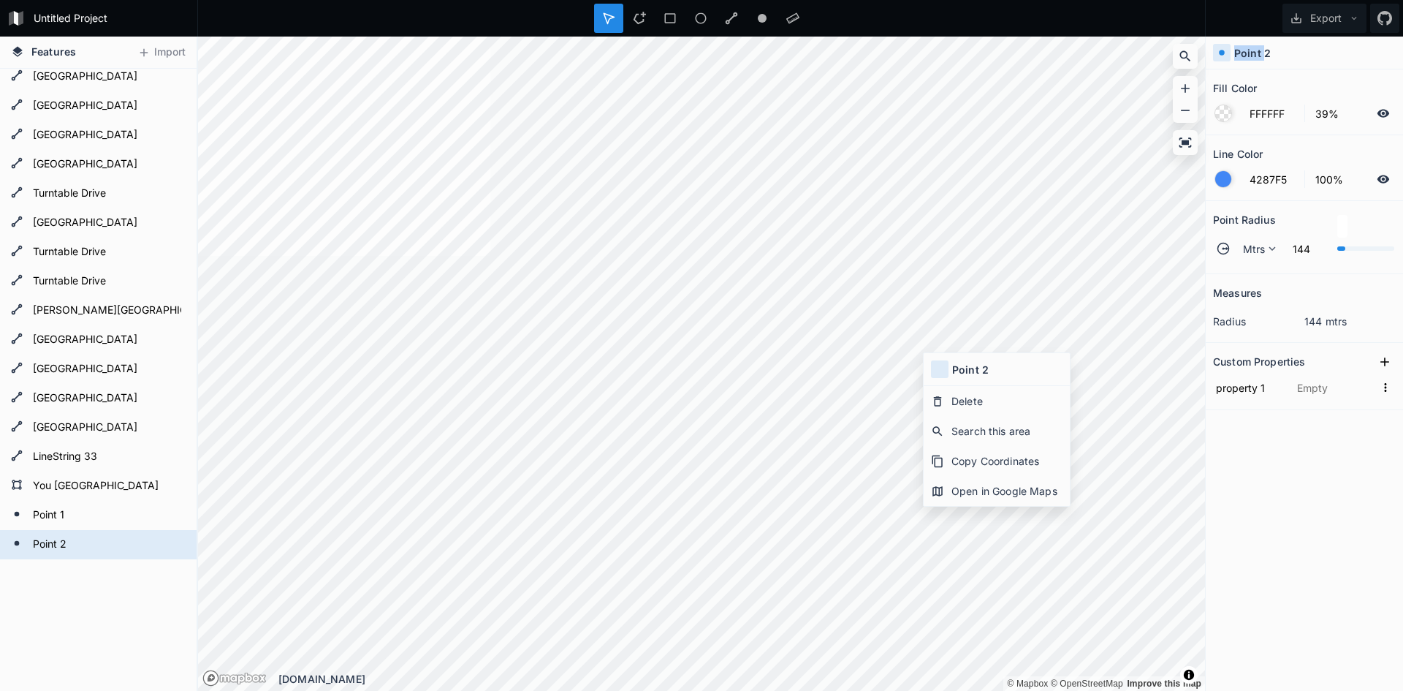
click at [1253, 53] on h4 "Point 2" at bounding box center [1252, 52] width 37 height 15
click at [63, 581] on div "Point 2 Point [GEOGRAPHIC_DATA] [GEOGRAPHIC_DATA][PERSON_NAME]" at bounding box center [98, 333] width 197 height 892
click at [1283, 506] on div "Measures radius 144 mtrs Custom Properties property 1" at bounding box center [1304, 445] width 197 height 343
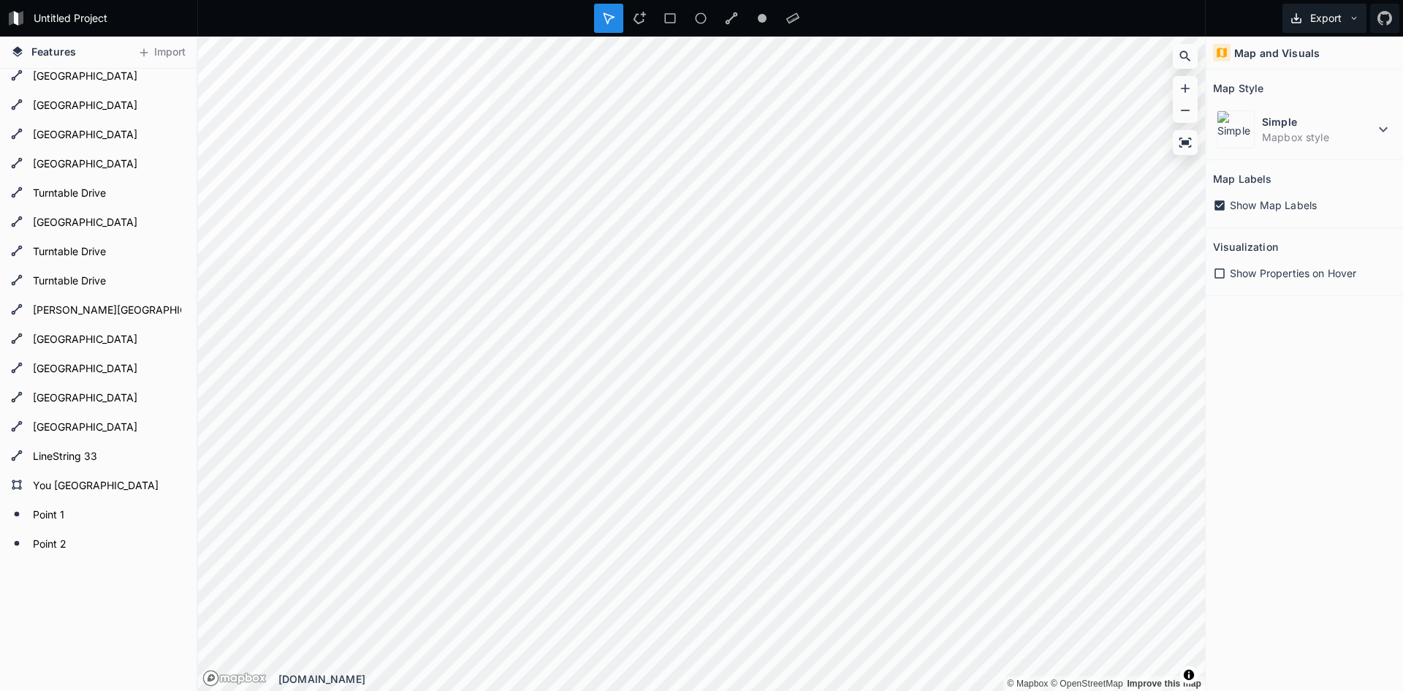
click at [1318, 18] on button "Export" at bounding box center [1325, 18] width 84 height 29
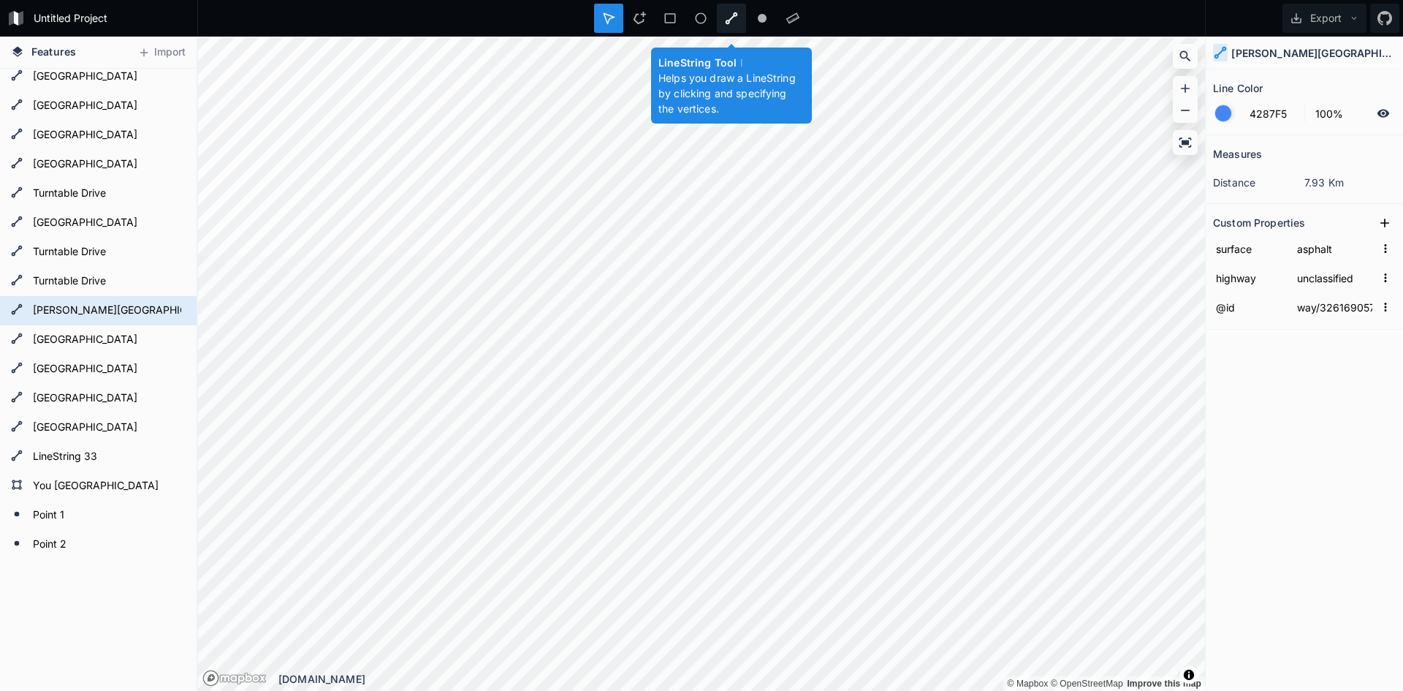
click at [731, 20] on icon at bounding box center [731, 18] width 13 height 13
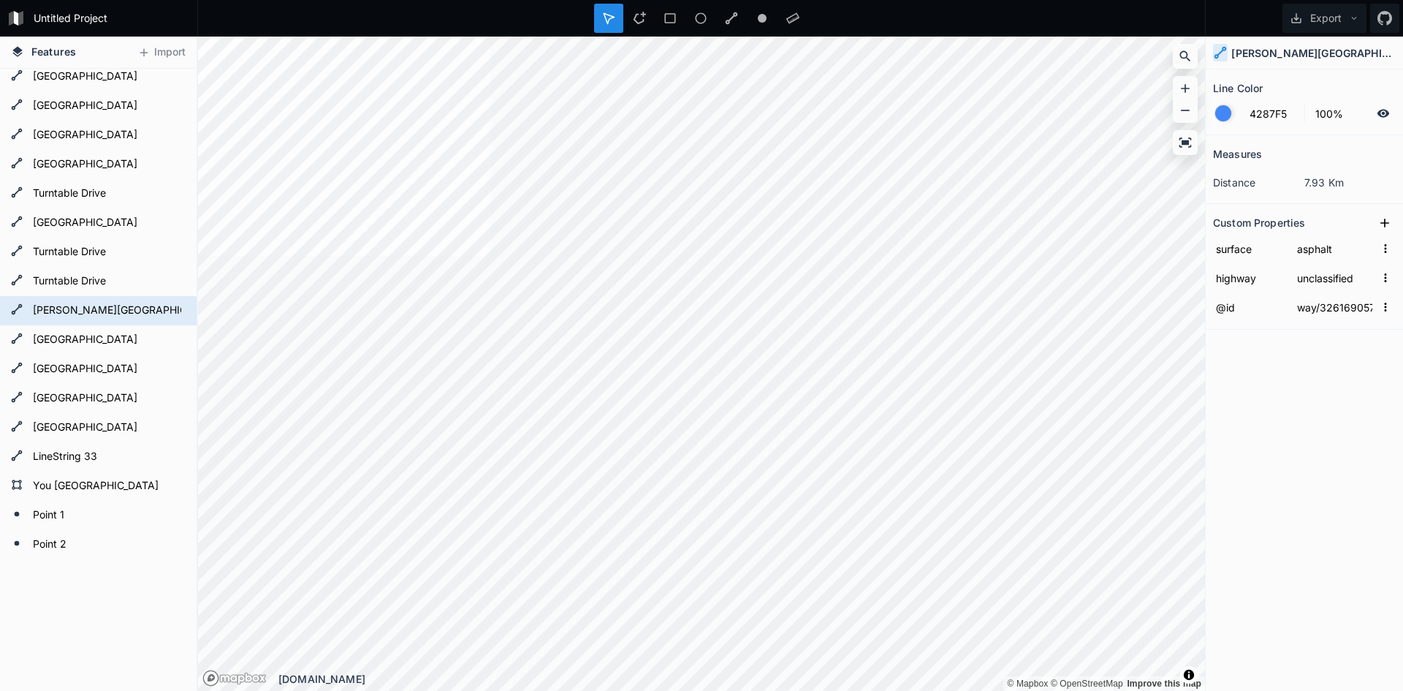
click at [1278, 447] on div "Measures distance 7.93 Km Custom Properties surface asphalt highway unclassifie…" at bounding box center [1304, 376] width 197 height 482
click at [1328, 20] on button "Export" at bounding box center [1325, 18] width 84 height 29
click at [1318, 87] on div "Export as .geojson" at bounding box center [1322, 84] width 146 height 30
click at [82, 610] on div "Point 2 Point [GEOGRAPHIC_DATA] [GEOGRAPHIC_DATA][PERSON_NAME]" at bounding box center [98, 333] width 197 height 892
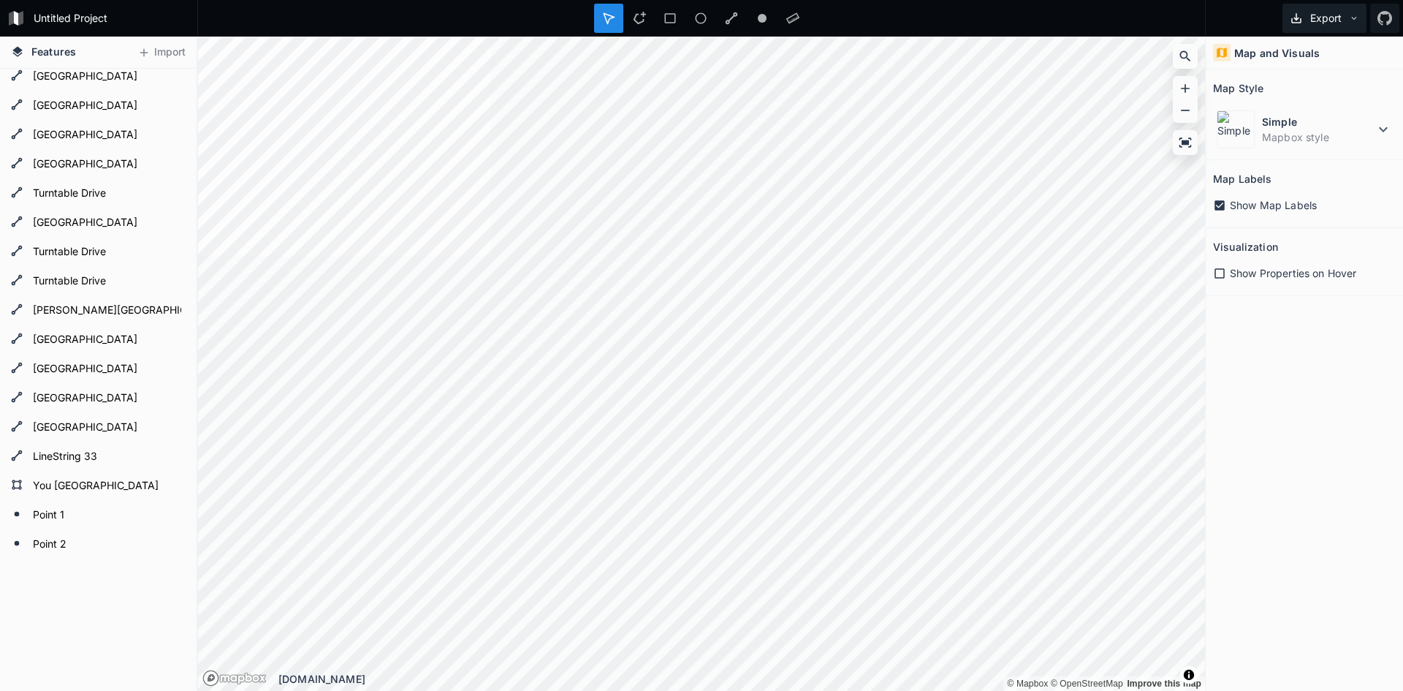
click at [1358, 16] on icon at bounding box center [1354, 18] width 10 height 10
click at [1273, 360] on div "Map and Visuals Map Style Simple Mapbox style Map Labels Show Map Labels Visual…" at bounding box center [1304, 364] width 197 height 654
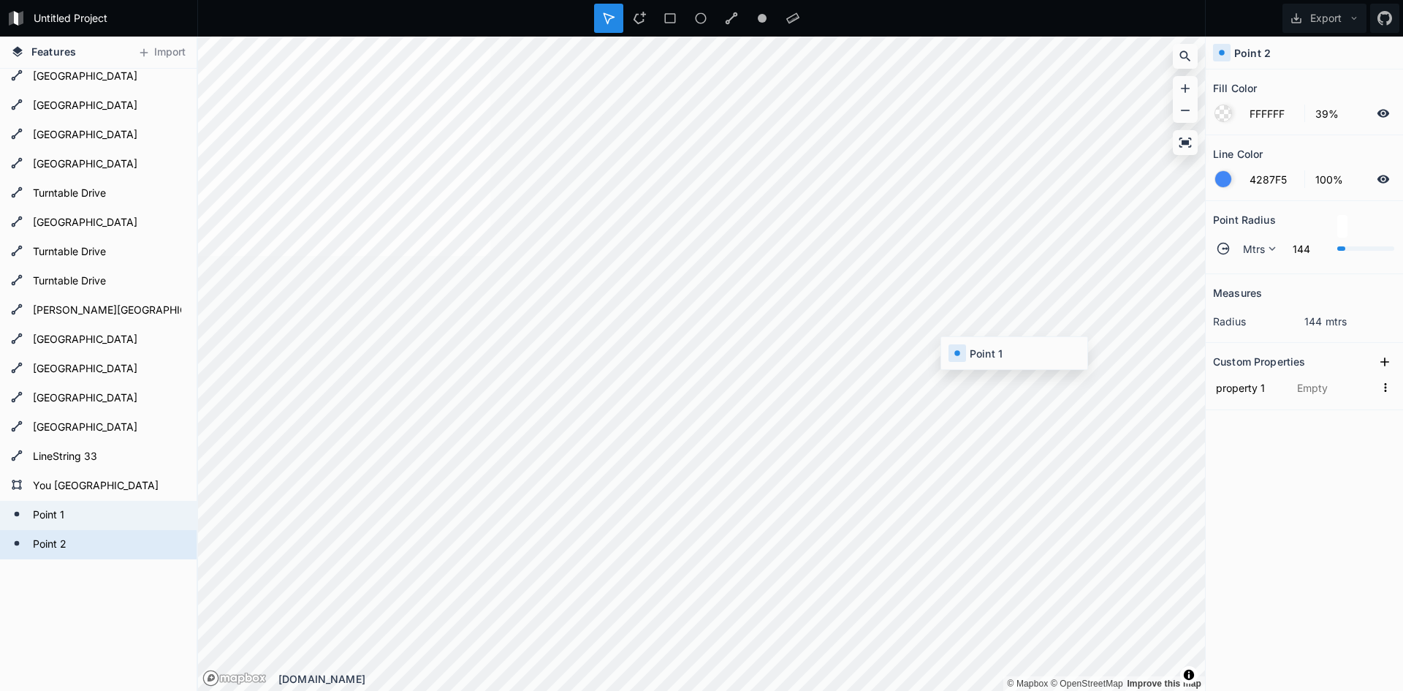
type input "C648CF"
type input "F542DD"
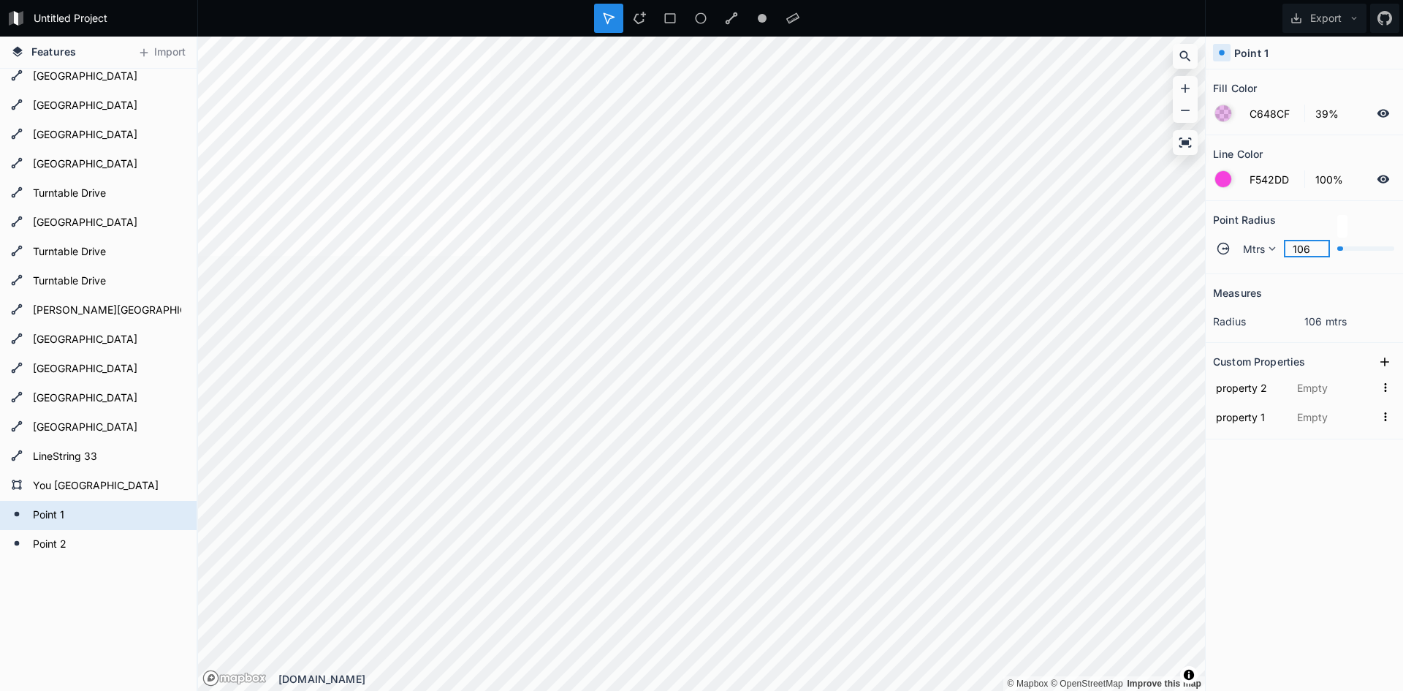
click at [1319, 247] on input "106" at bounding box center [1307, 249] width 46 height 18
type input "100"
type input "FFFFFF"
type input "4287F5"
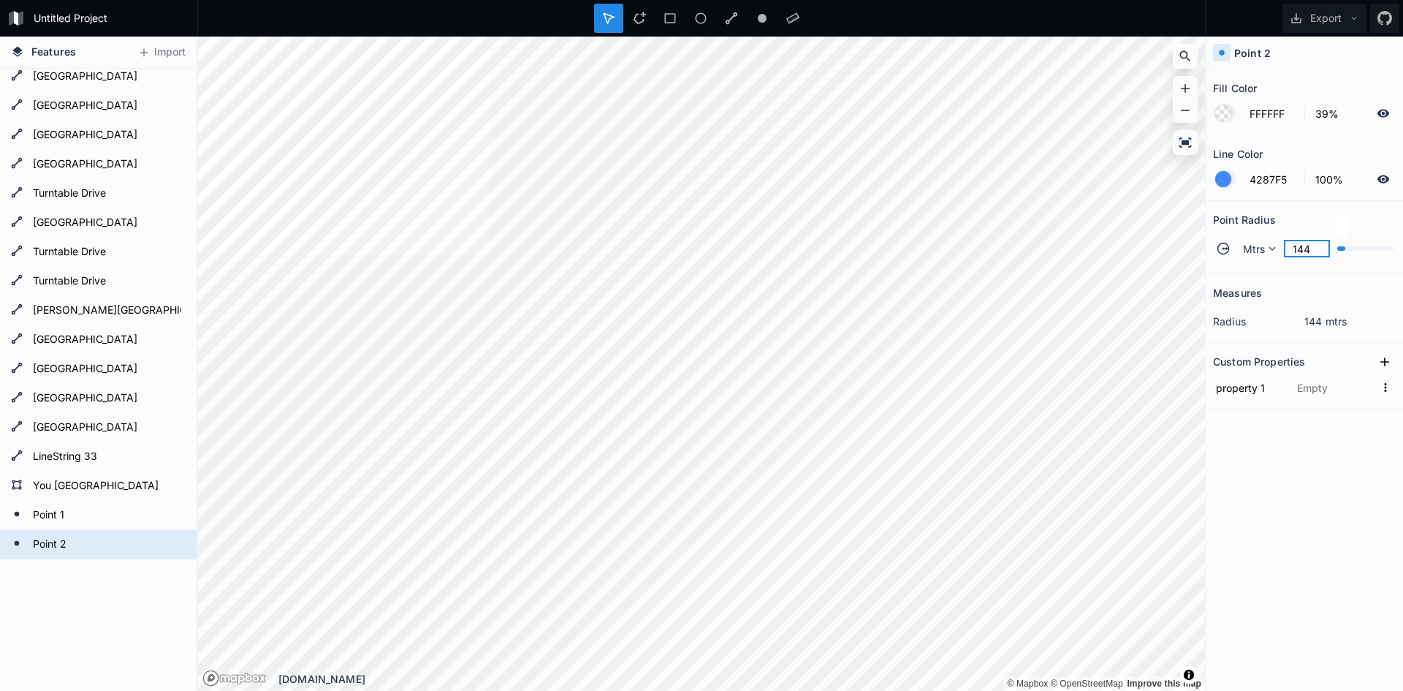
click at [1303, 241] on input "144" at bounding box center [1307, 249] width 46 height 18
type input "100"
click at [1294, 474] on div "Measures radius 144 mtrs Custom Properties property 1" at bounding box center [1304, 445] width 197 height 343
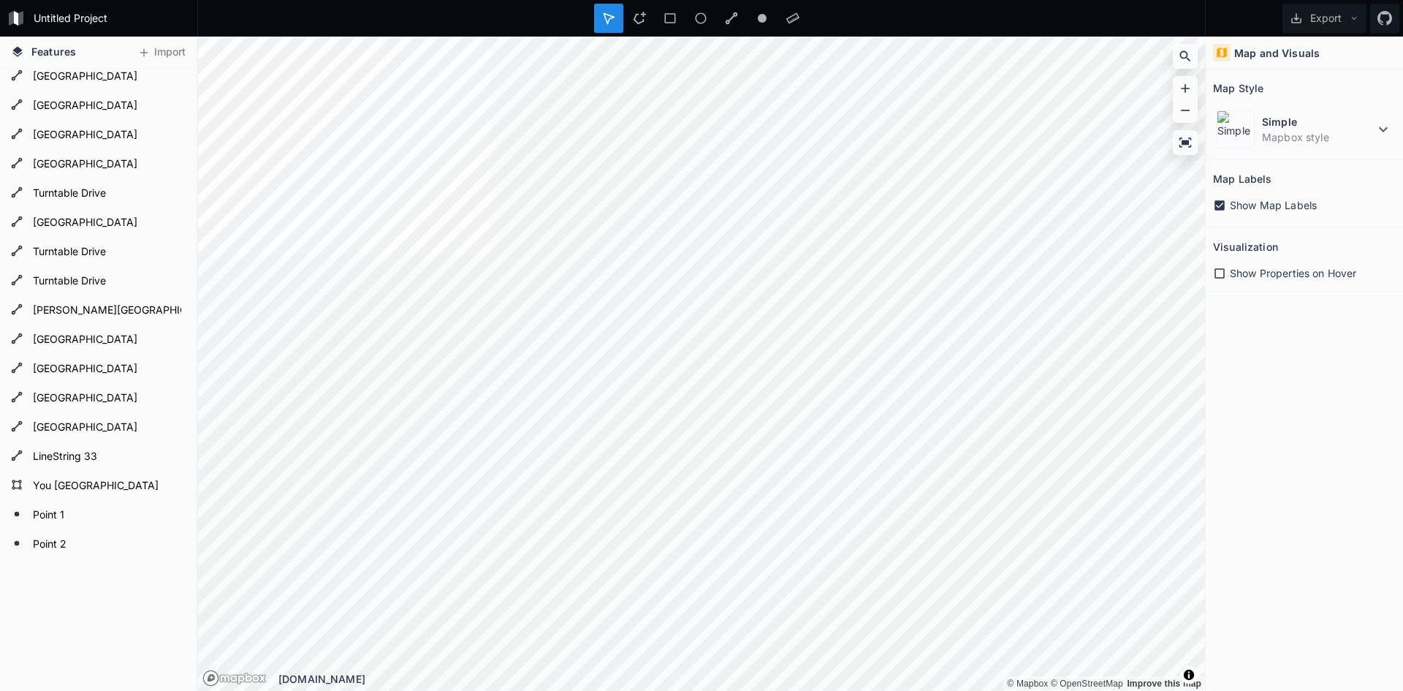
click at [111, 593] on div "Point 2 Point [GEOGRAPHIC_DATA] [GEOGRAPHIC_DATA][PERSON_NAME]" at bounding box center [98, 333] width 197 height 892
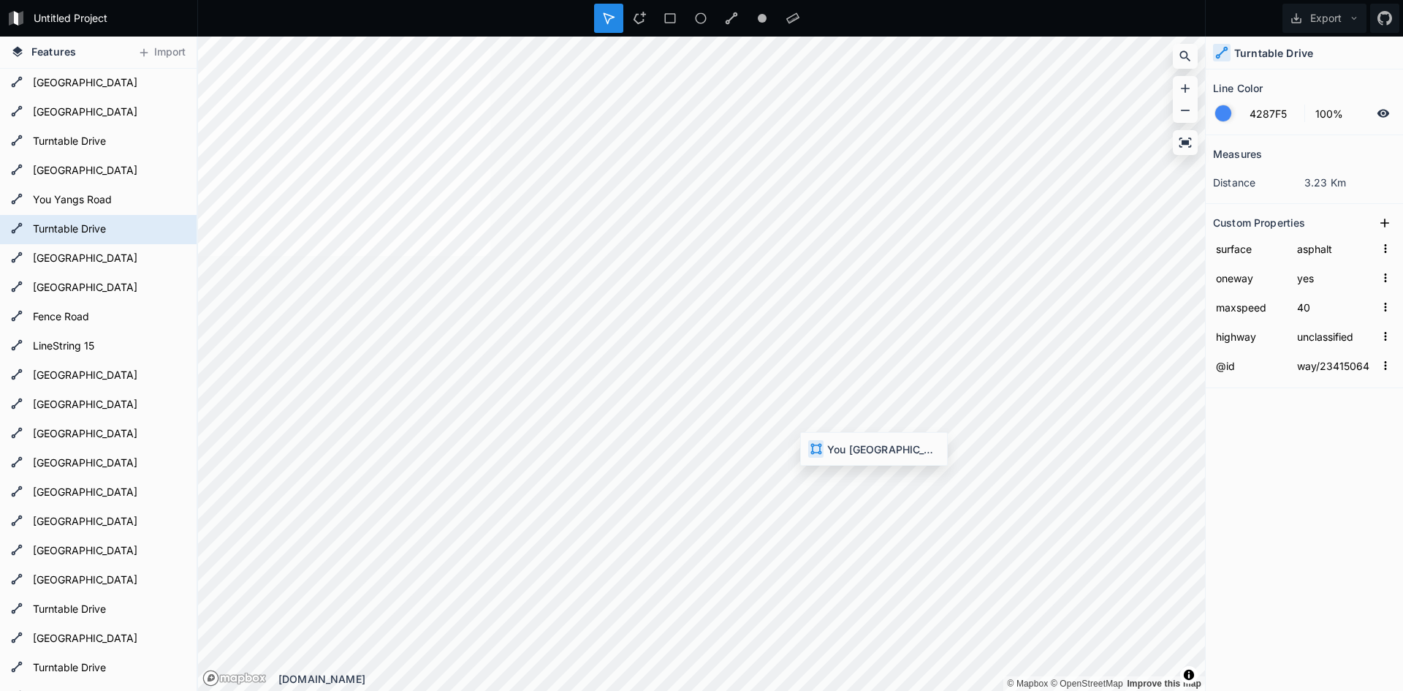
type input "relation/9221388"
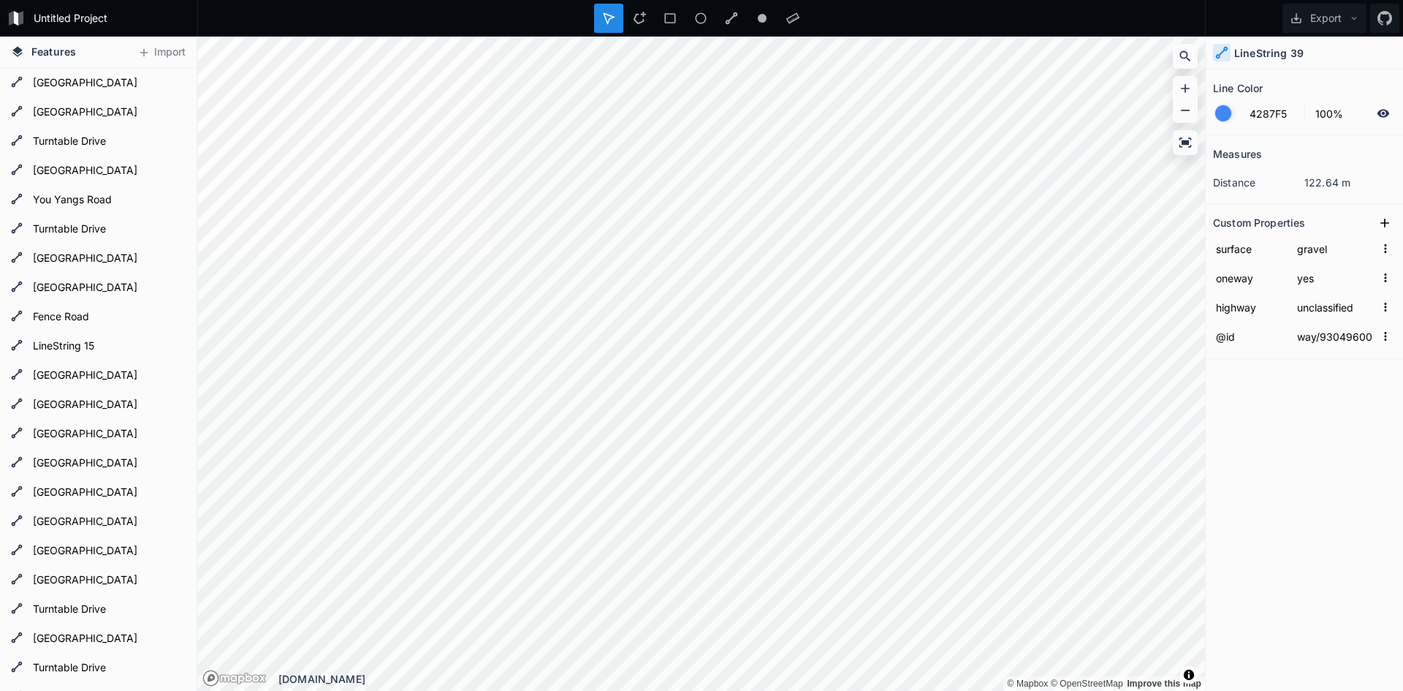
click at [1252, 448] on div "Measures distance 122.64 m Custom Properties surface gravel oneway yes highway …" at bounding box center [1304, 376] width 197 height 482
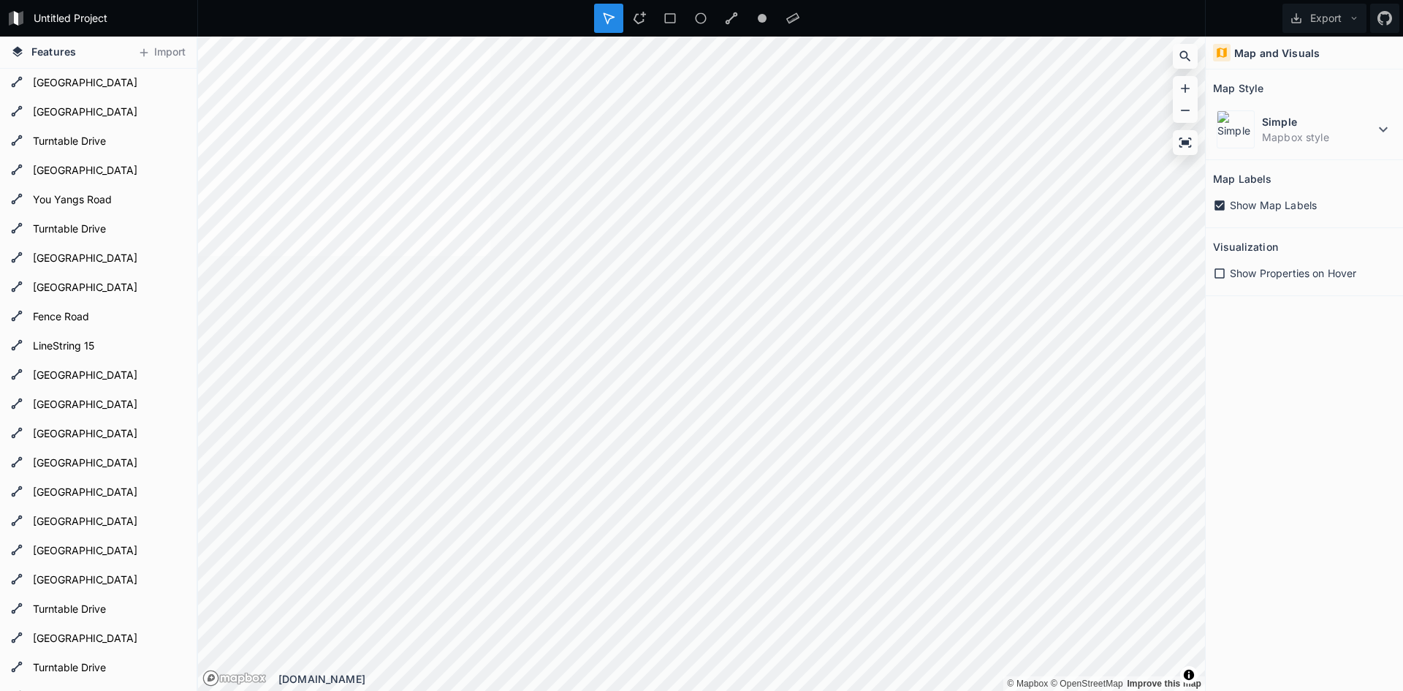
click at [1307, 343] on div "Map and Visuals Map Style Simple Mapbox style Map Labels Show Map Labels Visual…" at bounding box center [1304, 364] width 197 height 654
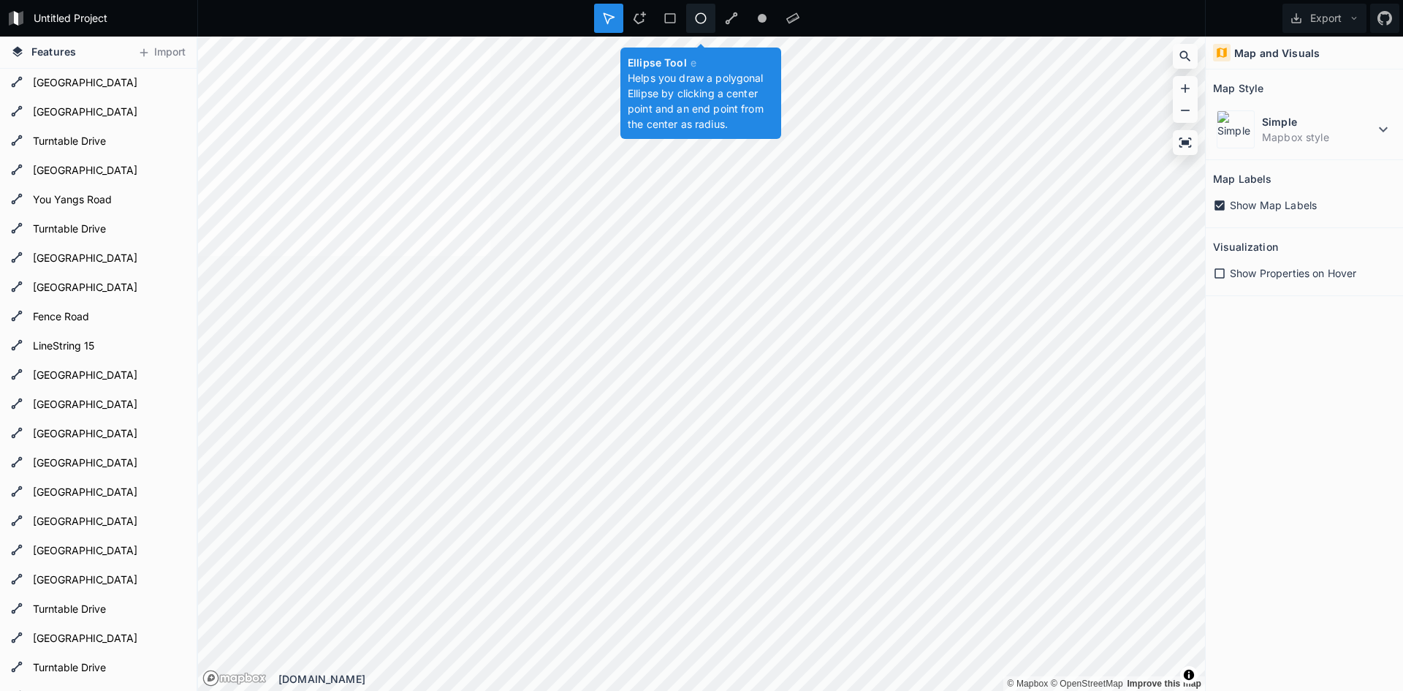
click at [695, 24] on icon at bounding box center [700, 18] width 13 height 13
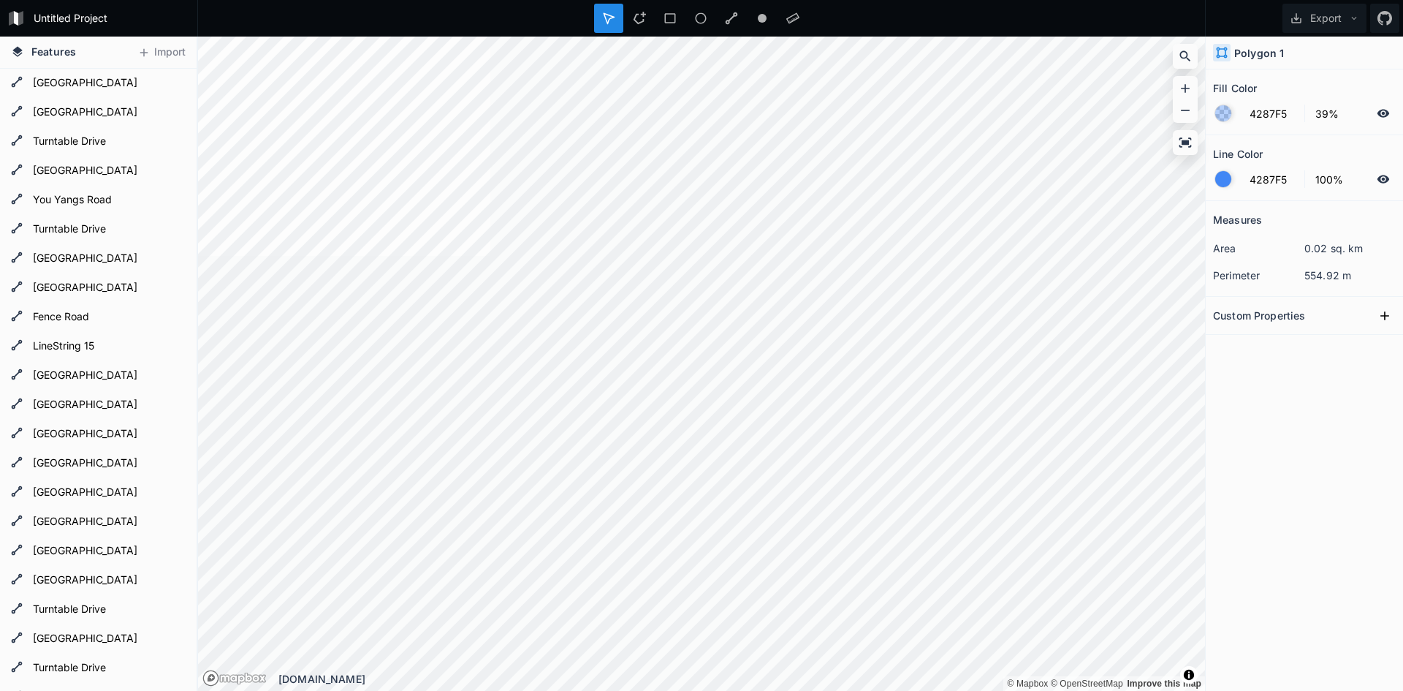
click at [1278, 55] on h4 "Polygon 1" at bounding box center [1259, 52] width 50 height 15
click at [1261, 398] on div "Measures area 0.02 sq. km perimeter 554.92 m Custom Properties" at bounding box center [1304, 409] width 197 height 417
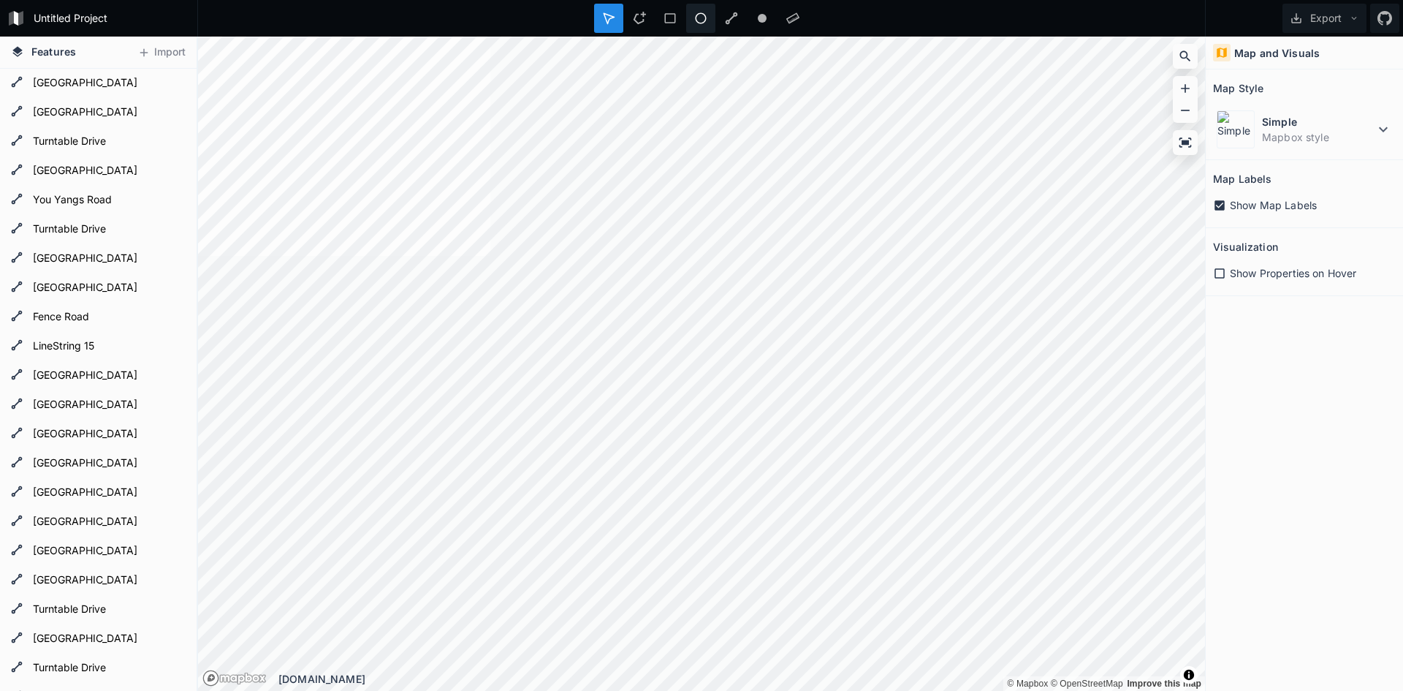
click at [694, 16] on div at bounding box center [700, 18] width 29 height 29
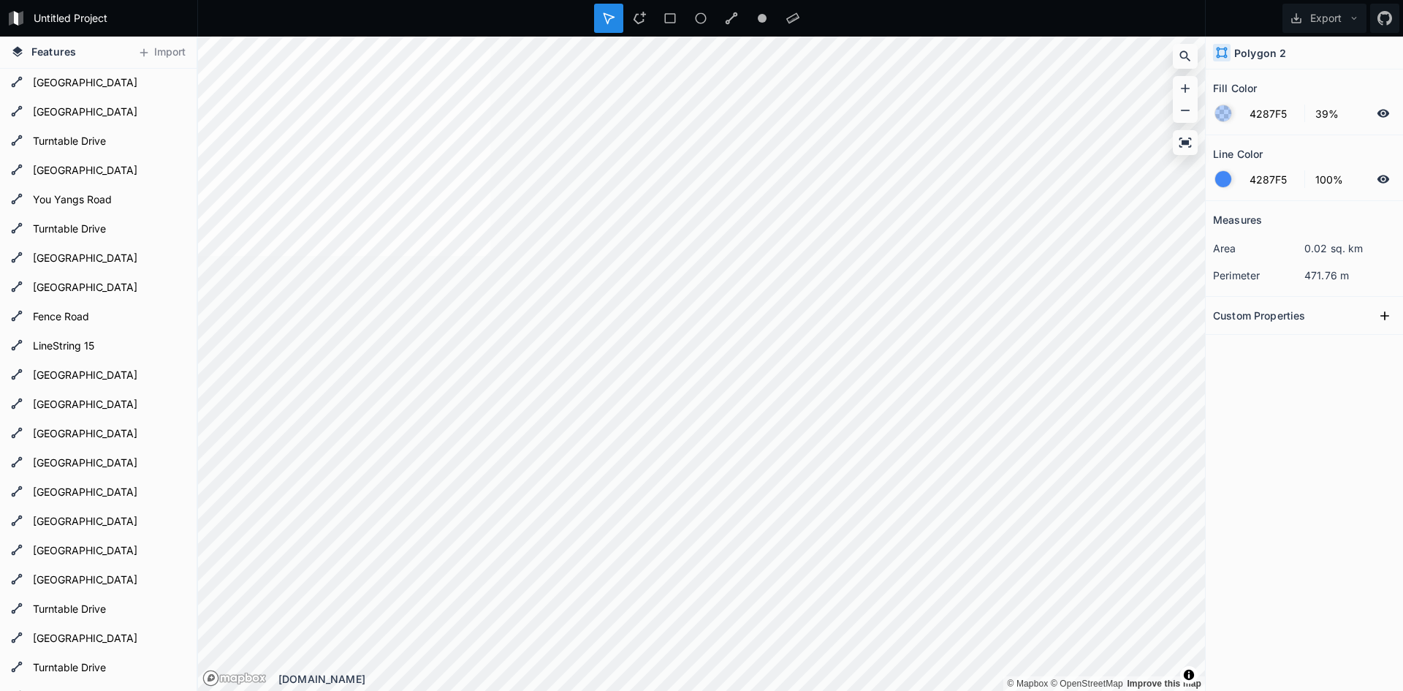
click at [1329, 367] on div "Measures area 0.02 sq. km perimeter 471.76 m Custom Properties" at bounding box center [1304, 409] width 197 height 417
click at [1354, 10] on button "Export" at bounding box center [1325, 18] width 84 height 29
click at [1310, 83] on div "Export as .geojson" at bounding box center [1322, 84] width 146 height 30
